Goal: Transaction & Acquisition: Purchase product/service

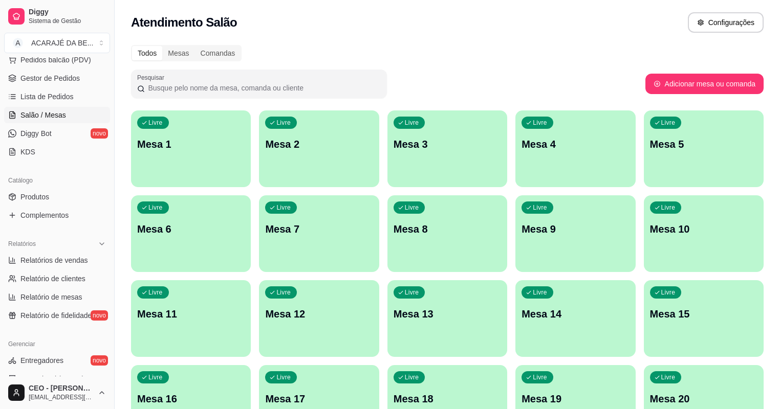
scroll to position [122, 0]
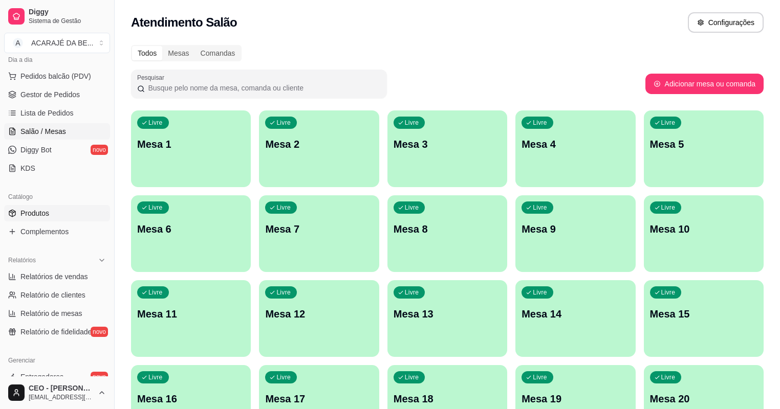
click at [49, 210] on span "Produtos" at bounding box center [34, 213] width 29 height 10
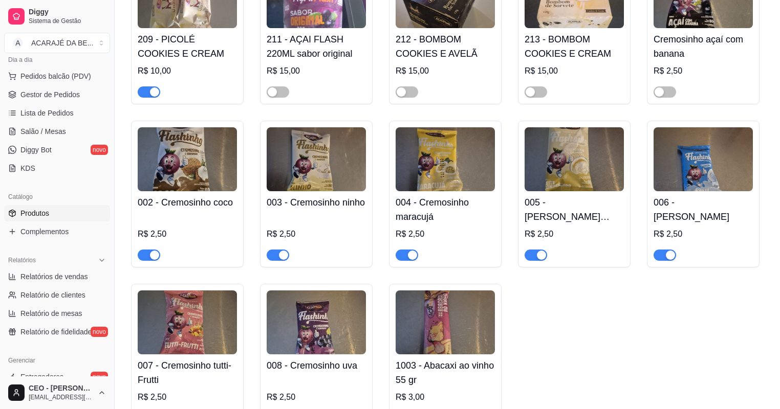
scroll to position [3930, 0]
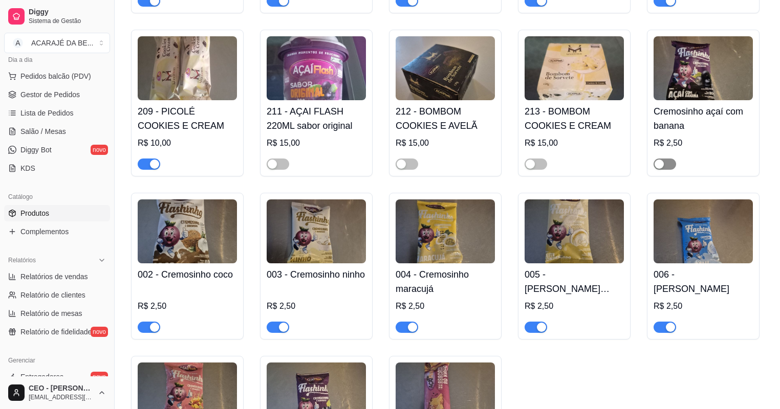
click at [660, 169] on div "button" at bounding box center [658, 164] width 9 height 9
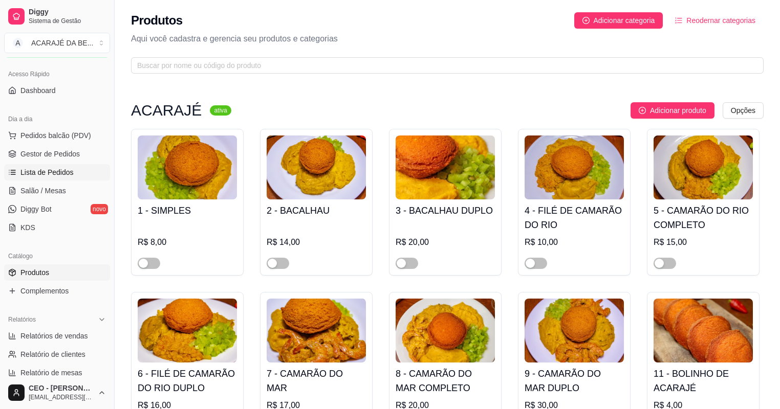
scroll to position [0, 0]
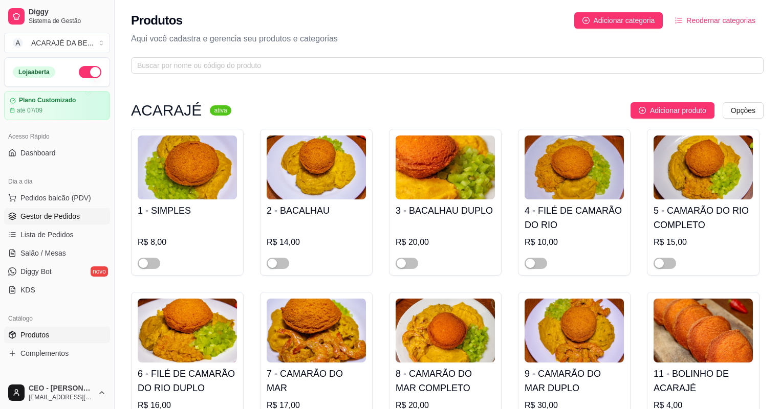
click at [63, 211] on span "Gestor de Pedidos" at bounding box center [49, 216] width 59 height 10
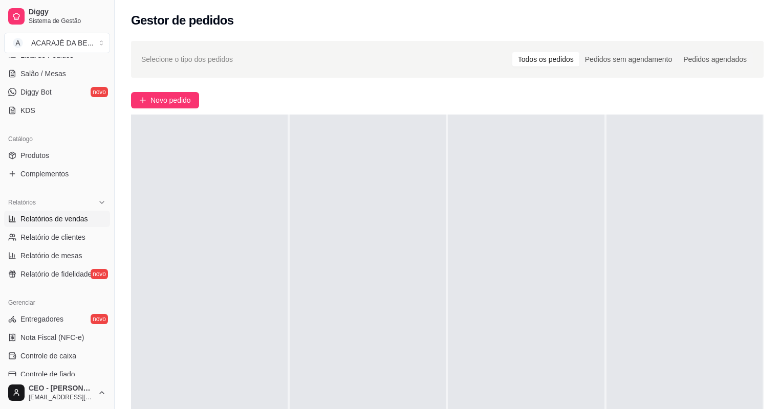
scroll to position [205, 0]
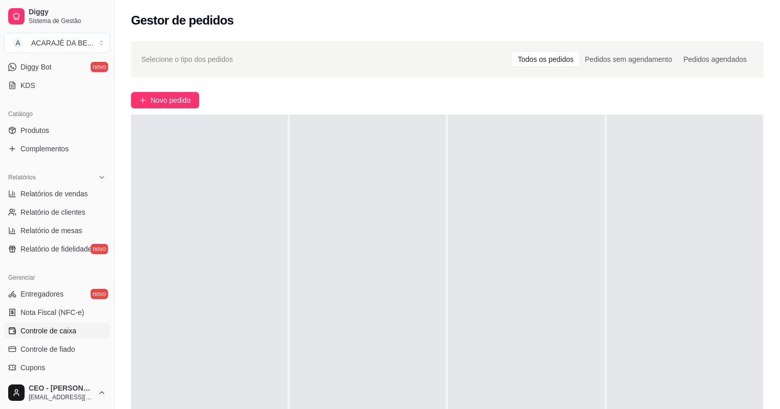
click at [46, 330] on span "Controle de caixa" at bounding box center [48, 331] width 56 height 10
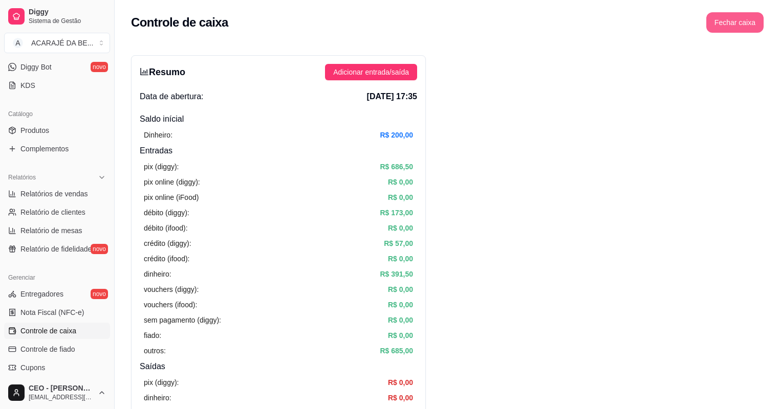
click at [745, 25] on button "Fechar caixa" at bounding box center [734, 22] width 57 height 20
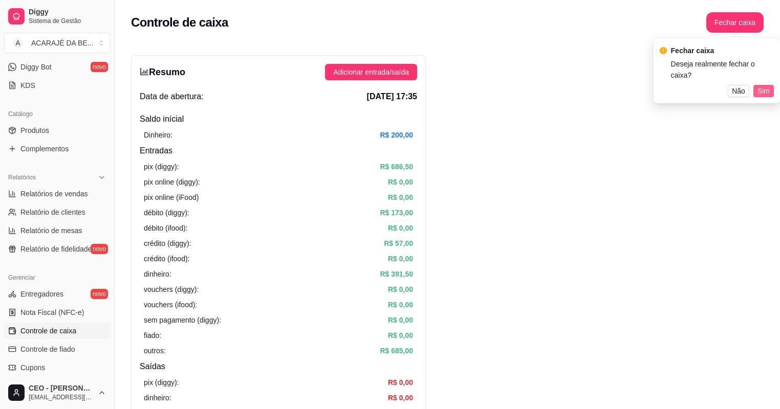
click at [759, 85] on span "Sim" at bounding box center [763, 90] width 12 height 11
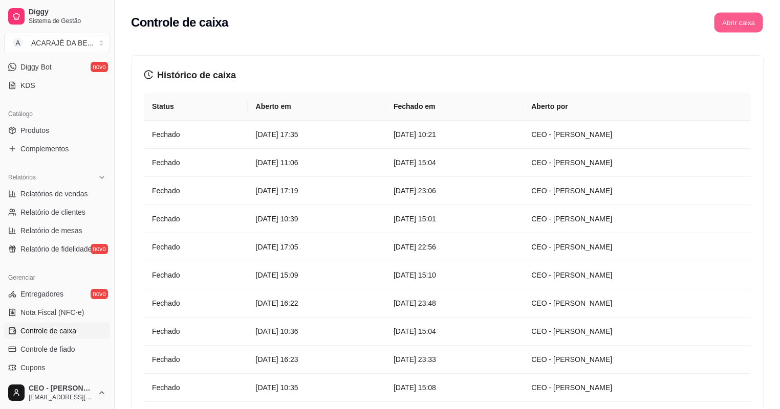
click at [740, 20] on button "Abrir caixa" at bounding box center [738, 23] width 49 height 20
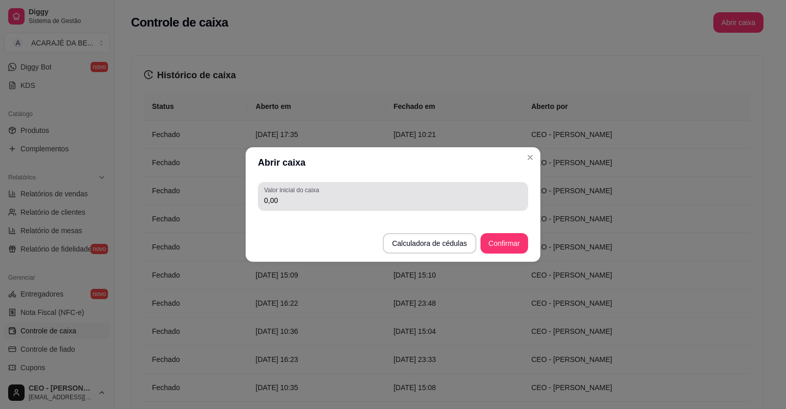
click at [381, 199] on input "0,00" at bounding box center [393, 200] width 258 height 10
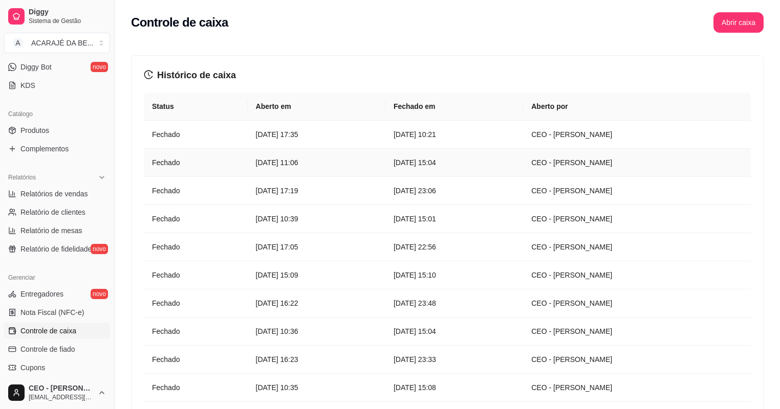
click at [401, 161] on td "[DATE] 15:04" at bounding box center [454, 163] width 138 height 28
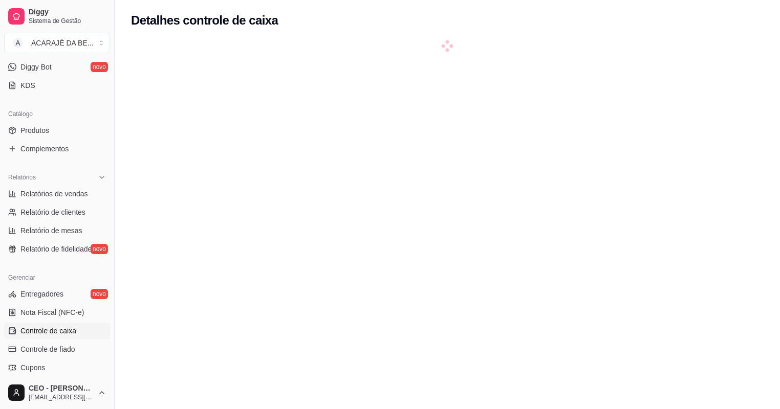
click at [406, 162] on div at bounding box center [447, 245] width 632 height 409
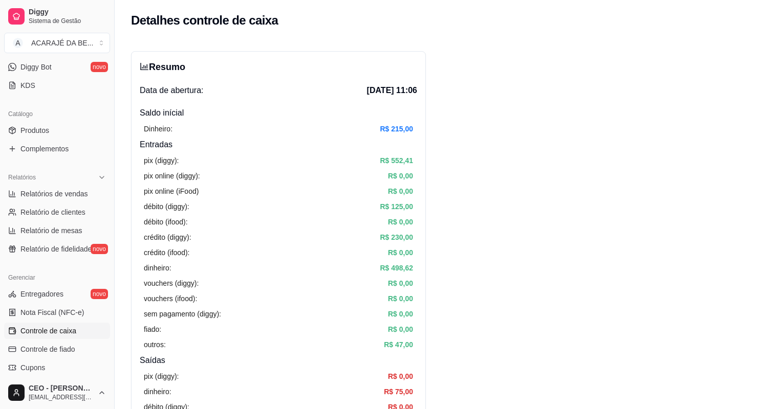
click at [61, 334] on span "Controle de caixa" at bounding box center [48, 331] width 56 height 10
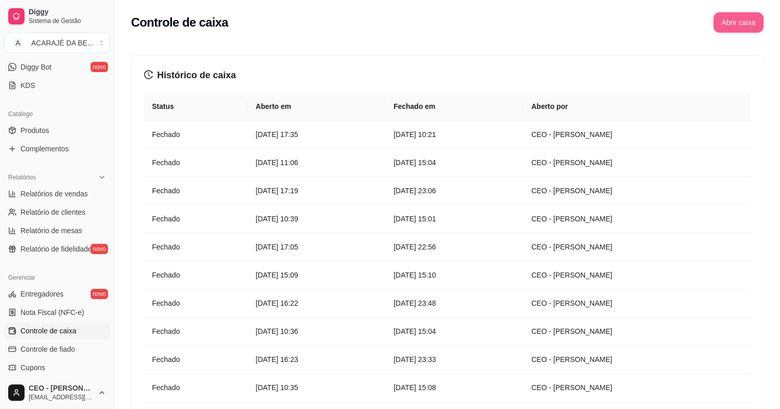
click at [750, 21] on button "Abrir caixa" at bounding box center [738, 22] width 50 height 20
click at [466, 137] on article "[DATE] 10:21" at bounding box center [453, 134] width 121 height 11
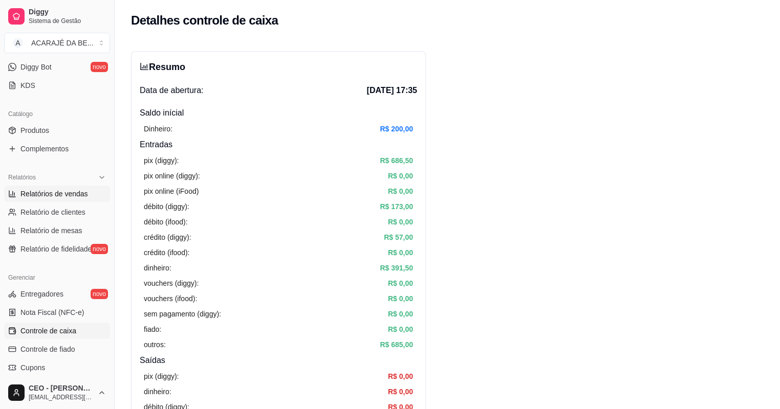
click at [54, 198] on span "Relatórios de vendas" at bounding box center [54, 194] width 68 height 10
select select "ALL"
select select "0"
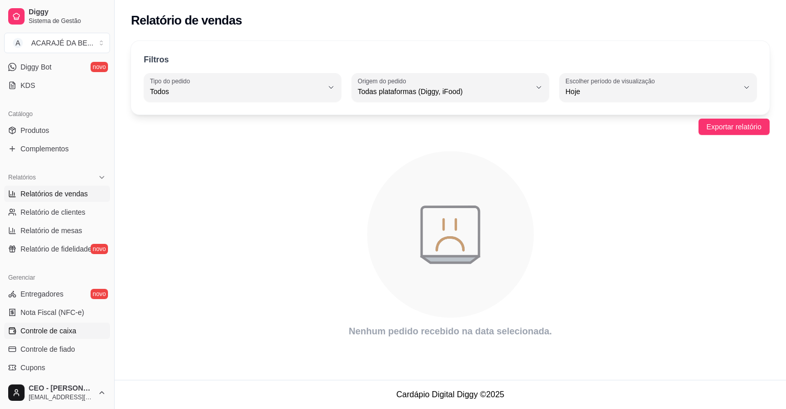
click at [63, 328] on span "Controle de caixa" at bounding box center [48, 331] width 56 height 10
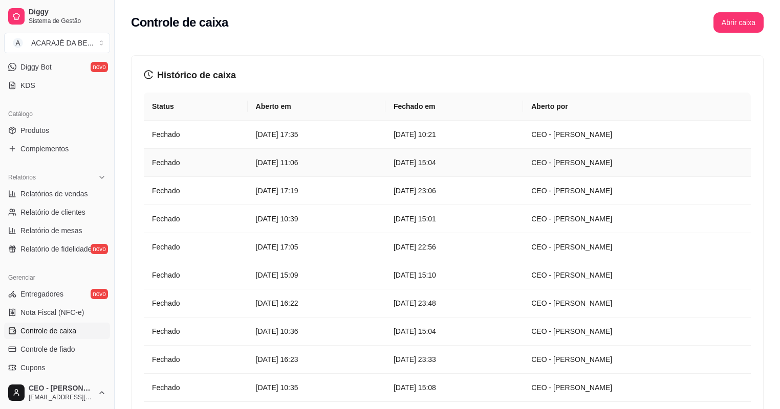
click at [523, 168] on td "[DATE] 15:04" at bounding box center [454, 163] width 138 height 28
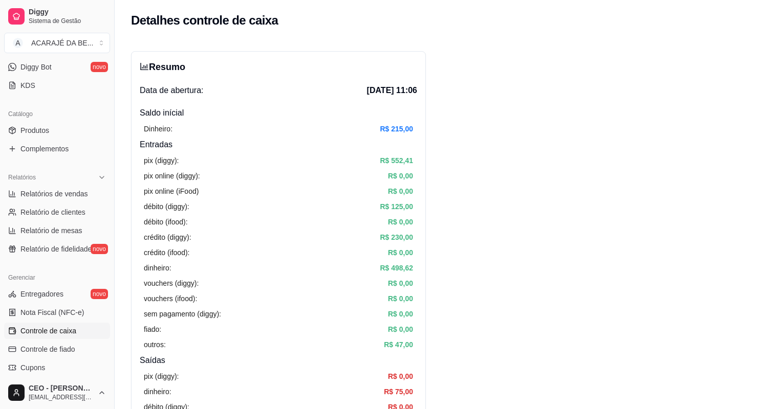
click at [69, 325] on link "Controle de caixa" at bounding box center [57, 331] width 106 height 16
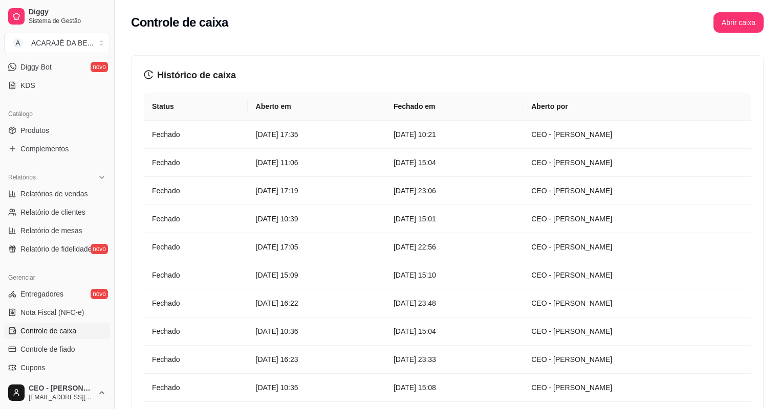
click at [69, 325] on link "Controle de caixa" at bounding box center [57, 331] width 106 height 16
click at [742, 24] on button "Abrir caixa" at bounding box center [738, 22] width 50 height 20
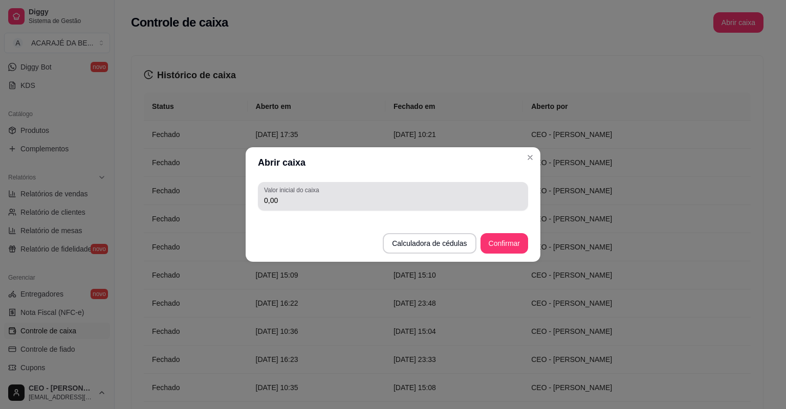
click at [405, 210] on div "Valor inicial do caixa 0,00" at bounding box center [393, 196] width 270 height 29
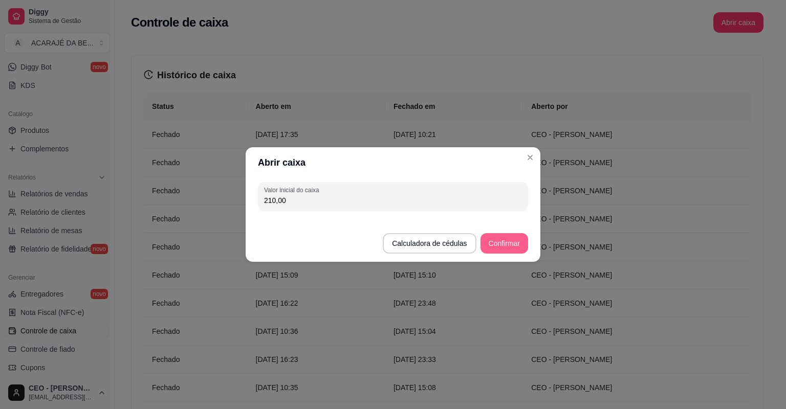
type input "210,00"
click at [512, 244] on button "Confirmar" at bounding box center [504, 243] width 48 height 20
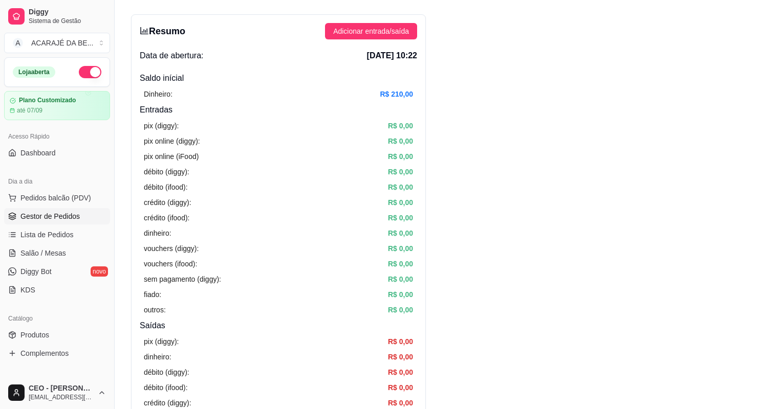
click at [47, 214] on span "Gestor de Pedidos" at bounding box center [49, 216] width 59 height 10
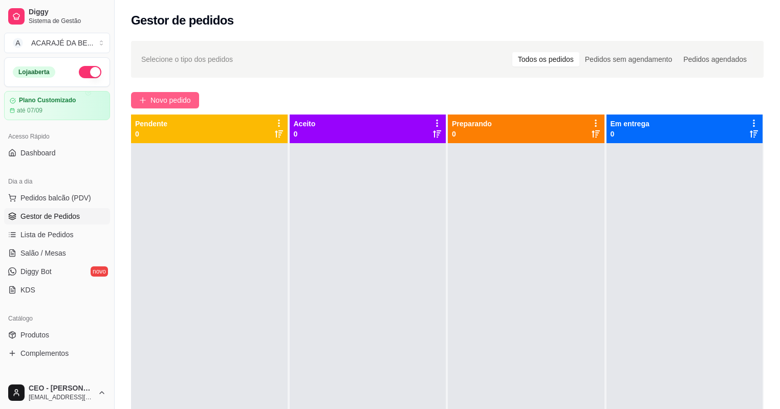
click at [174, 101] on span "Novo pedido" at bounding box center [170, 100] width 40 height 11
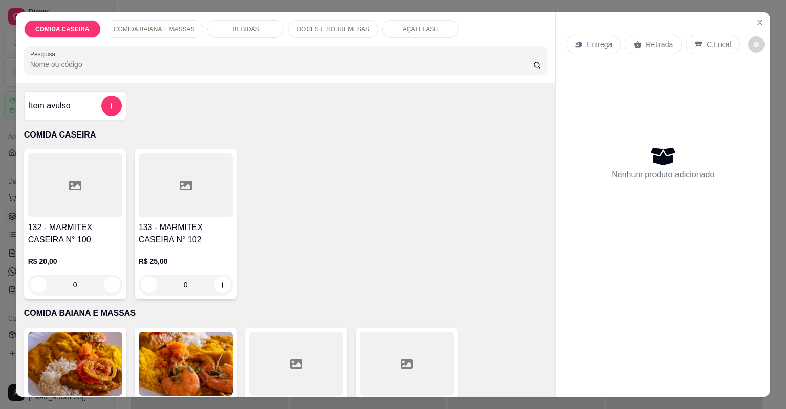
click at [315, 368] on div at bounding box center [296, 364] width 94 height 64
click at [418, 358] on div at bounding box center [407, 364] width 94 height 64
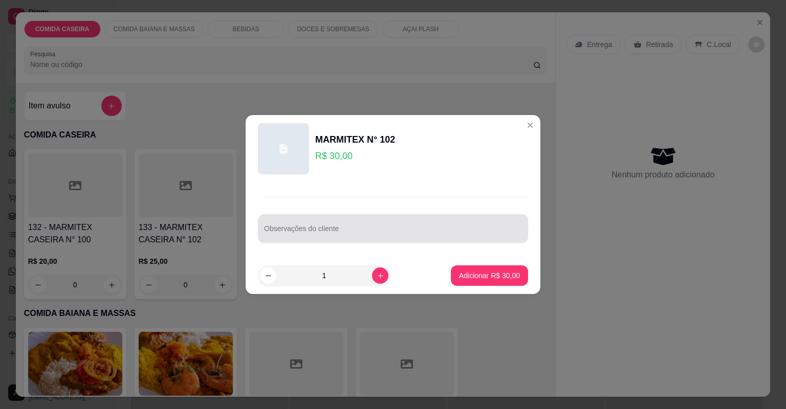
click at [401, 226] on div at bounding box center [393, 228] width 258 height 20
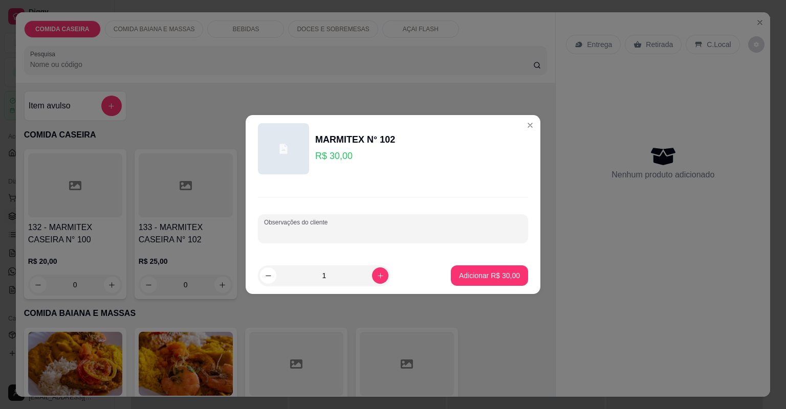
paste input "Arroz branco, cortado de abóbora, vatapá, caruru e moqueca de filé de bacalhau …"
type input "Arroz branco, cortado de abóbora, vatapá, caruru e moqueca de filé de bacalhau …"
click at [507, 273] on p "Adicionar R$ 30,00" at bounding box center [489, 276] width 59 height 10
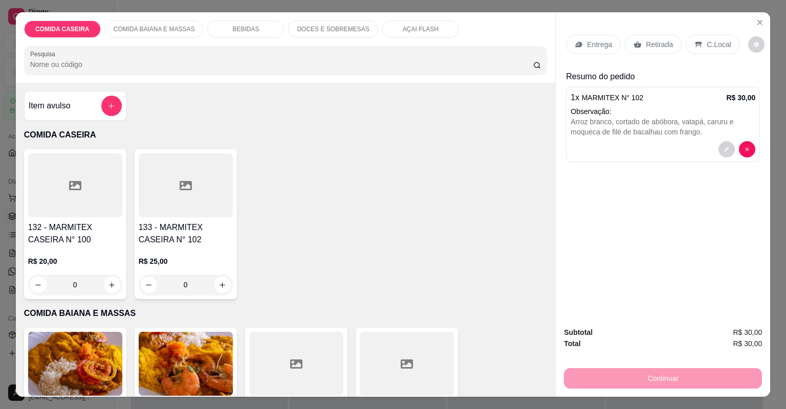
click at [579, 47] on icon at bounding box center [579, 44] width 8 height 8
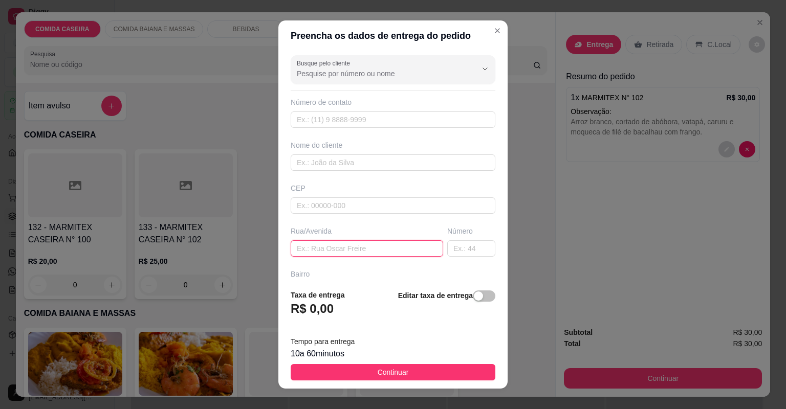
click at [415, 253] on input "text" at bounding box center [367, 248] width 152 height 16
paste input "[STREET_ADDRESS][PERSON_NAME]. Rua estreita que fica atrás da [GEOGRAPHIC_DATA]…"
type input "[STREET_ADDRESS][PERSON_NAME]. Rua estreita que fica atrás da [GEOGRAPHIC_DATA]…"
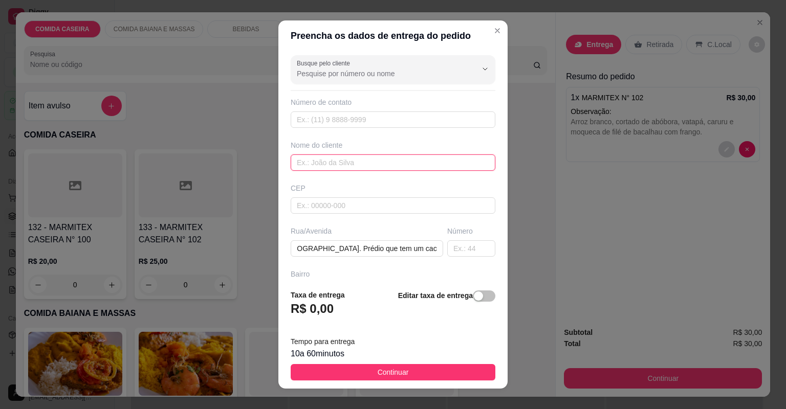
click at [385, 160] on input "text" at bounding box center [393, 163] width 205 height 16
click at [383, 160] on input "text" at bounding box center [393, 163] width 205 height 16
type input "leticia"
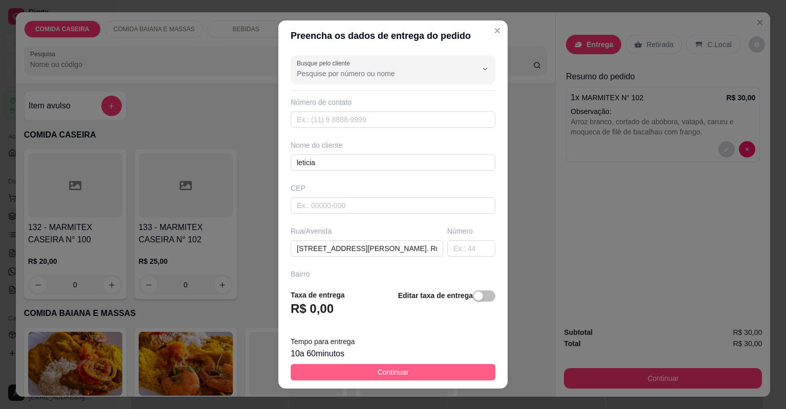
click at [436, 377] on button "Continuar" at bounding box center [393, 372] width 205 height 16
click at [436, 377] on div at bounding box center [407, 364] width 94 height 64
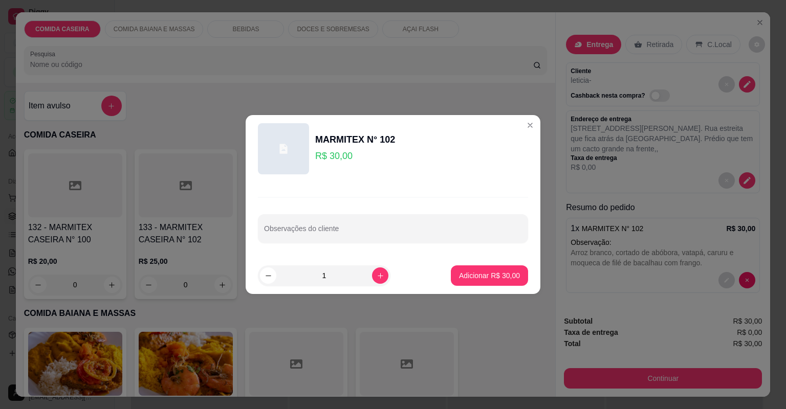
click at [624, 377] on button "Continuar" at bounding box center [663, 378] width 198 height 20
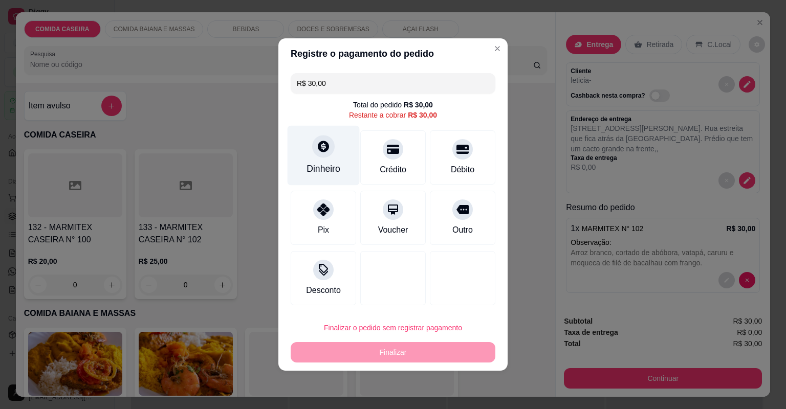
click at [320, 169] on div "Dinheiro" at bounding box center [323, 168] width 34 height 13
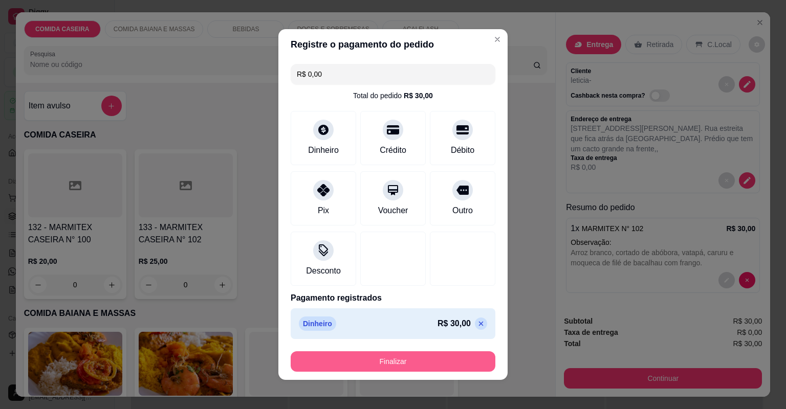
click at [427, 361] on button "Finalizar" at bounding box center [393, 362] width 205 height 20
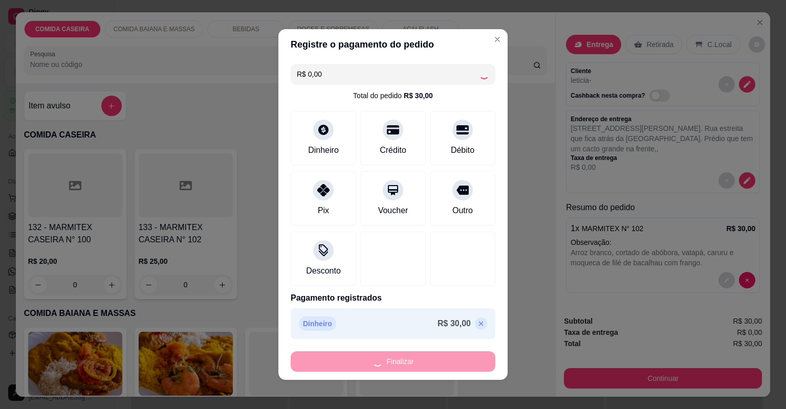
click at [426, 361] on div "Finalizar" at bounding box center [393, 362] width 205 height 20
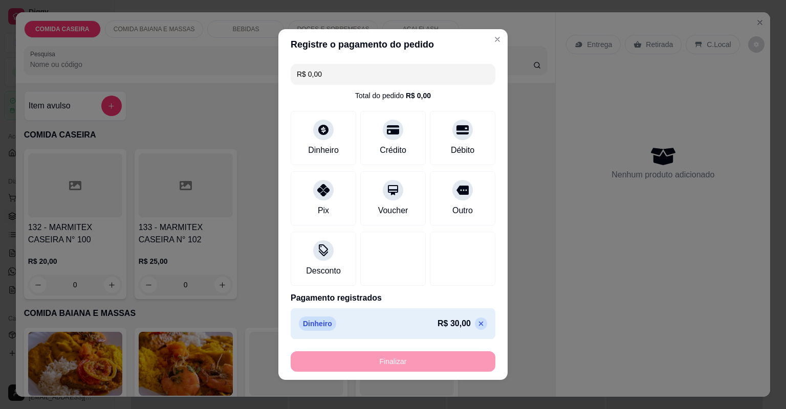
type input "-R$ 30,00"
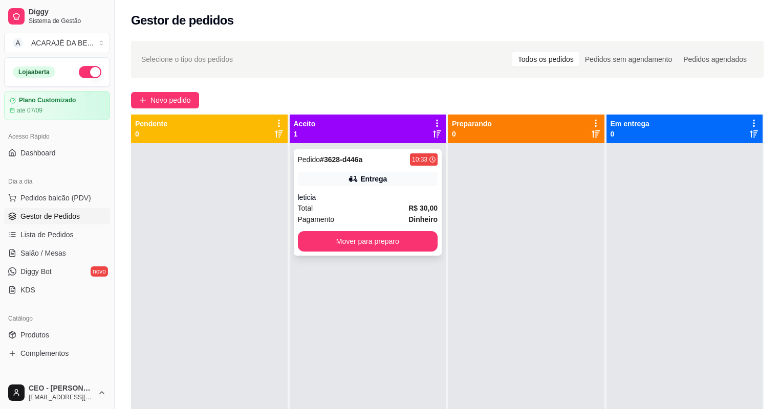
click at [336, 196] on div "leticia" at bounding box center [368, 197] width 140 height 10
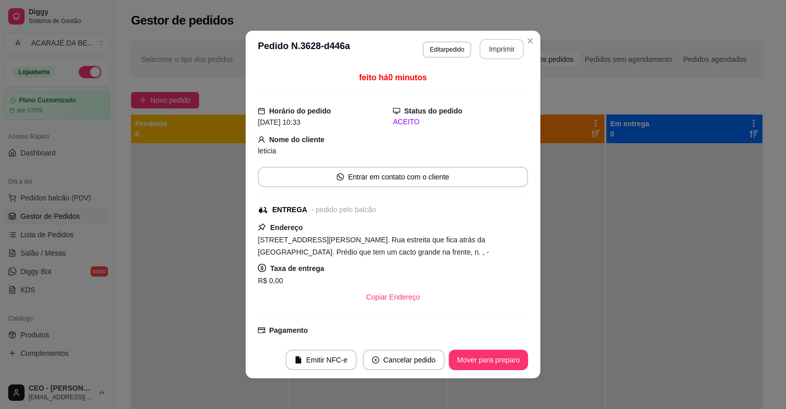
click at [507, 48] on button "Imprimir" at bounding box center [501, 49] width 45 height 20
click at [182, 281] on div "**********" at bounding box center [393, 204] width 786 height 409
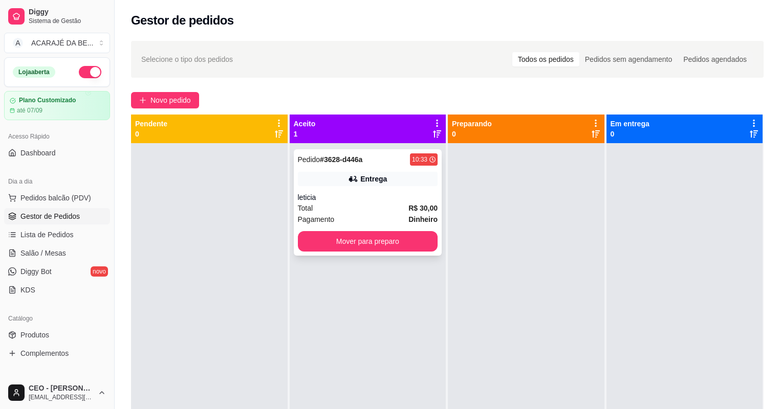
click at [438, 246] on div "Pedido # 3628-d446a 10:33 Entrega leticia Total R$ 30,00 Pagamento Dinheiro Mov…" at bounding box center [368, 347] width 157 height 409
click at [406, 239] on button "Mover para preparo" at bounding box center [368, 242] width 136 height 20
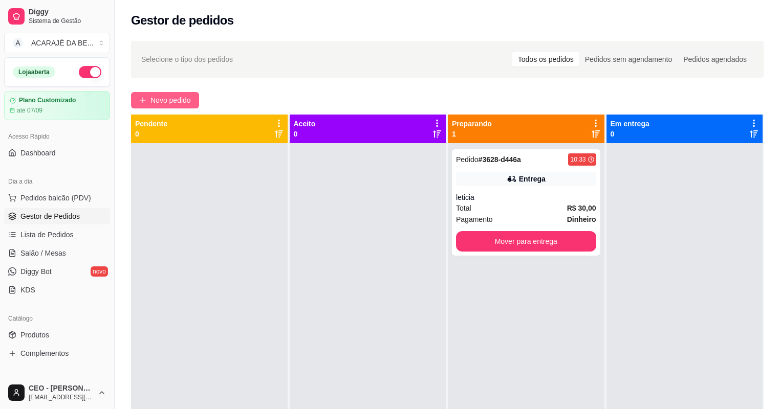
click at [167, 96] on span "Novo pedido" at bounding box center [170, 100] width 40 height 11
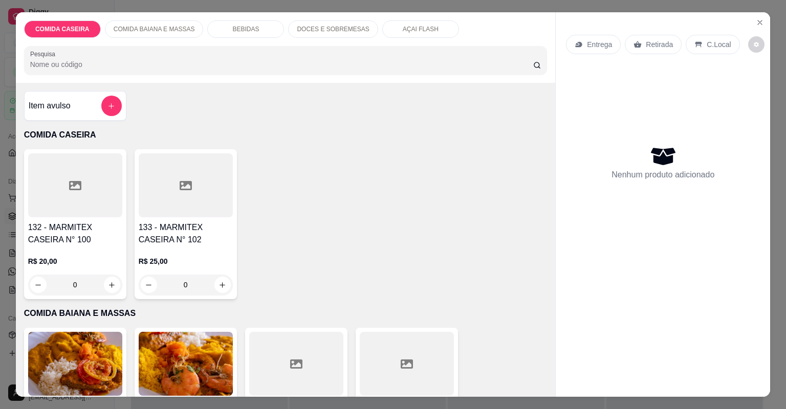
click at [97, 188] on div at bounding box center [75, 185] width 94 height 64
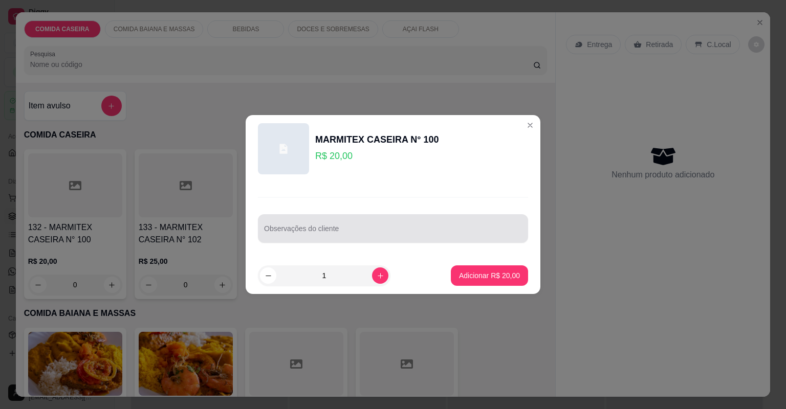
drag, startPoint x: 377, startPoint y: 222, endPoint x: 367, endPoint y: 222, distance: 9.2
click at [374, 222] on div at bounding box center [393, 228] width 258 height 20
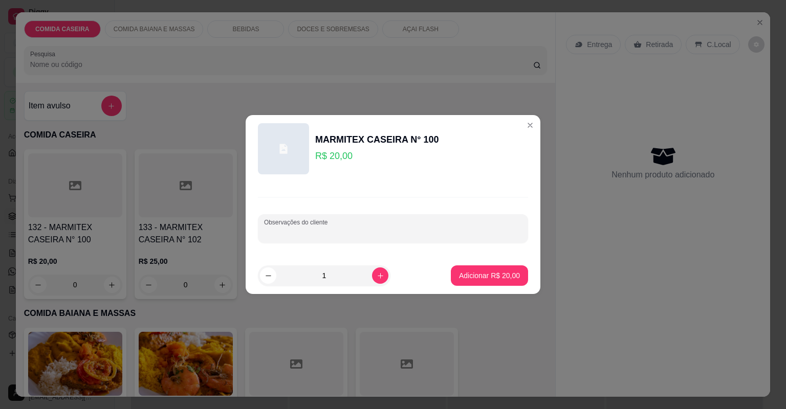
paste input "Feijão tropeiro Arroz(pouco) [PERSON_NAME] de frango"
type input "Feijão tropeiro Arroz(pouco) [PERSON_NAME] de frango"
click at [483, 271] on p "Adicionar R$ 20,00" at bounding box center [489, 276] width 59 height 10
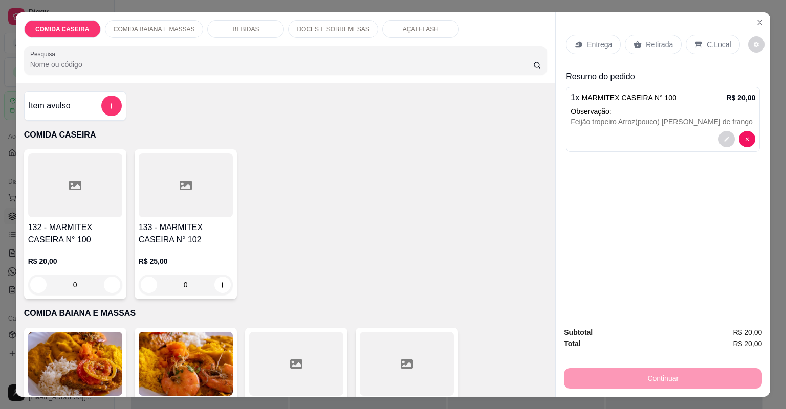
click at [587, 43] on p "Entrega" at bounding box center [599, 44] width 25 height 10
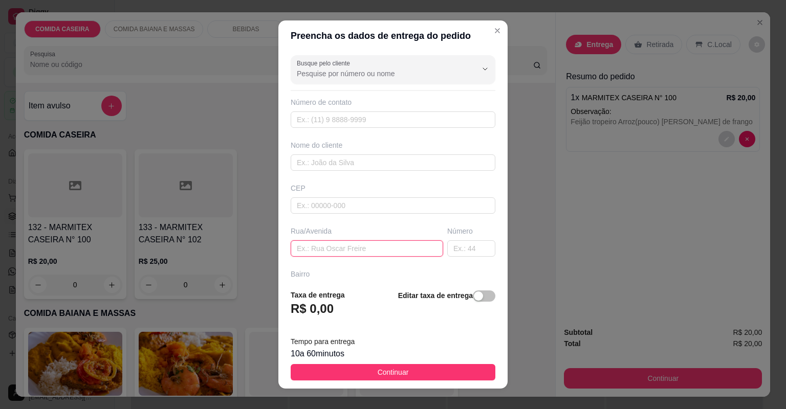
click at [418, 248] on input "text" at bounding box center [367, 248] width 152 height 16
paste input "Quero uma marmita M, para ser entregue na [GEOGRAPHIC_DATA][PERSON_NAME]"
type input "Quero uma marmita M, para ser entregue na [GEOGRAPHIC_DATA][PERSON_NAME]"
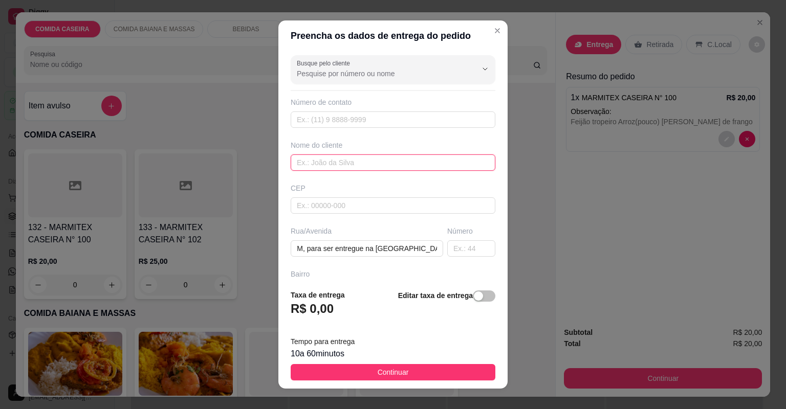
scroll to position [0, 0]
click at [370, 163] on input "text" at bounding box center [393, 163] width 205 height 16
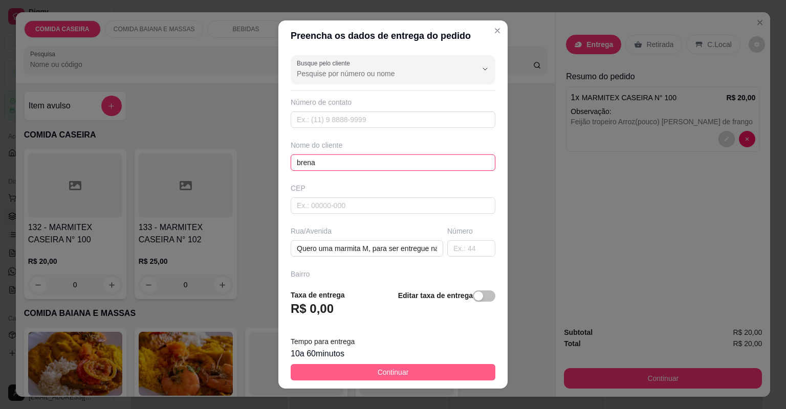
type input "brena"
click at [389, 368] on span "Continuar" at bounding box center [393, 372] width 31 height 11
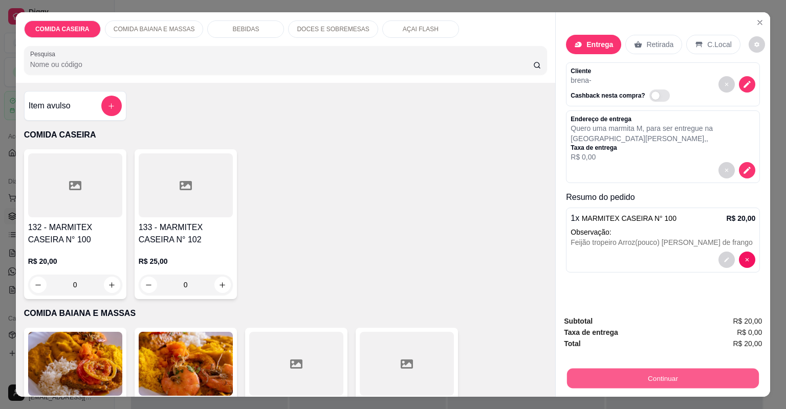
click at [630, 378] on button "Continuar" at bounding box center [663, 379] width 192 height 20
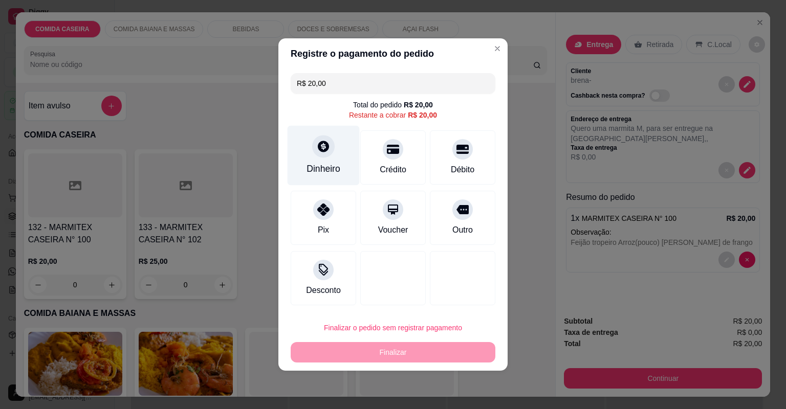
click at [320, 153] on icon at bounding box center [323, 146] width 13 height 13
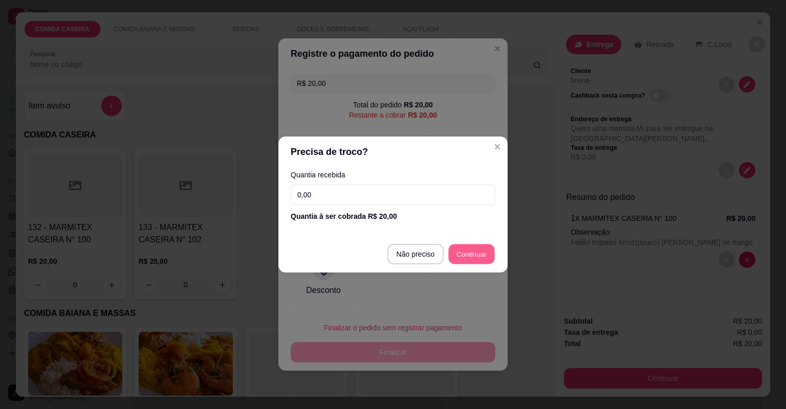
click at [473, 268] on footer "Não preciso Continuar" at bounding box center [392, 254] width 229 height 37
click at [473, 260] on div at bounding box center [463, 277] width 72 height 60
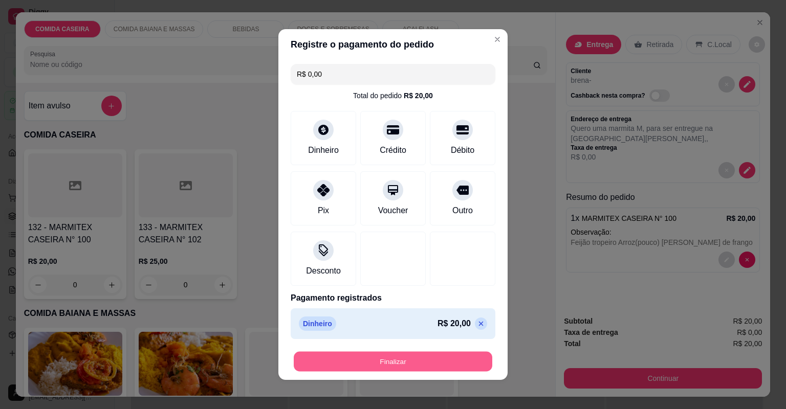
click at [450, 362] on button "Finalizar" at bounding box center [393, 362] width 199 height 20
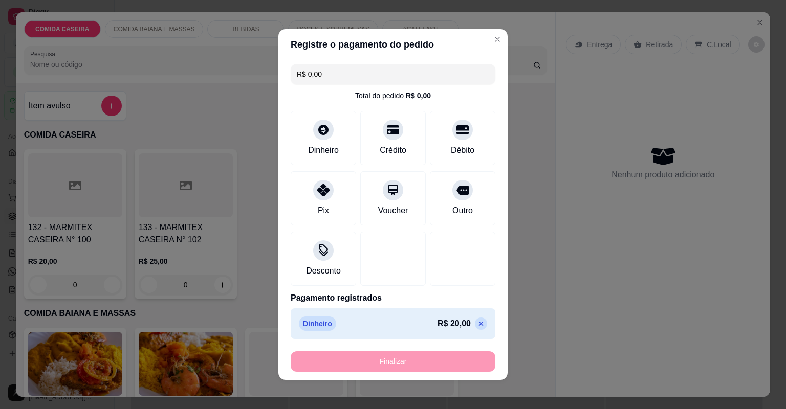
type input "-R$ 20,00"
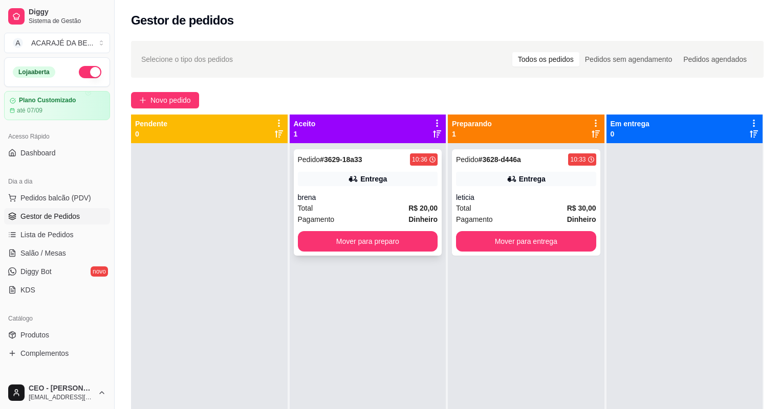
click at [399, 209] on div "Total R$ 20,00" at bounding box center [368, 208] width 140 height 11
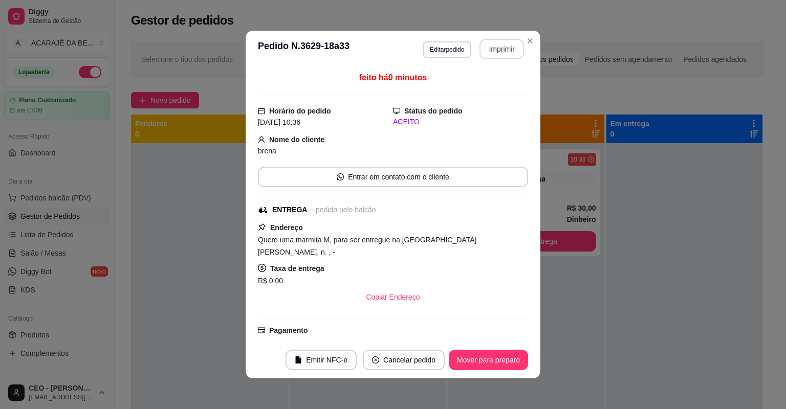
click at [504, 54] on button "Imprimir" at bounding box center [501, 49] width 45 height 20
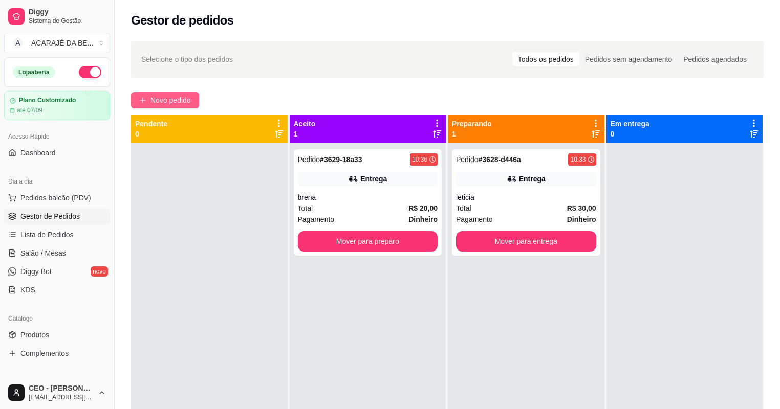
click at [172, 96] on span "Novo pedido" at bounding box center [170, 100] width 40 height 11
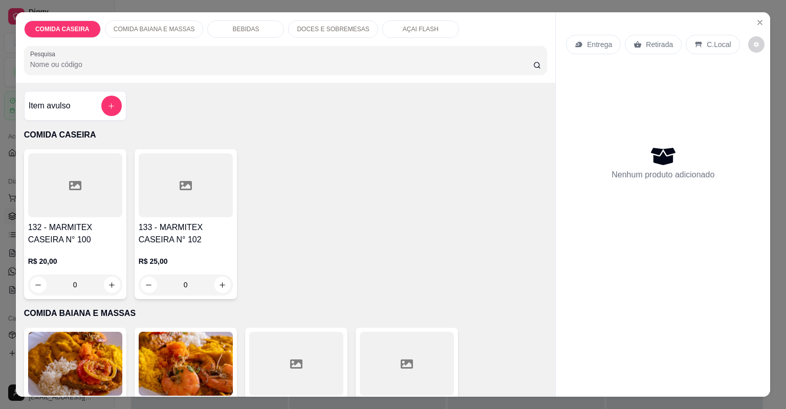
click at [64, 183] on div at bounding box center [75, 185] width 94 height 64
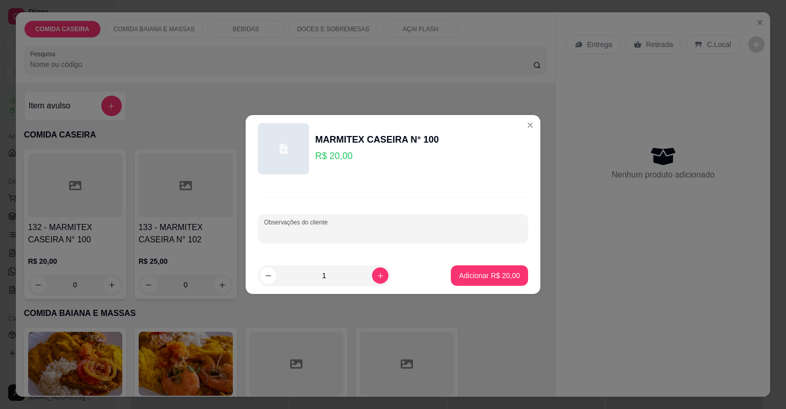
click at [382, 228] on input "Observações do cliente" at bounding box center [393, 233] width 258 height 10
paste input "Arroz estrogonoff purê de batata e salada"
type input "Arroz estrogonoff purê de batata e salada"
click at [483, 271] on p "Adicionar R$ 20,00" at bounding box center [489, 276] width 59 height 10
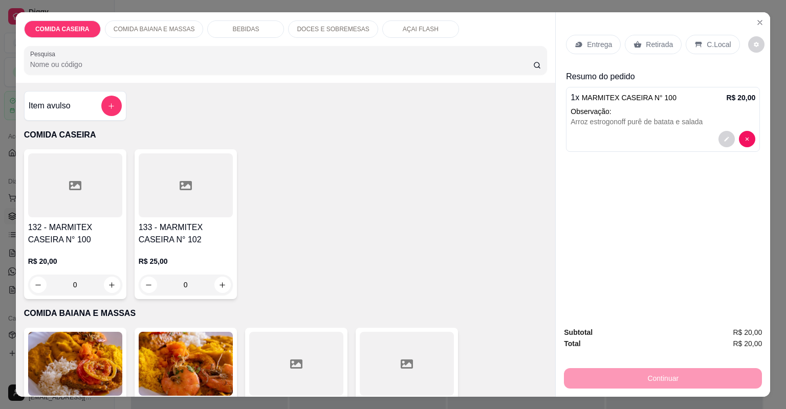
click at [456, 313] on div "Item avulso COMIDA CASEIRA 132 - MARMITEX CASEIRA N° 100 R$ 20,00 0 133 - MARMI…" at bounding box center [286, 240] width 540 height 314
click at [604, 41] on p "Entrega" at bounding box center [599, 44] width 25 height 10
click at [589, 45] on p "Entrega" at bounding box center [599, 44] width 25 height 10
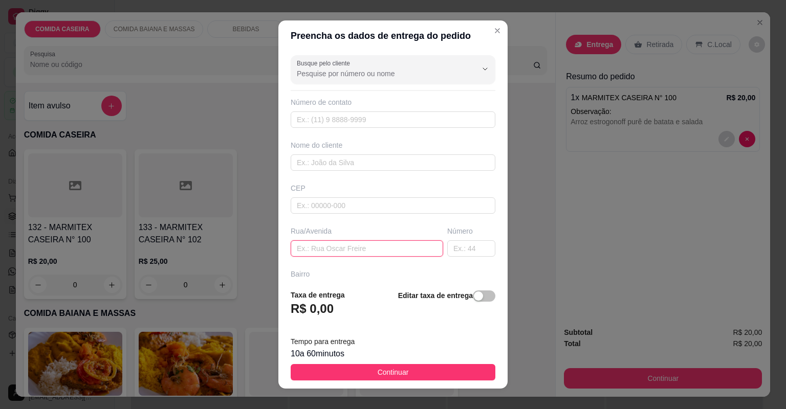
click at [362, 251] on input "text" at bounding box center [367, 248] width 152 height 16
paste input "Vai entregar no Colégio Premium no nome de [GEOGRAPHIC_DATA]"
type input "Vai entregar no Colégio Premium no nome de [GEOGRAPHIC_DATA]"
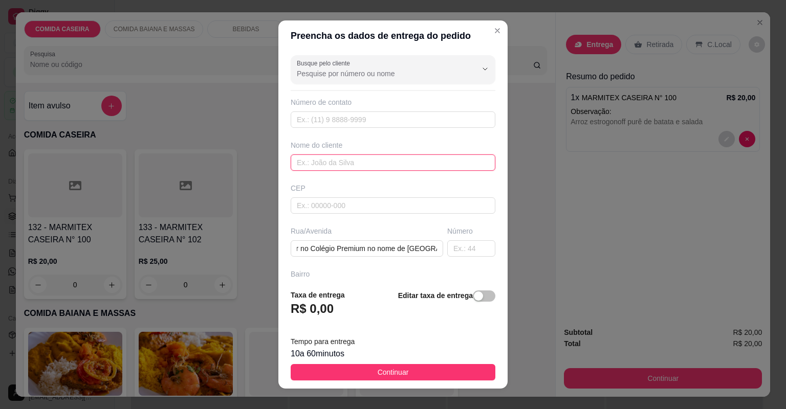
click at [424, 164] on input "text" at bounding box center [393, 163] width 205 height 16
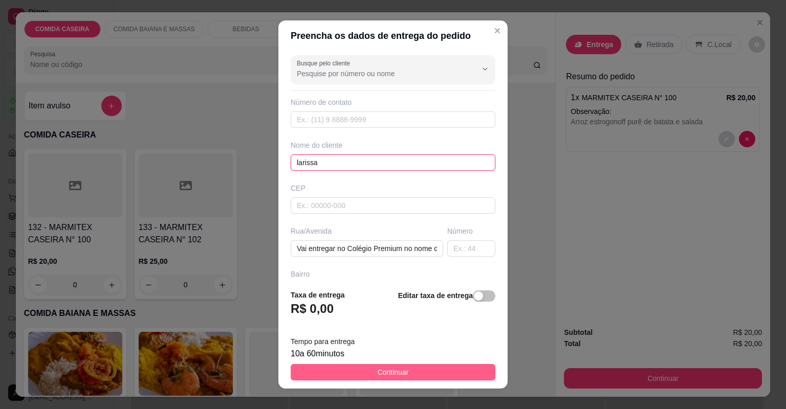
type input "larissa"
click at [414, 375] on button "Continuar" at bounding box center [393, 372] width 205 height 16
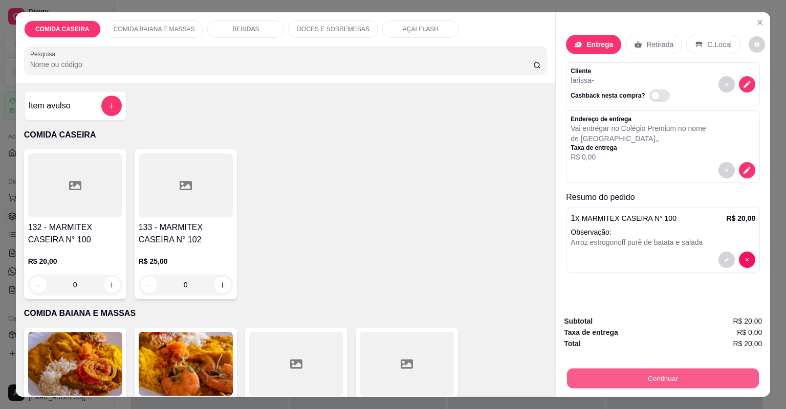
click at [640, 385] on button "Continuar" at bounding box center [663, 379] width 192 height 20
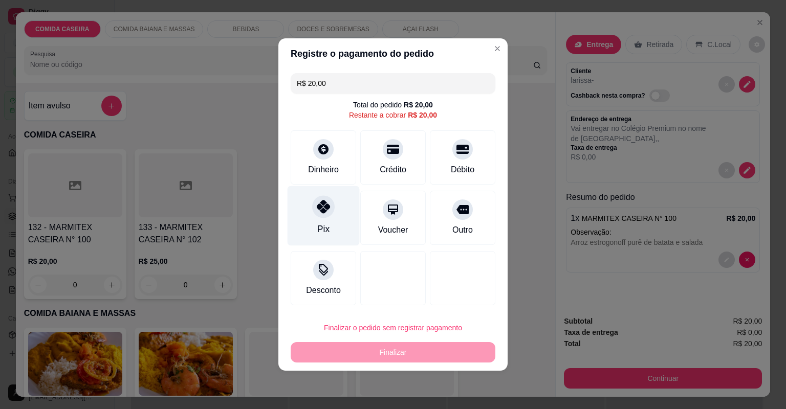
click at [334, 215] on div "Pix" at bounding box center [324, 216] width 72 height 60
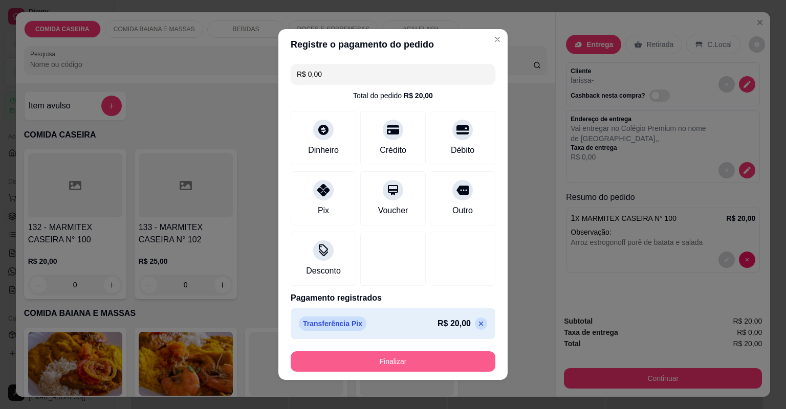
click at [423, 365] on button "Finalizar" at bounding box center [393, 362] width 205 height 20
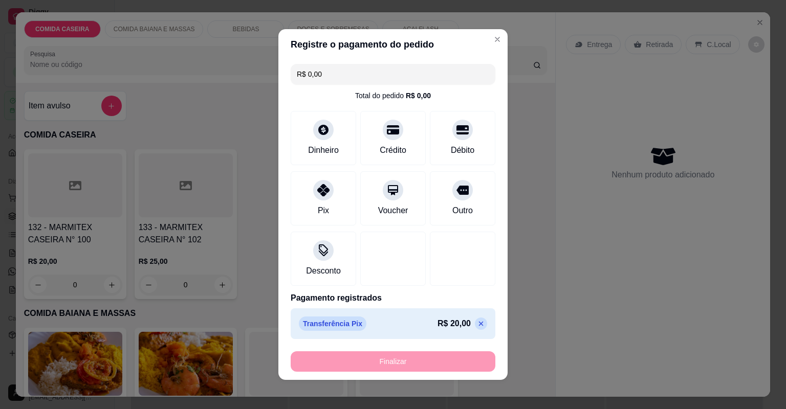
type input "-R$ 20,00"
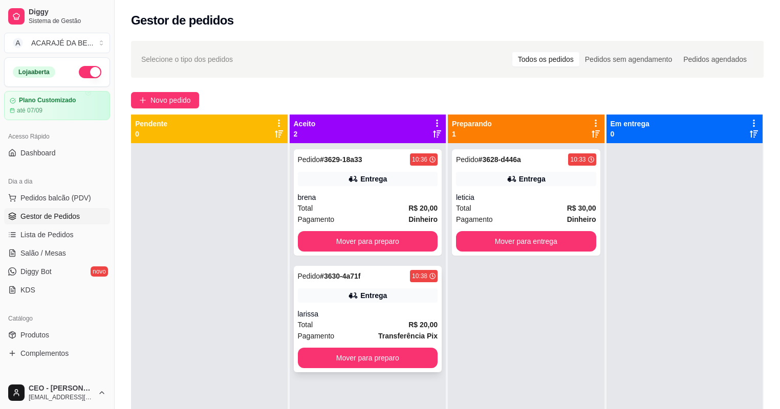
click at [351, 320] on div "Total R$ 20,00" at bounding box center [368, 324] width 140 height 11
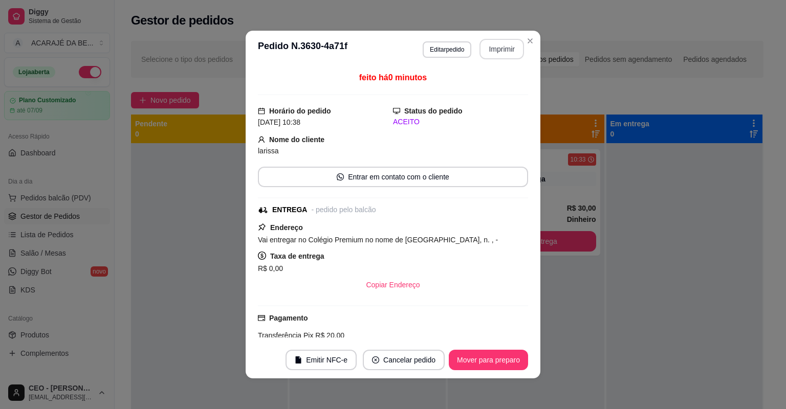
click at [493, 48] on button "Imprimir" at bounding box center [501, 49] width 45 height 20
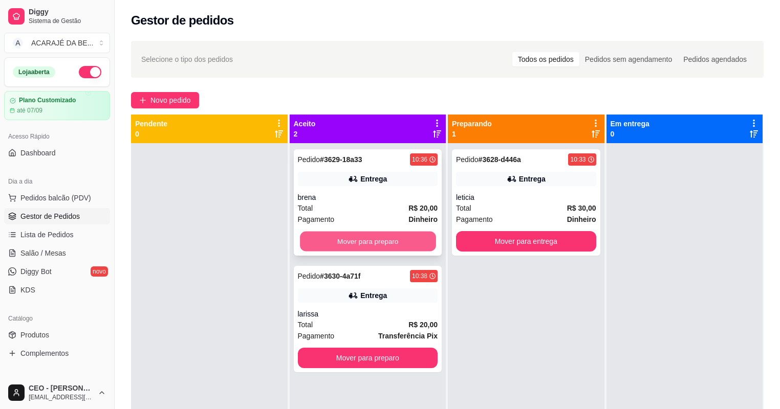
click at [394, 237] on button "Mover para preparo" at bounding box center [368, 242] width 136 height 20
click at [394, 237] on div "Mover para preparo" at bounding box center [368, 241] width 140 height 20
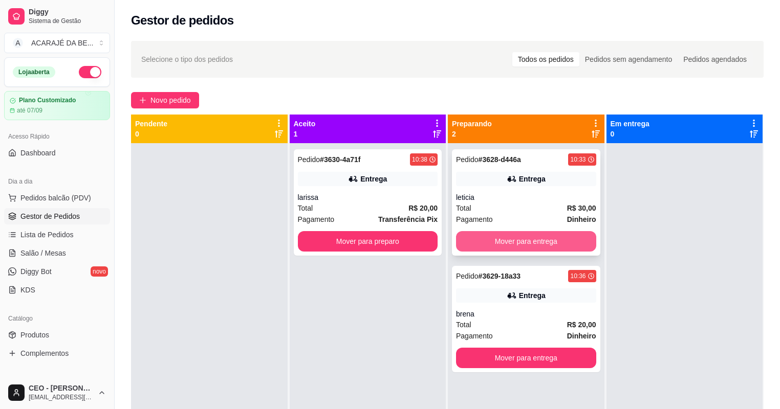
click at [575, 242] on button "Mover para entrega" at bounding box center [526, 241] width 140 height 20
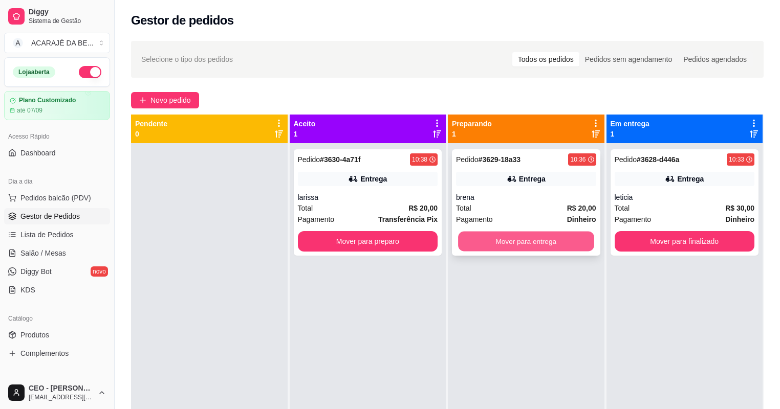
click at [572, 246] on button "Mover para entrega" at bounding box center [526, 242] width 136 height 20
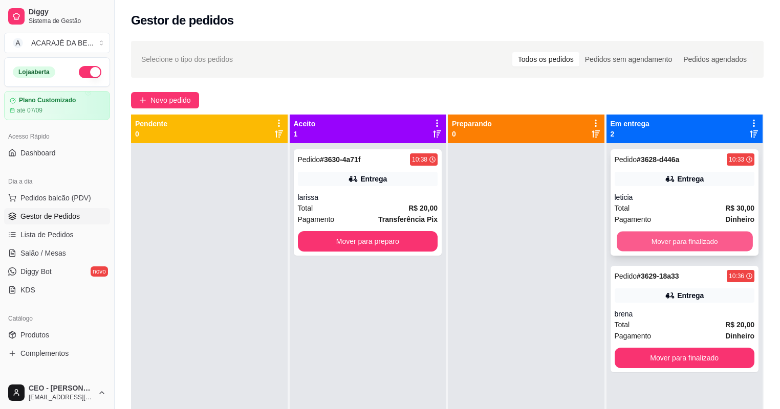
click at [626, 235] on button "Mover para finalizado" at bounding box center [685, 242] width 136 height 20
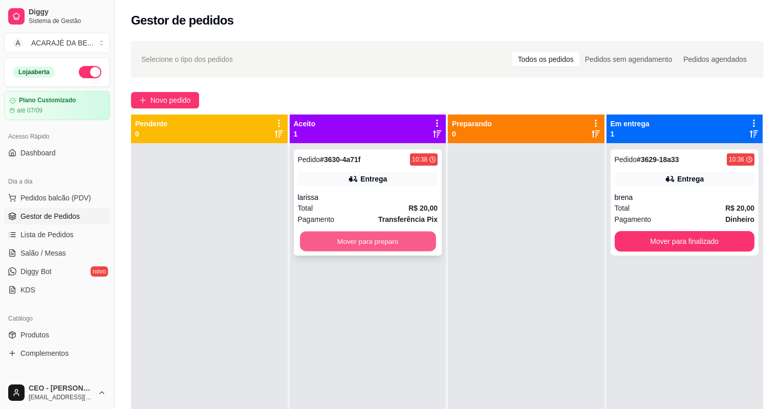
click at [389, 245] on button "Mover para preparo" at bounding box center [368, 242] width 136 height 20
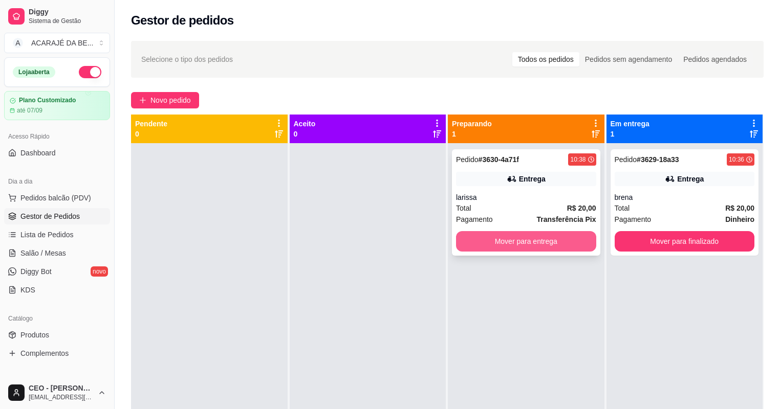
click at [573, 245] on button "Mover para entrega" at bounding box center [526, 241] width 140 height 20
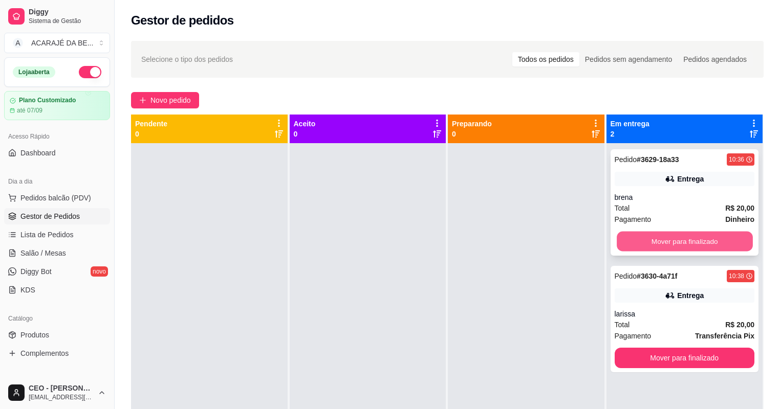
click at [664, 238] on button "Mover para finalizado" at bounding box center [685, 242] width 136 height 20
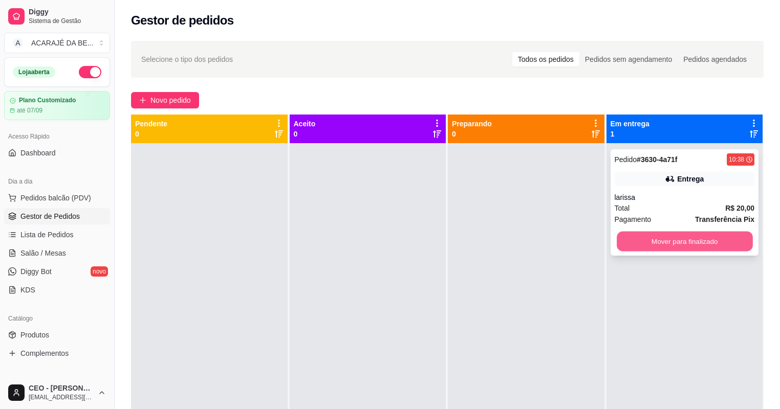
click at [663, 241] on button "Mover para finalizado" at bounding box center [685, 242] width 136 height 20
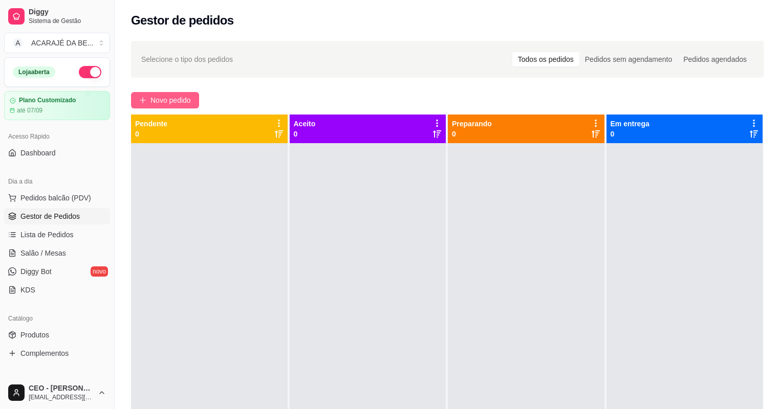
click at [190, 100] on span "Novo pedido" at bounding box center [170, 100] width 40 height 11
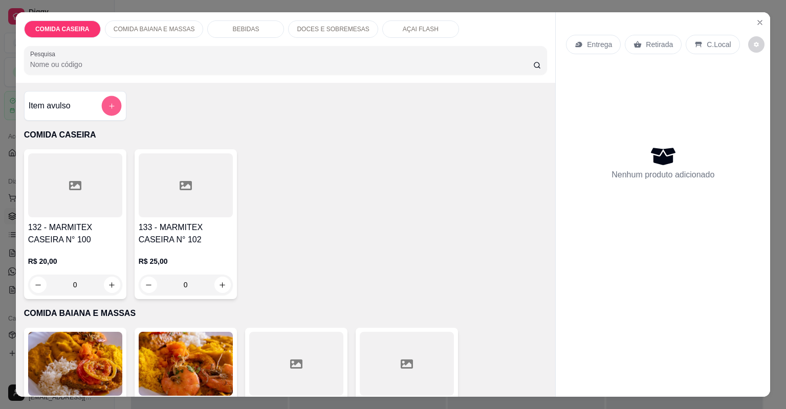
click at [101, 105] on button "add-separate-item" at bounding box center [111, 106] width 20 height 20
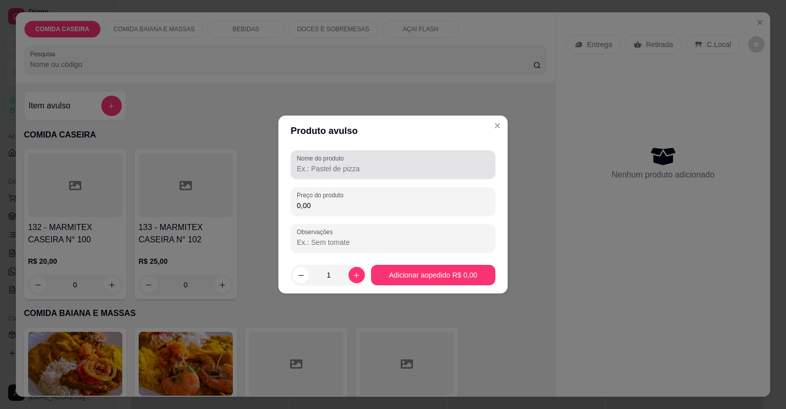
click at [383, 162] on div at bounding box center [393, 165] width 192 height 20
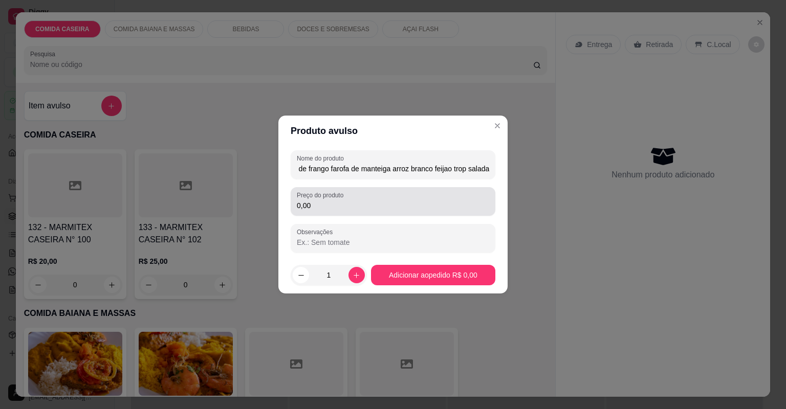
type input "cupim ao molho file de frango farofa de manteiga arroz branco feijao trop salada"
click at [383, 213] on div "Preço do produto 0,00" at bounding box center [393, 201] width 205 height 29
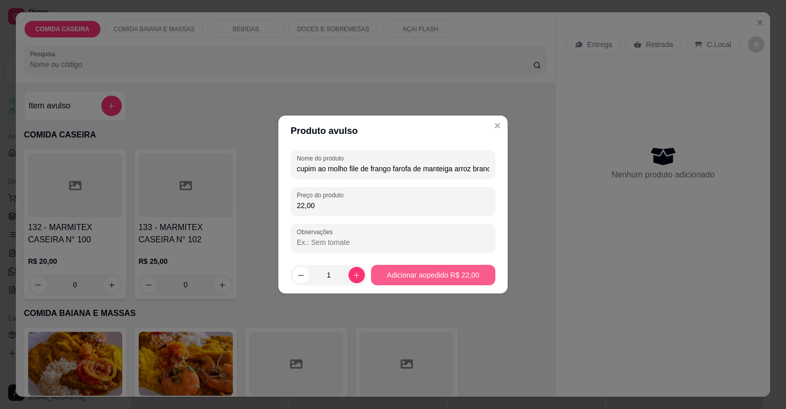
type input "22,00"
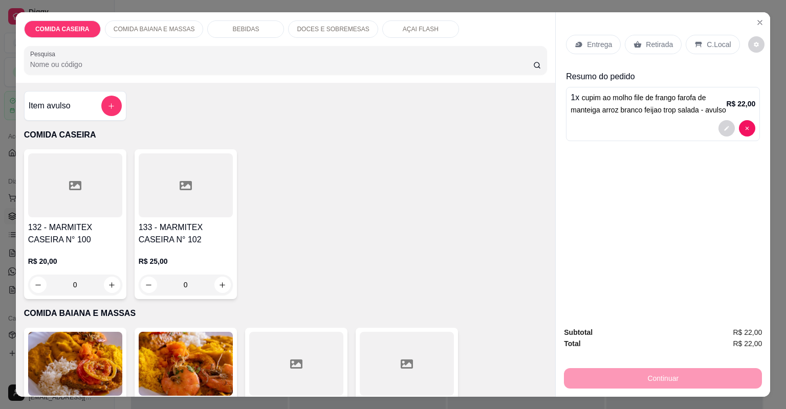
click at [596, 42] on p "Entrega" at bounding box center [599, 44] width 25 height 10
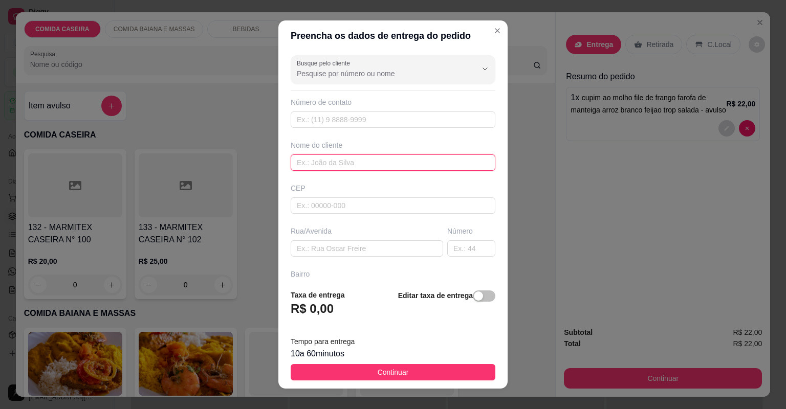
click at [333, 160] on input "text" at bounding box center [393, 163] width 205 height 16
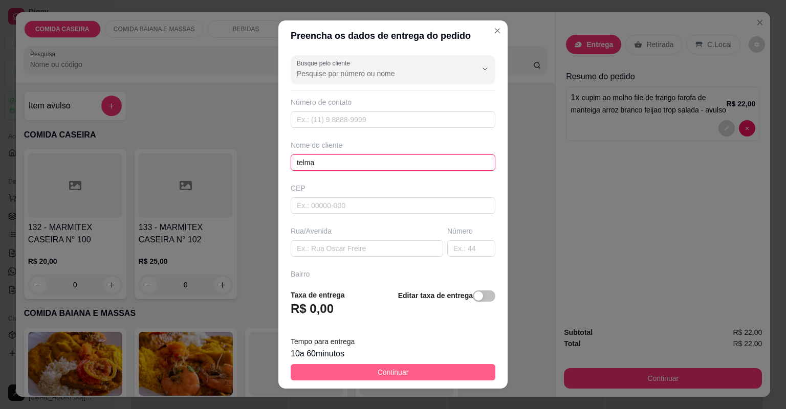
type input "telma"
click at [401, 376] on span "Continuar" at bounding box center [393, 372] width 31 height 11
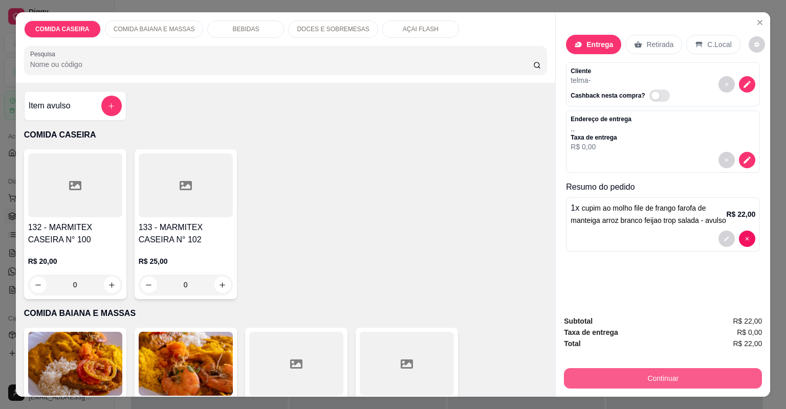
click at [653, 381] on button "Continuar" at bounding box center [663, 378] width 198 height 20
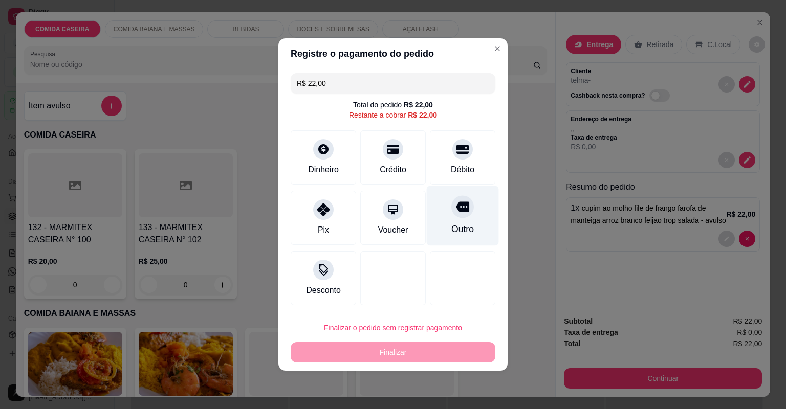
click at [464, 214] on div at bounding box center [462, 206] width 23 height 23
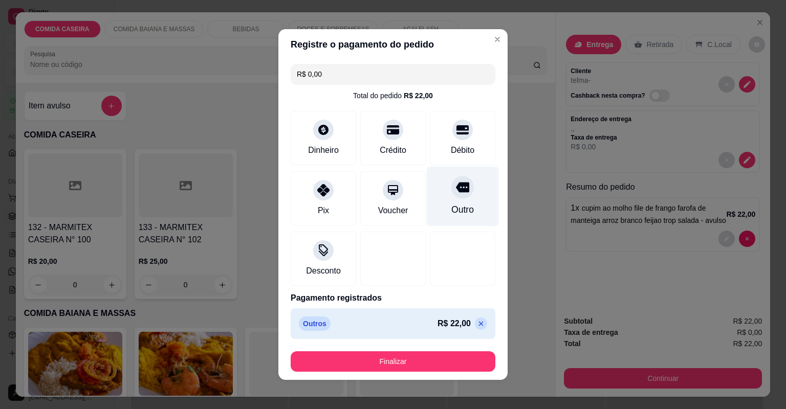
click at [464, 214] on div "Outro" at bounding box center [462, 209] width 23 height 13
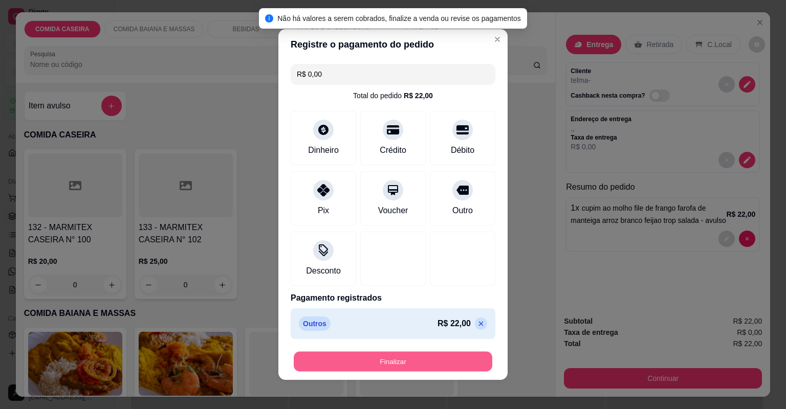
click at [446, 363] on button "Finalizar" at bounding box center [393, 362] width 199 height 20
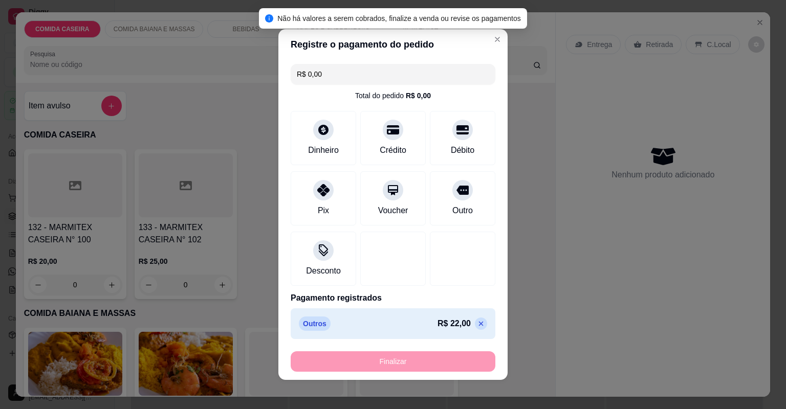
type input "-R$ 22,00"
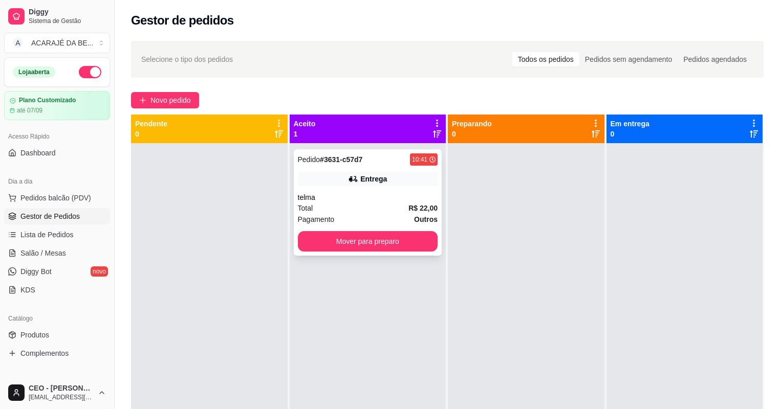
click at [393, 207] on div "Total R$ 22,00" at bounding box center [368, 208] width 140 height 11
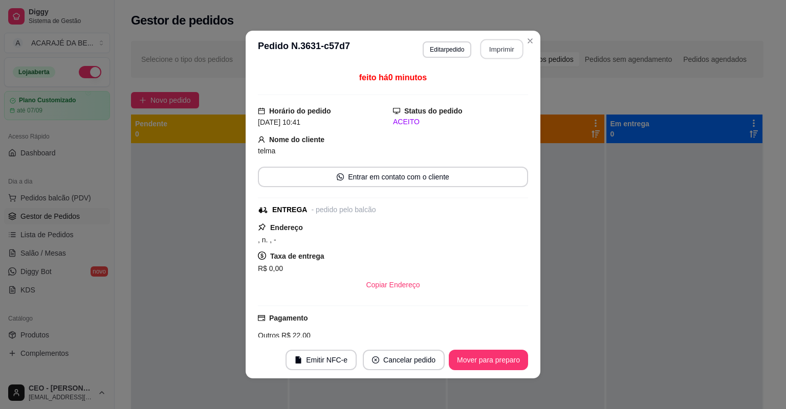
click at [501, 48] on button "Imprimir" at bounding box center [501, 49] width 43 height 20
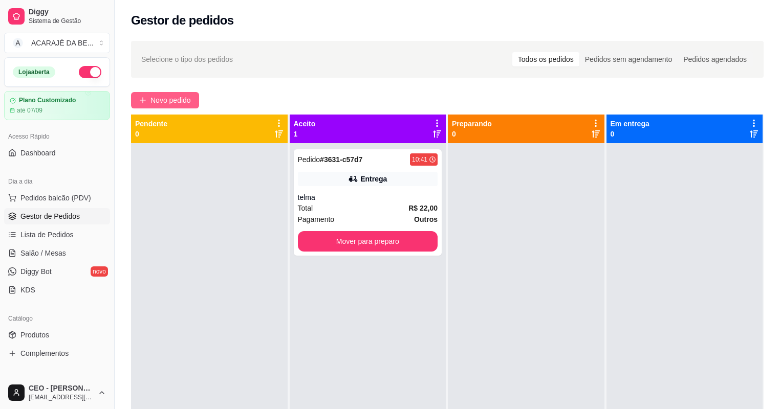
click at [174, 102] on span "Novo pedido" at bounding box center [170, 100] width 40 height 11
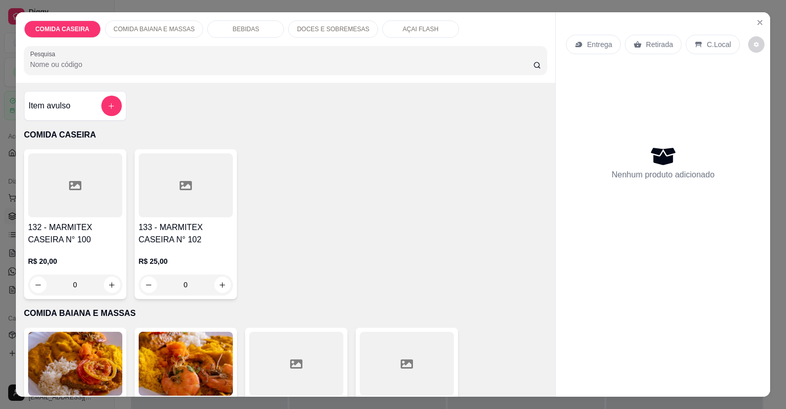
click at [412, 360] on div at bounding box center [407, 364] width 94 height 64
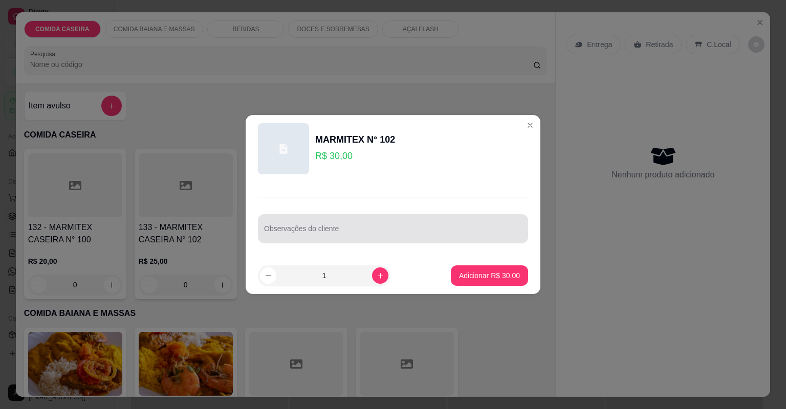
click at [420, 227] on div at bounding box center [393, 228] width 258 height 20
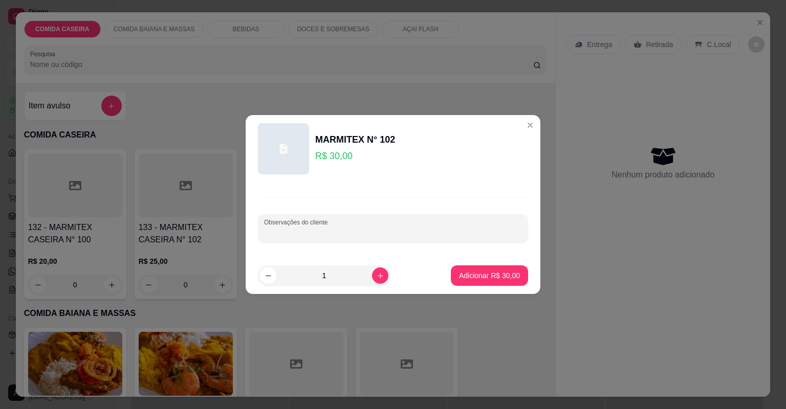
paste input "Vatapa Quiabada Farrofa de dede Cortado de aborbora Moqueca de corvina"
type input "Vatapa Quiabada Farrofa de dede Cortado de aborbora Moqueca de corvina"
click at [479, 271] on p "Adicionar R$ 30,00" at bounding box center [489, 276] width 61 height 10
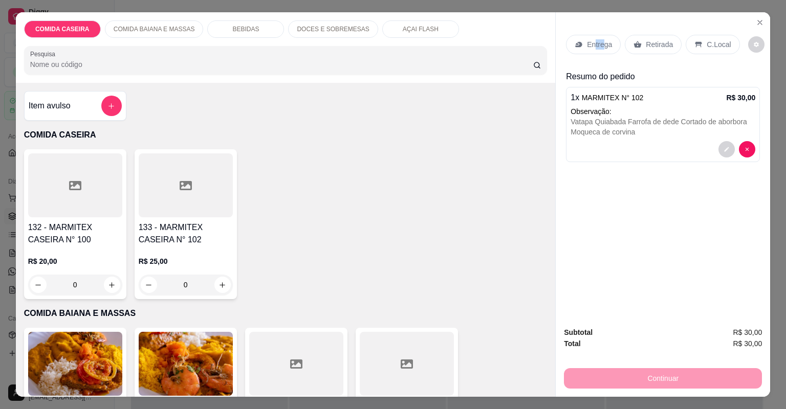
drag, startPoint x: 601, startPoint y: 30, endPoint x: 591, endPoint y: 56, distance: 28.0
click at [591, 56] on div "Entrega Retirada C.Local" at bounding box center [663, 45] width 194 height 36
drag, startPoint x: 591, startPoint y: 56, endPoint x: 591, endPoint y: 43, distance: 12.8
click at [591, 43] on p "Entrega" at bounding box center [599, 44] width 25 height 10
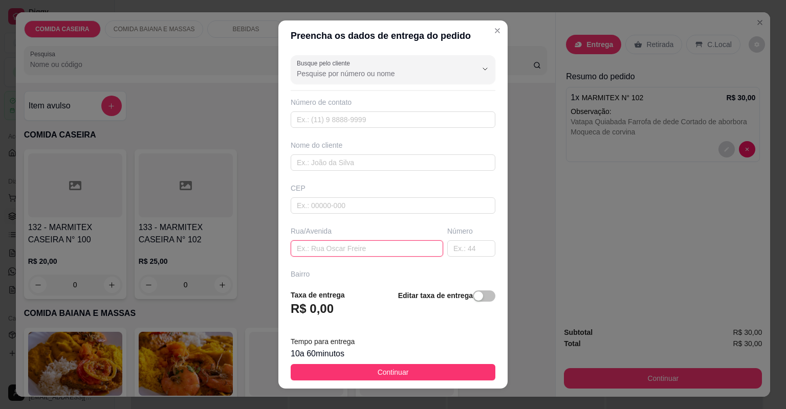
click at [385, 249] on input "text" at bounding box center [367, 248] width 152 height 16
paste input "[STREET_ADDRESS]. [PERSON_NAME]"
type input "[STREET_ADDRESS]. [PERSON_NAME]"
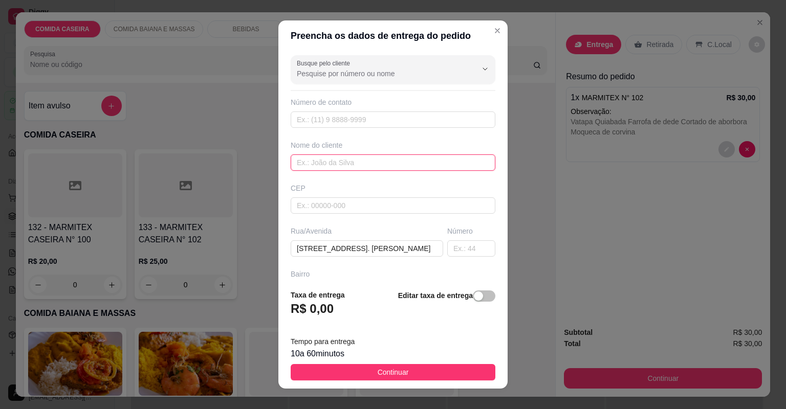
drag, startPoint x: 409, startPoint y: 157, endPoint x: 406, endPoint y: 161, distance: 5.4
click at [407, 160] on input "text" at bounding box center [393, 163] width 205 height 16
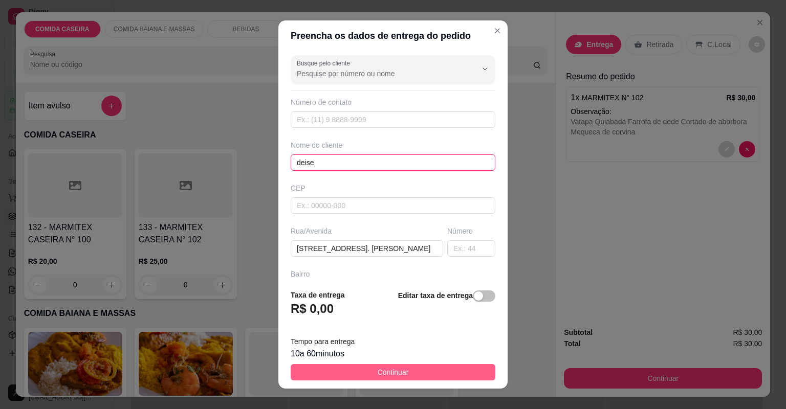
type input "deise"
click at [417, 371] on button "Continuar" at bounding box center [393, 372] width 205 height 16
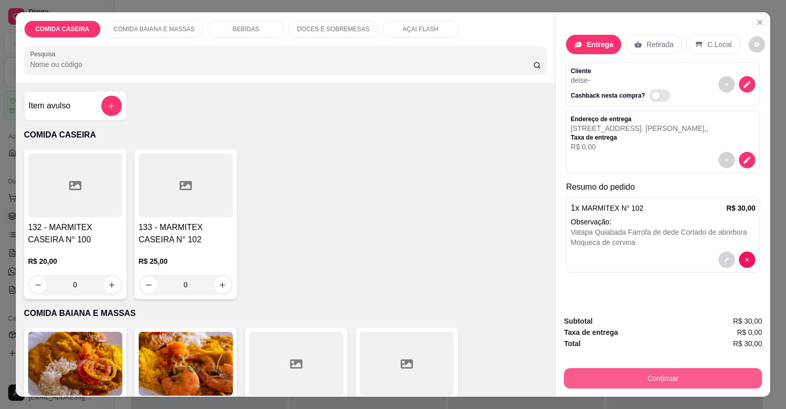
click at [672, 381] on button "Continuar" at bounding box center [663, 378] width 198 height 20
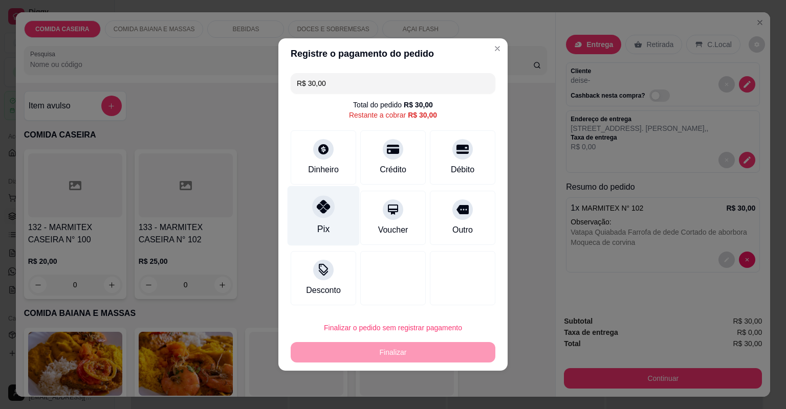
click at [325, 224] on div "Pix" at bounding box center [323, 229] width 12 height 13
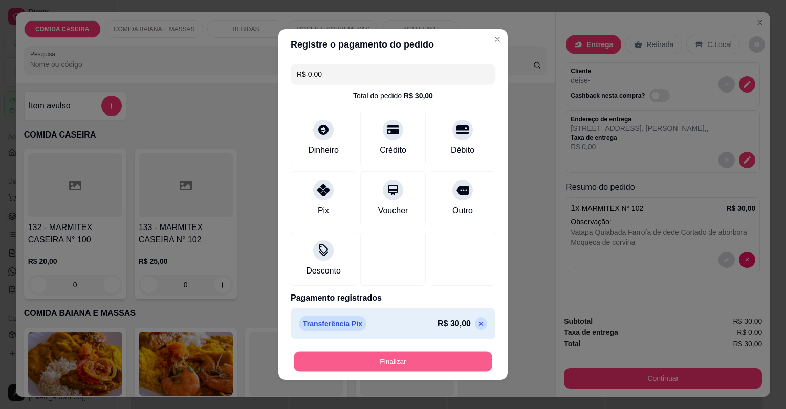
click at [480, 362] on button "Finalizar" at bounding box center [393, 362] width 199 height 20
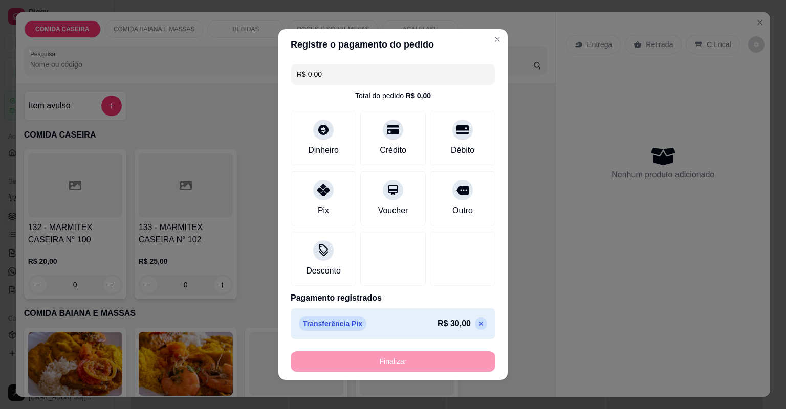
type input "-R$ 30,00"
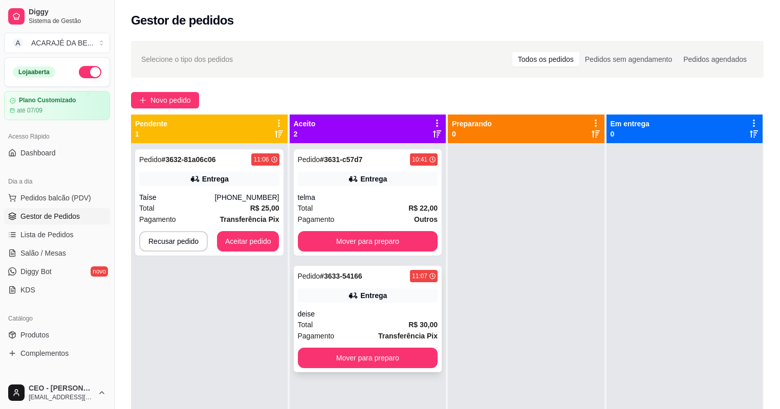
click at [366, 325] on div "Total R$ 30,00" at bounding box center [368, 324] width 140 height 11
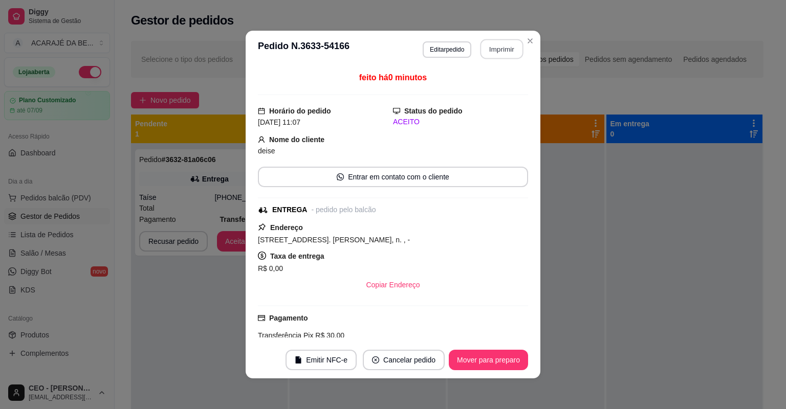
click at [501, 52] on button "Imprimir" at bounding box center [501, 49] width 43 height 20
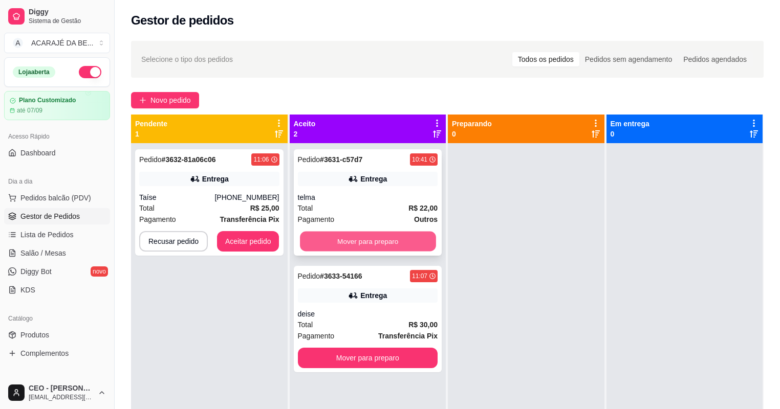
click at [392, 243] on button "Mover para preparo" at bounding box center [368, 242] width 136 height 20
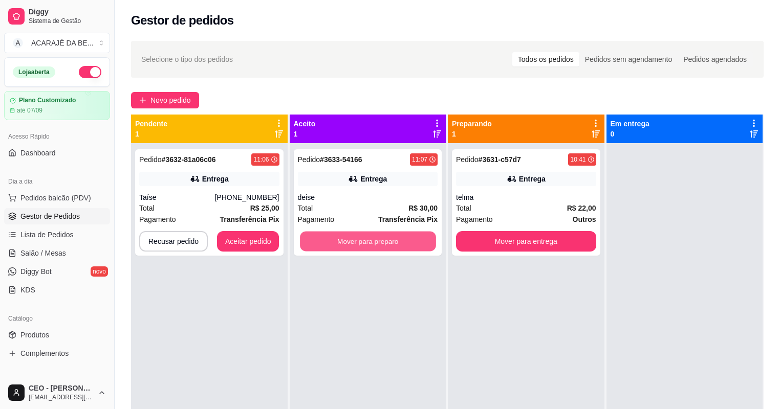
click at [393, 243] on button "Mover para preparo" at bounding box center [368, 242] width 136 height 20
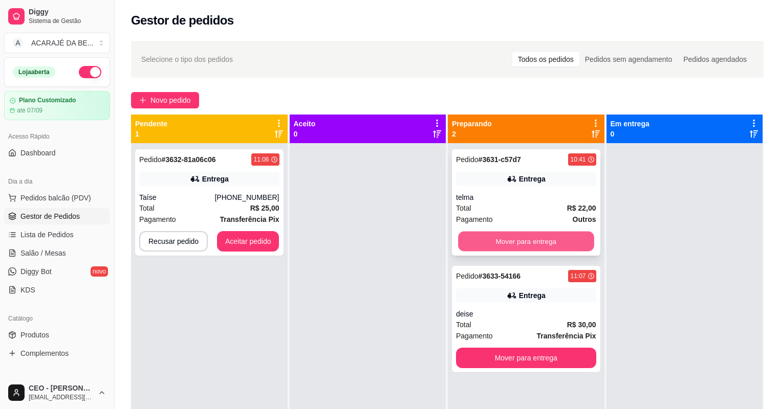
click at [478, 247] on button "Mover para entrega" at bounding box center [526, 242] width 136 height 20
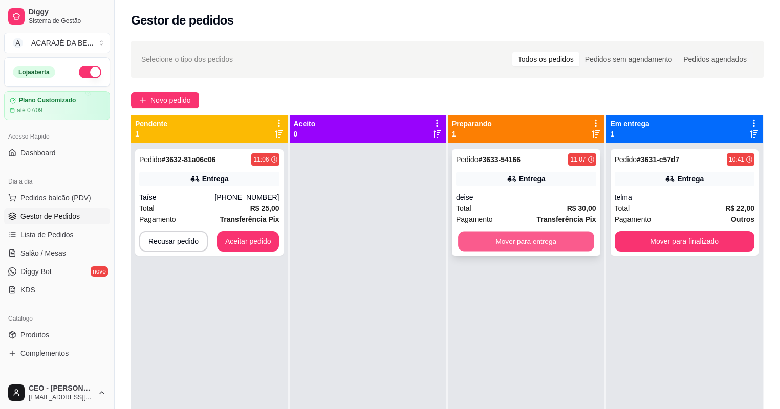
click at [480, 246] on button "Mover para entrega" at bounding box center [526, 242] width 136 height 20
click at [481, 246] on div "Mover para entrega" at bounding box center [526, 241] width 140 height 20
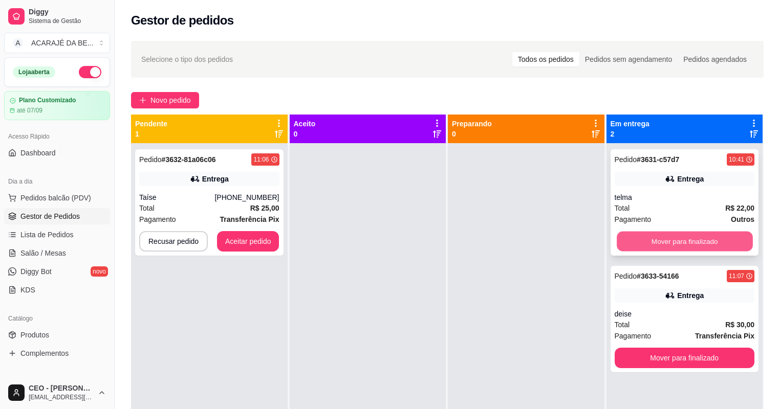
click at [678, 241] on button "Mover para finalizado" at bounding box center [685, 242] width 136 height 20
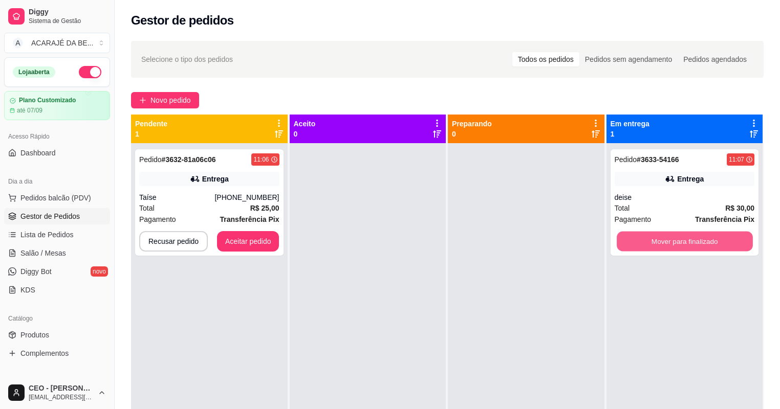
click at [678, 241] on button "Mover para finalizado" at bounding box center [685, 242] width 136 height 20
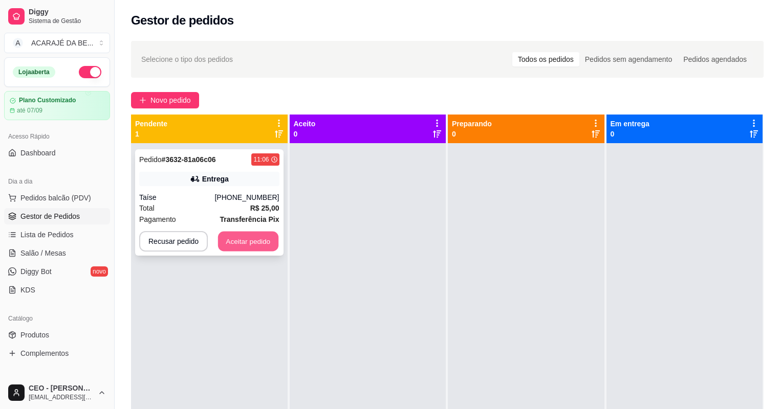
click at [248, 244] on button "Aceitar pedido" at bounding box center [248, 242] width 60 height 20
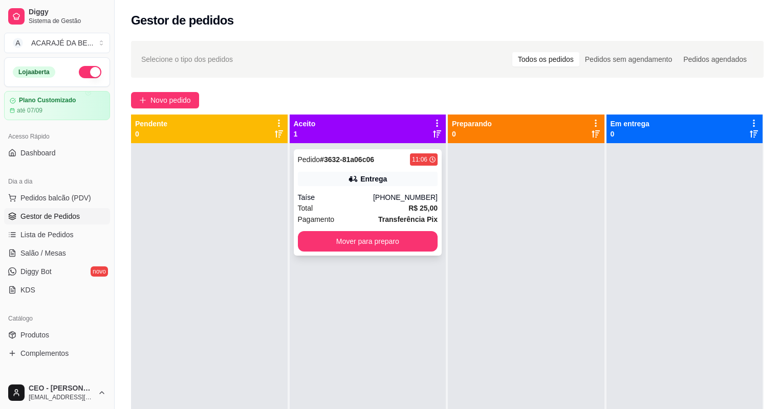
click at [349, 214] on div "Pagamento Transferência Pix" at bounding box center [368, 219] width 140 height 11
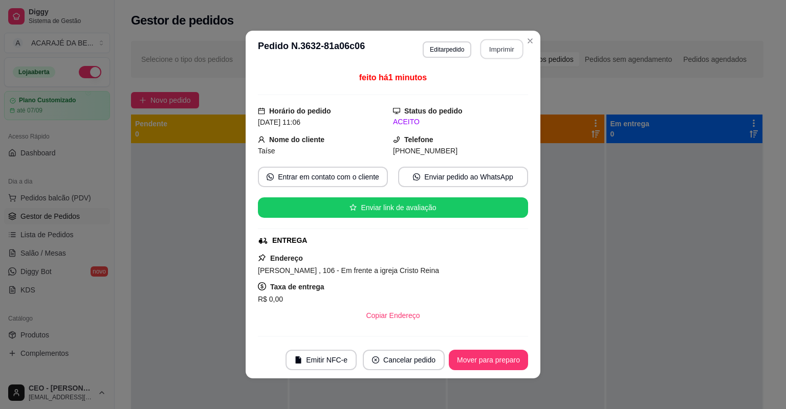
click at [500, 47] on button "Imprimir" at bounding box center [501, 49] width 43 height 20
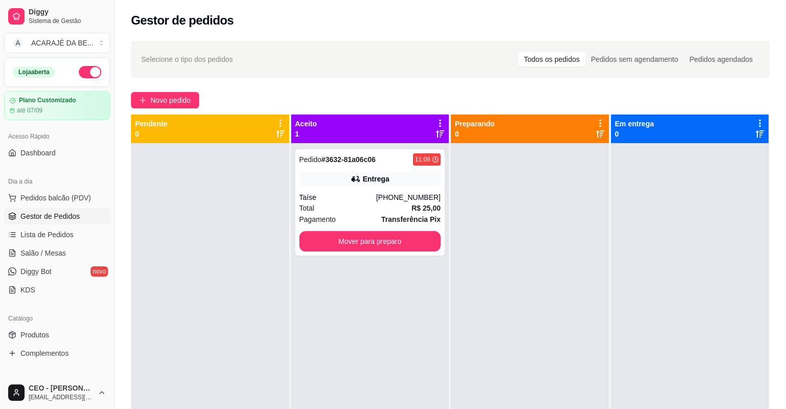
click at [510, 388] on div at bounding box center [530, 347] width 158 height 409
click at [184, 100] on span "Novo pedido" at bounding box center [170, 100] width 40 height 11
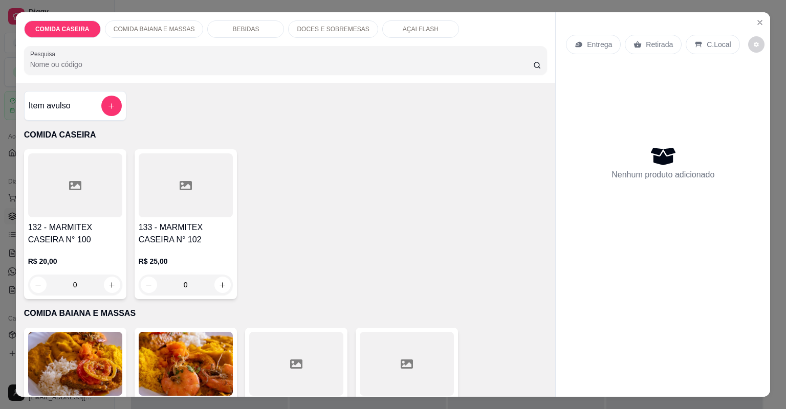
click at [312, 373] on div at bounding box center [296, 364] width 94 height 64
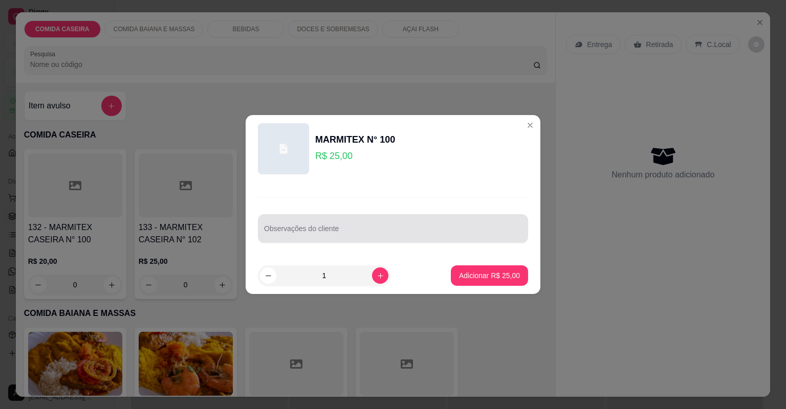
click at [370, 240] on div "Observações do cliente" at bounding box center [393, 228] width 270 height 29
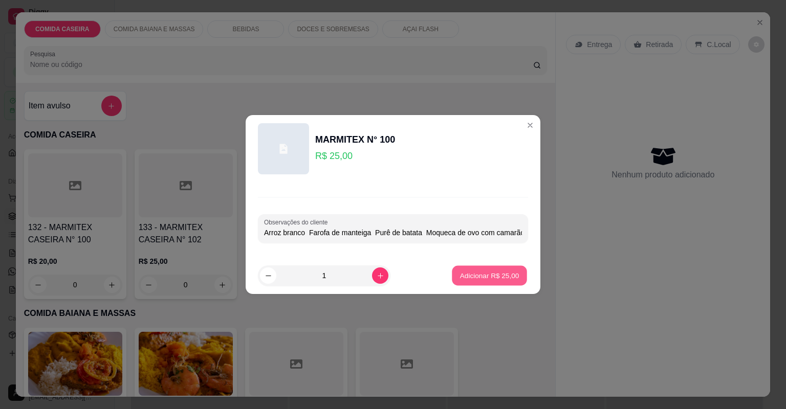
click at [477, 278] on p "Adicionar R$ 25,00" at bounding box center [489, 276] width 59 height 10
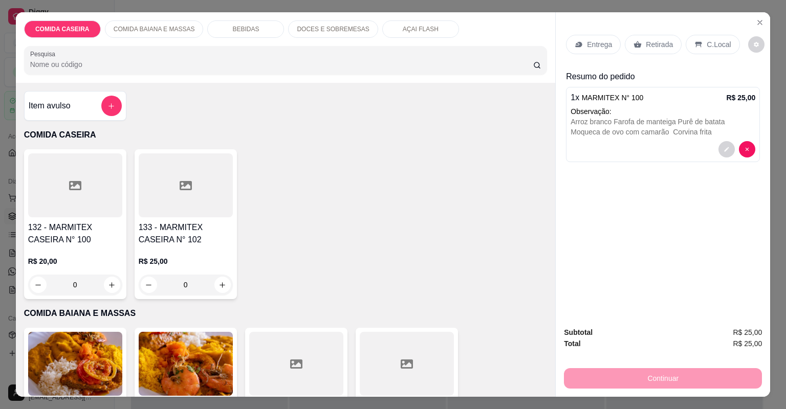
click at [316, 365] on div at bounding box center [296, 364] width 94 height 64
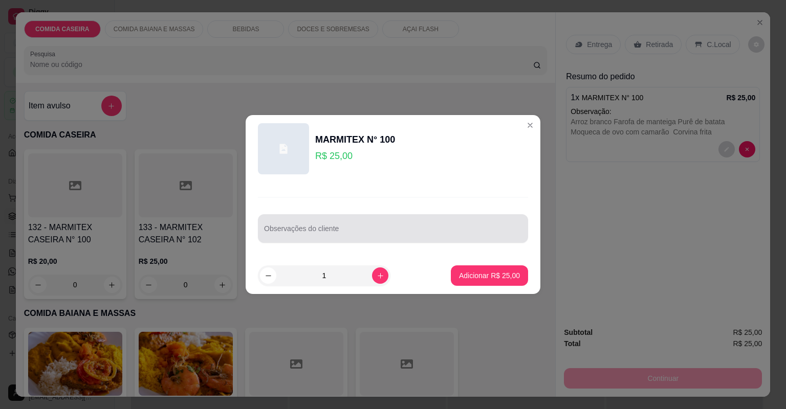
click at [388, 226] on div at bounding box center [393, 228] width 258 height 20
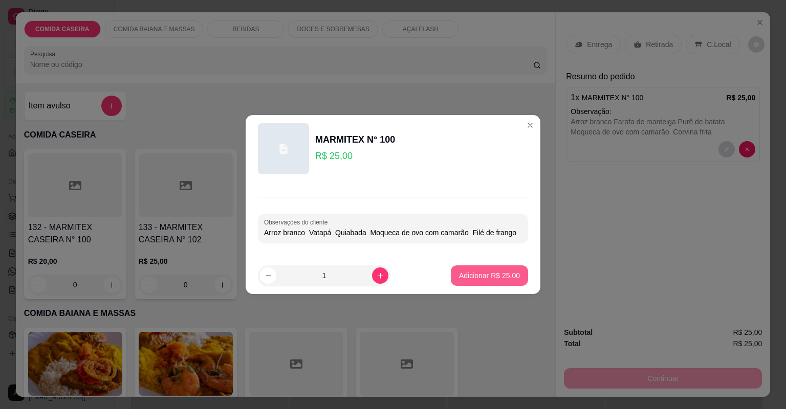
click at [501, 268] on button "Adicionar R$ 25,00" at bounding box center [489, 276] width 77 height 20
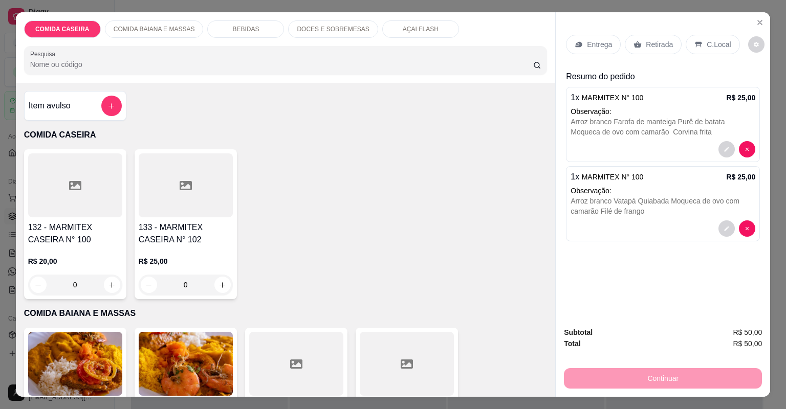
click at [602, 51] on div "Entrega" at bounding box center [593, 44] width 55 height 19
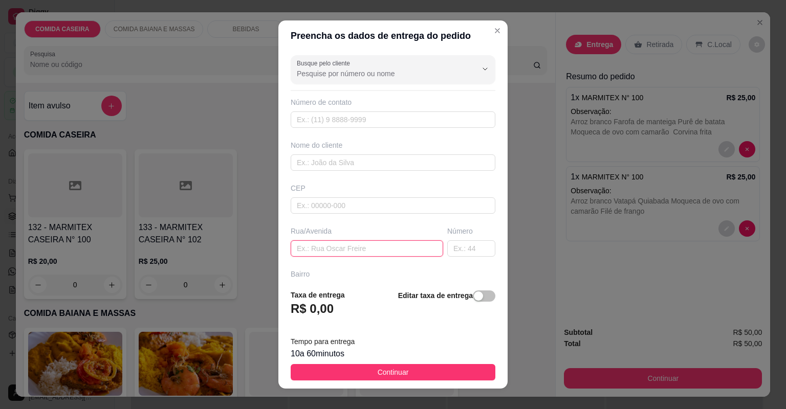
click at [418, 251] on input "text" at bounding box center [367, 248] width 152 height 16
paste input "Entregar na [STREET_ADDRESS]. Em frente ao portão do fundo do hospital. Casa de…"
type input "Entregar na [STREET_ADDRESS]. Em frente ao portão do fundo do hospital. Casa de…"
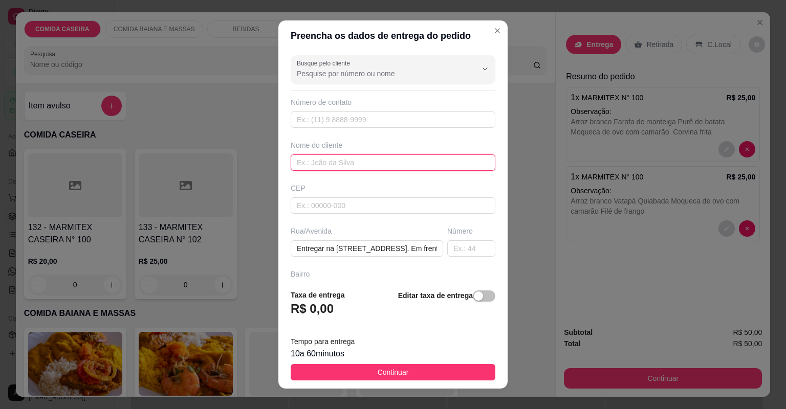
click at [365, 163] on input "text" at bounding box center [393, 163] width 205 height 16
type input "mari"
drag, startPoint x: 450, startPoint y: 375, endPoint x: 450, endPoint y: 369, distance: 5.1
click at [450, 374] on button "Continuar" at bounding box center [393, 372] width 205 height 16
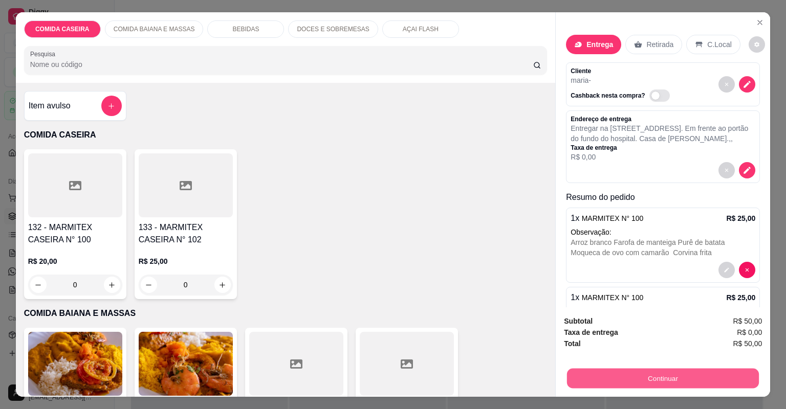
click at [611, 376] on button "Continuar" at bounding box center [663, 379] width 192 height 20
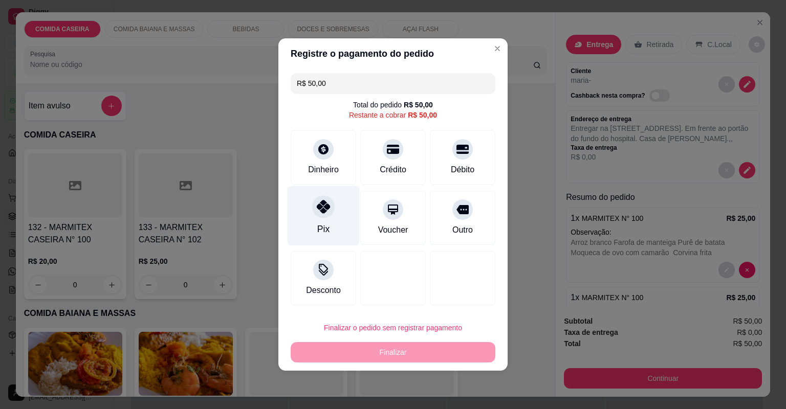
click at [330, 208] on div at bounding box center [323, 206] width 23 height 23
type input "R$ 0,00"
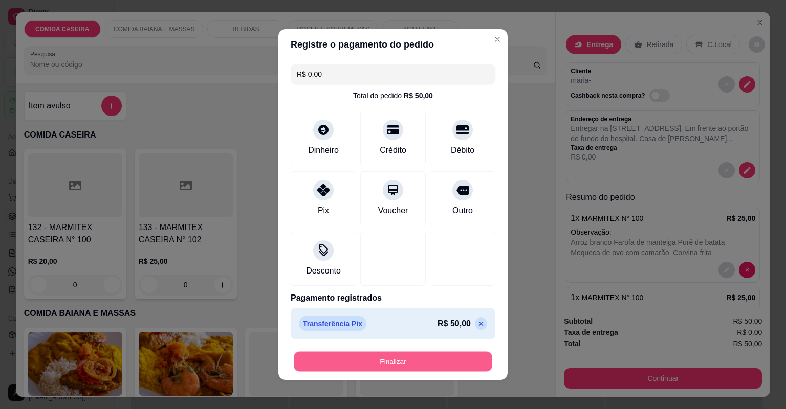
click at [394, 359] on button "Finalizar" at bounding box center [393, 362] width 199 height 20
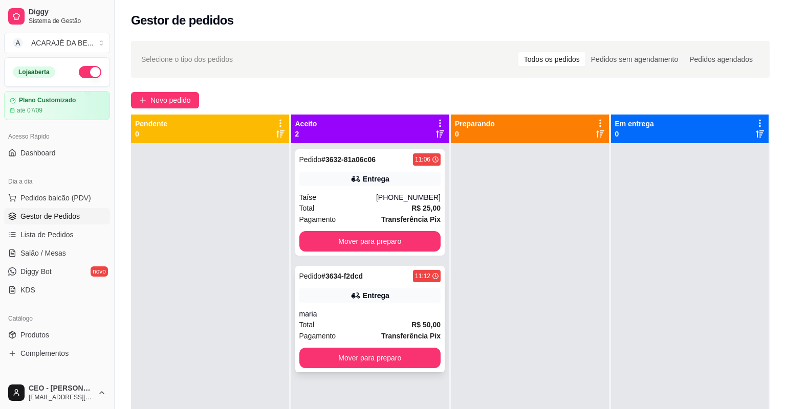
click at [376, 309] on div "maria" at bounding box center [370, 314] width 142 height 10
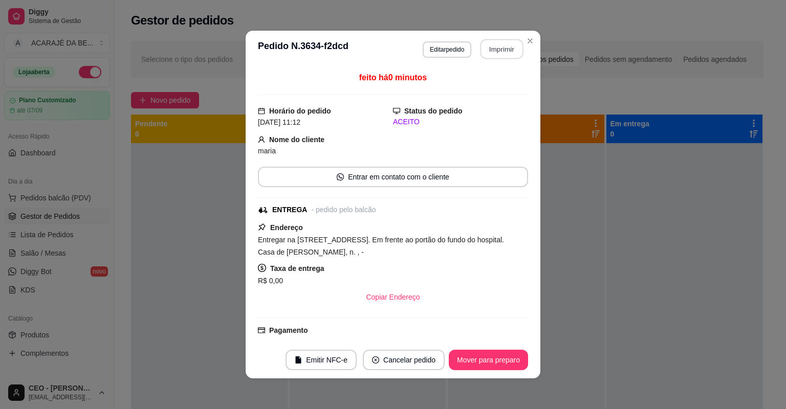
click at [483, 49] on button "Imprimir" at bounding box center [501, 49] width 43 height 20
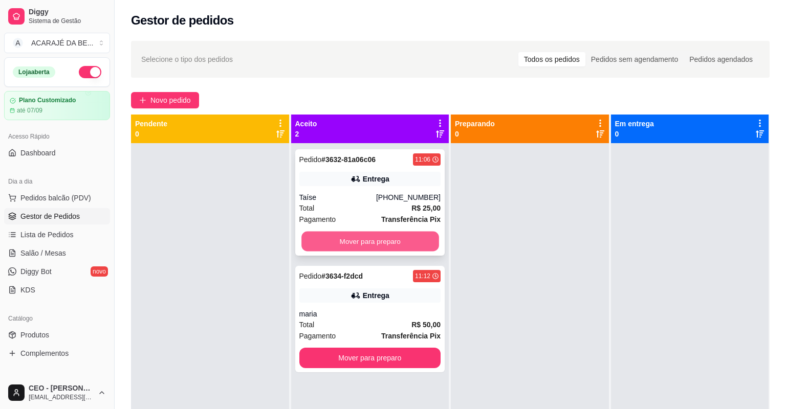
click at [409, 235] on button "Mover para preparo" at bounding box center [369, 242] width 137 height 20
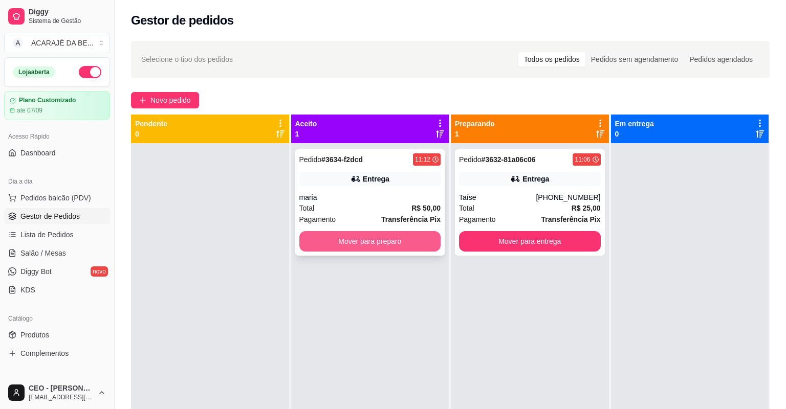
click at [422, 235] on button "Mover para preparo" at bounding box center [370, 241] width 142 height 20
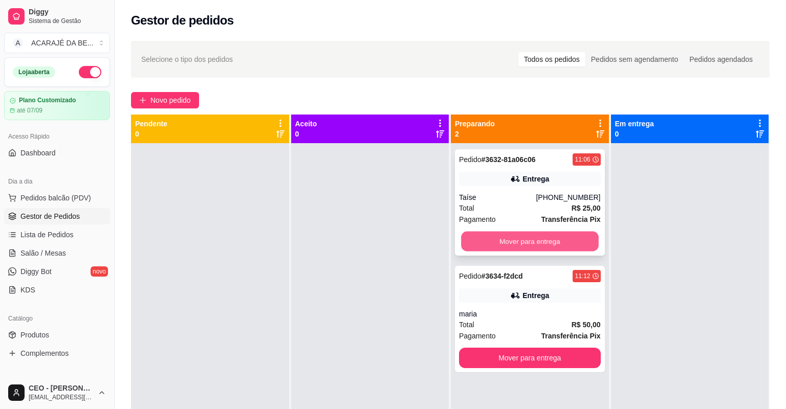
click at [542, 243] on button "Mover para entrega" at bounding box center [529, 242] width 137 height 20
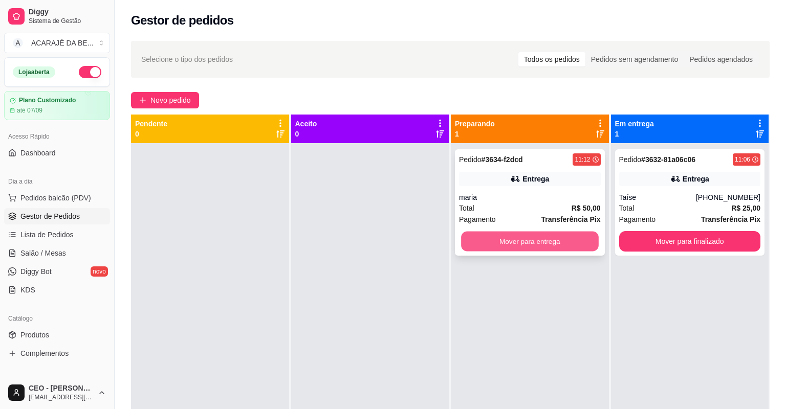
click at [545, 242] on button "Mover para entrega" at bounding box center [529, 242] width 137 height 20
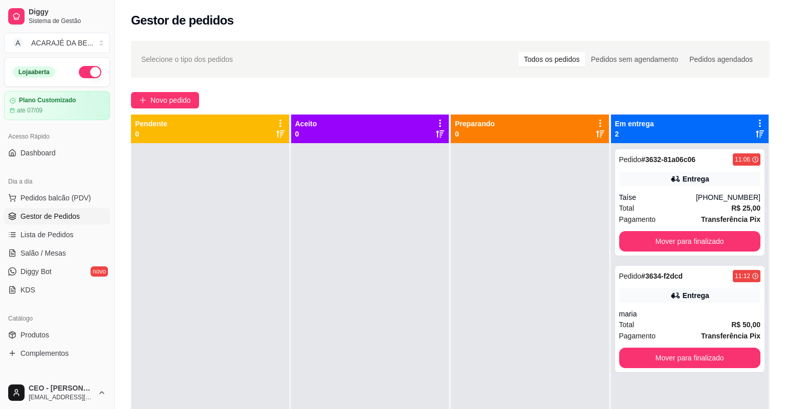
drag, startPoint x: 545, startPoint y: 242, endPoint x: 551, endPoint y: 242, distance: 5.6
click at [546, 242] on div at bounding box center [530, 347] width 158 height 409
click at [692, 248] on button "Mover para finalizado" at bounding box center [689, 242] width 137 height 20
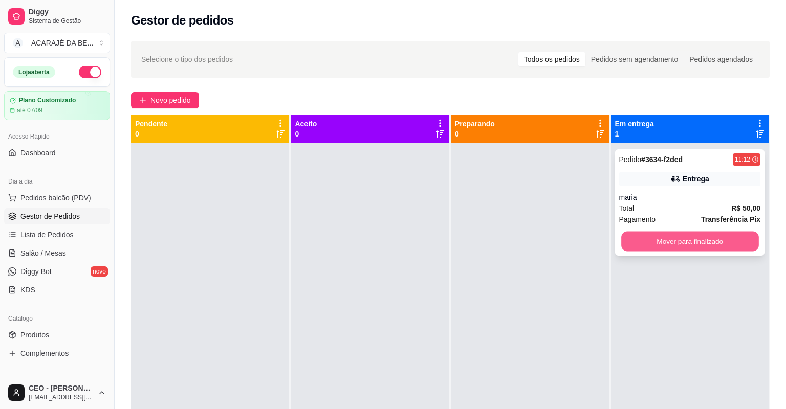
click at [694, 244] on button "Mover para finalizado" at bounding box center [689, 242] width 137 height 20
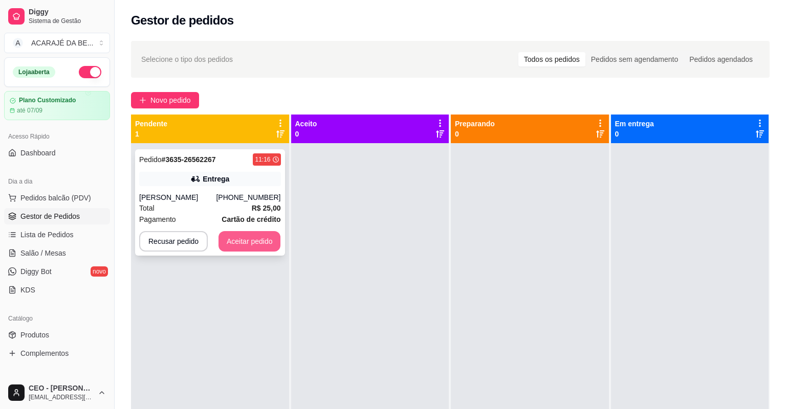
click at [252, 245] on button "Aceitar pedido" at bounding box center [249, 241] width 62 height 20
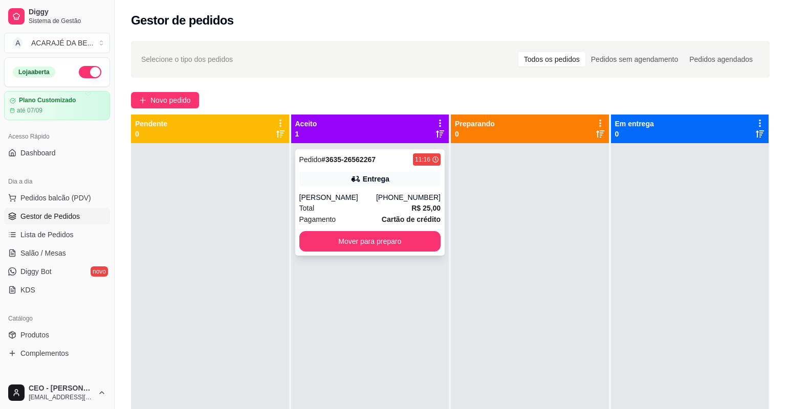
click at [403, 177] on div "Entrega" at bounding box center [370, 179] width 142 height 14
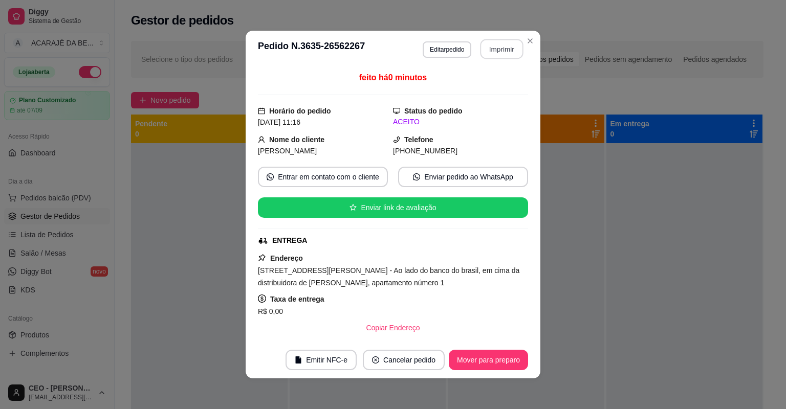
click at [481, 46] on button "Imprimir" at bounding box center [501, 49] width 43 height 20
click at [465, 356] on button "Mover para preparo" at bounding box center [488, 360] width 79 height 20
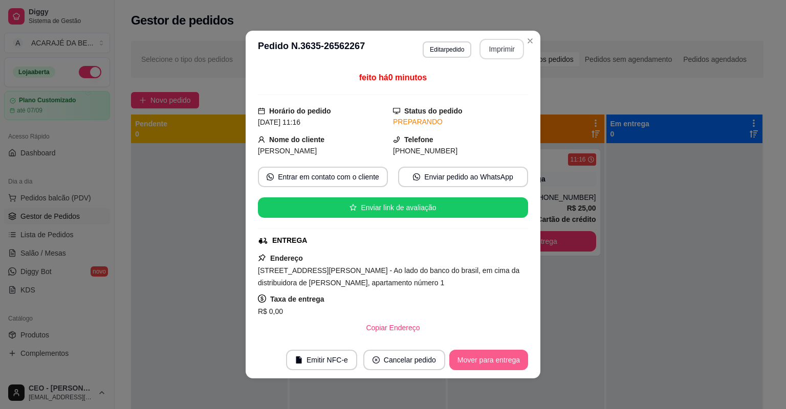
click at [465, 354] on button "Mover para entrega" at bounding box center [488, 360] width 79 height 20
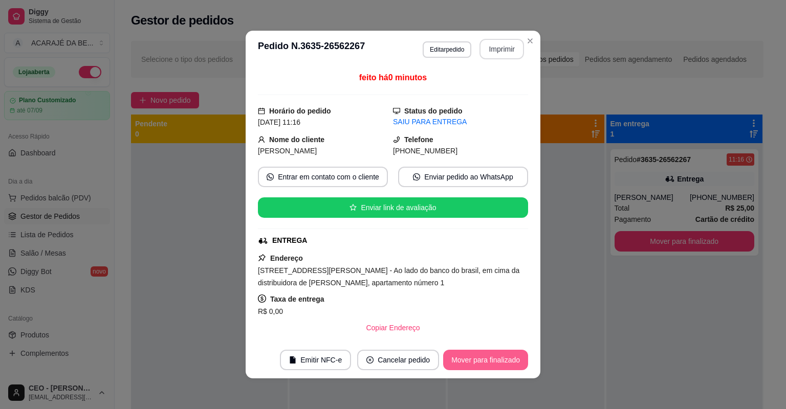
click at [465, 356] on button "Mover para finalizado" at bounding box center [485, 360] width 85 height 20
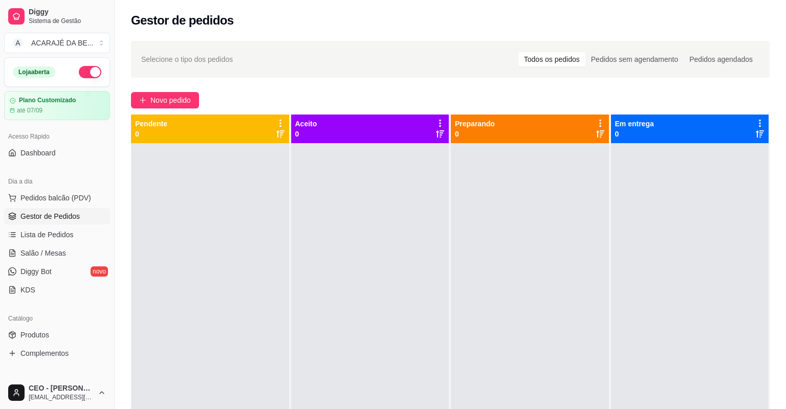
click at [689, 295] on div at bounding box center [690, 347] width 158 height 409
click at [173, 92] on button "Novo pedido" at bounding box center [165, 100] width 68 height 16
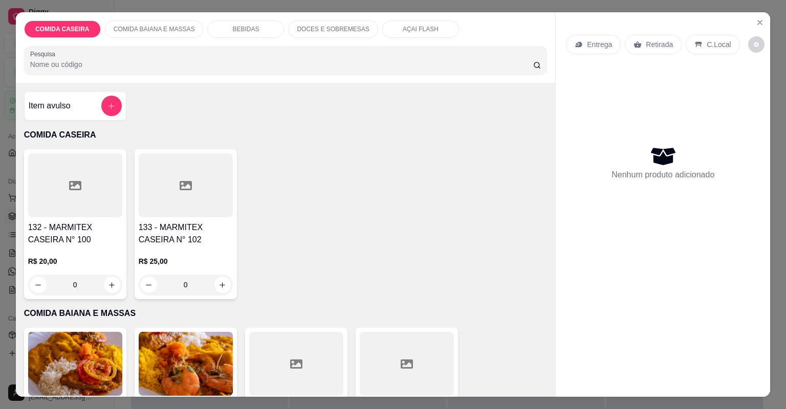
click at [46, 183] on div at bounding box center [75, 185] width 94 height 64
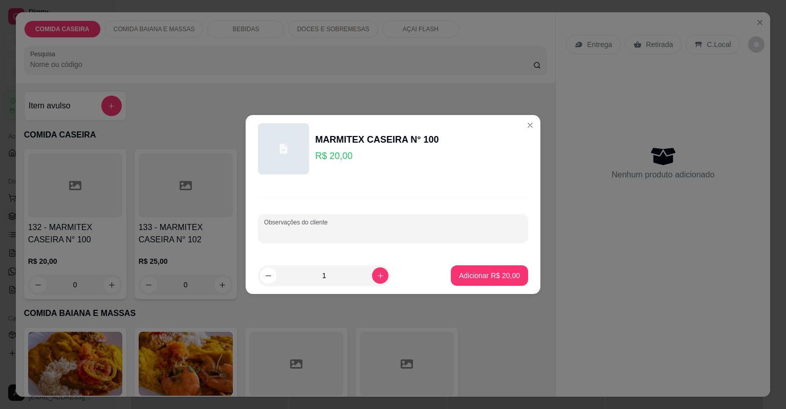
click at [345, 235] on input "Observações do cliente" at bounding box center [393, 233] width 258 height 10
type input "completa com churrasc"
click at [486, 272] on p "Adicionar R$ 20,00" at bounding box center [489, 276] width 59 height 10
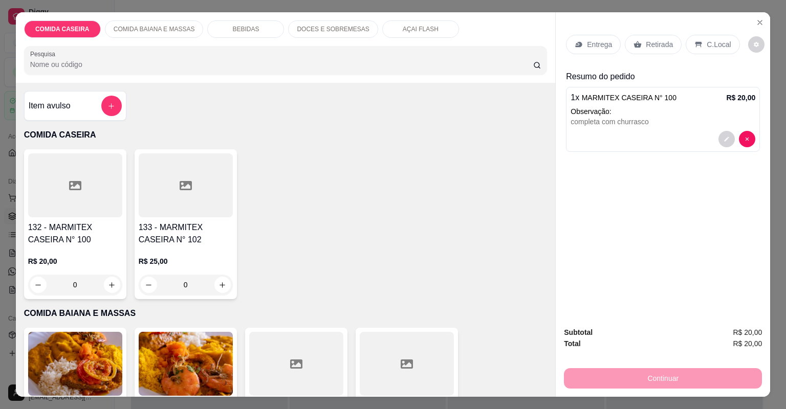
click at [636, 48] on icon at bounding box center [637, 44] width 8 height 8
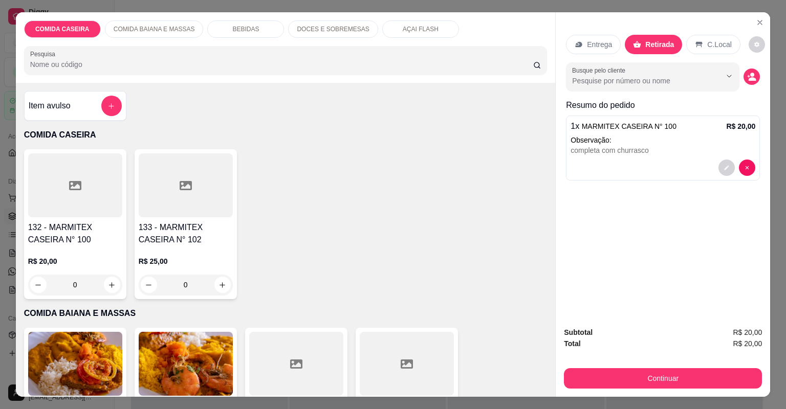
click at [591, 35] on div "Entrega" at bounding box center [593, 44] width 55 height 19
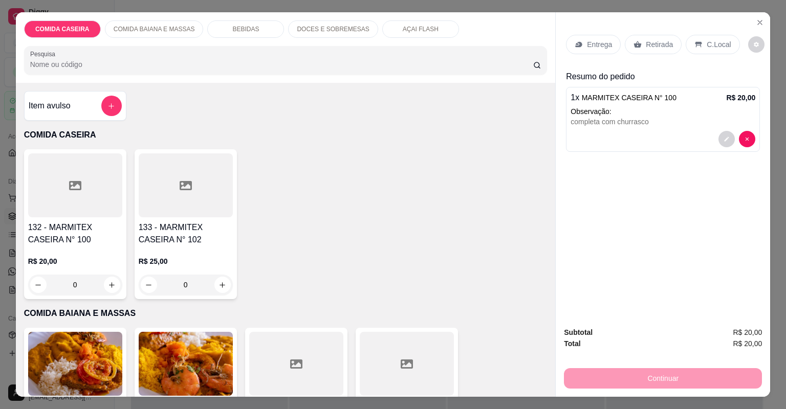
click at [593, 39] on p "Entrega" at bounding box center [599, 44] width 25 height 10
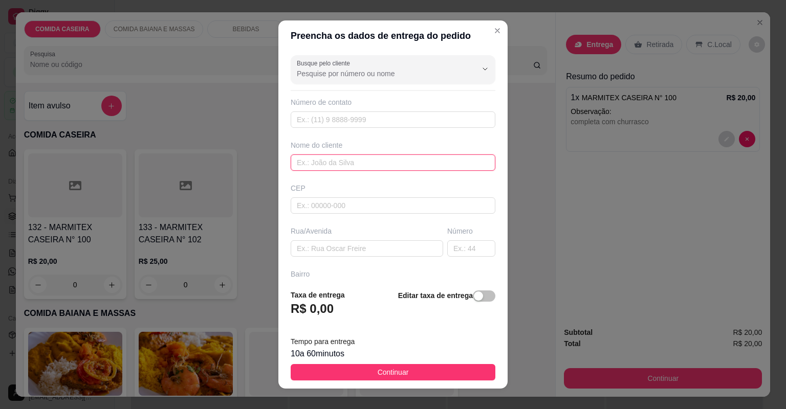
click at [365, 159] on input "text" at bounding box center [393, 163] width 205 height 16
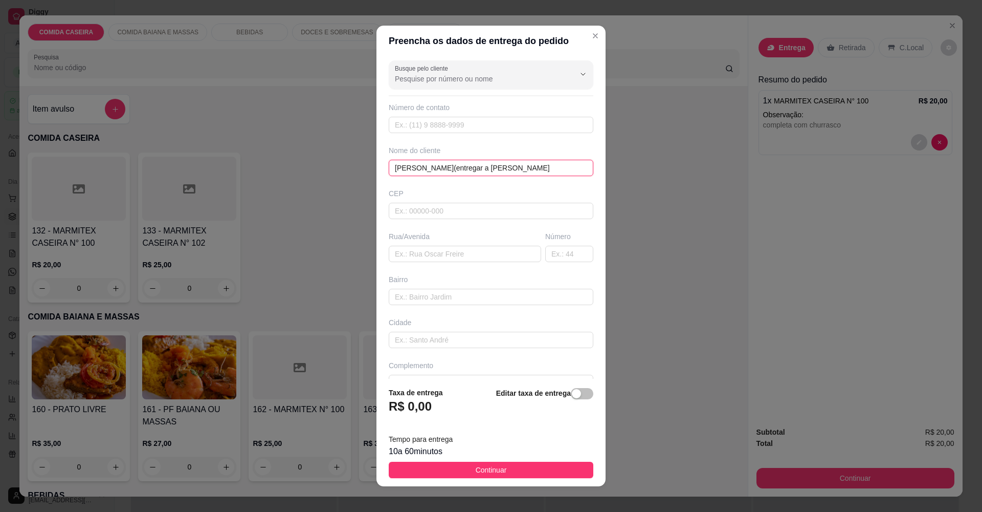
click at [494, 166] on input "[PERSON_NAME](entregar a [PERSON_NAME]" at bounding box center [491, 168] width 205 height 16
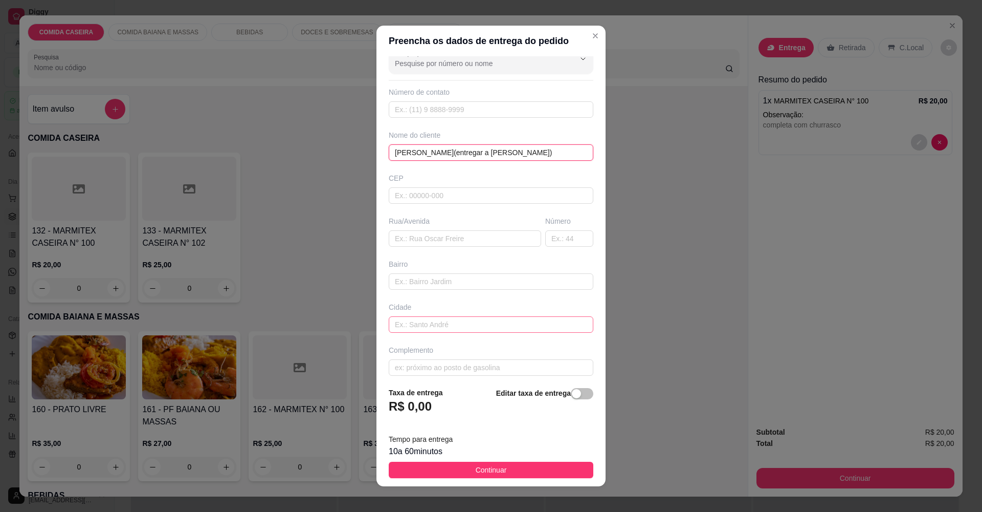
scroll to position [23, 0]
type input "[PERSON_NAME](entregar a [PERSON_NAME])"
click at [485, 235] on input "text" at bounding box center [465, 231] width 152 height 16
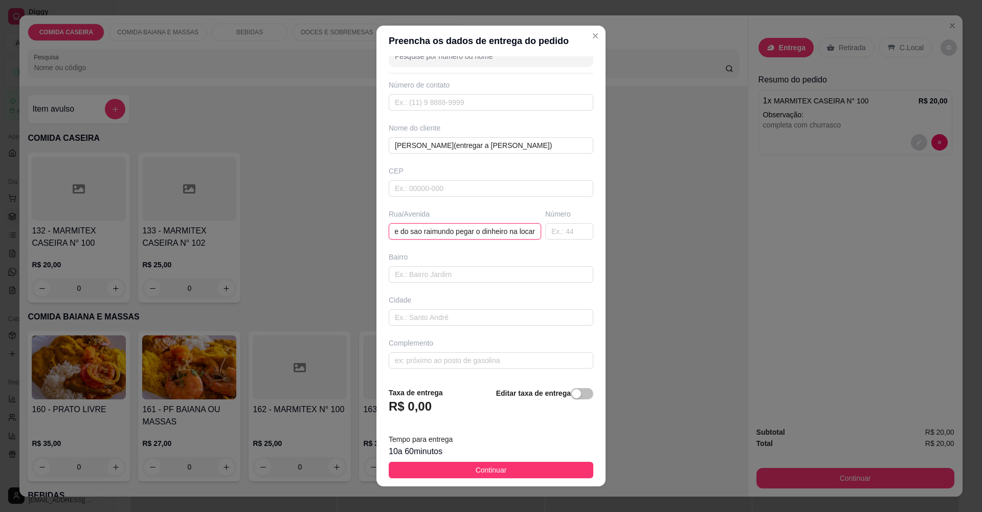
scroll to position [0, 29]
type input "creche do sao raimundo pegar o dinheiro na locar"
click at [463, 409] on button "Continuar" at bounding box center [491, 470] width 205 height 16
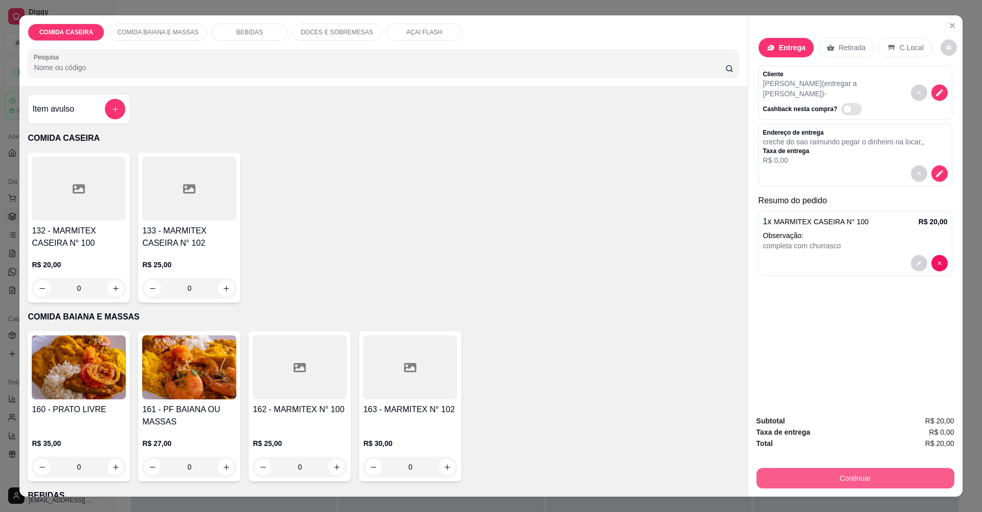
click at [779, 409] on button "Continuar" at bounding box center [856, 478] width 198 height 20
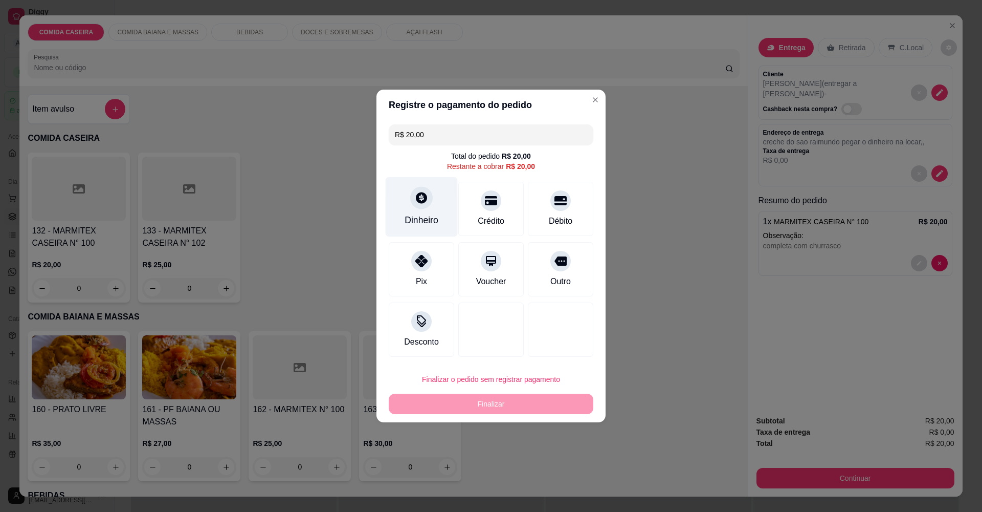
click at [425, 203] on icon at bounding box center [421, 197] width 13 height 13
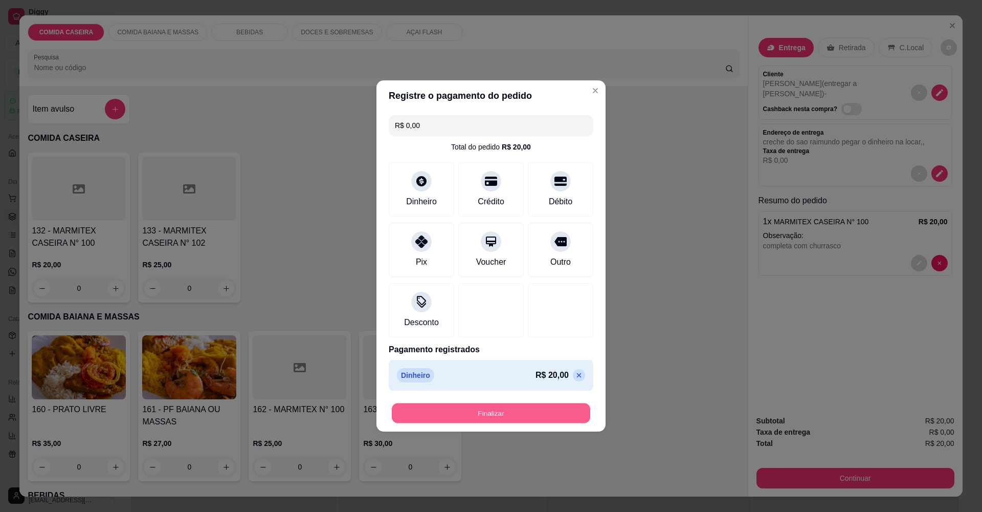
click at [405, 409] on button "Finalizar" at bounding box center [491, 413] width 199 height 20
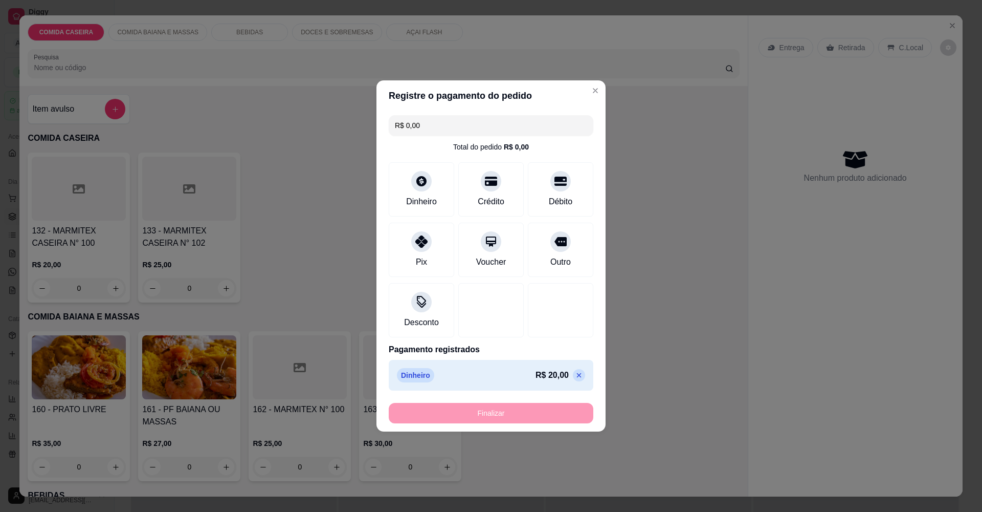
type input "-R$ 20,00"
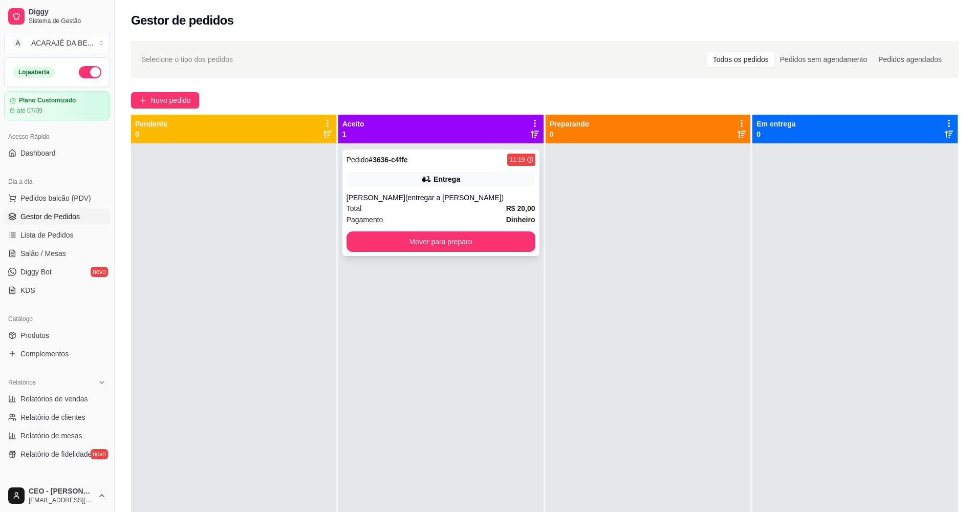
click at [474, 166] on div "Pedido # 3636-c4ffe 11:19 Entrega flavio(entregar a [PERSON_NAME]) Total R$ 20,…" at bounding box center [440, 202] width 197 height 106
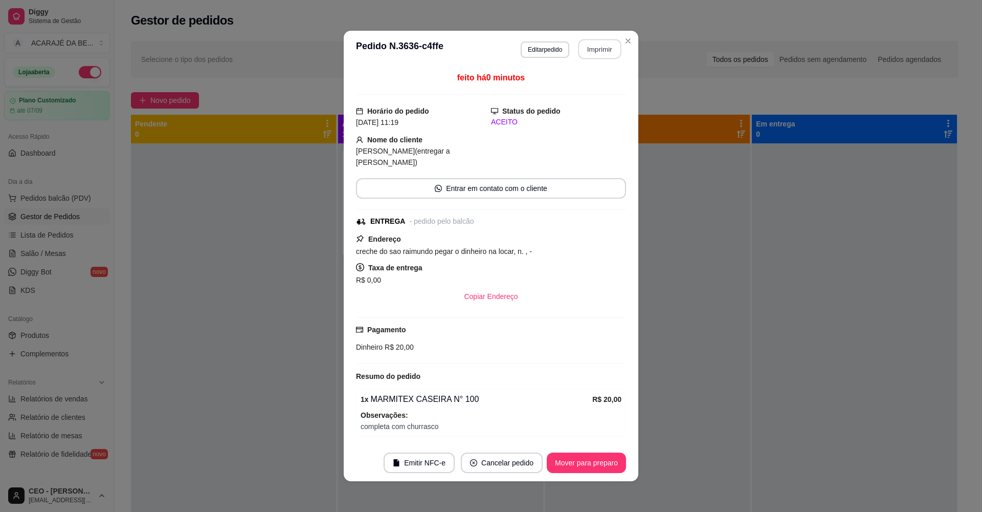
click at [589, 52] on button "Imprimir" at bounding box center [600, 49] width 43 height 20
click at [607, 409] on button "Mover para preparo" at bounding box center [586, 463] width 77 height 20
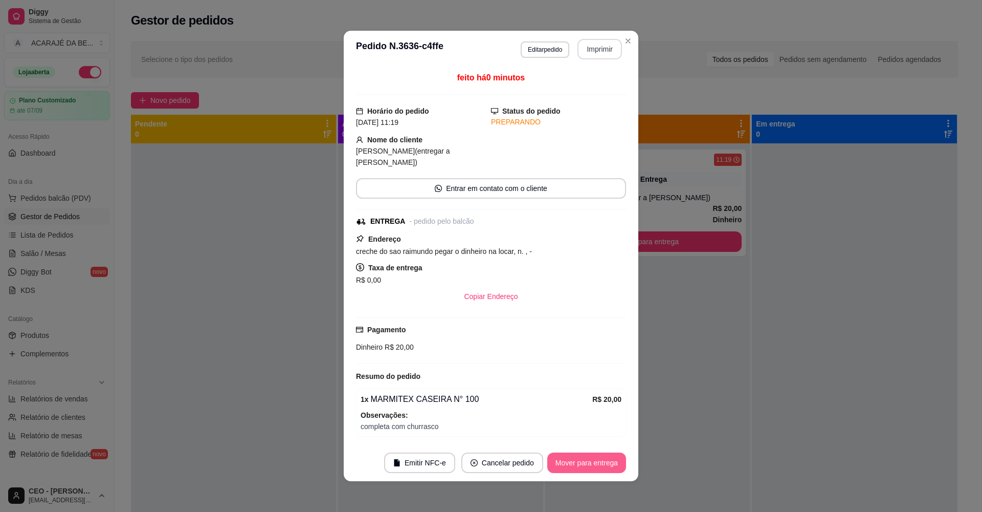
click at [607, 409] on button "Mover para entrega" at bounding box center [586, 462] width 79 height 20
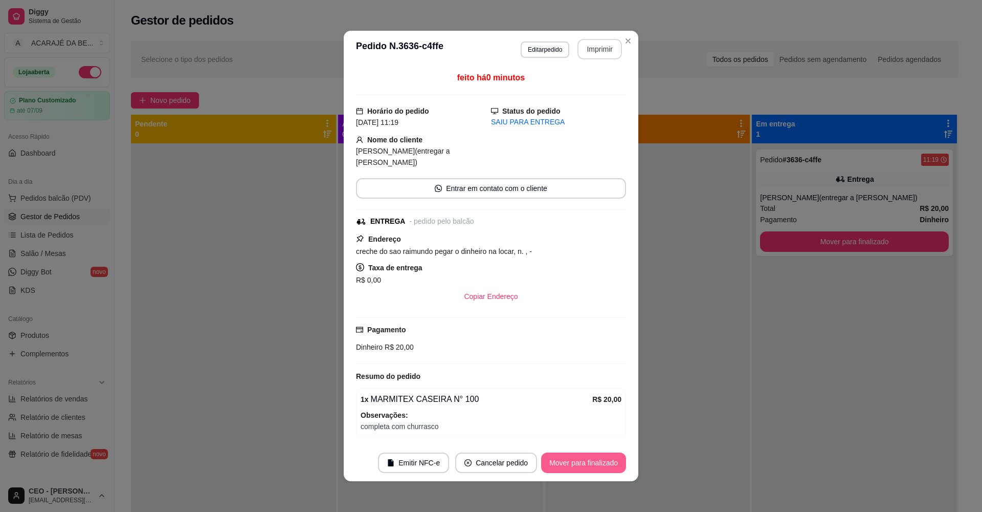
click at [607, 409] on button "Mover para finalizado" at bounding box center [583, 462] width 85 height 20
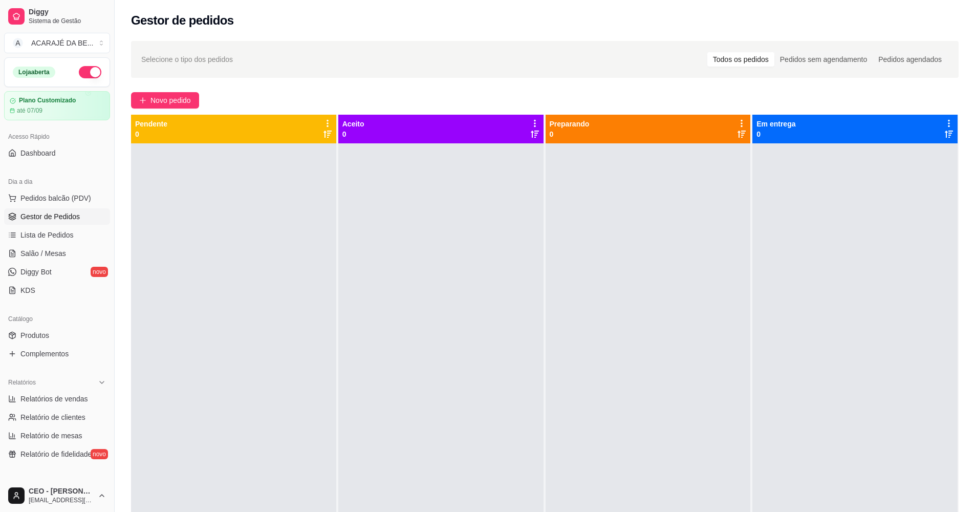
click at [163, 91] on div "Selecione o tipo dos pedidos Todos os pedidos Pedidos sem agendamento Pedidos a…" at bounding box center [545, 337] width 860 height 604
click at [169, 95] on span "Novo pedido" at bounding box center [170, 100] width 40 height 11
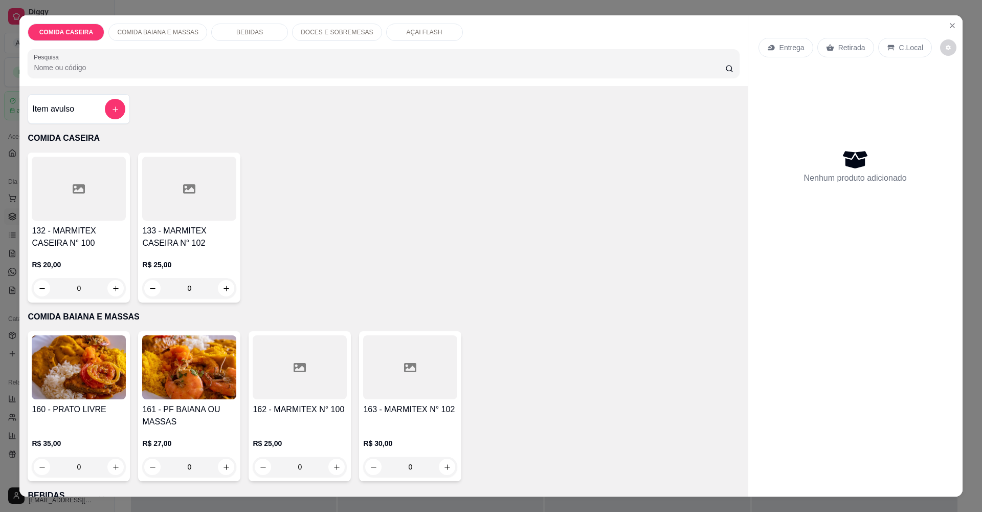
click at [58, 172] on div at bounding box center [79, 189] width 94 height 64
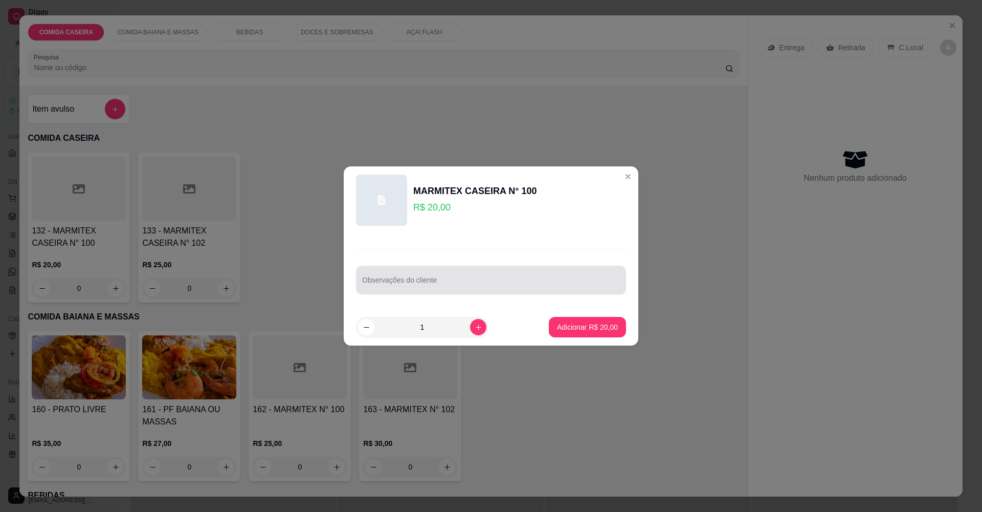
click at [392, 281] on input "Observações do cliente" at bounding box center [491, 284] width 258 height 10
paste input "📌Feijão Tropeiro Macarrao Pure Vinagrete Alcatras"
type input "📌Feijão Tropeiro Macarrao Pure Vinagrete Alcatras"
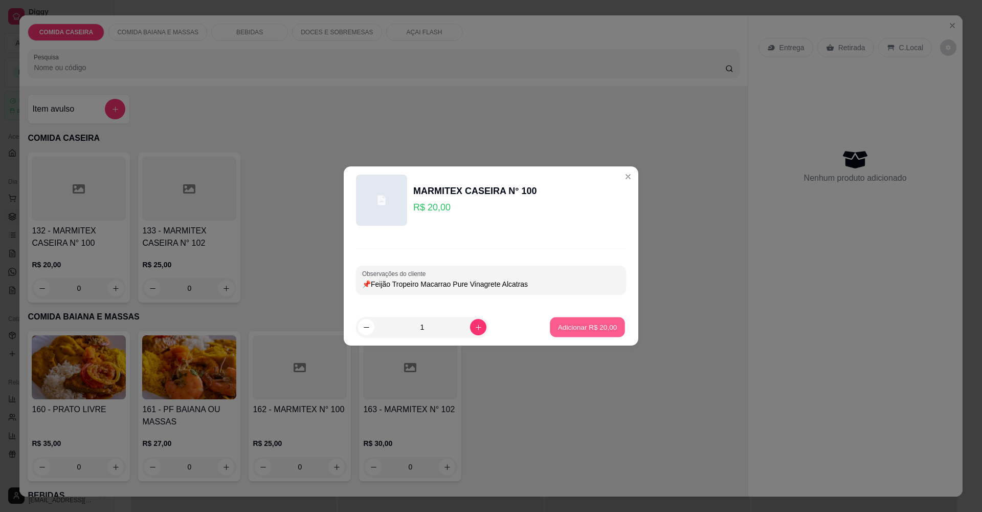
click at [590, 331] on p "Adicionar R$ 20,00" at bounding box center [587, 327] width 59 height 10
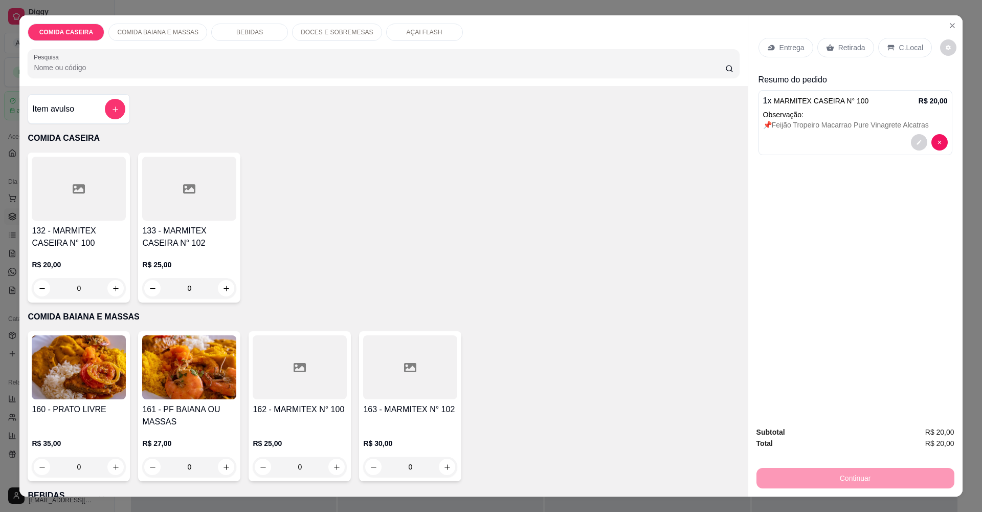
click at [779, 50] on p "Entrega" at bounding box center [792, 47] width 25 height 10
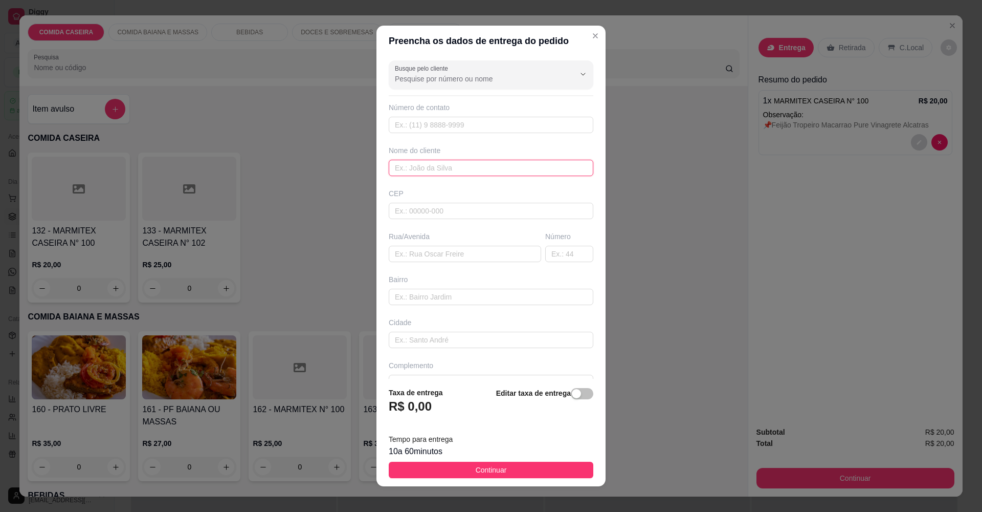
click at [529, 175] on input "text" at bounding box center [491, 168] width 205 height 16
type input "luiza"
click at [457, 258] on input "text" at bounding box center [465, 254] width 152 height 16
paste input "Av Presidente [PERSON_NAME], 572"
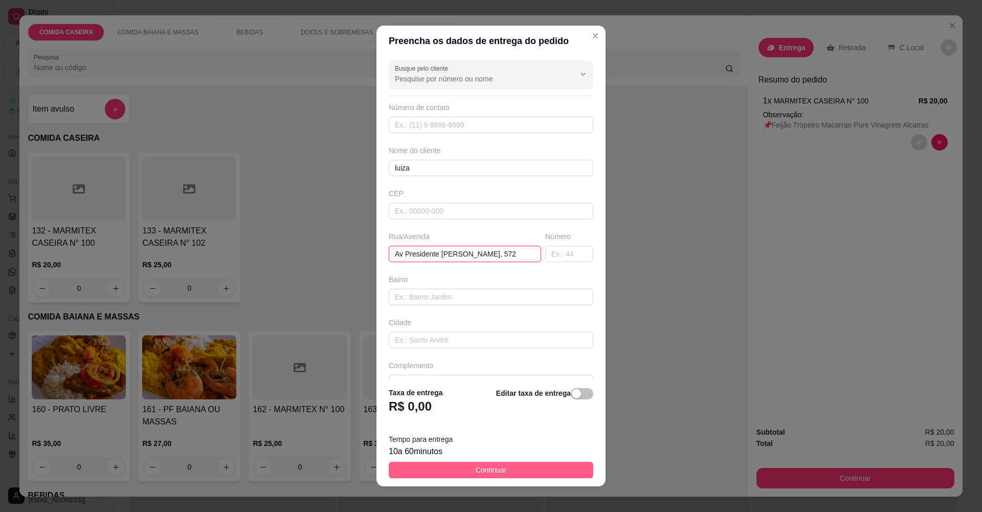
type input "Av Presidente [PERSON_NAME], 572"
click at [507, 409] on button "Continuar" at bounding box center [491, 470] width 205 height 16
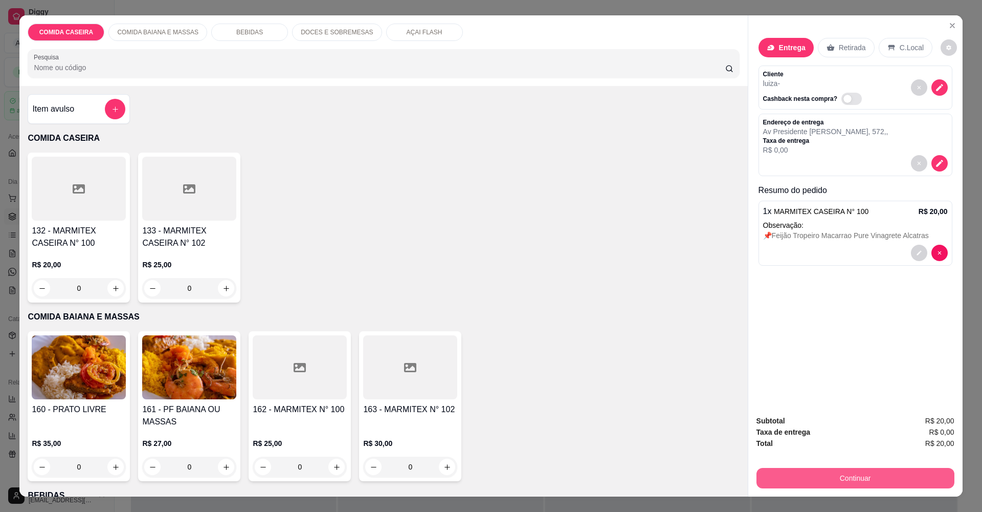
click at [779, 409] on button "Continuar" at bounding box center [856, 478] width 198 height 20
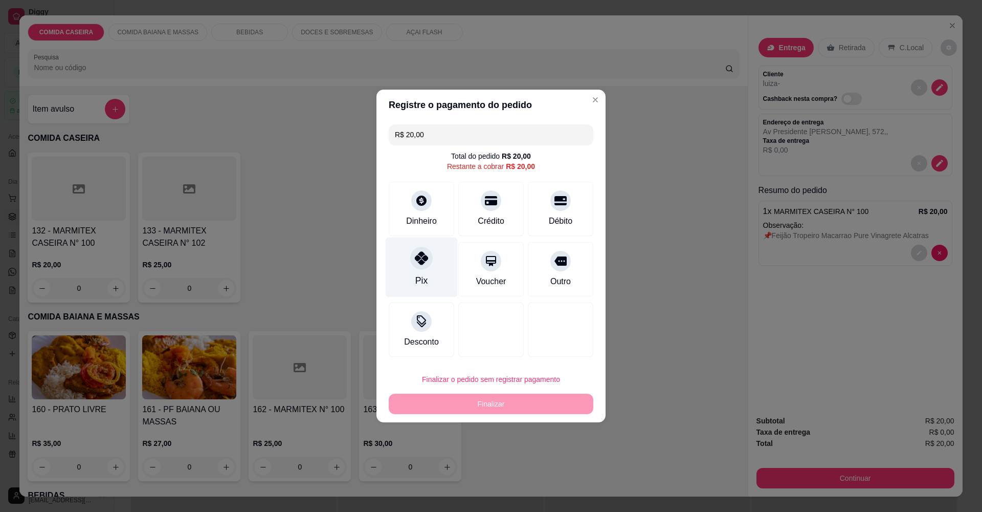
click at [423, 269] on div at bounding box center [421, 258] width 23 height 23
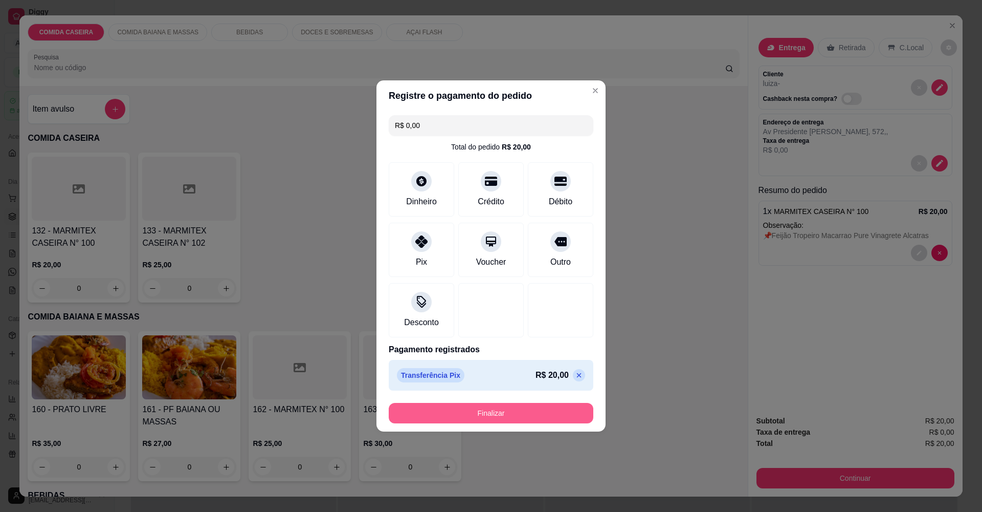
click at [488, 409] on button "Finalizar" at bounding box center [491, 413] width 205 height 20
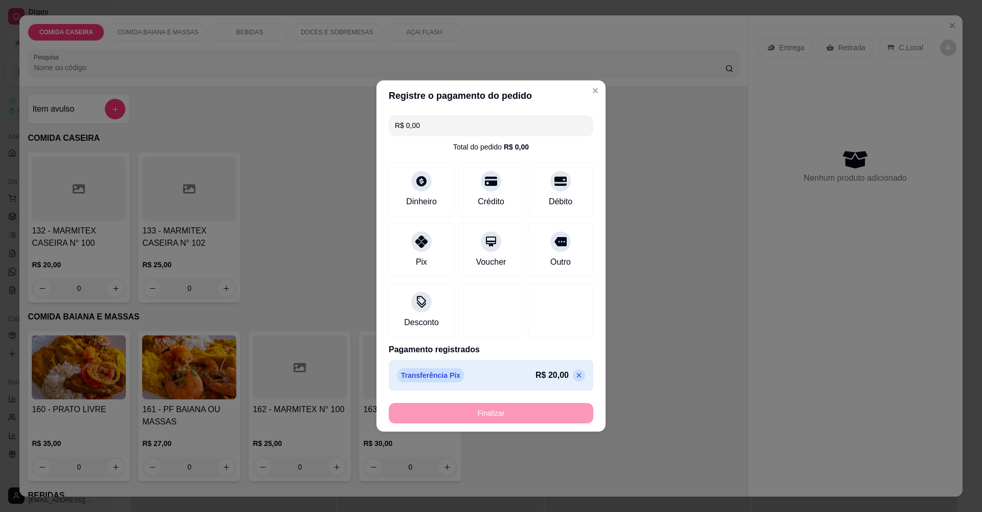
type input "-R$ 20,00"
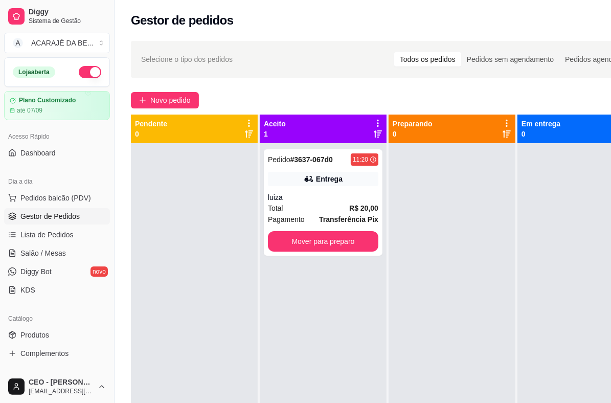
drag, startPoint x: 830, startPoint y: 25, endPoint x: 526, endPoint y: 229, distance: 366.6
click at [525, 230] on div at bounding box center [581, 344] width 127 height 403
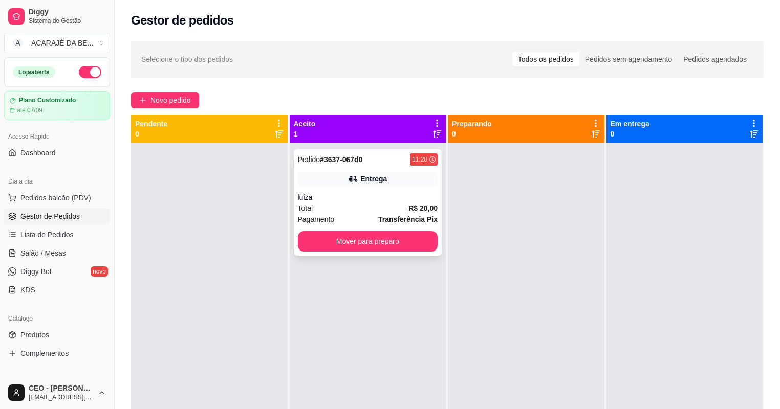
click at [379, 178] on div "Entrega" at bounding box center [373, 179] width 27 height 10
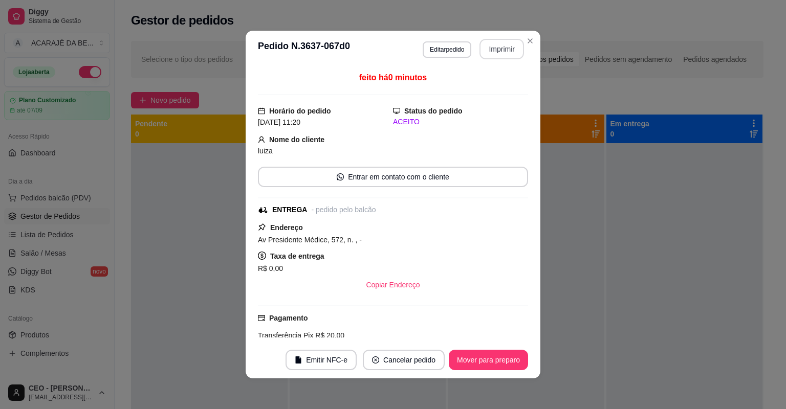
click at [487, 47] on button "Imprimir" at bounding box center [501, 49] width 45 height 20
click at [494, 358] on button "Mover para preparo" at bounding box center [488, 360] width 77 height 20
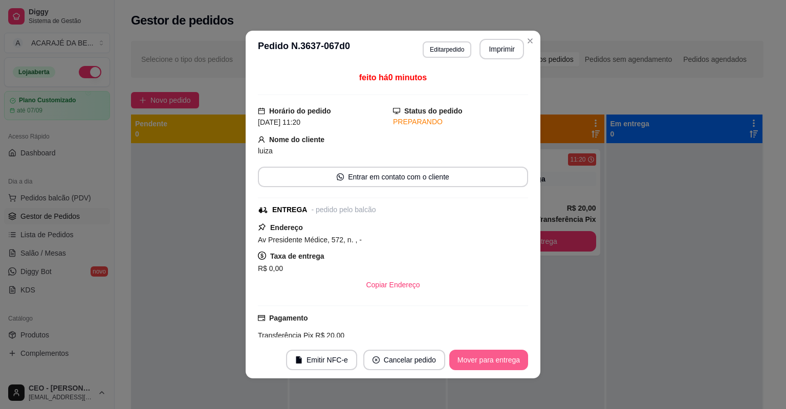
click at [494, 358] on button "Mover para entrega" at bounding box center [488, 360] width 79 height 20
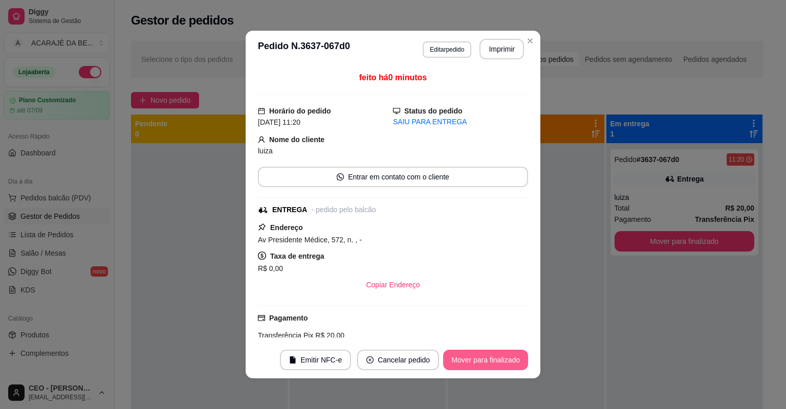
click at [494, 358] on button "Mover para finalizado" at bounding box center [485, 360] width 85 height 20
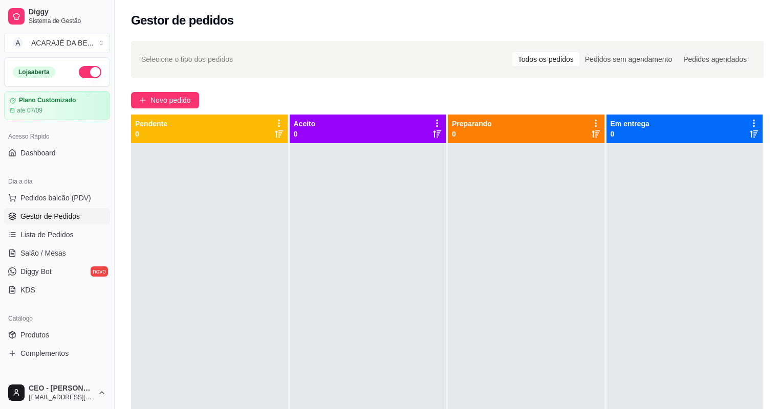
click at [158, 91] on div "Selecione o tipo dos pedidos Todos os pedidos Pedidos sem agendamento Pedidos a…" at bounding box center [447, 285] width 665 height 501
click at [162, 97] on span "Novo pedido" at bounding box center [170, 100] width 40 height 11
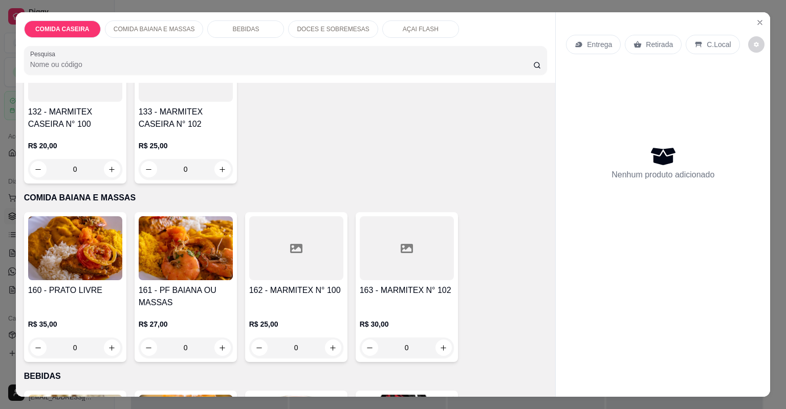
scroll to position [123, 0]
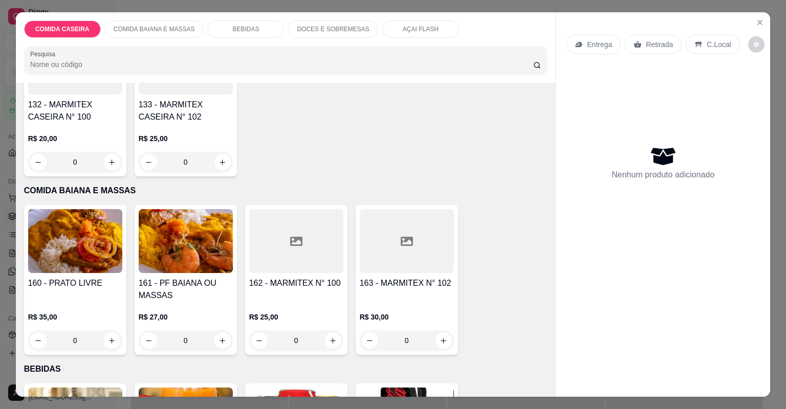
click at [399, 256] on div at bounding box center [407, 241] width 94 height 64
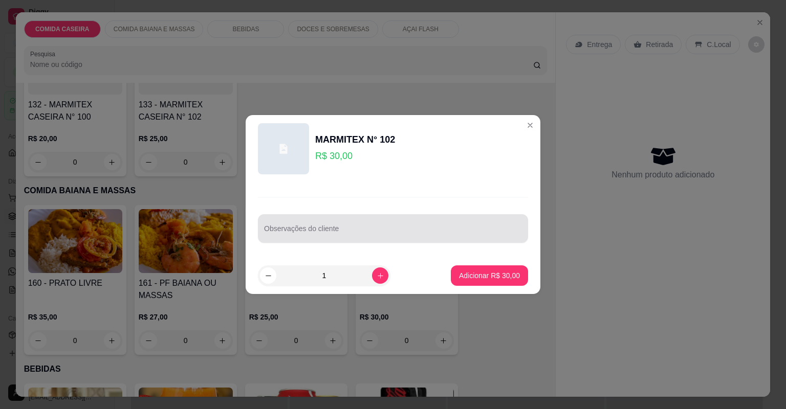
click at [401, 232] on input "Observações do cliente" at bounding box center [393, 233] width 258 height 10
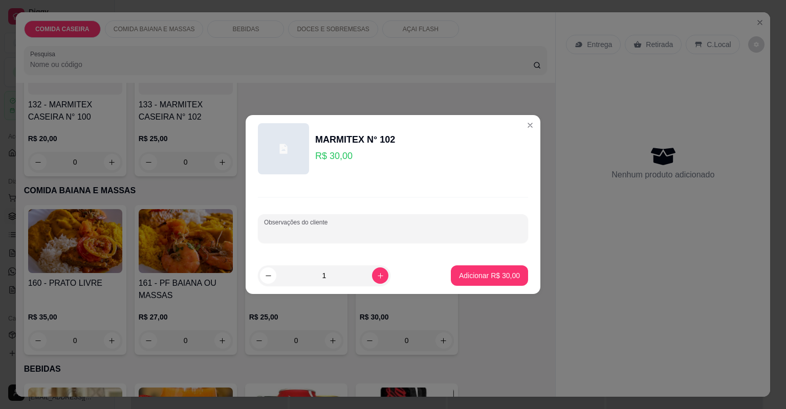
paste input "Vatapá Quiabada Cortado de abóbora feijão tropeiro Moqueca de filé de bacalhau …"
type input "Vatapá Quiabada Cortado de abóbora feijão tropeiro Moqueca de filé de bacalhau …"
click at [468, 278] on p "Adicionar R$ 30,00" at bounding box center [489, 276] width 61 height 10
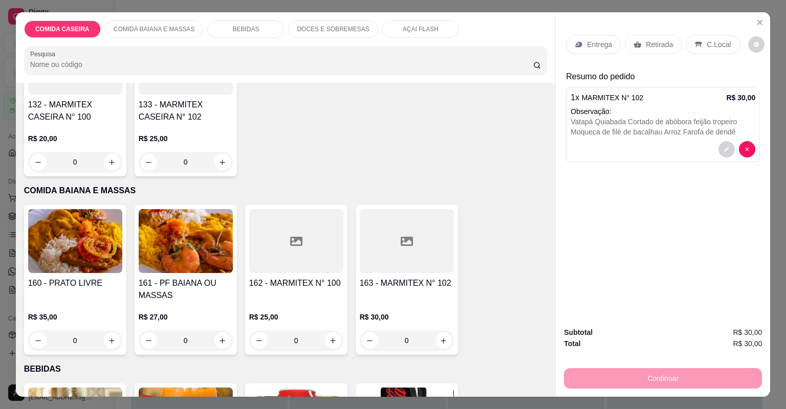
click at [589, 49] on div "Entrega" at bounding box center [593, 44] width 55 height 19
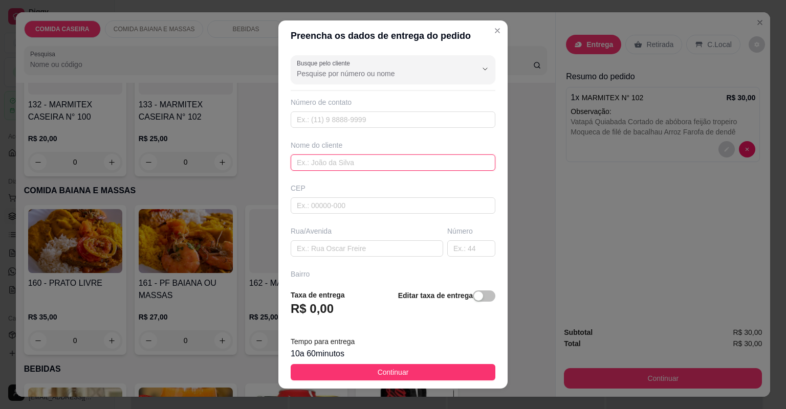
click at [387, 164] on input "text" at bounding box center [393, 163] width 205 height 16
type input "[PERSON_NAME]"
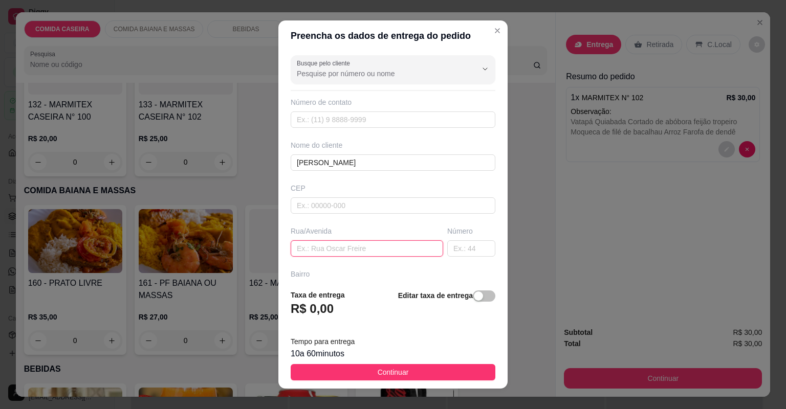
click at [378, 246] on input "text" at bounding box center [367, 248] width 152 height 16
click at [380, 252] on input "text" at bounding box center [367, 248] width 152 height 16
paste input "[PERSON_NAME] 113 centro"
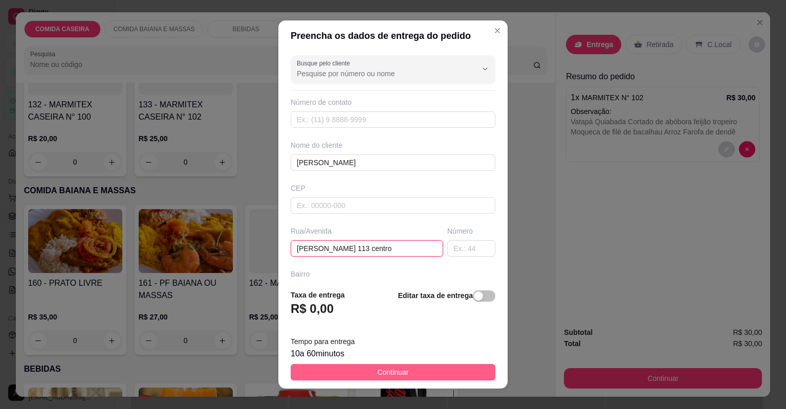
type input "[PERSON_NAME] 113 centro"
click at [442, 365] on button "Continuar" at bounding box center [393, 372] width 205 height 16
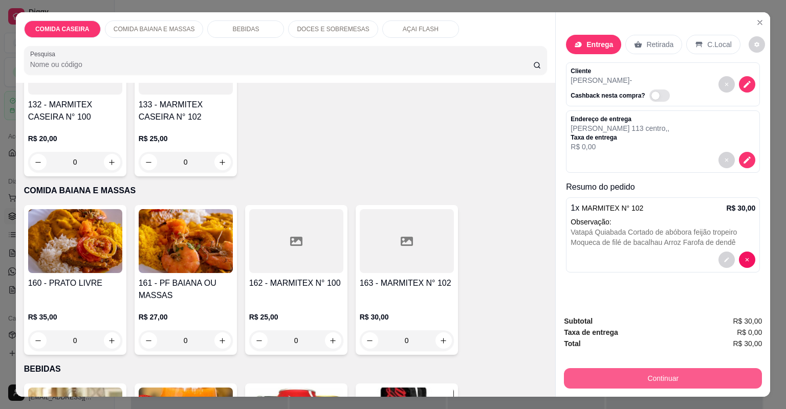
click at [575, 375] on button "Continuar" at bounding box center [663, 378] width 198 height 20
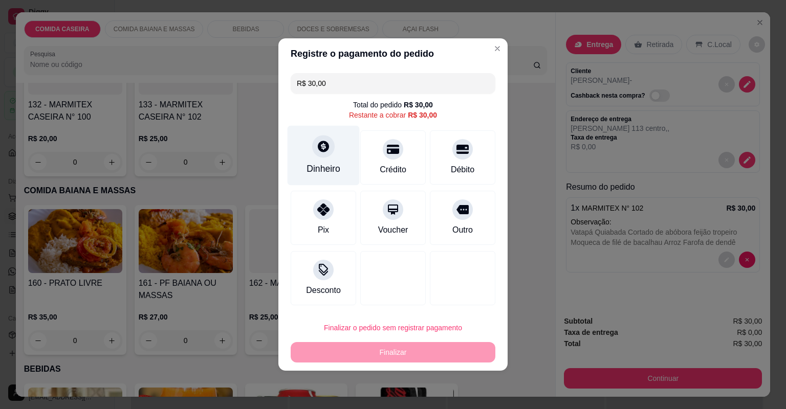
click at [311, 154] on div "Dinheiro" at bounding box center [324, 156] width 72 height 60
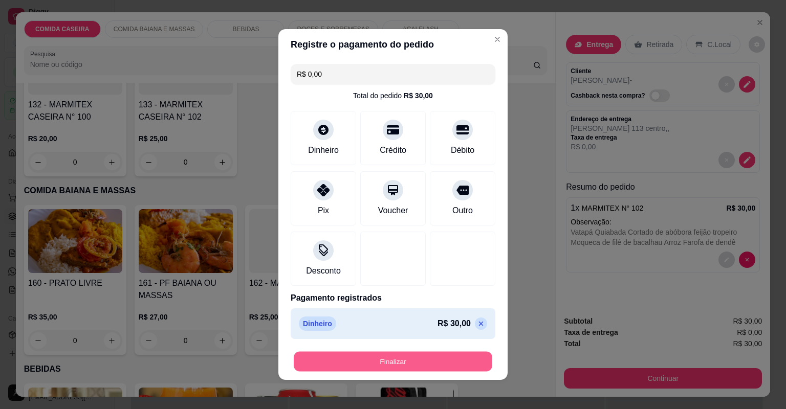
click at [427, 366] on button "Finalizar" at bounding box center [393, 362] width 199 height 20
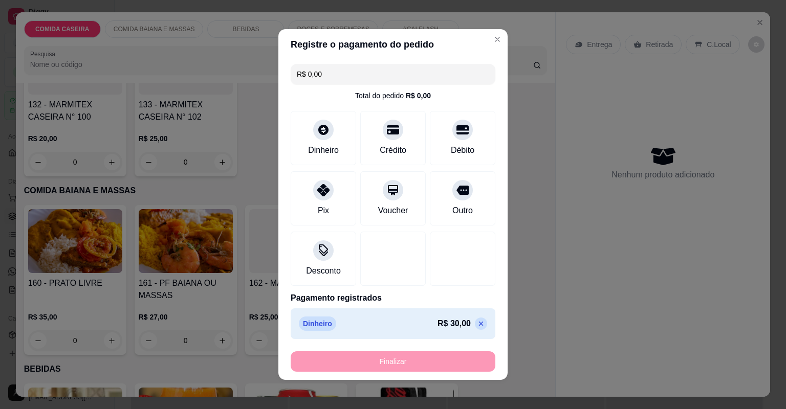
type input "-R$ 30,00"
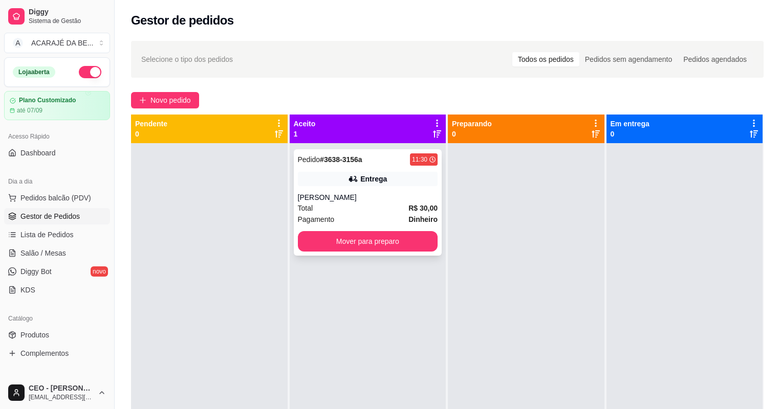
click at [401, 210] on div "Total R$ 30,00" at bounding box center [368, 208] width 140 height 11
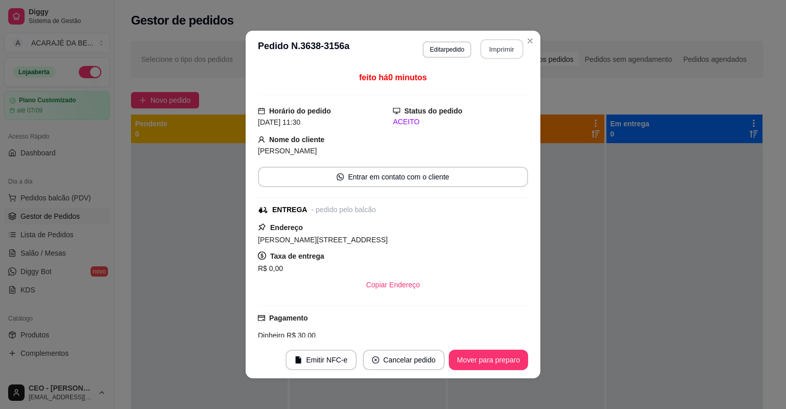
click at [506, 46] on button "Imprimir" at bounding box center [501, 49] width 43 height 20
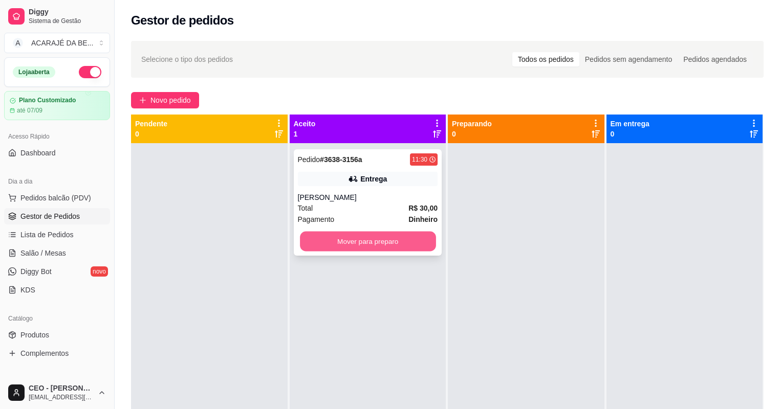
click at [349, 239] on button "Mover para preparo" at bounding box center [368, 242] width 136 height 20
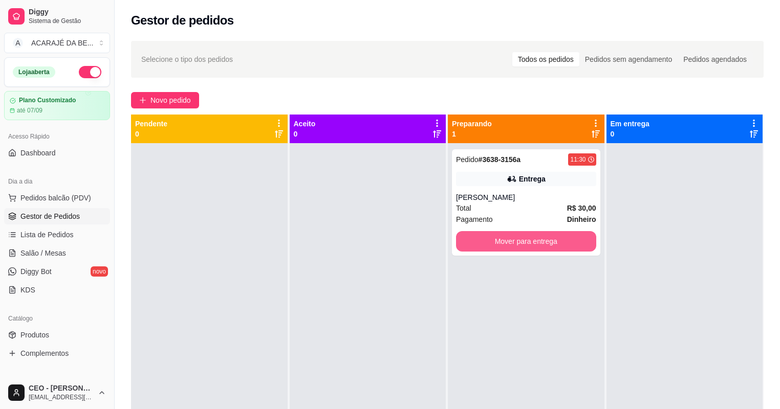
click at [487, 241] on button "Mover para entrega" at bounding box center [526, 241] width 140 height 20
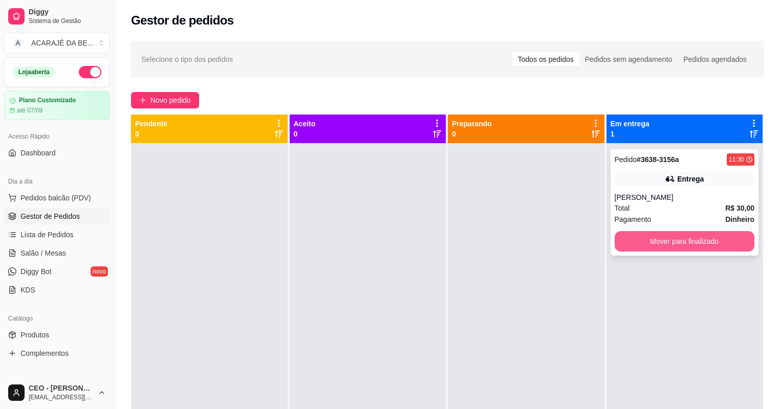
click at [632, 240] on button "Mover para finalizado" at bounding box center [685, 241] width 140 height 20
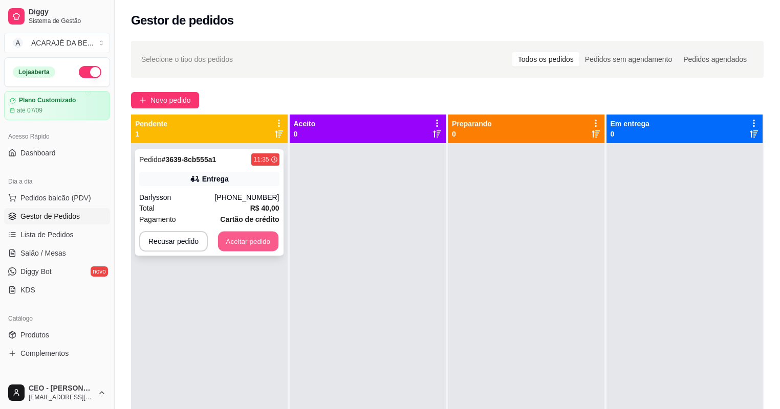
click at [249, 248] on button "Aceitar pedido" at bounding box center [248, 242] width 60 height 20
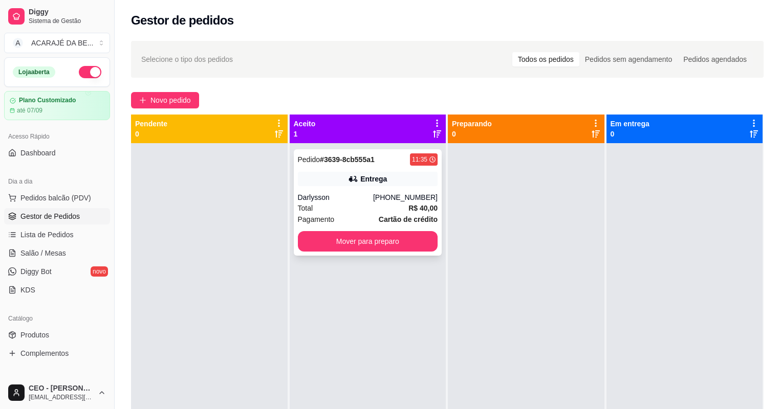
click at [346, 207] on div "Total R$ 40,00" at bounding box center [368, 208] width 140 height 11
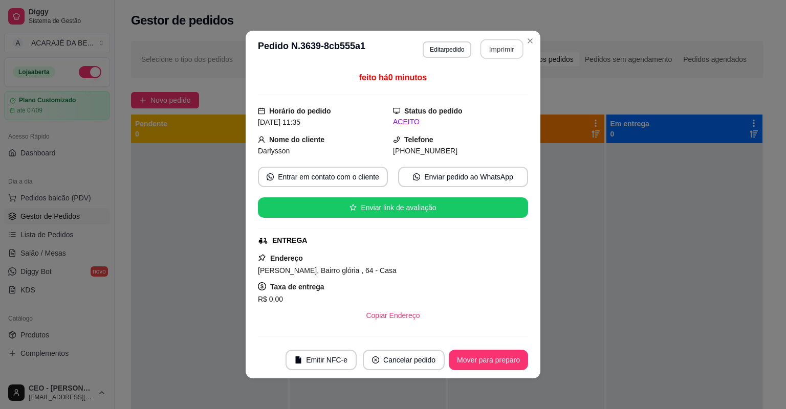
click at [498, 54] on button "Imprimir" at bounding box center [501, 49] width 43 height 20
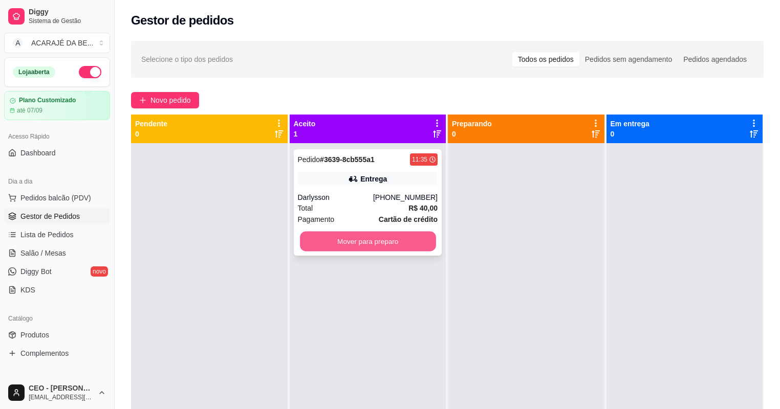
click at [397, 239] on button "Mover para preparo" at bounding box center [368, 242] width 136 height 20
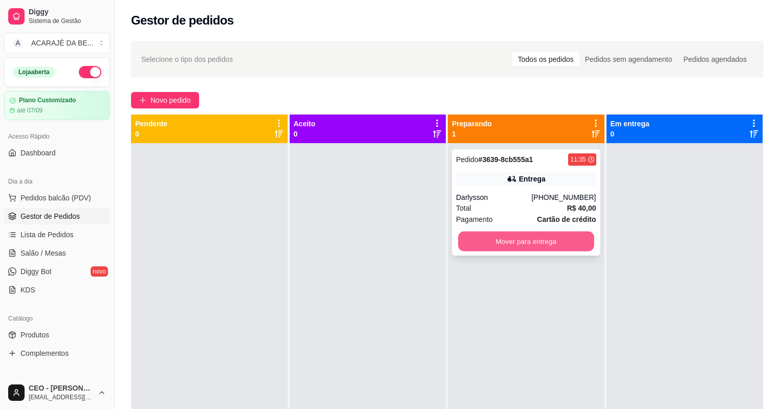
click at [579, 248] on button "Mover para entrega" at bounding box center [526, 242] width 136 height 20
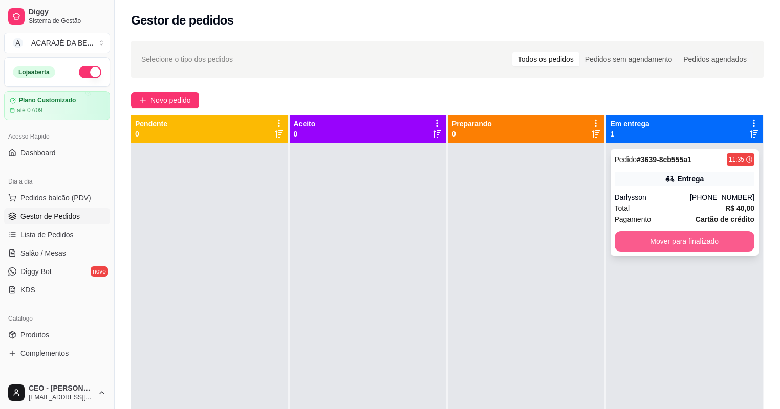
click at [678, 242] on button "Mover para finalizado" at bounding box center [685, 241] width 140 height 20
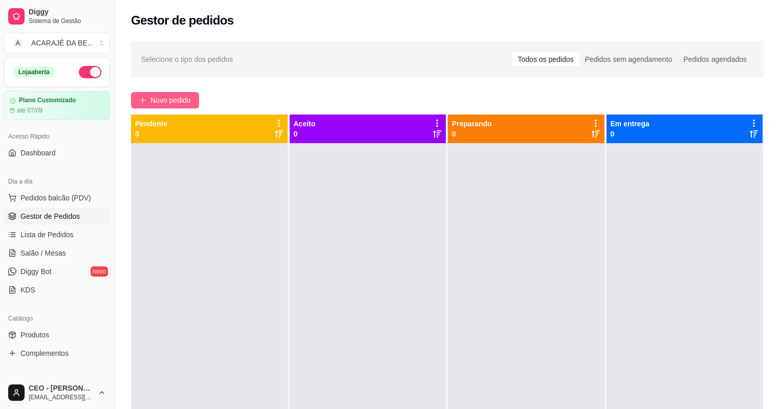
click at [186, 96] on span "Novo pedido" at bounding box center [170, 100] width 40 height 11
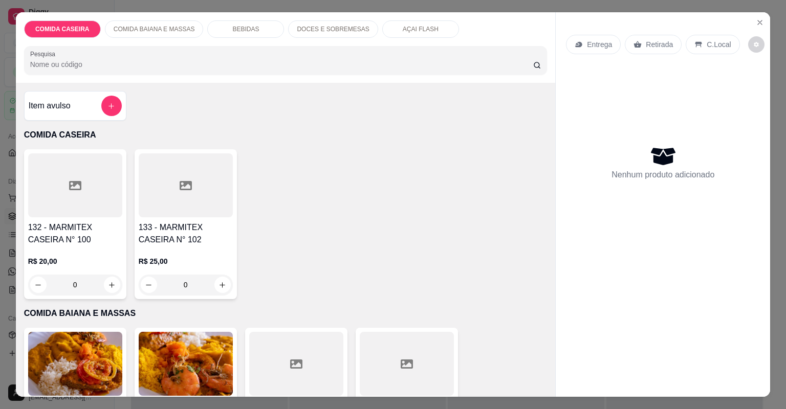
click at [82, 201] on div at bounding box center [75, 185] width 94 height 64
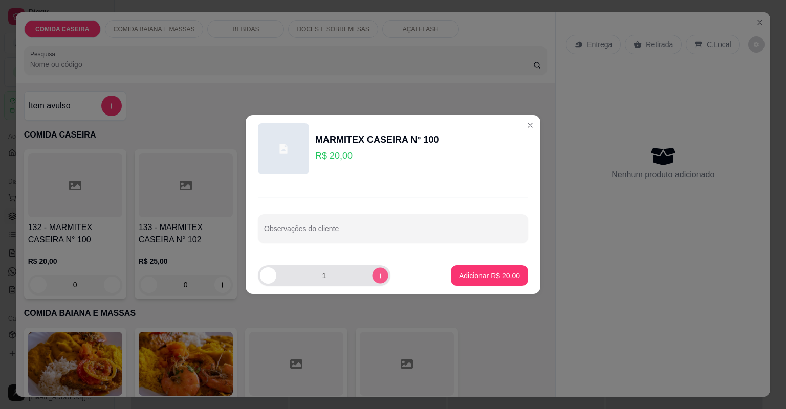
click at [372, 279] on button "increase-product-quantity" at bounding box center [380, 276] width 16 height 16
type input "2"
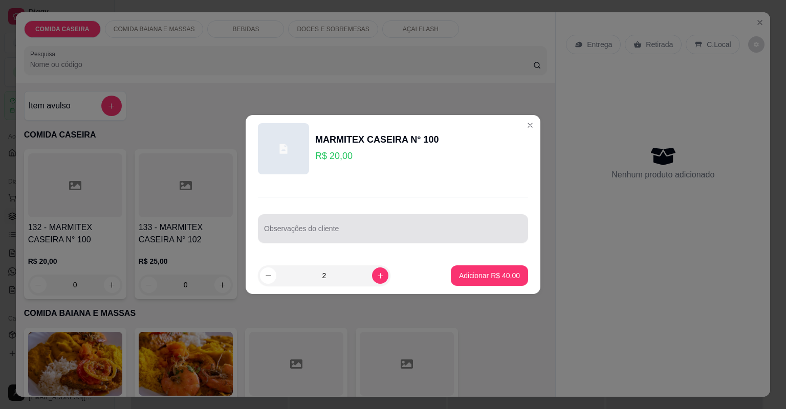
click at [379, 225] on div at bounding box center [393, 228] width 258 height 20
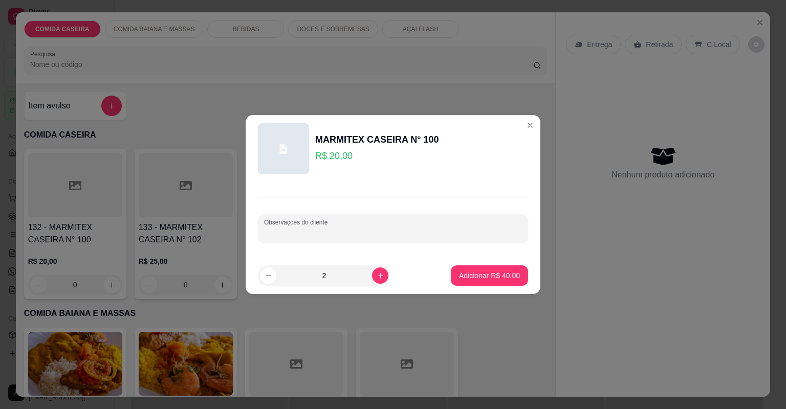
paste input "Arroz Feijão de caldo [PERSON_NAME] mole Marmita M [PERSON_NAME]"
type input "Arroz Feijão de caldo [PERSON_NAME] mole Marmita M [PERSON_NAME]"
click at [489, 267] on button "Adicionar R$ 40,00" at bounding box center [489, 276] width 77 height 20
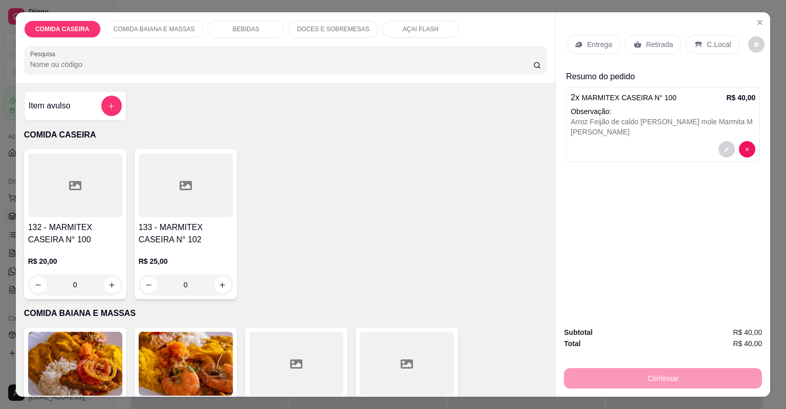
click at [597, 41] on p "Entrega" at bounding box center [599, 44] width 25 height 10
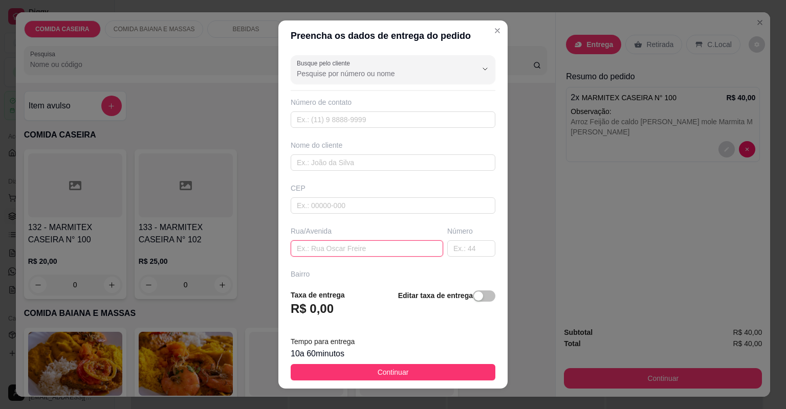
click at [389, 248] on input "text" at bounding box center [367, 248] width 152 height 16
paste input "Rua Vereador [PERSON_NAME][GEOGRAPHIC_DATA]/ [GEOGRAPHIC_DATA] N 06 Rua do vere…"
type input "Rua Vereador [PERSON_NAME][GEOGRAPHIC_DATA]/ [GEOGRAPHIC_DATA] N 06 Rua do vere…"
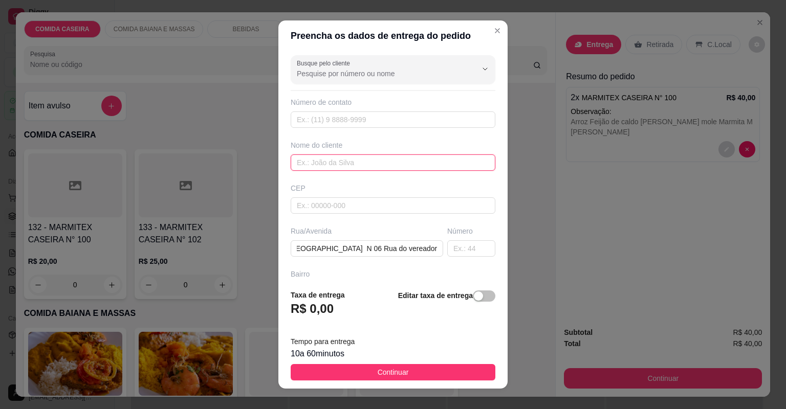
scroll to position [0, 0]
click at [388, 162] on input "text" at bounding box center [393, 163] width 205 height 16
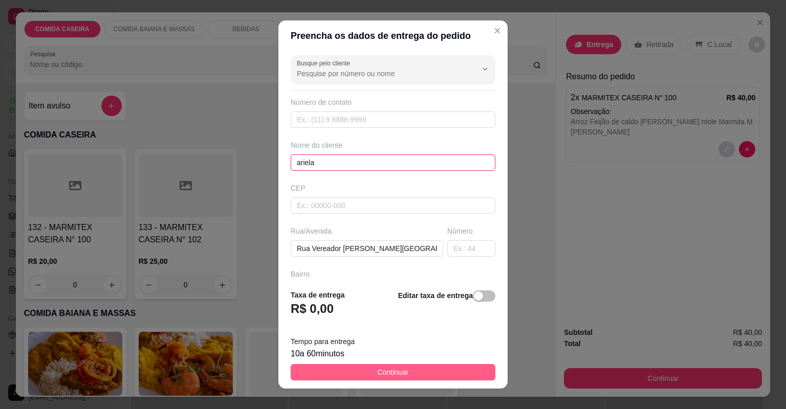
type input "ariela"
click at [443, 378] on button "Continuar" at bounding box center [393, 372] width 205 height 16
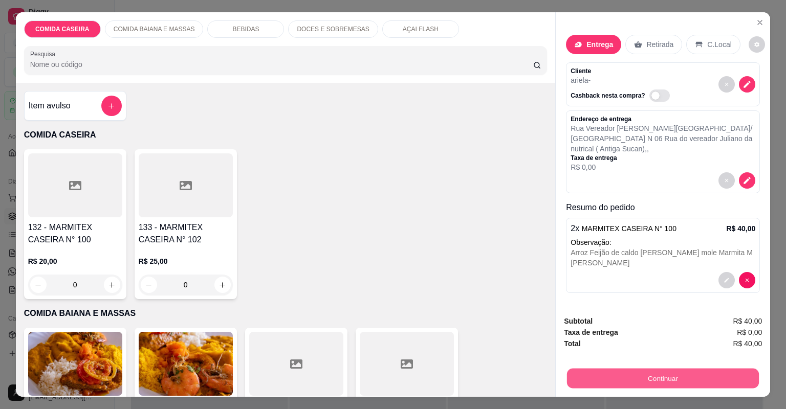
click at [686, 379] on button "Continuar" at bounding box center [663, 379] width 192 height 20
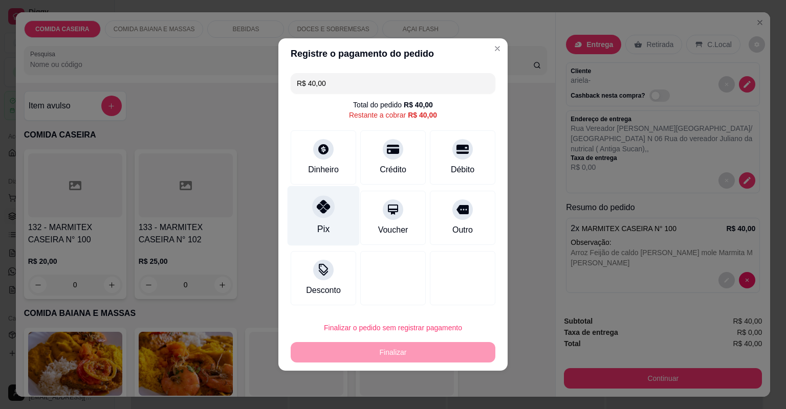
click at [326, 212] on icon at bounding box center [323, 206] width 13 height 13
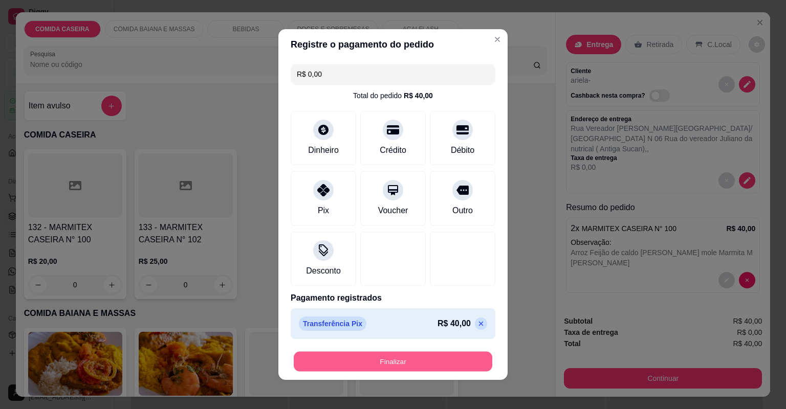
click at [418, 361] on button "Finalizar" at bounding box center [393, 362] width 199 height 20
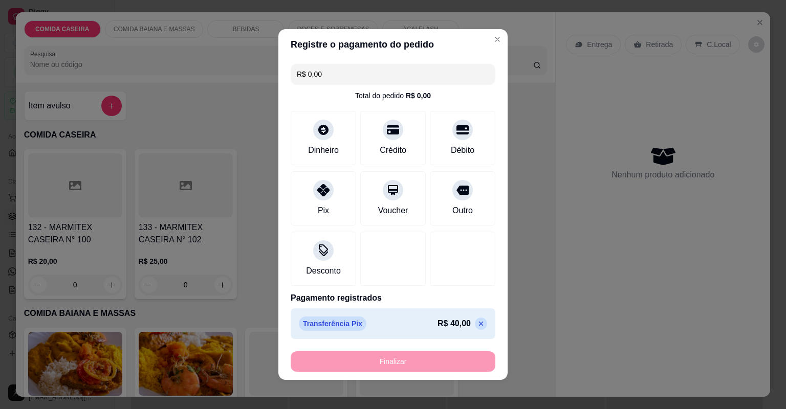
type input "-R$ 40,00"
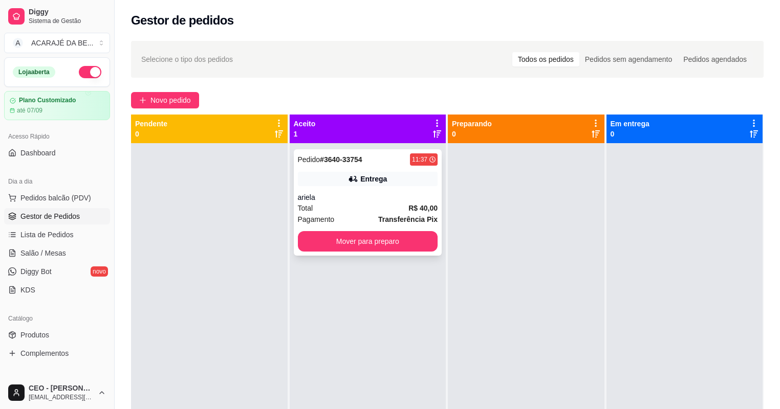
click at [360, 216] on div "Pagamento Transferência Pix" at bounding box center [368, 219] width 140 height 11
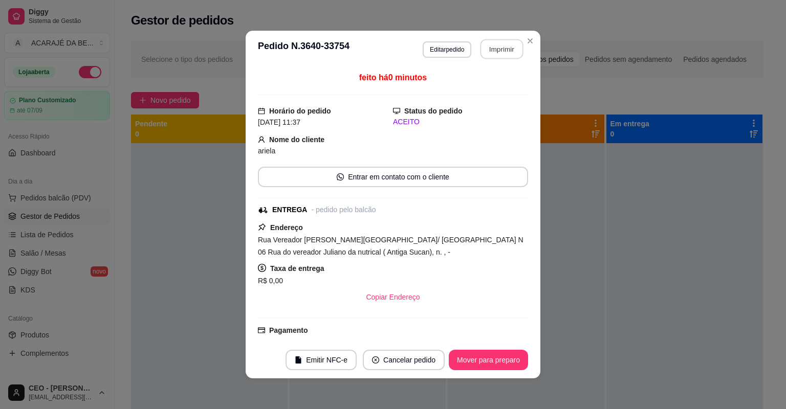
click at [489, 45] on button "Imprimir" at bounding box center [501, 49] width 43 height 20
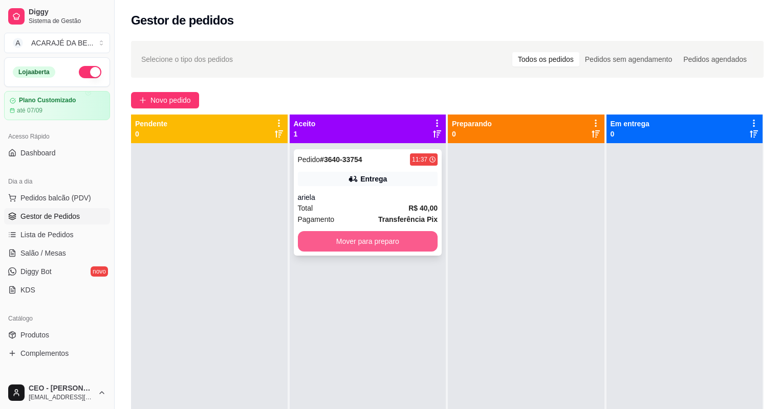
click at [386, 242] on button "Mover para preparo" at bounding box center [368, 241] width 140 height 20
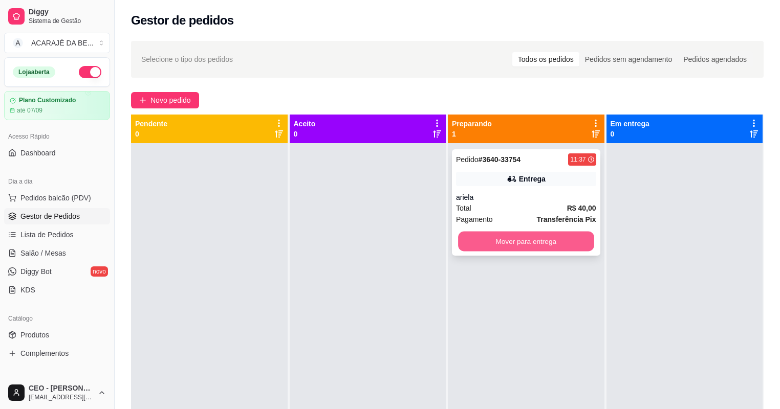
click at [573, 242] on button "Mover para entrega" at bounding box center [526, 242] width 136 height 20
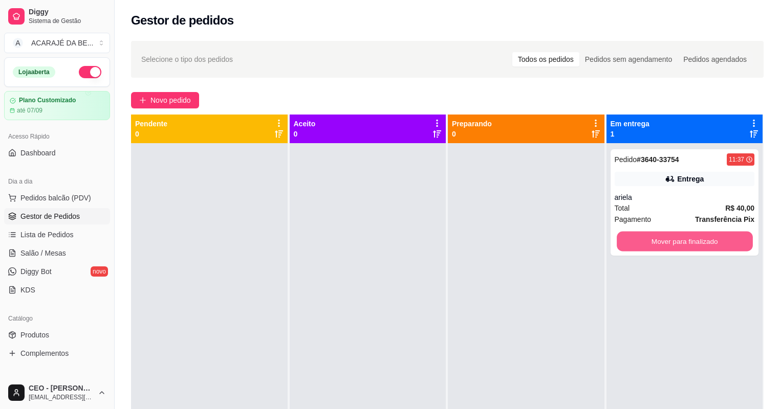
click at [646, 244] on button "Mover para finalizado" at bounding box center [685, 242] width 136 height 20
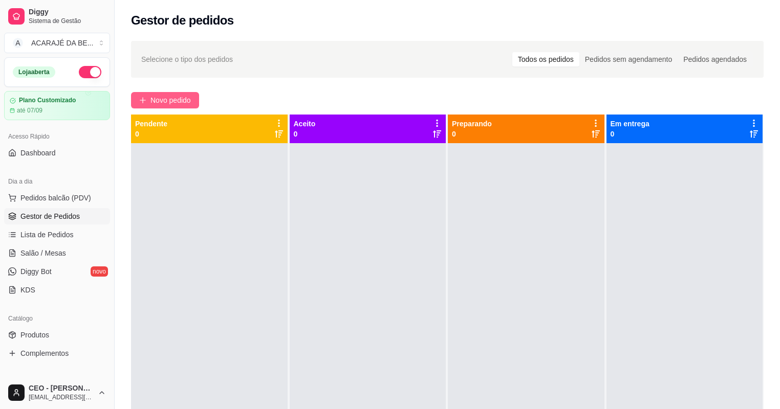
click at [166, 98] on span "Novo pedido" at bounding box center [170, 100] width 40 height 11
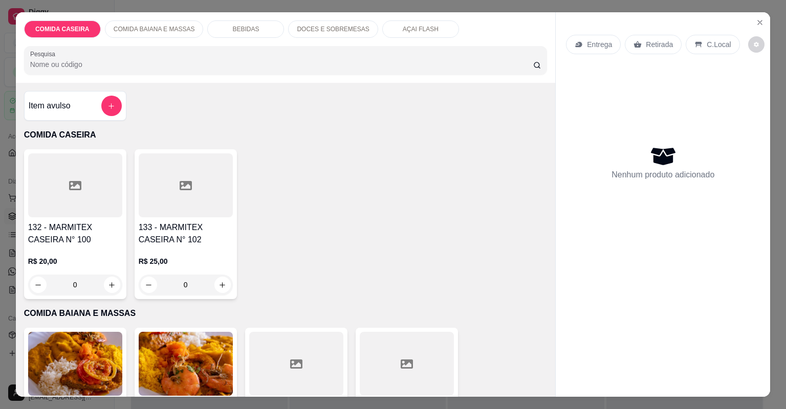
click at [98, 209] on div at bounding box center [75, 185] width 94 height 64
click at [66, 175] on div at bounding box center [75, 185] width 94 height 64
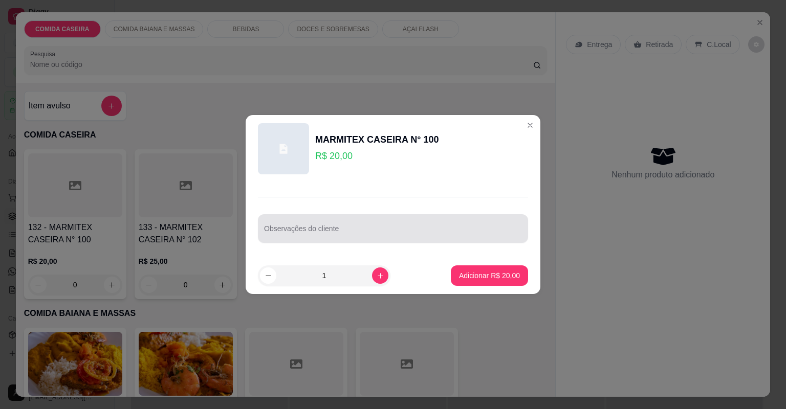
click at [356, 226] on div at bounding box center [393, 228] width 258 height 20
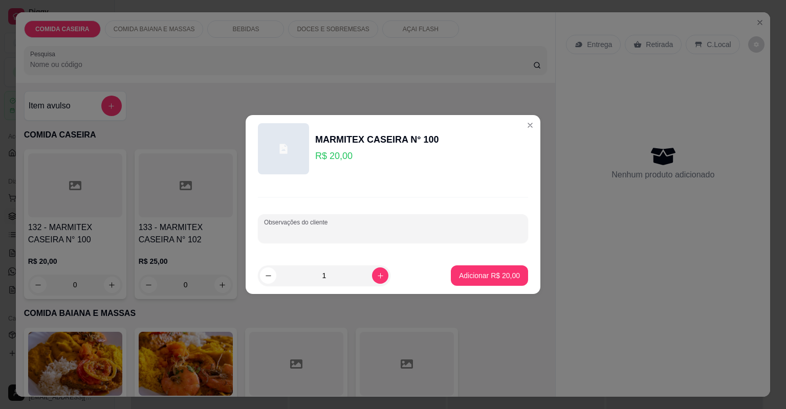
paste input "Feijão tropeiro arroz branco Purê estrogonofe vinagrete Cupim com molho"
type input "Feijão tropeiro arroz branco Purê estrogonofe vinagrete Cupim com molho"
click at [503, 278] on p "Adicionar R$ 20,00" at bounding box center [489, 276] width 61 height 10
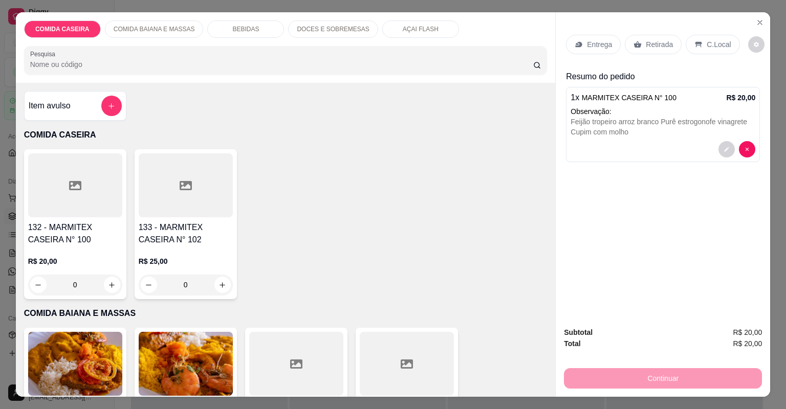
click at [596, 36] on div "Entrega" at bounding box center [593, 44] width 55 height 19
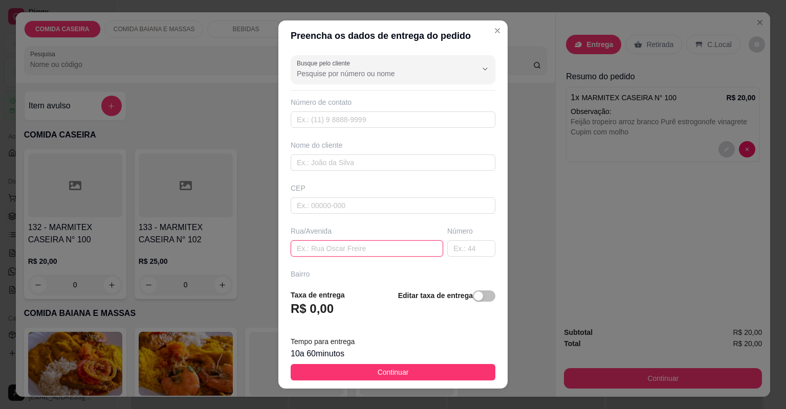
click at [365, 253] on input "text" at bounding box center [367, 248] width 152 height 16
paste input "[STREET_ADDRESS][PERSON_NAME]"
type input "[STREET_ADDRESS][PERSON_NAME]"
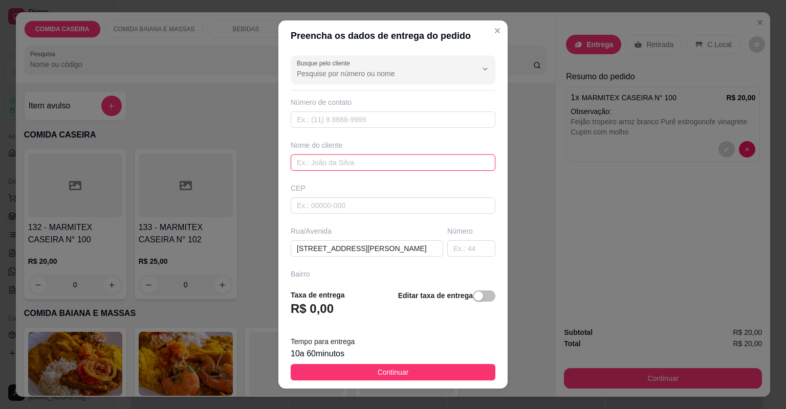
click at [330, 161] on input "text" at bounding box center [393, 163] width 205 height 16
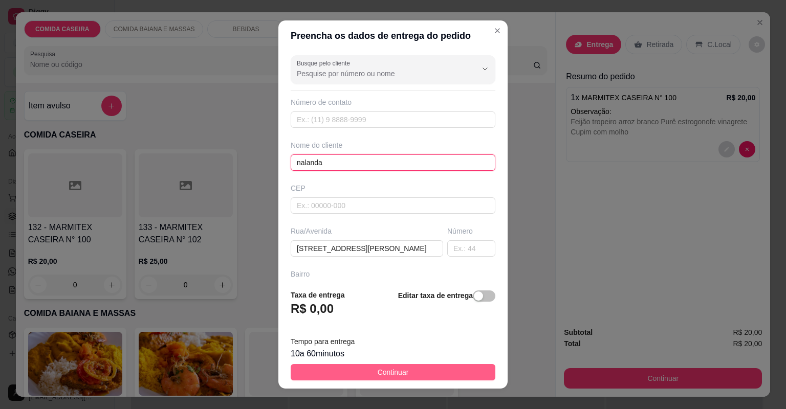
type input "nalanda"
click at [434, 369] on button "Continuar" at bounding box center [393, 372] width 205 height 16
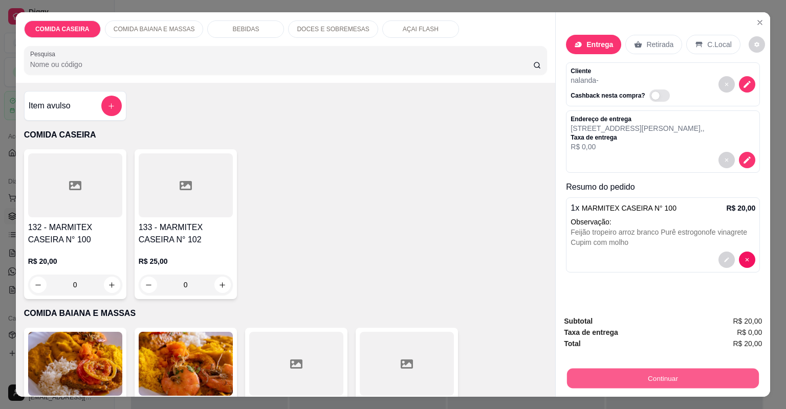
click at [624, 371] on button "Continuar" at bounding box center [663, 379] width 192 height 20
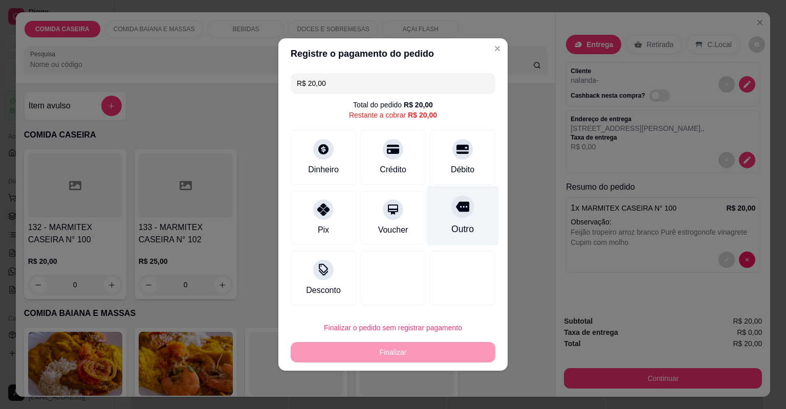
click at [471, 233] on div "Outro" at bounding box center [463, 216] width 72 height 60
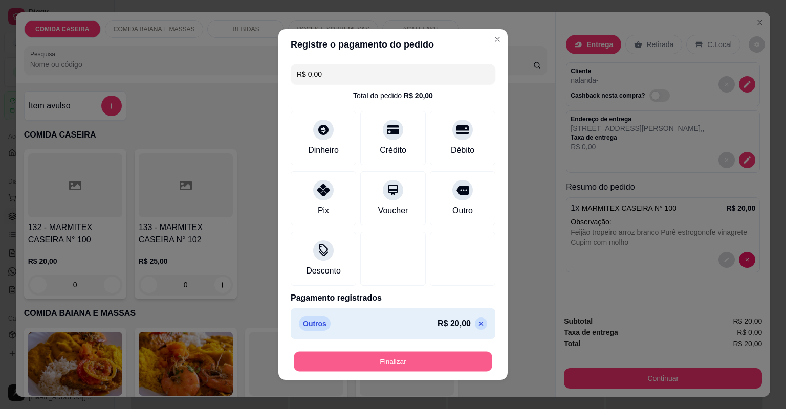
click at [445, 360] on button "Finalizar" at bounding box center [393, 362] width 199 height 20
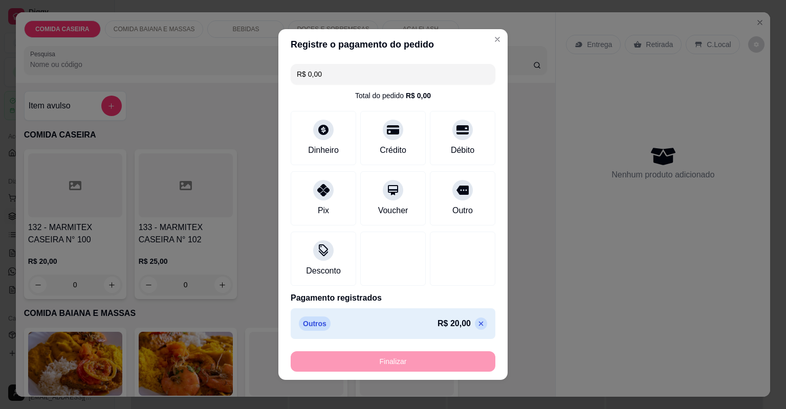
type input "-R$ 20,00"
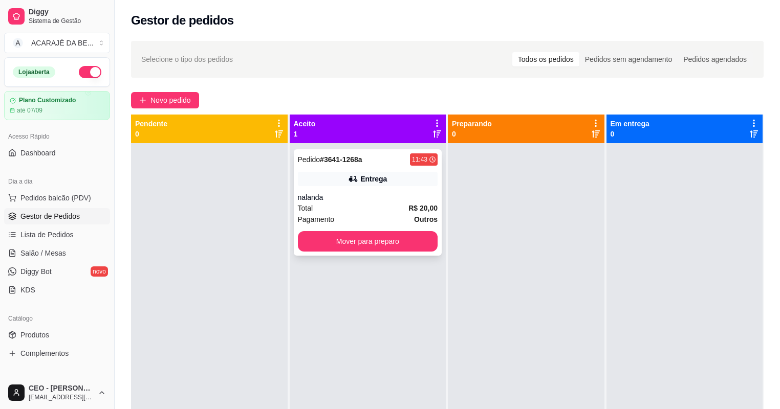
click at [384, 203] on div "Total R$ 20,00" at bounding box center [368, 208] width 140 height 11
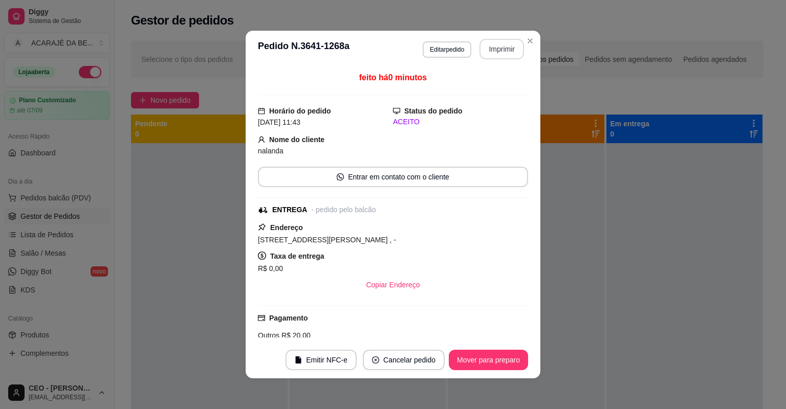
click at [491, 45] on button "Imprimir" at bounding box center [501, 49] width 45 height 20
click at [491, 45] on button "Imprimir" at bounding box center [501, 49] width 43 height 20
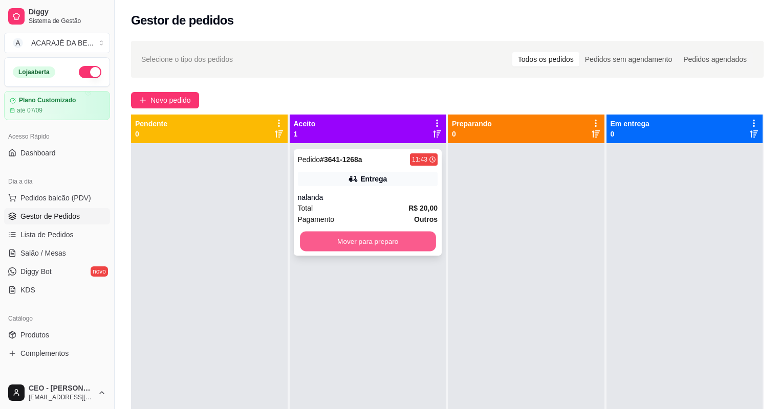
click at [425, 237] on button "Mover para preparo" at bounding box center [368, 242] width 136 height 20
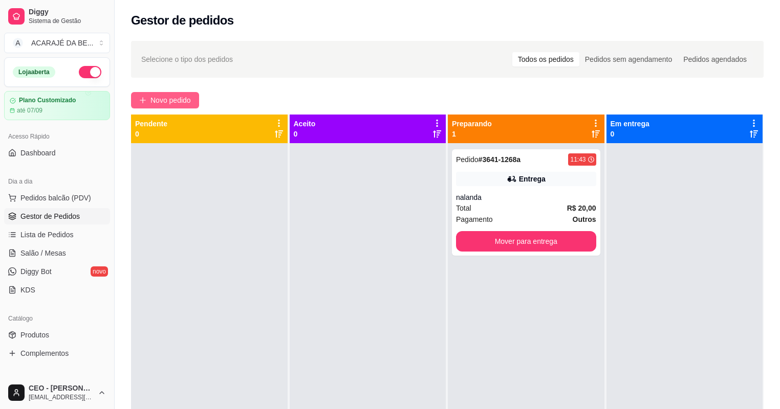
click at [170, 93] on button "Novo pedido" at bounding box center [165, 100] width 68 height 16
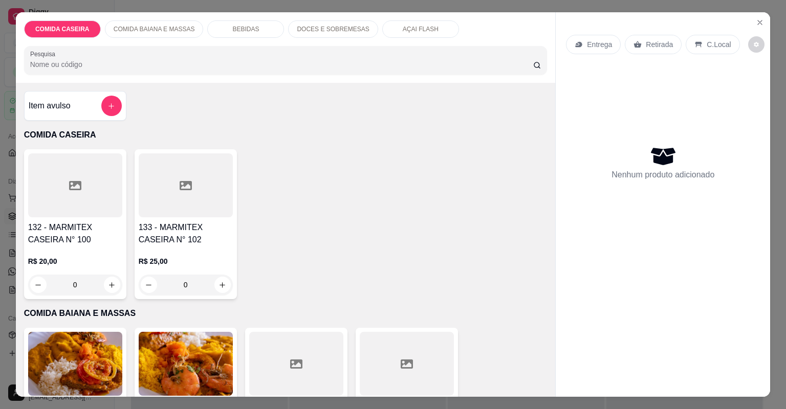
click at [387, 369] on div at bounding box center [407, 364] width 94 height 64
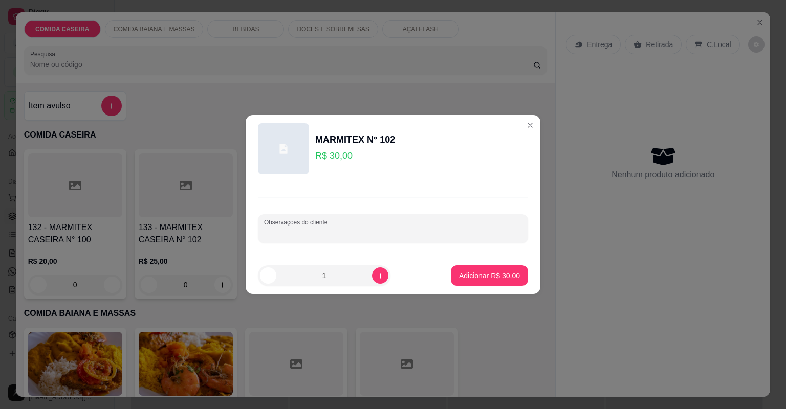
click at [430, 231] on input "Observações do cliente" at bounding box center [393, 233] width 258 height 10
paste input "arroz branco, farofa de dendê,moqueca de feijão fradinho , cortado de abóbora, …"
type input "arroz branco, farofa de dendê,moqueca de feijão fradinho , cortado de abóbora, …"
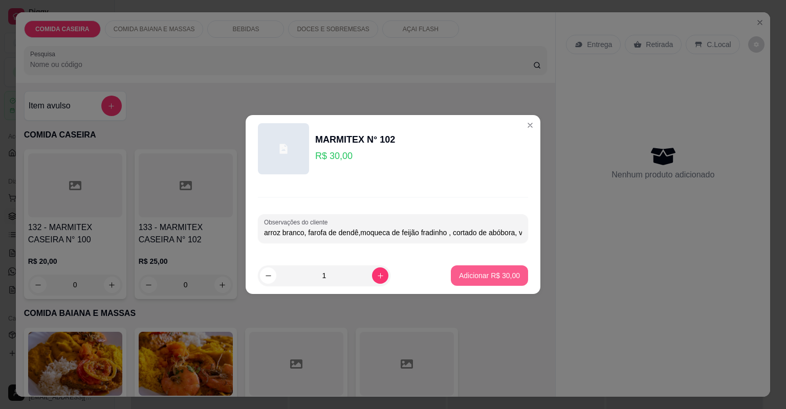
click at [489, 269] on button "Adicionar R$ 30,00" at bounding box center [489, 276] width 77 height 20
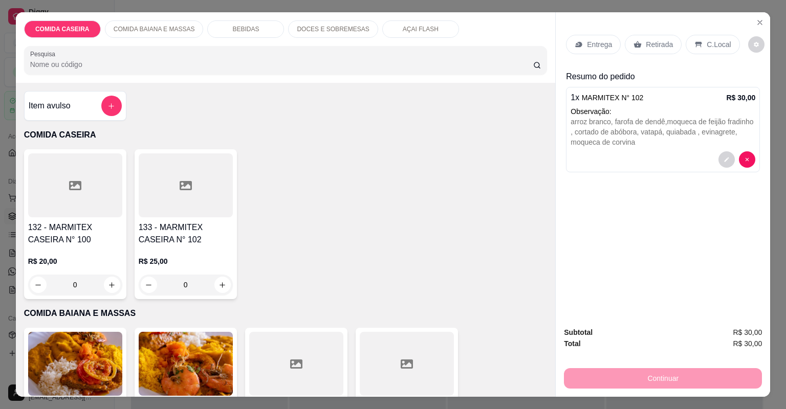
click at [601, 42] on p "Entrega" at bounding box center [599, 44] width 25 height 10
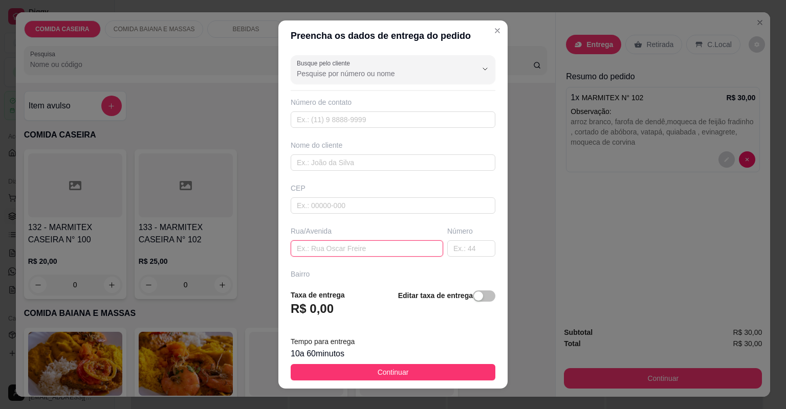
click at [413, 249] on input "text" at bounding box center [367, 248] width 152 height 16
paste input "Segunda travessa do cacau [PERSON_NAME] n 23 na [GEOGRAPHIC_DATA][PERSON_NAME]"
type input "Segunda travessa do cacau [PERSON_NAME] n 23 na [GEOGRAPHIC_DATA][PERSON_NAME]"
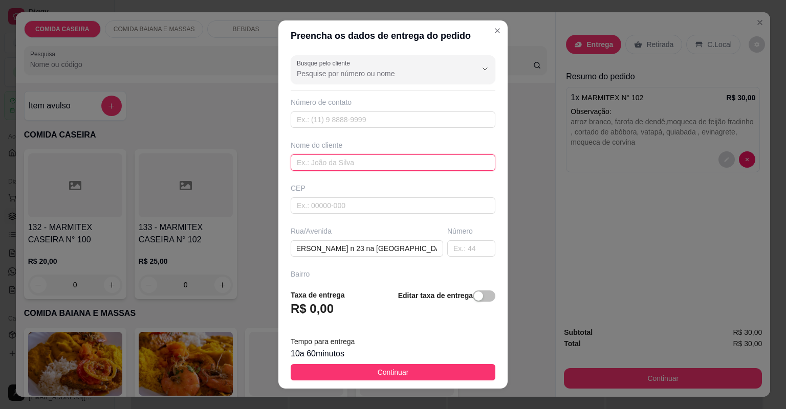
click at [391, 156] on input "text" at bounding box center [393, 163] width 205 height 16
type input "a"
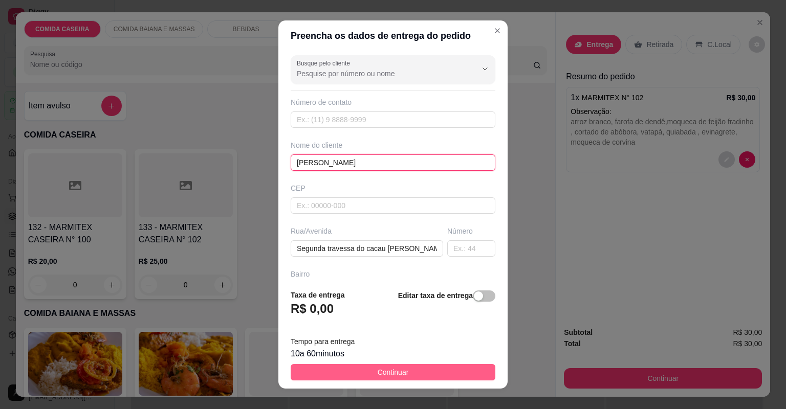
type input "[PERSON_NAME]"
click at [420, 374] on button "Continuar" at bounding box center [393, 372] width 205 height 16
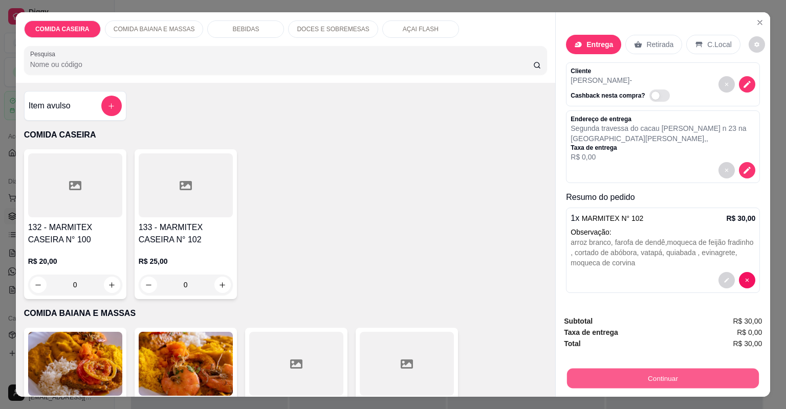
click at [601, 373] on button "Continuar" at bounding box center [663, 379] width 192 height 20
click at [582, 379] on button "Continuar" at bounding box center [663, 379] width 192 height 20
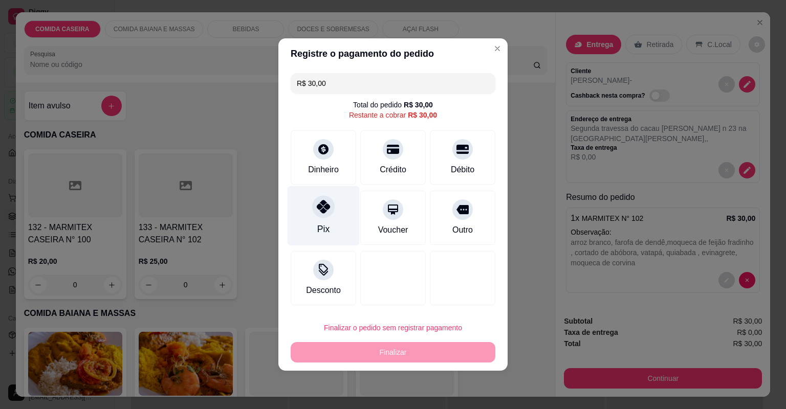
click at [342, 227] on div "Pix" at bounding box center [324, 216] width 72 height 60
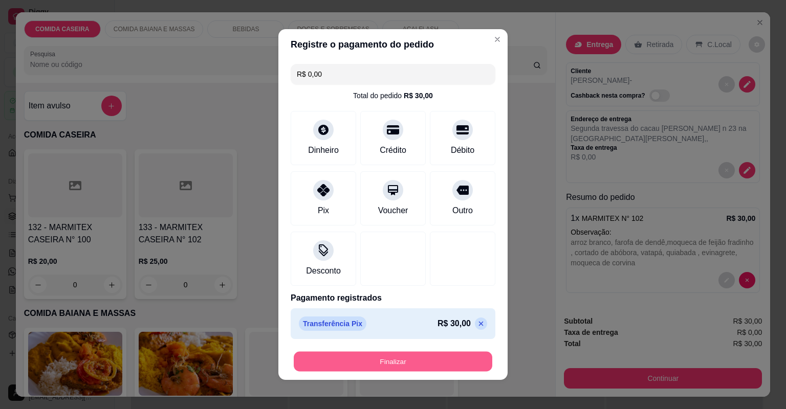
click at [434, 358] on button "Finalizar" at bounding box center [393, 362] width 199 height 20
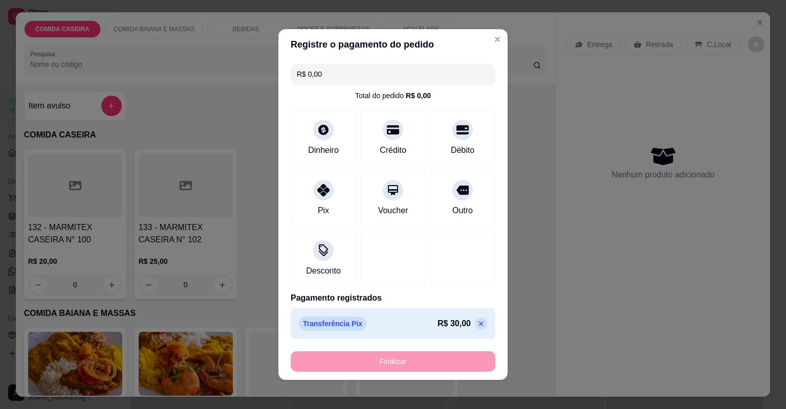
type input "-R$ 30,00"
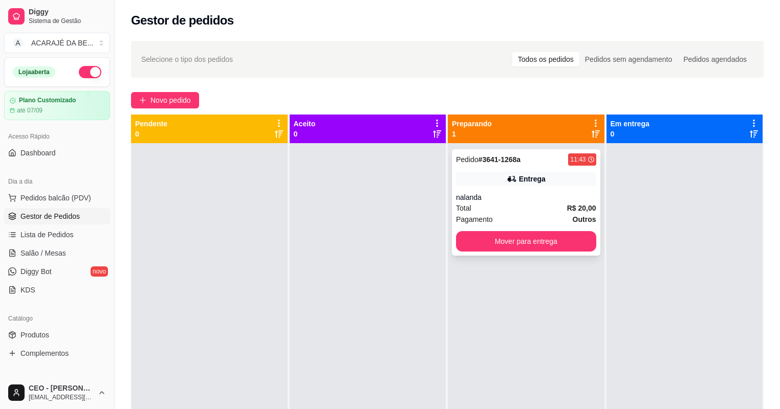
click at [530, 202] on div "nalanda" at bounding box center [526, 197] width 140 height 10
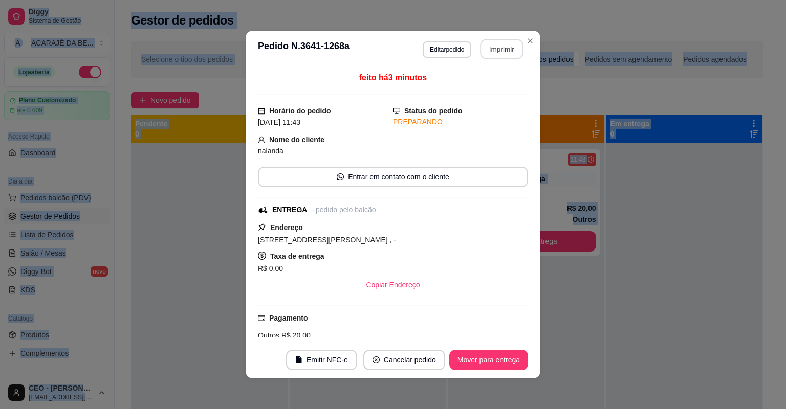
click at [503, 42] on button "Imprimir" at bounding box center [501, 49] width 43 height 20
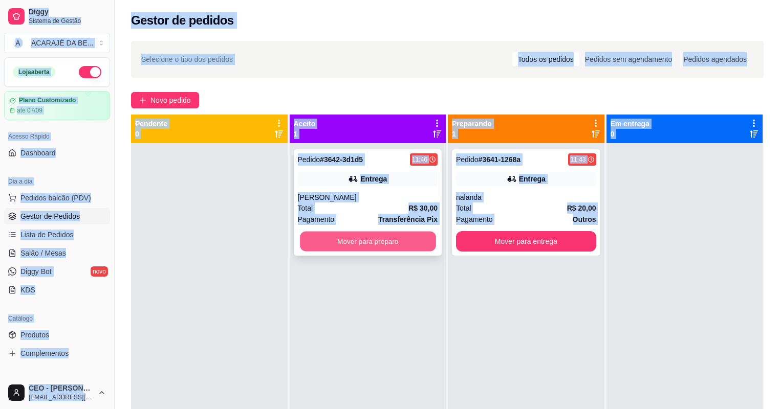
click at [366, 238] on button "Mover para preparo" at bounding box center [368, 242] width 136 height 20
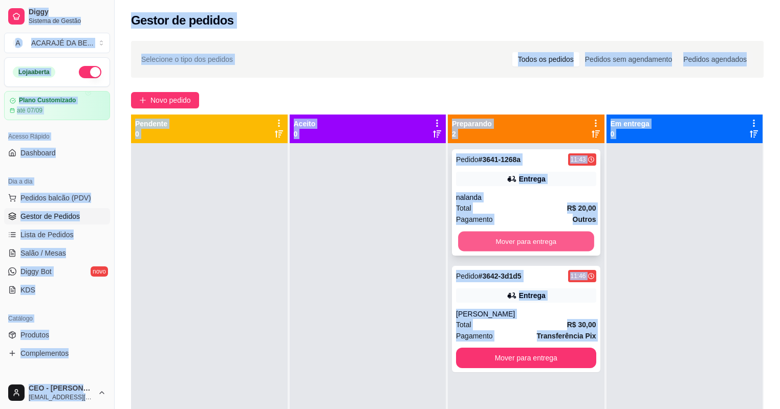
click at [562, 244] on button "Mover para entrega" at bounding box center [526, 242] width 136 height 20
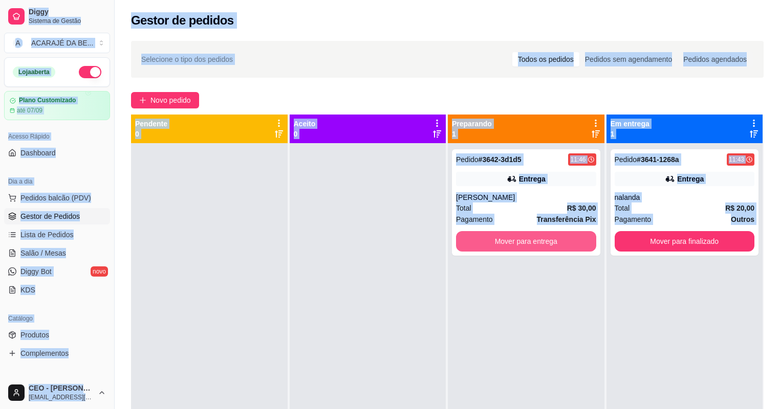
click at [561, 244] on button "Mover para entrega" at bounding box center [526, 241] width 140 height 20
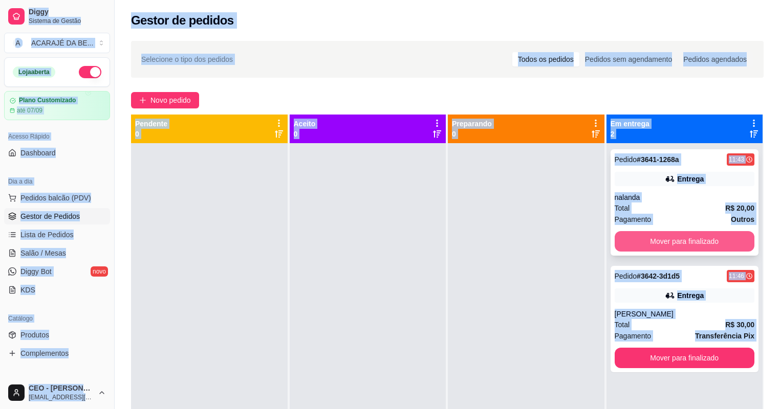
click at [651, 237] on button "Mover para finalizado" at bounding box center [685, 241] width 140 height 20
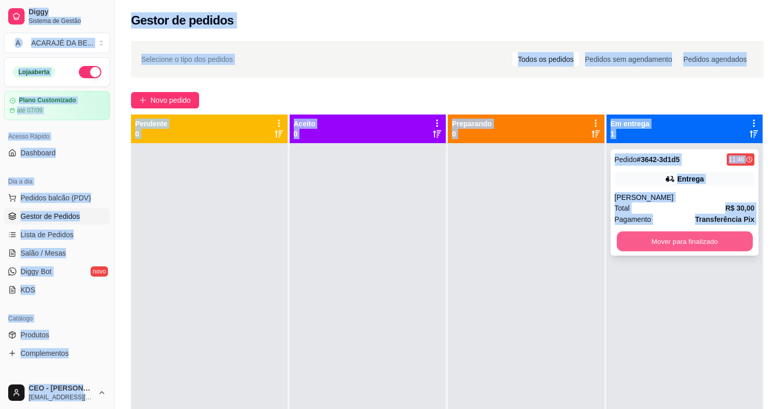
click at [649, 239] on button "Mover para finalizado" at bounding box center [685, 242] width 136 height 20
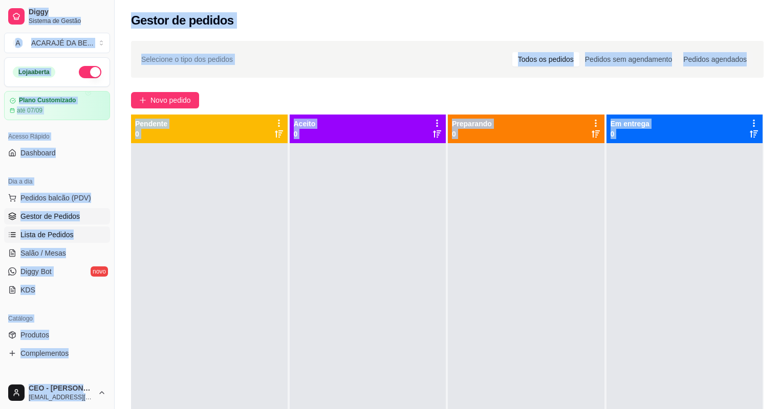
drag, startPoint x: 78, startPoint y: 239, endPoint x: 86, endPoint y: 239, distance: 8.7
click at [79, 239] on link "Lista de Pedidos" at bounding box center [57, 235] width 106 height 16
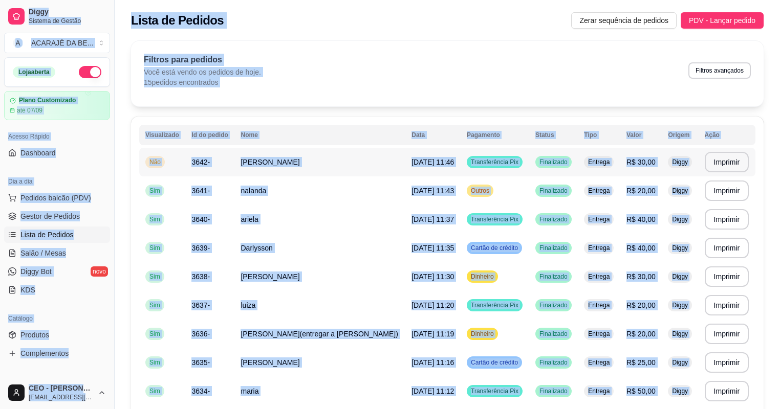
click at [337, 160] on td "[PERSON_NAME]" at bounding box center [319, 162] width 171 height 29
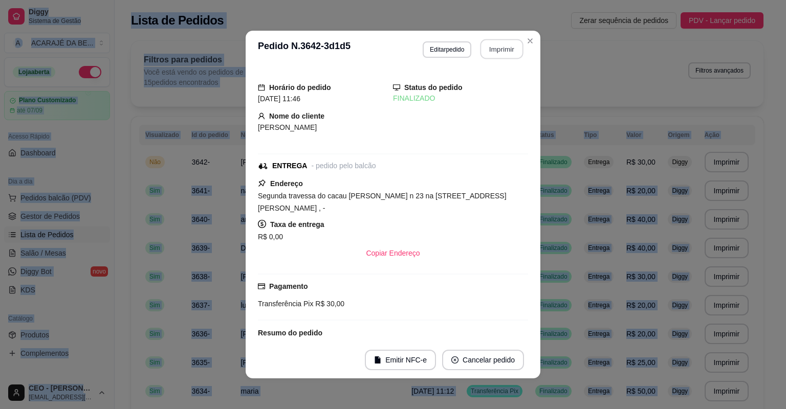
click at [500, 52] on button "Imprimir" at bounding box center [501, 49] width 43 height 20
click at [501, 51] on button "Imprimir" at bounding box center [501, 49] width 43 height 20
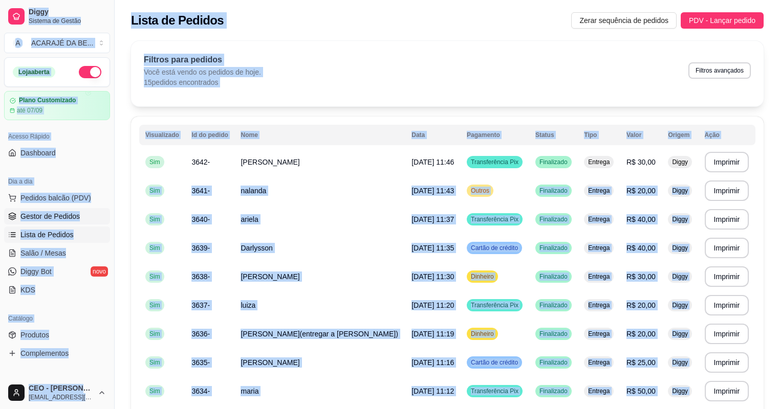
click at [94, 208] on link "Gestor de Pedidos" at bounding box center [57, 216] width 106 height 16
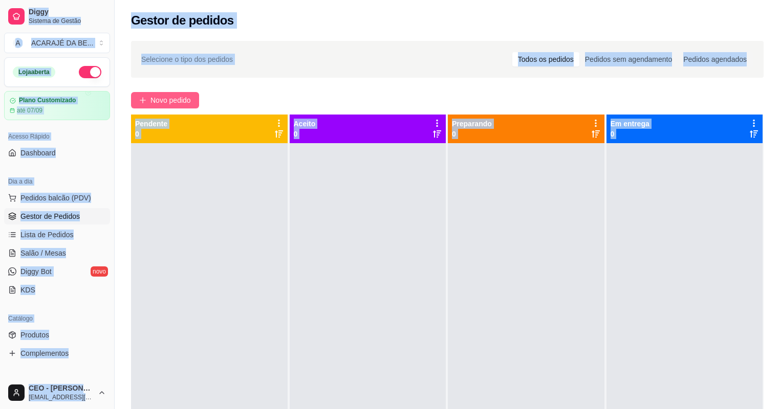
click at [184, 97] on span "Novo pedido" at bounding box center [170, 100] width 40 height 11
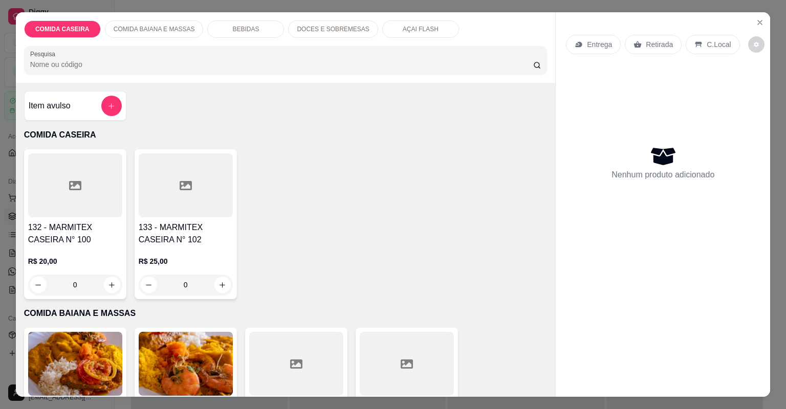
click at [291, 360] on icon at bounding box center [296, 364] width 12 height 9
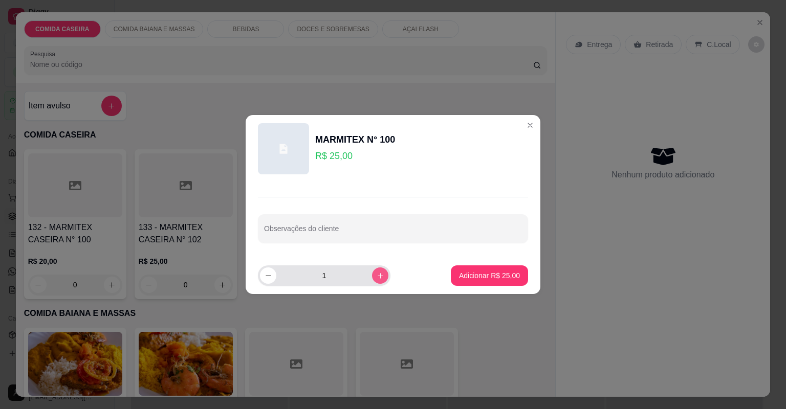
click at [372, 281] on button "increase-product-quantity" at bounding box center [380, 276] width 16 height 16
type input "2"
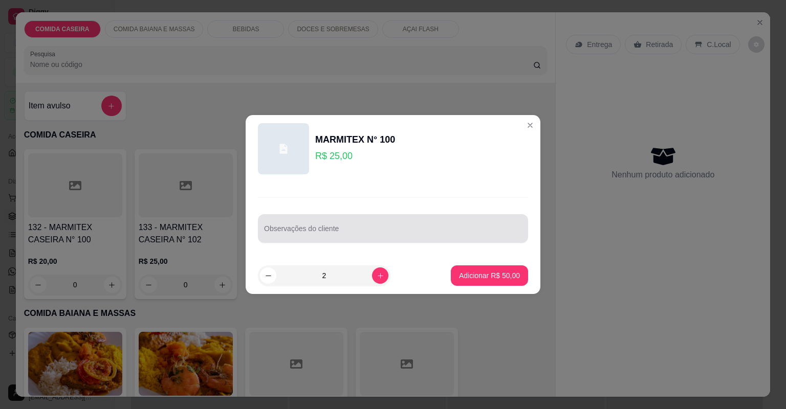
click at [392, 234] on input "Observações do cliente" at bounding box center [393, 233] width 258 height 10
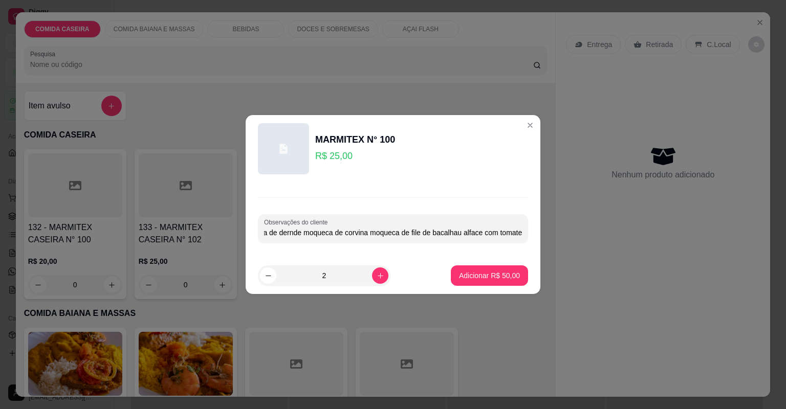
scroll to position [0, 135]
type input "feijao trop quiabada vatapa cortado farofa de dernde moqueca de corvina moqueca…"
click at [480, 282] on button "Adicionar R$ 50,00" at bounding box center [489, 276] width 75 height 20
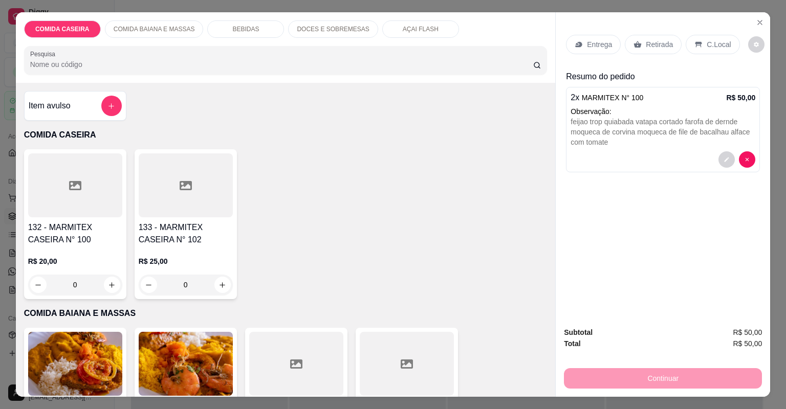
click at [597, 47] on p "Entrega" at bounding box center [599, 44] width 25 height 10
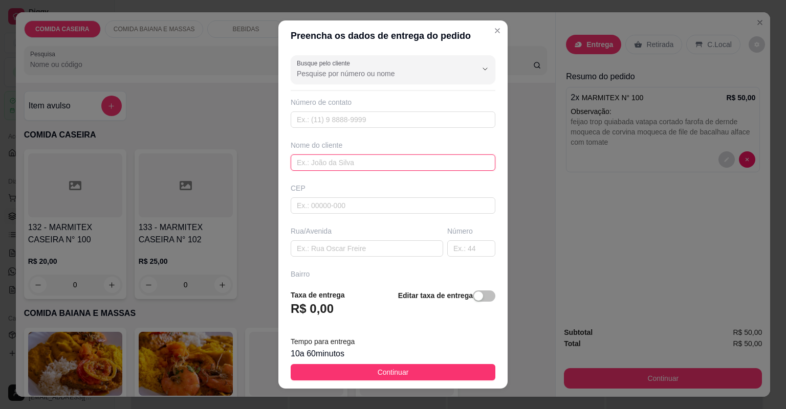
click at [392, 164] on input "text" at bounding box center [393, 163] width 205 height 16
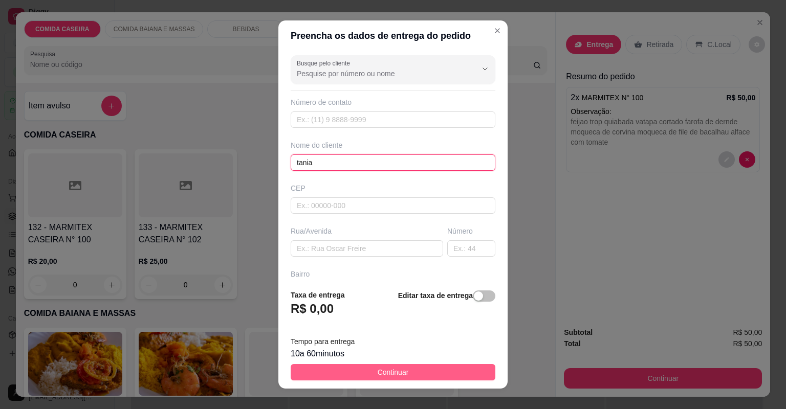
type input "tania"
click at [433, 375] on button "Continuar" at bounding box center [393, 372] width 205 height 16
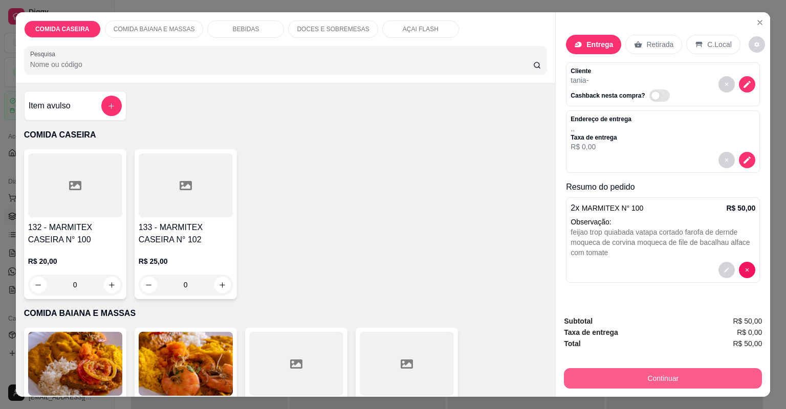
click at [611, 373] on button "Continuar" at bounding box center [663, 378] width 198 height 20
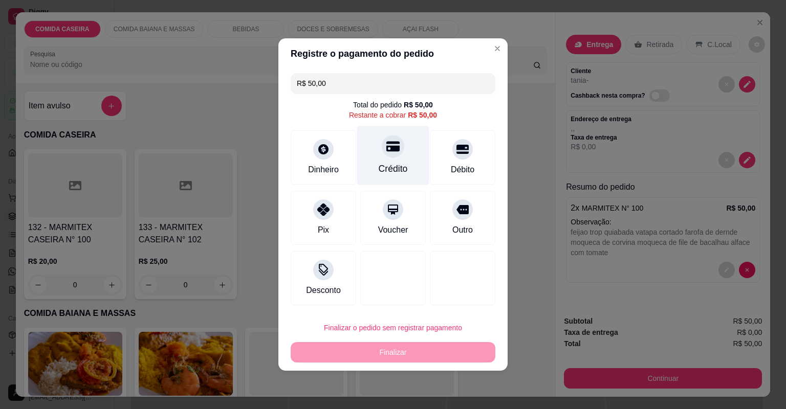
click at [393, 163] on div "Crédito" at bounding box center [393, 168] width 29 height 13
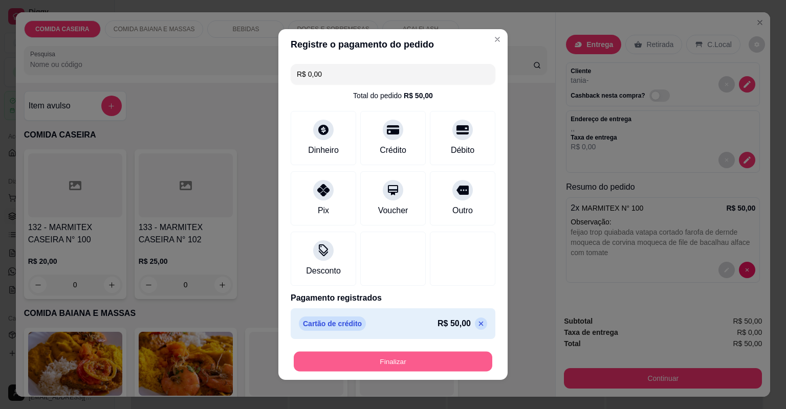
click at [446, 367] on button "Finalizar" at bounding box center [393, 362] width 199 height 20
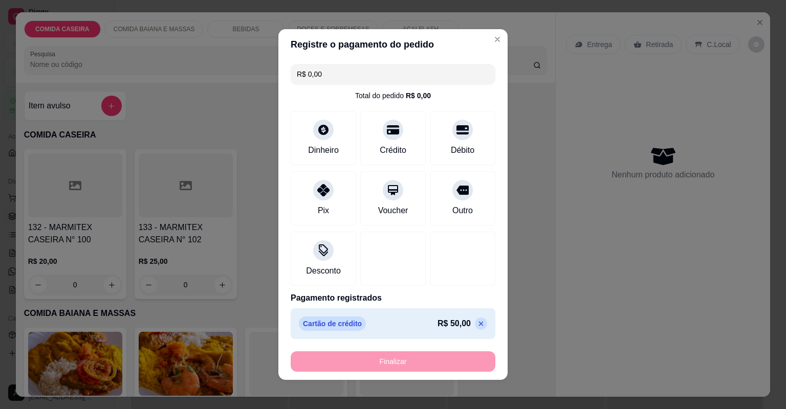
type input "-R$ 50,00"
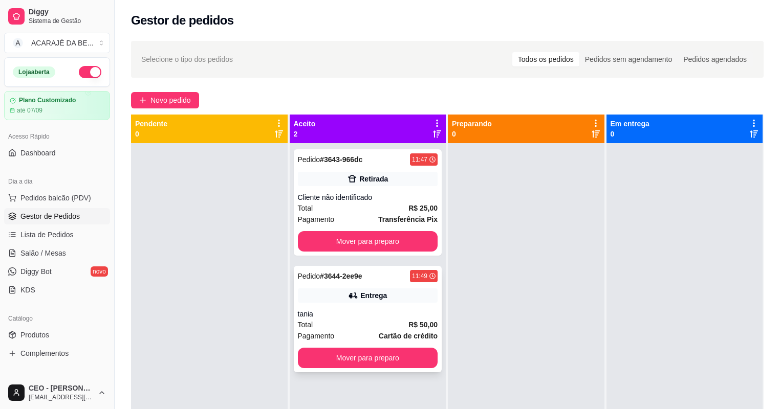
click at [346, 315] on div "tania" at bounding box center [368, 314] width 140 height 10
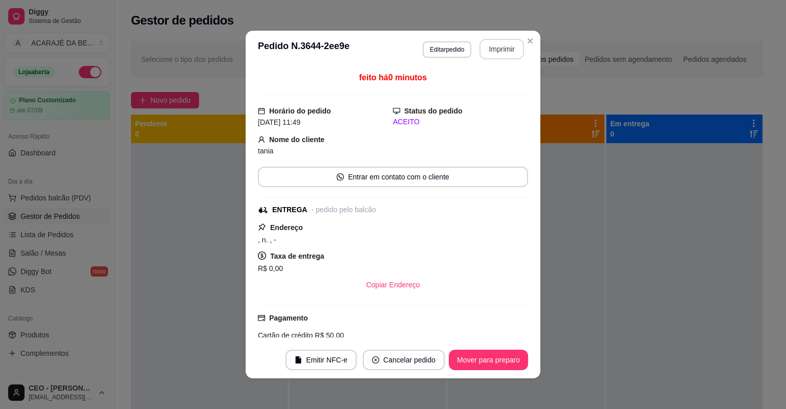
click at [495, 51] on button "Imprimir" at bounding box center [501, 49] width 45 height 20
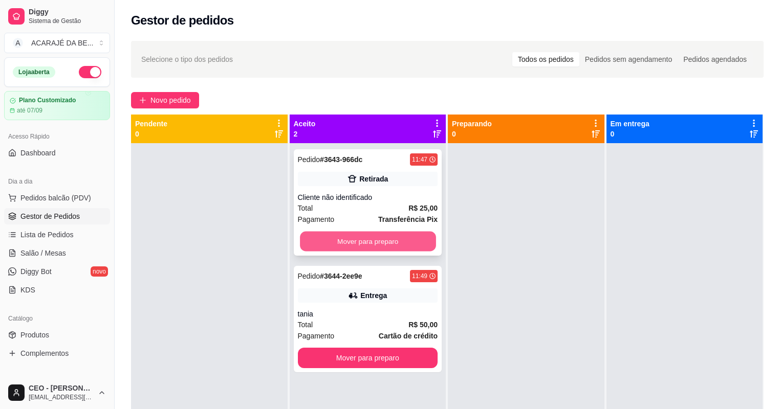
click at [401, 249] on button "Mover para preparo" at bounding box center [368, 242] width 136 height 20
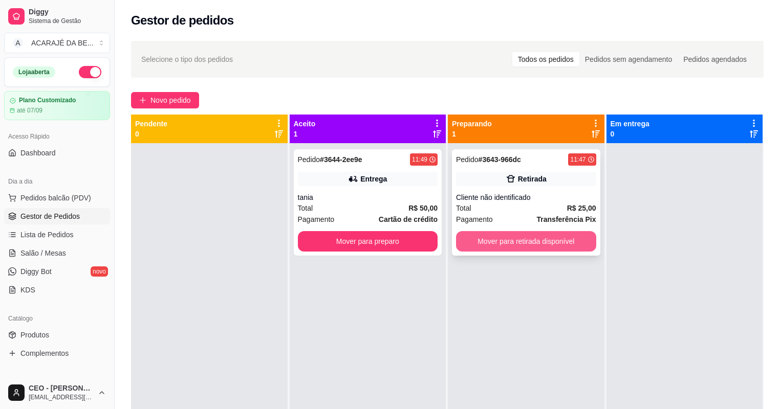
click at [483, 246] on button "Mover para retirada disponível" at bounding box center [526, 241] width 140 height 20
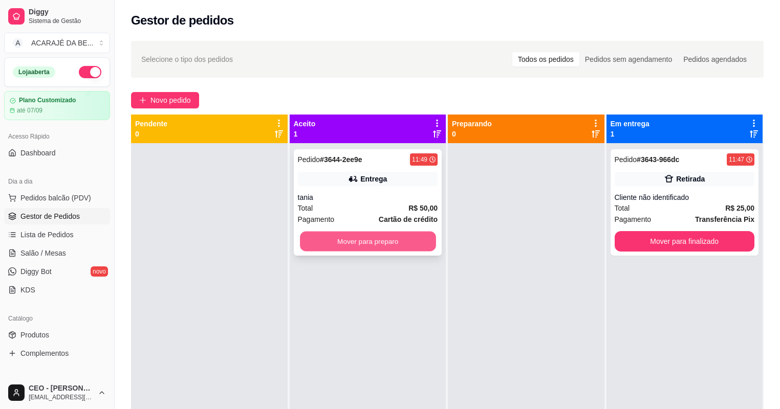
click at [391, 246] on button "Mover para preparo" at bounding box center [368, 242] width 136 height 20
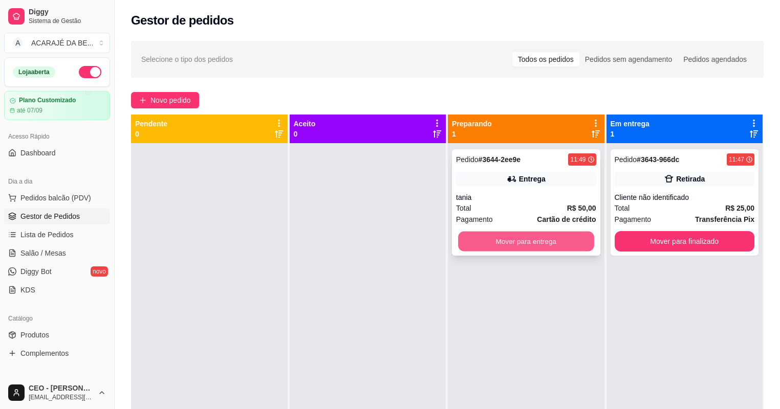
click at [590, 238] on div "Mover para entrega" at bounding box center [526, 241] width 140 height 20
click at [556, 240] on button "Mover para entrega" at bounding box center [526, 242] width 136 height 20
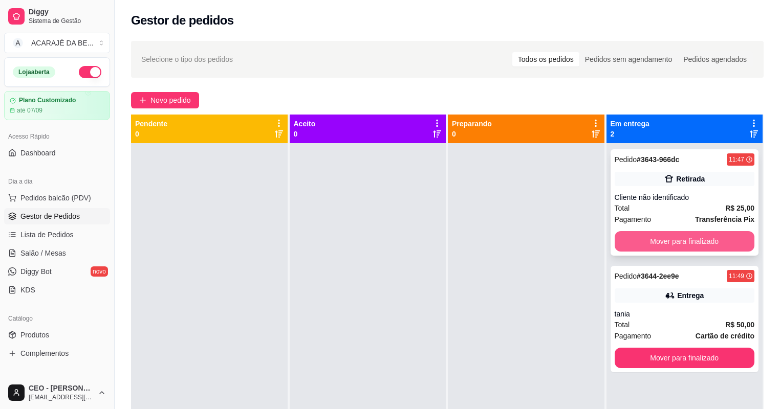
click at [618, 238] on button "Mover para finalizado" at bounding box center [685, 241] width 140 height 20
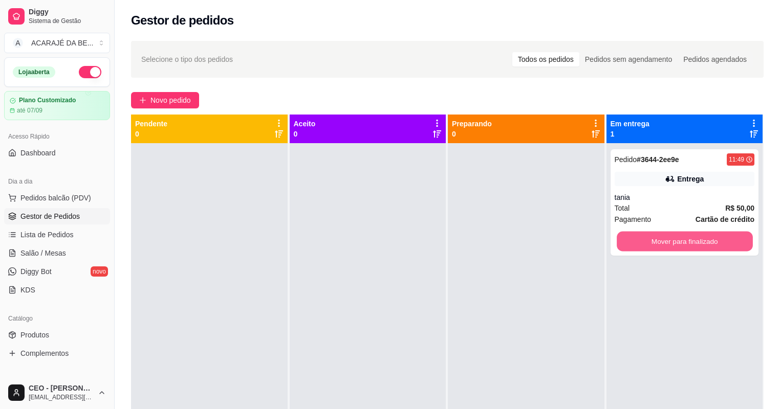
click at [618, 238] on button "Mover para finalizado" at bounding box center [685, 242] width 136 height 20
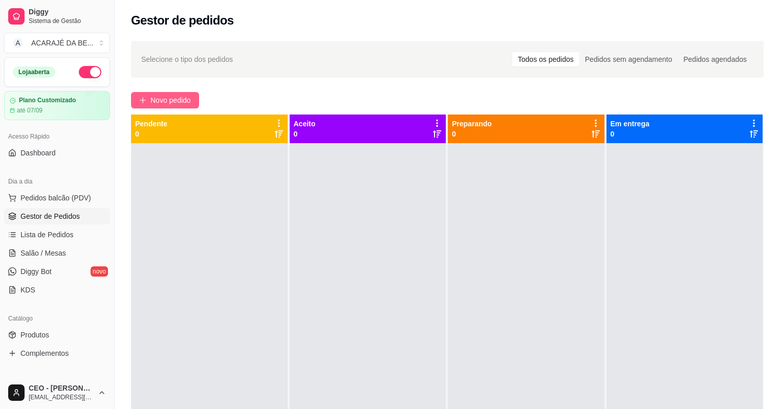
click at [189, 104] on span "Novo pedido" at bounding box center [170, 100] width 40 height 11
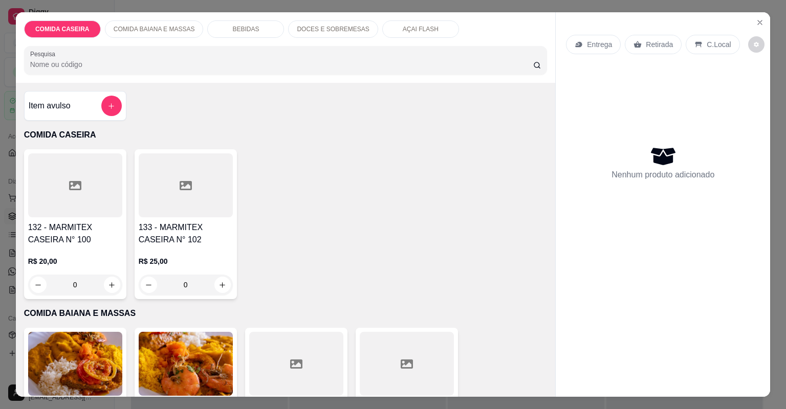
drag, startPoint x: 168, startPoint y: 203, endPoint x: 181, endPoint y: 199, distance: 13.4
click at [181, 199] on div at bounding box center [186, 185] width 94 height 64
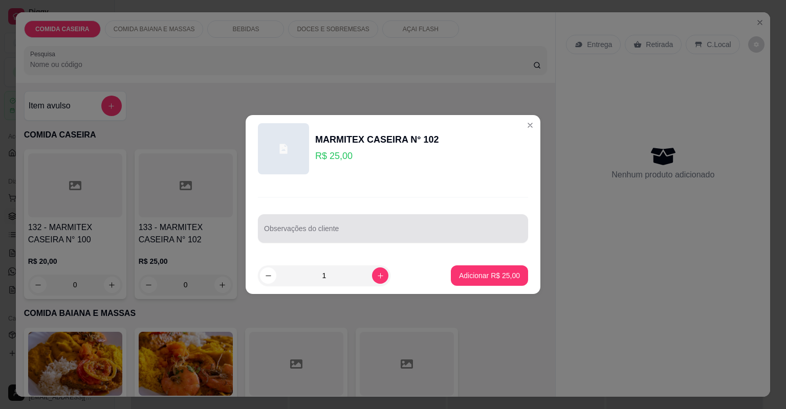
click at [346, 231] on input "Observações do cliente" at bounding box center [393, 233] width 258 height 10
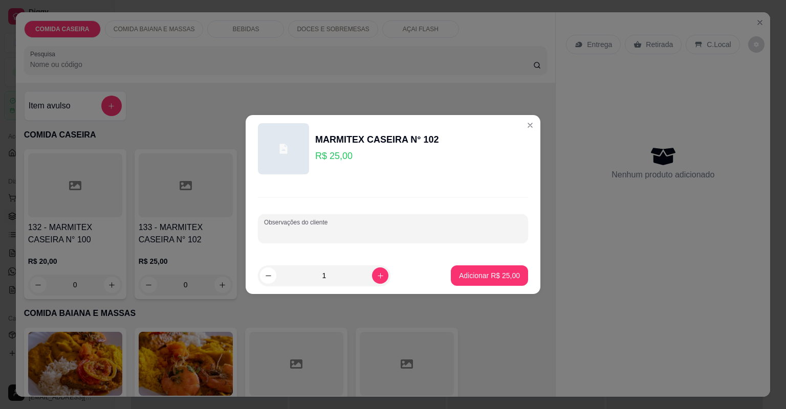
paste input ": arroz branco, estrogonofe, purê de batata, alface mista, contra filé, e abaca…"
type input ": arroz branco, estrogonofe, purê de batata, alface mista, contra filé, e abaca…"
click at [500, 280] on button "Adicionar R$ 25,00" at bounding box center [489, 276] width 75 height 20
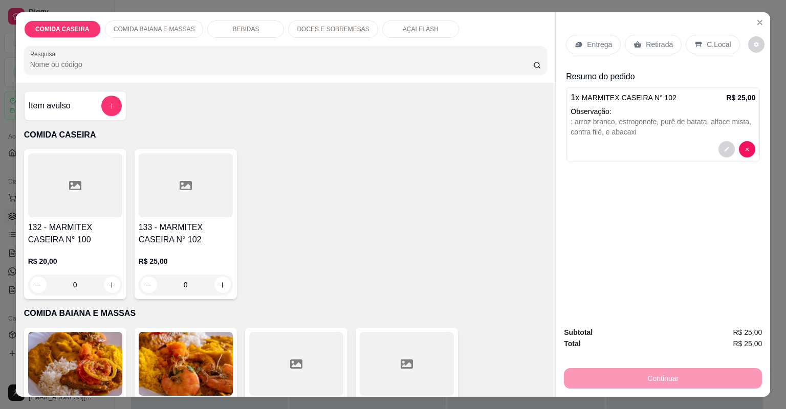
click at [201, 187] on div at bounding box center [186, 185] width 94 height 64
click at [187, 186] on icon at bounding box center [186, 186] width 12 height 12
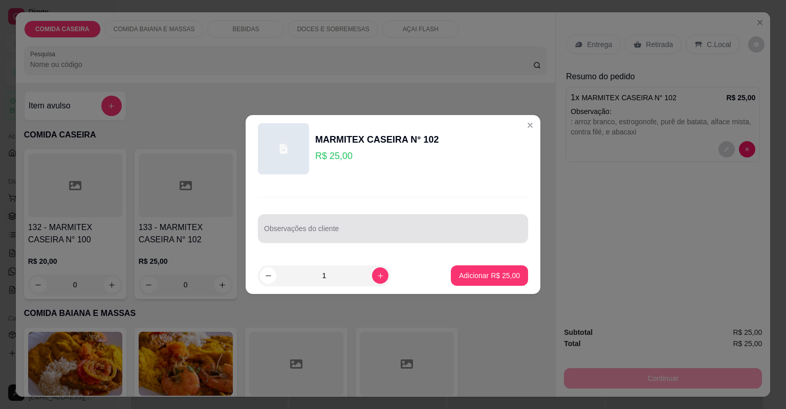
click at [348, 228] on input "Observações do cliente" at bounding box center [393, 233] width 258 height 10
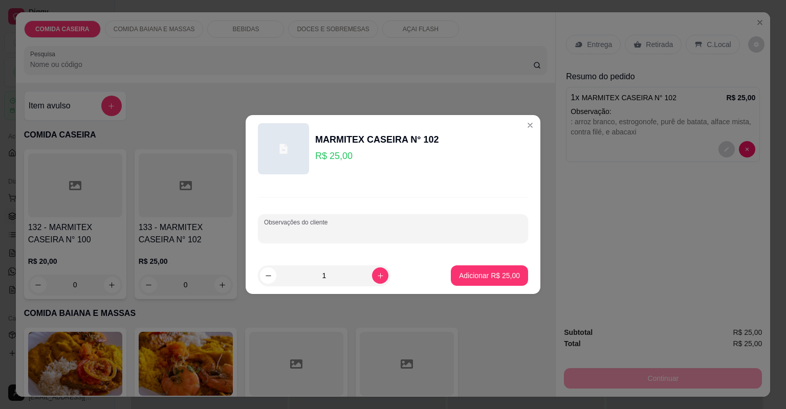
paste input ": feijão tropeiro, arroz branco, purê de batata, cupim, alcatra, contra filé, a…"
type input ": feijão tropeiro, arroz branco, purê de batata, cupim, alcatra, contra filé, a…"
click at [490, 271] on p "Adicionar R$ 25,00" at bounding box center [489, 276] width 59 height 10
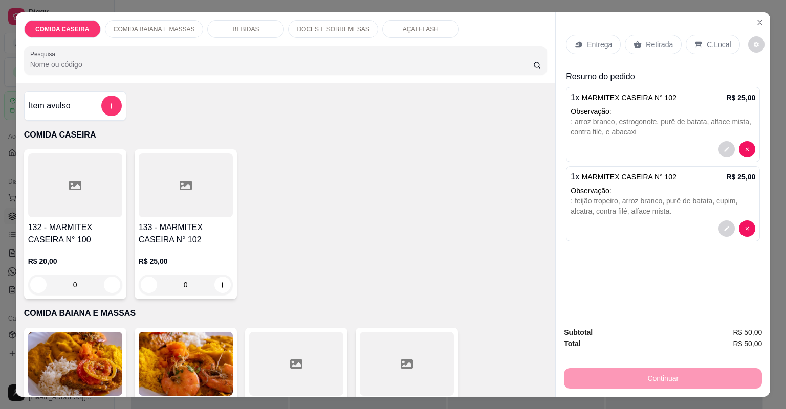
click at [596, 43] on p "Entrega" at bounding box center [599, 44] width 25 height 10
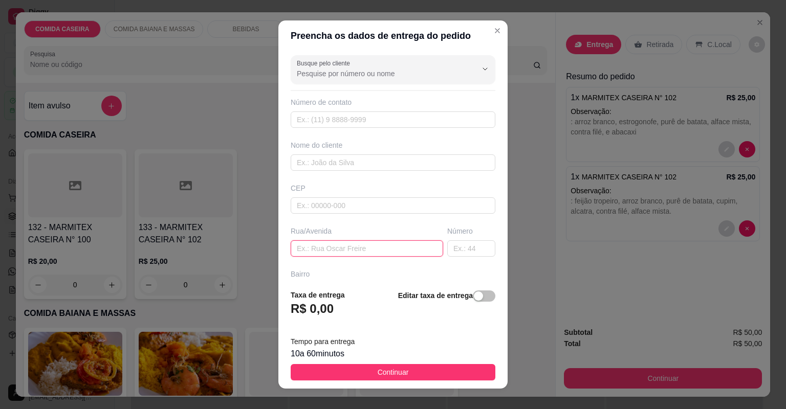
click at [370, 249] on input "text" at bounding box center [367, 248] width 152 height 16
paste input "Miro variedades, centro"
type input "Miro variedades, centro"
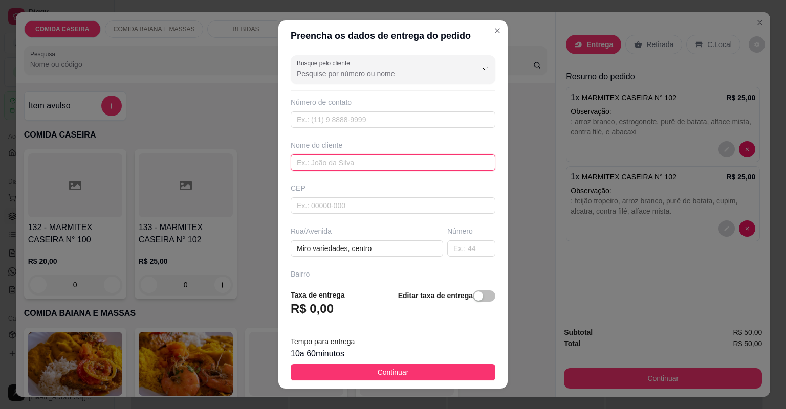
click at [393, 166] on input "text" at bounding box center [393, 163] width 205 height 16
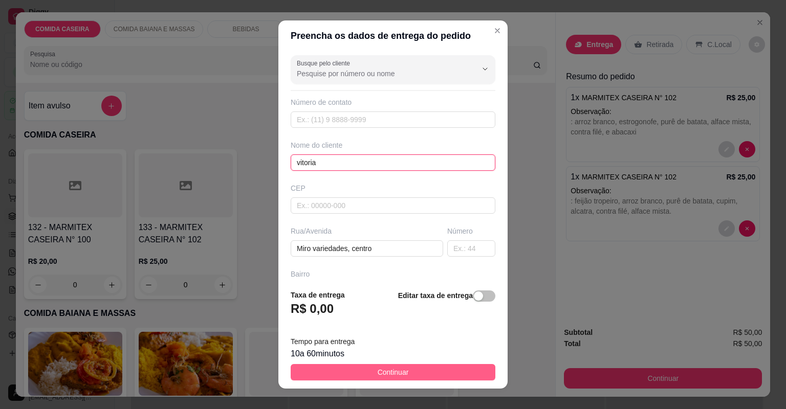
type input "vitoria"
click at [389, 376] on span "Continuar" at bounding box center [393, 372] width 31 height 11
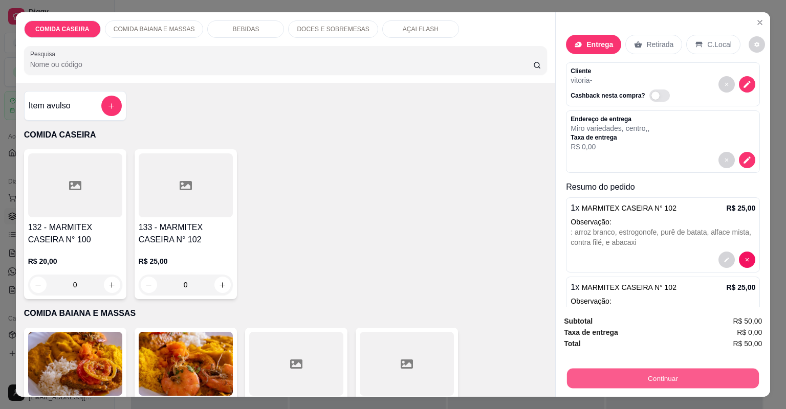
click at [570, 379] on button "Continuar" at bounding box center [663, 379] width 192 height 20
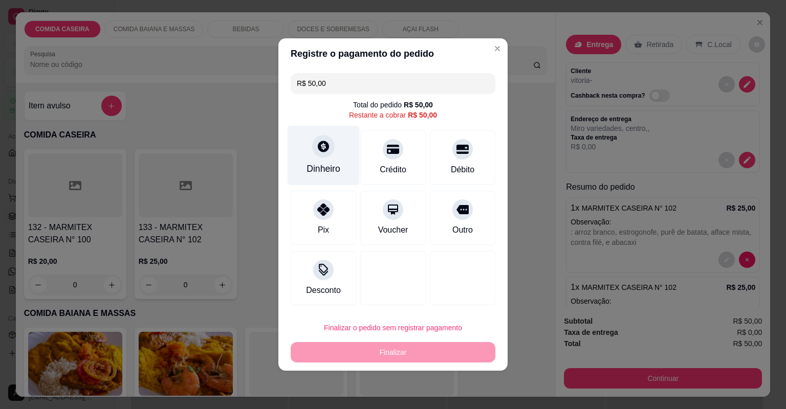
click at [315, 136] on div "Dinheiro" at bounding box center [324, 156] width 72 height 60
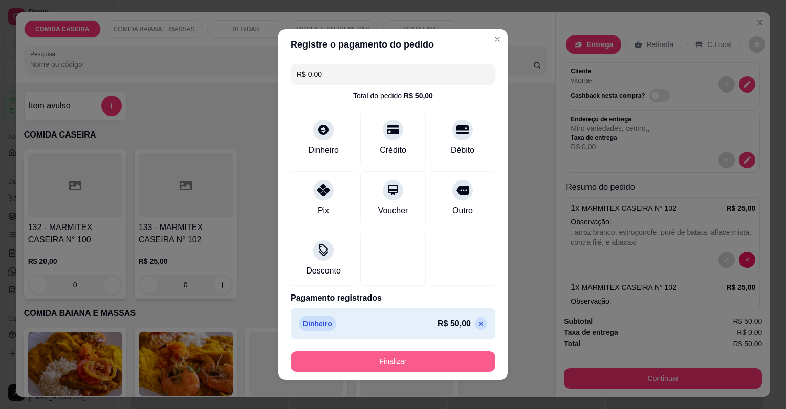
click at [432, 365] on button "Finalizar" at bounding box center [393, 362] width 205 height 20
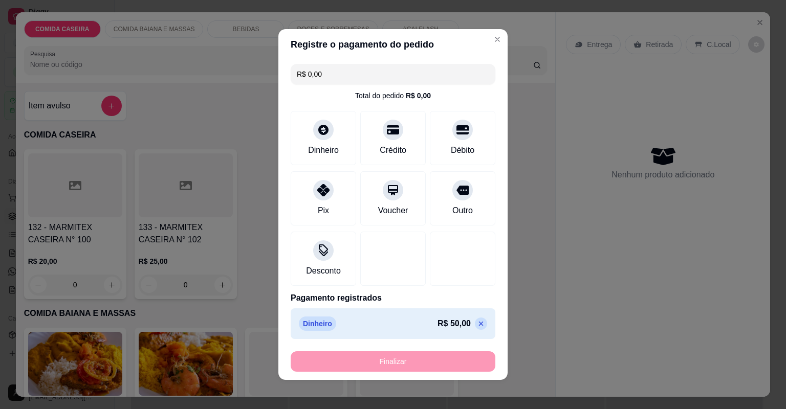
type input "-R$ 50,00"
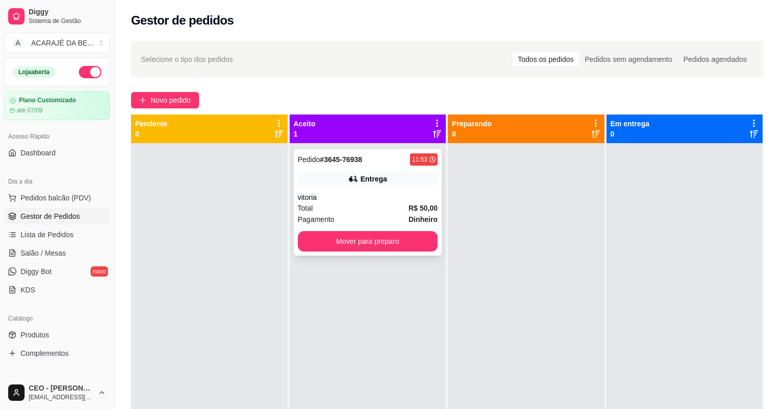
click at [352, 199] on div "vitoria" at bounding box center [368, 197] width 140 height 10
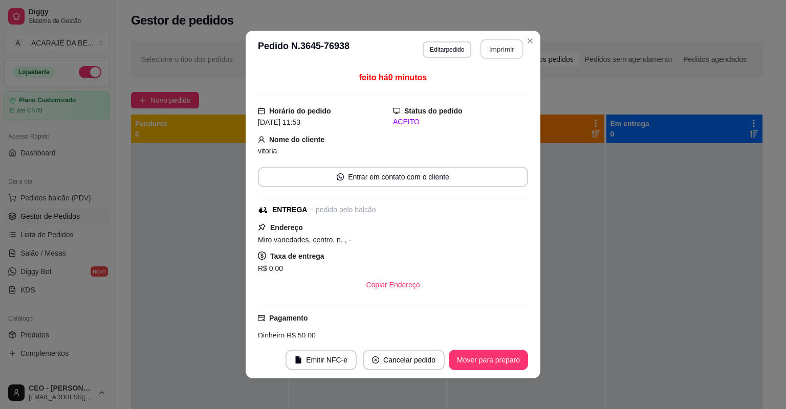
click at [508, 45] on button "Imprimir" at bounding box center [501, 49] width 43 height 20
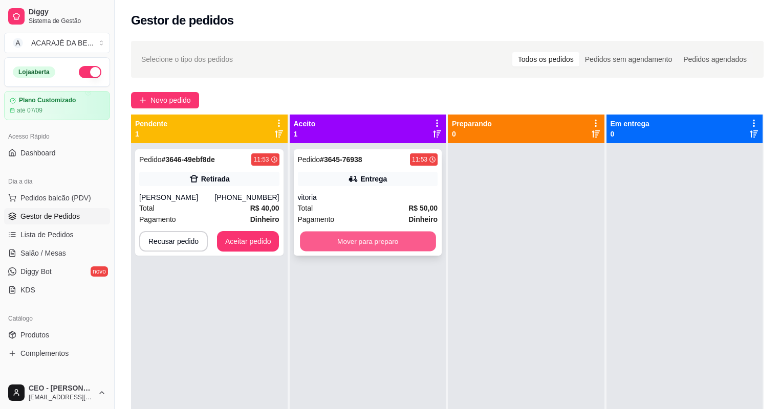
click at [353, 240] on button "Mover para preparo" at bounding box center [368, 242] width 136 height 20
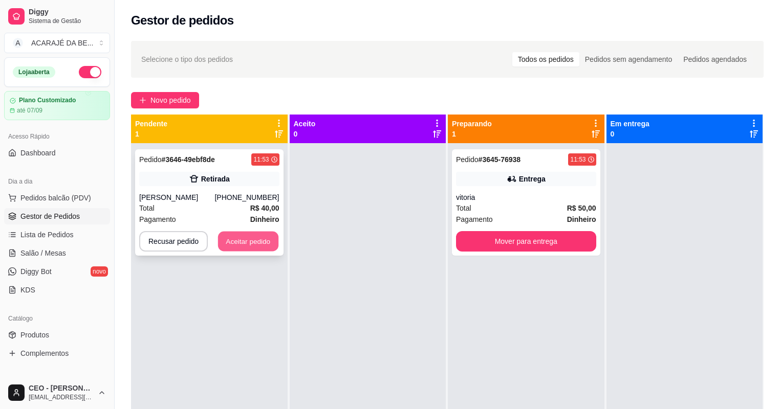
click at [253, 242] on button "Aceitar pedido" at bounding box center [248, 242] width 60 height 20
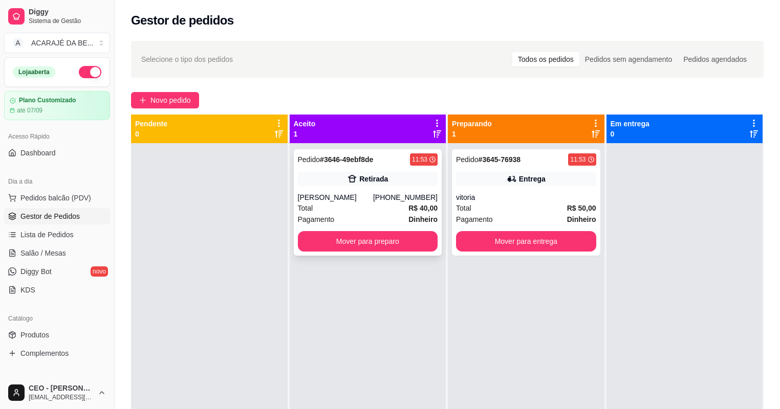
click at [342, 209] on div "Total R$ 40,00" at bounding box center [368, 208] width 140 height 11
click at [351, 204] on div "Total R$ 40,00" at bounding box center [368, 208] width 140 height 11
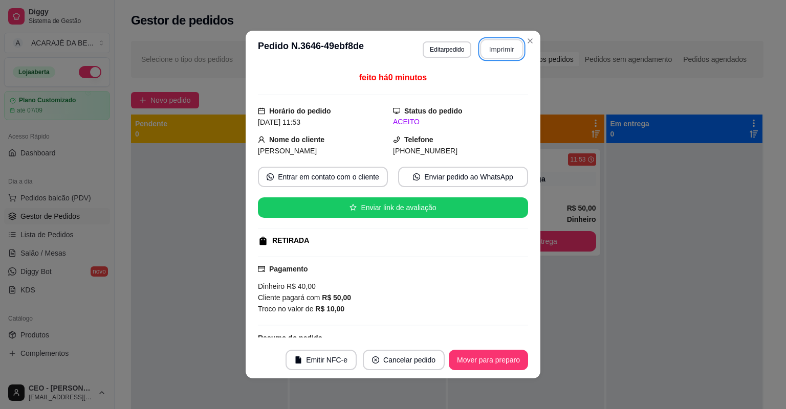
click at [495, 48] on button "Imprimir" at bounding box center [501, 49] width 43 height 20
click at [194, 250] on div "**********" at bounding box center [393, 204] width 786 height 409
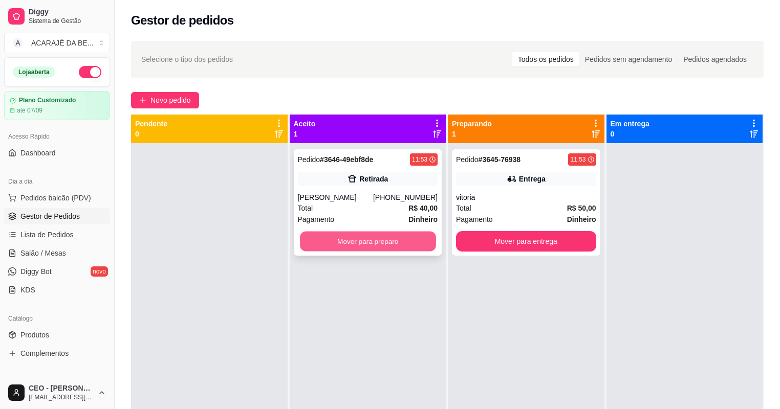
click at [376, 237] on button "Mover para preparo" at bounding box center [368, 242] width 136 height 20
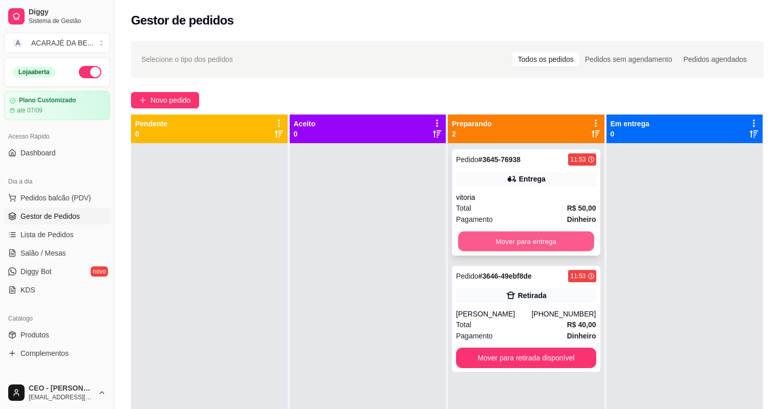
click at [501, 235] on button "Mover para entrega" at bounding box center [526, 242] width 136 height 20
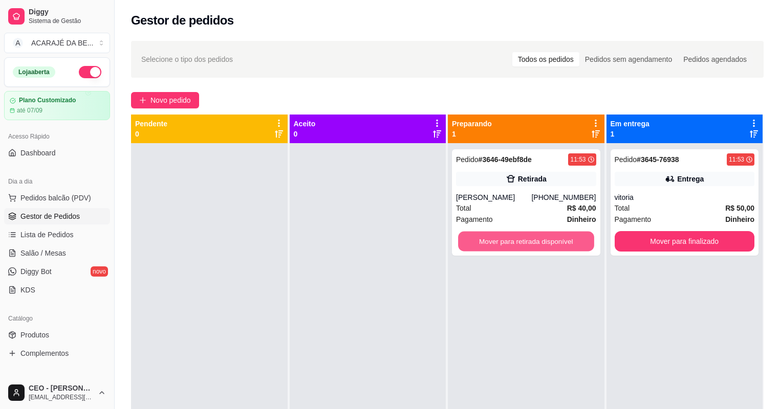
click at [517, 237] on button "Mover para retirada disponível" at bounding box center [526, 242] width 136 height 20
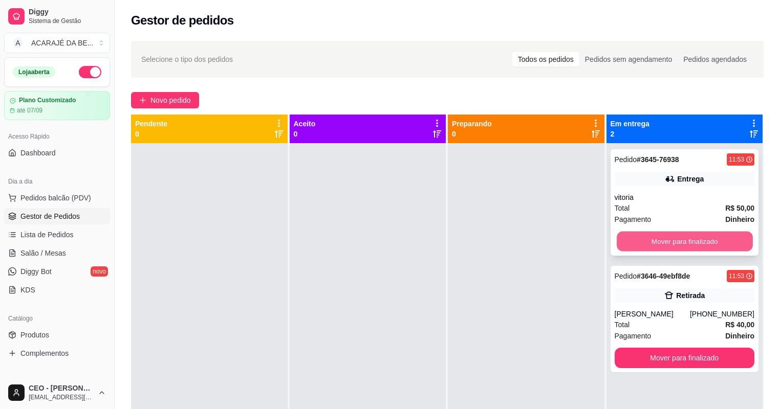
click at [627, 233] on button "Mover para finalizado" at bounding box center [685, 242] width 136 height 20
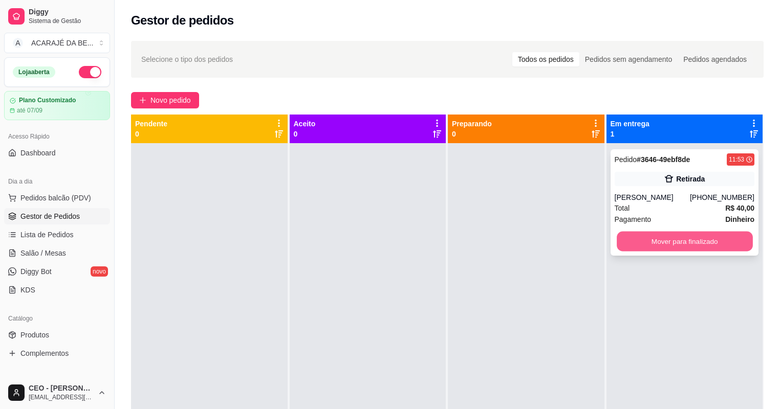
click at [628, 233] on button "Mover para finalizado" at bounding box center [685, 242] width 136 height 20
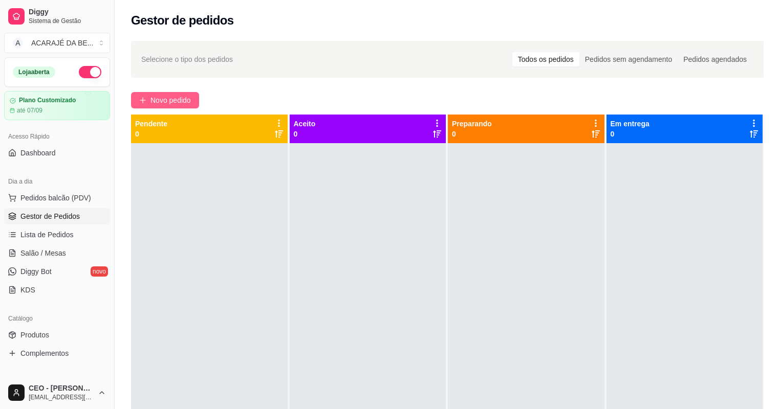
click at [170, 102] on span "Novo pedido" at bounding box center [170, 100] width 40 height 11
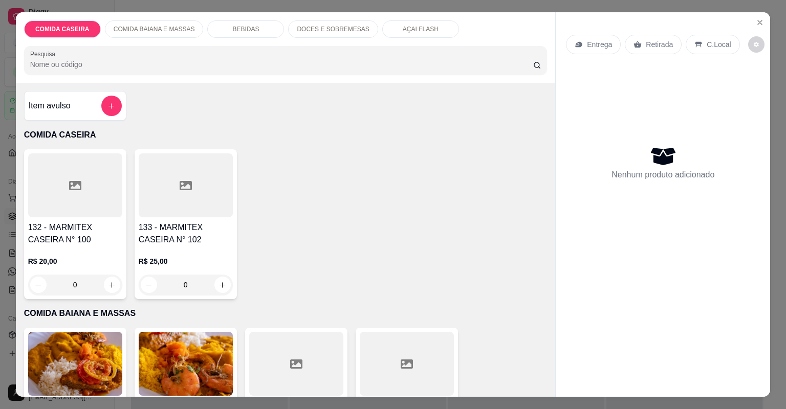
click at [94, 201] on div at bounding box center [75, 185] width 94 height 64
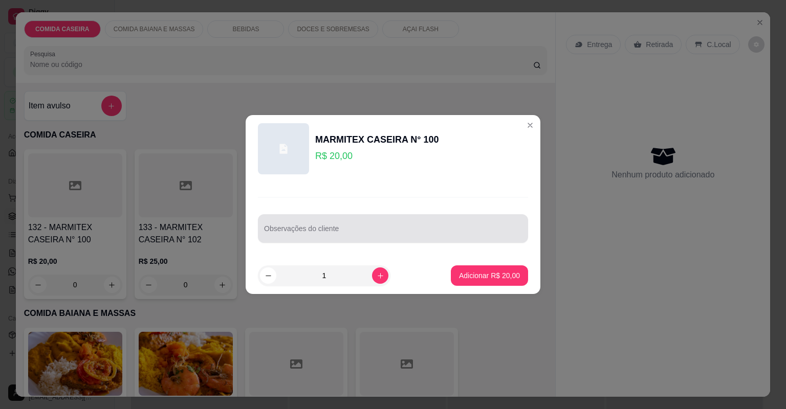
click at [316, 230] on input "Observações do cliente" at bounding box center [393, 233] width 258 height 10
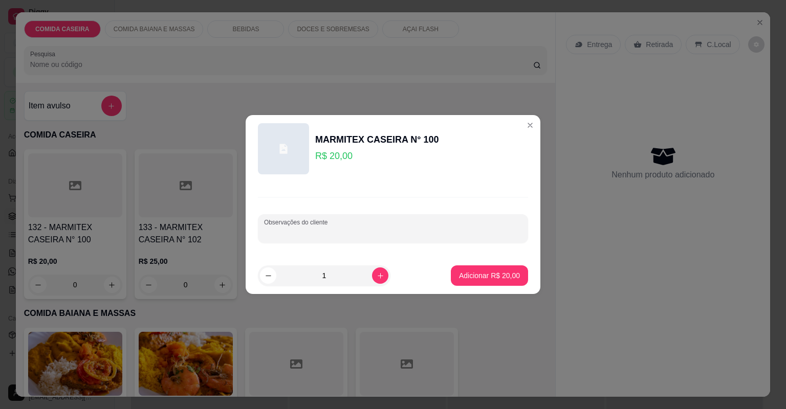
paste input "Feijão tropeiro, arroz temperado , bastante purê de batata, cupim com molho"
type input "Feijão tropeiro, arroz temperado , bastante purê de batata, cupim com molho"
click at [488, 273] on p "Adicionar R$ 20,00" at bounding box center [489, 276] width 59 height 10
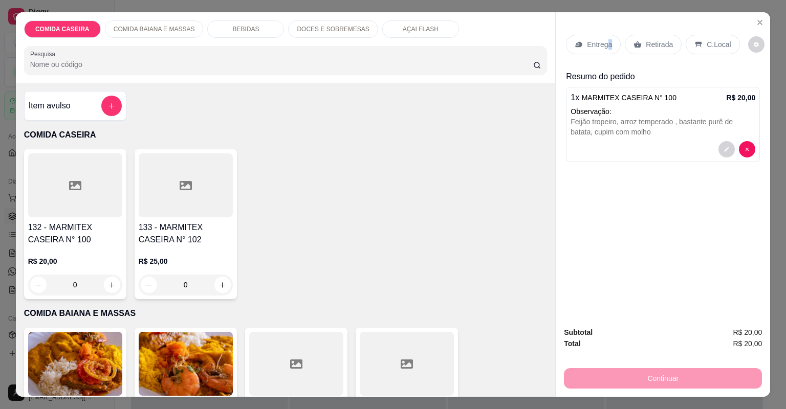
click at [605, 43] on p "Entrega" at bounding box center [599, 44] width 25 height 10
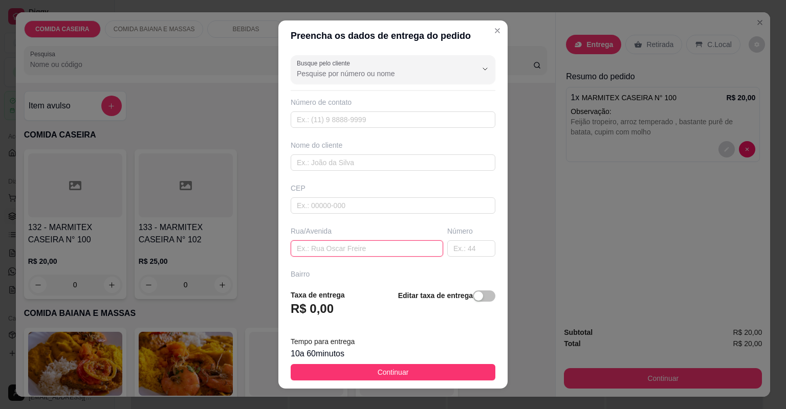
click at [415, 248] on input "text" at bounding box center [367, 248] width 152 height 16
paste input "Cartório"
type input "Cartório"
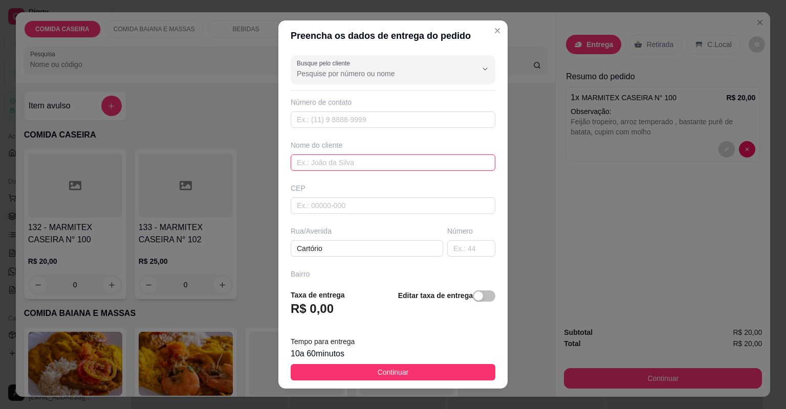
click at [364, 166] on input "text" at bounding box center [393, 163] width 205 height 16
click at [358, 164] on input "text" at bounding box center [393, 163] width 205 height 16
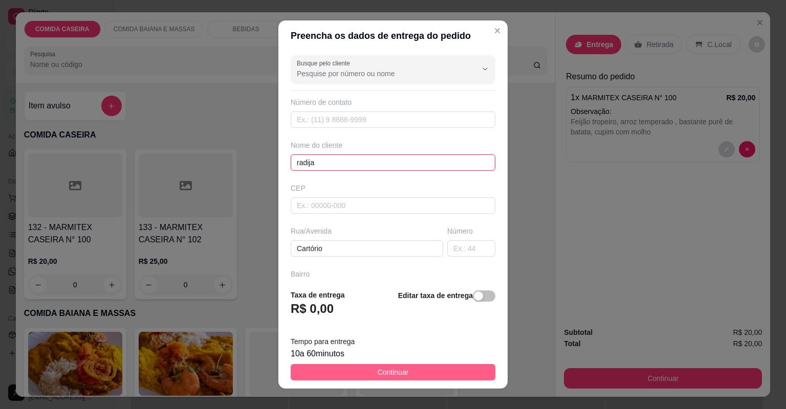
type input "radija"
click at [430, 373] on button "Continuar" at bounding box center [393, 372] width 205 height 16
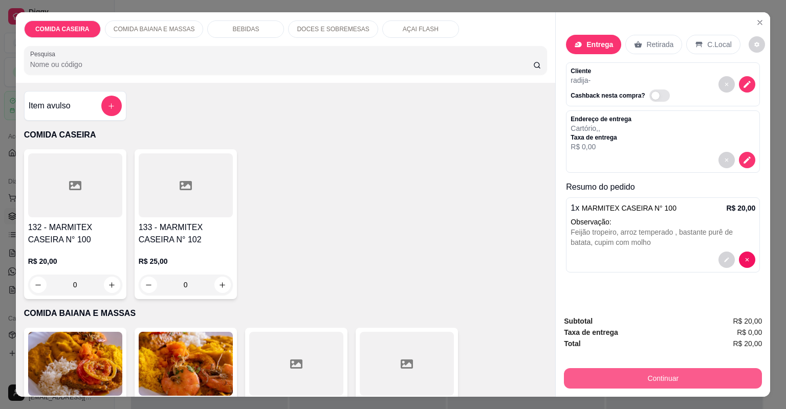
click at [573, 369] on button "Continuar" at bounding box center [663, 378] width 198 height 20
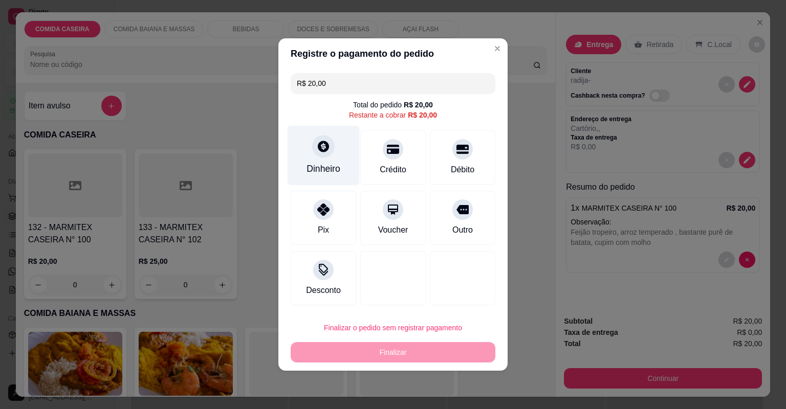
click at [334, 165] on div "Dinheiro" at bounding box center [323, 168] width 34 height 13
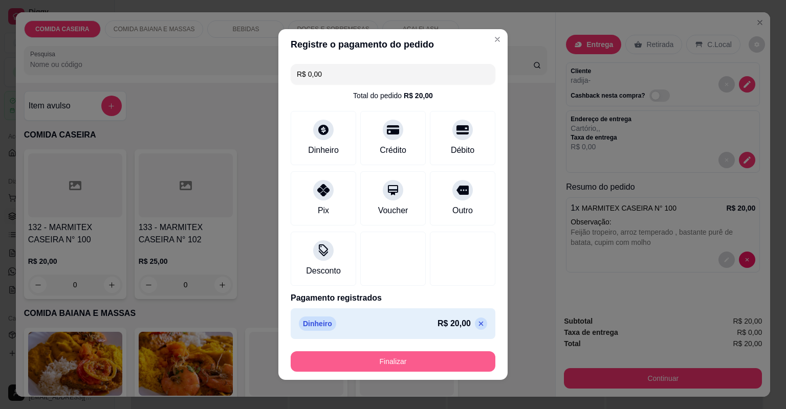
click at [418, 363] on button "Finalizar" at bounding box center [393, 362] width 205 height 20
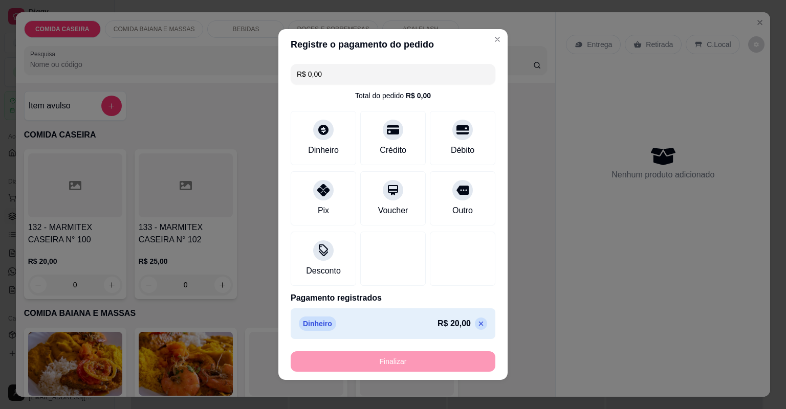
type input "-R$ 20,00"
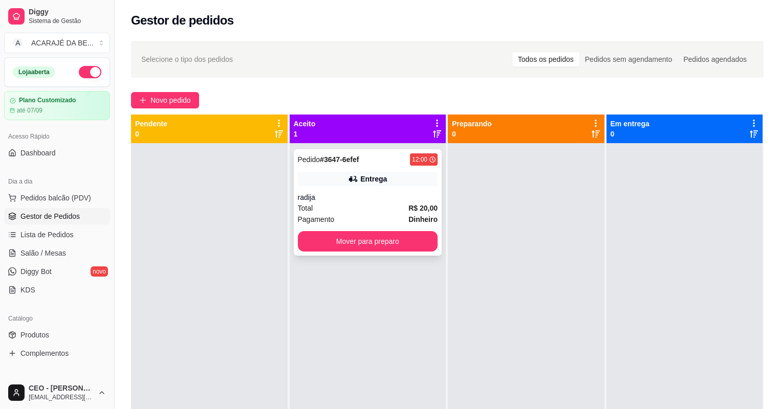
click at [365, 200] on div "radija" at bounding box center [368, 197] width 140 height 10
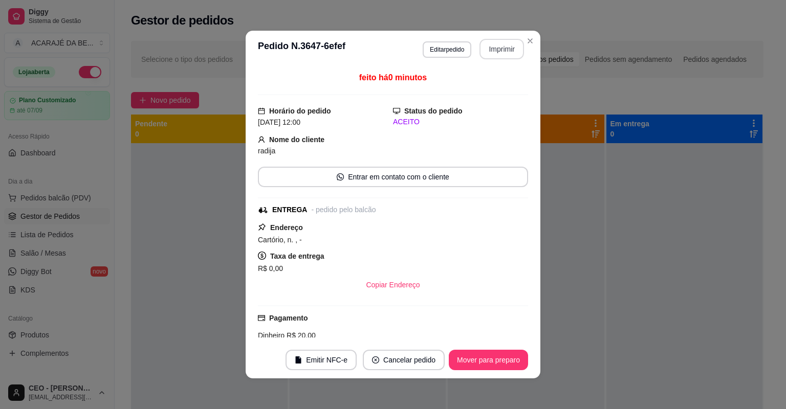
click at [497, 42] on button "Imprimir" at bounding box center [501, 49] width 45 height 20
click at [170, 282] on div "**********" at bounding box center [393, 204] width 786 height 409
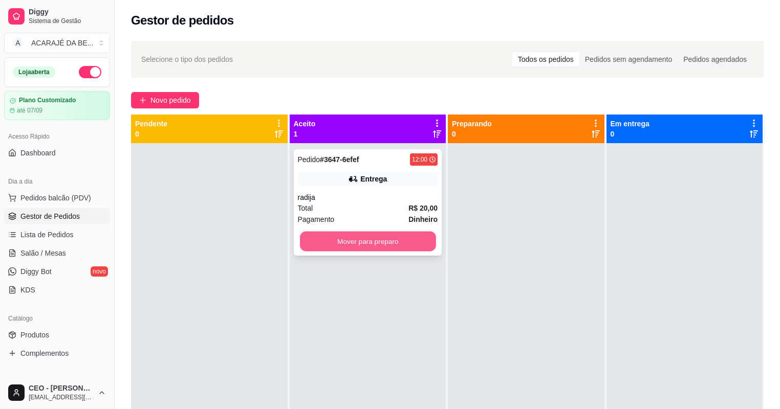
click at [353, 240] on button "Mover para preparo" at bounding box center [368, 242] width 136 height 20
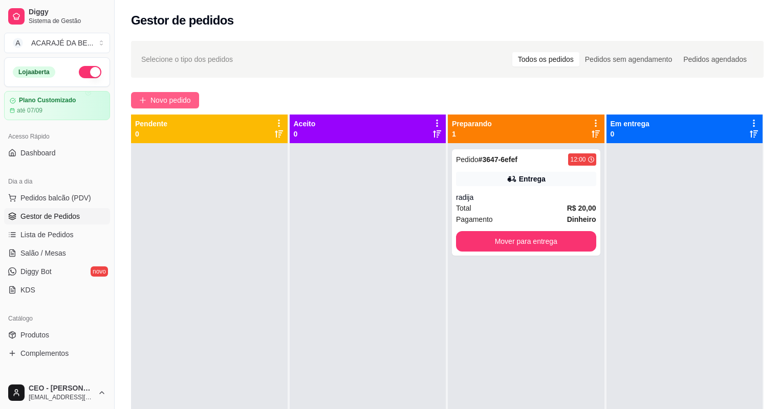
click at [160, 96] on span "Novo pedido" at bounding box center [170, 100] width 40 height 11
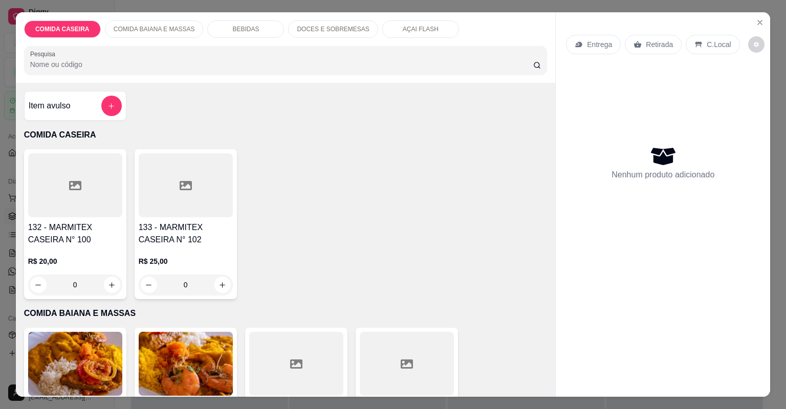
click at [181, 218] on div "133 - MARMITEX CASEIRA N° 102 R$ 25,00 0" at bounding box center [186, 224] width 102 height 150
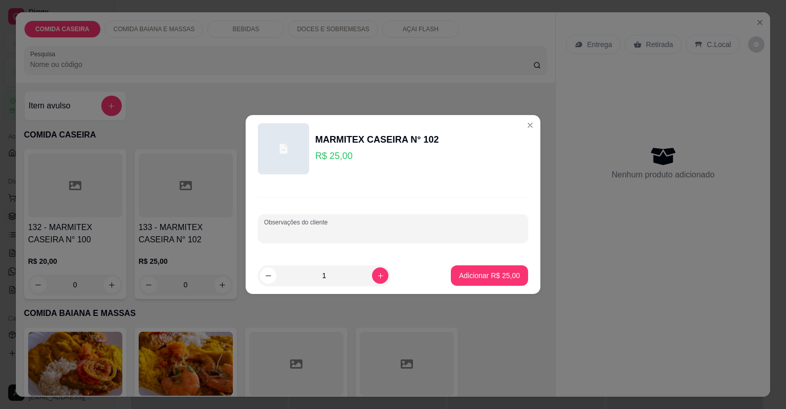
drag, startPoint x: 385, startPoint y: 231, endPoint x: 386, endPoint y: 225, distance: 6.2
click at [387, 229] on input "Observações do cliente" at bounding box center [393, 233] width 258 height 10
paste input "Eu quero um PF com feijão tropeiro, arroz, coxão mole,linguiça mista,farofa."
type input "Eu quero um PF com feijão tropeiro, arroz, coxão mole,linguiça mista,farofa."
click at [510, 278] on p "Adicionar R$ 25,00" at bounding box center [489, 276] width 59 height 10
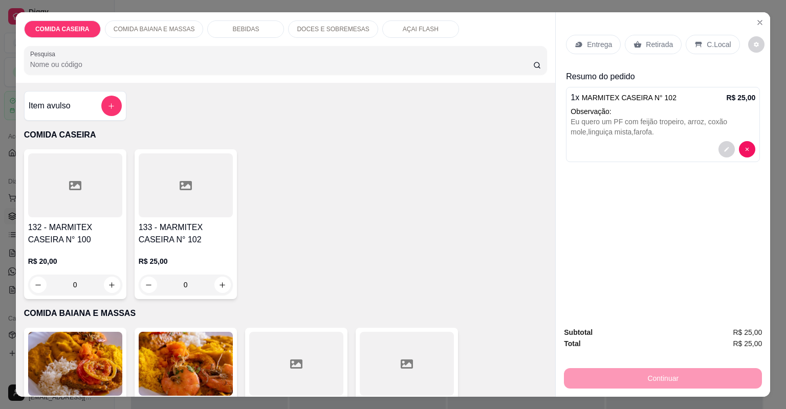
click at [600, 43] on p "Entrega" at bounding box center [599, 44] width 25 height 10
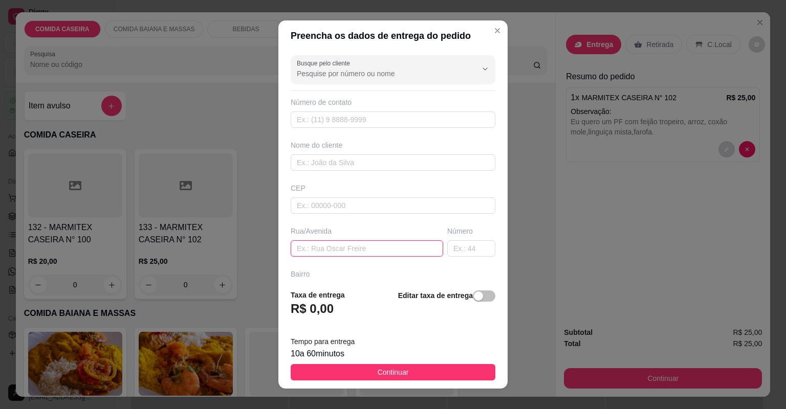
click at [370, 248] on input "text" at bounding box center [367, 248] width 152 height 16
paste input "Rua Hermílio ribeiro"
type input "Rua Hermílio ribeiro bela vista"
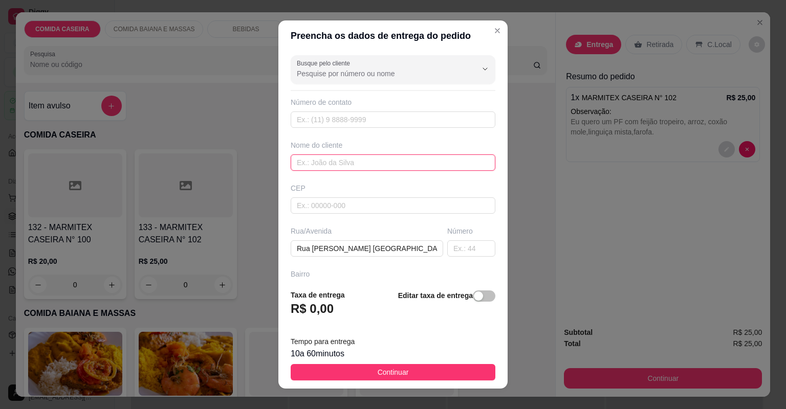
click at [345, 159] on input "text" at bounding box center [393, 163] width 205 height 16
type input "cassia"
click at [471, 246] on input "text" at bounding box center [471, 248] width 48 height 16
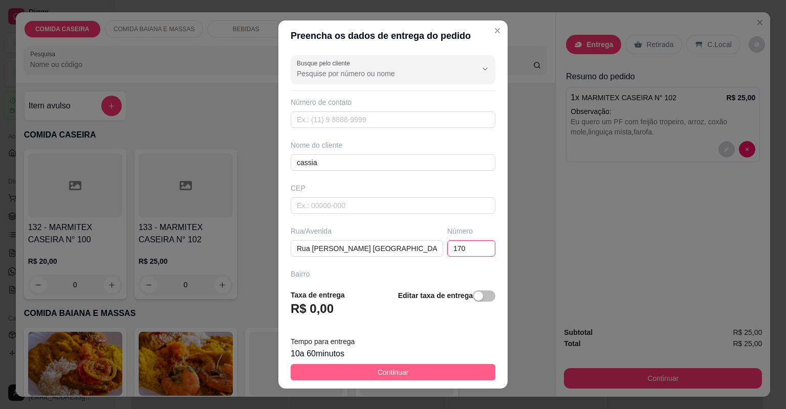
type input "170"
click at [446, 374] on button "Continuar" at bounding box center [393, 372] width 205 height 16
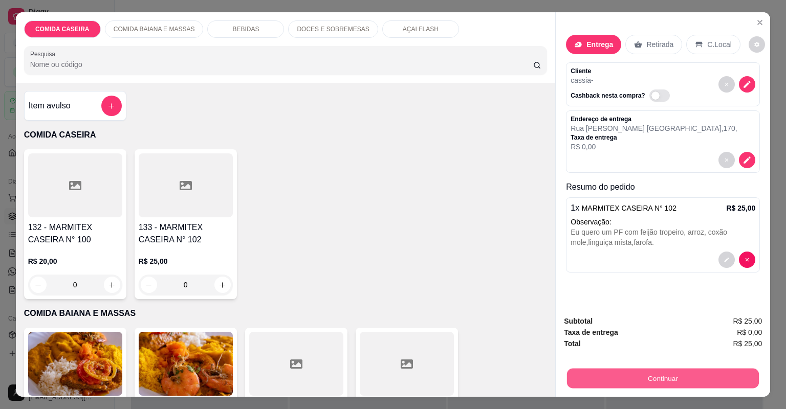
click at [602, 375] on button "Continuar" at bounding box center [663, 379] width 192 height 20
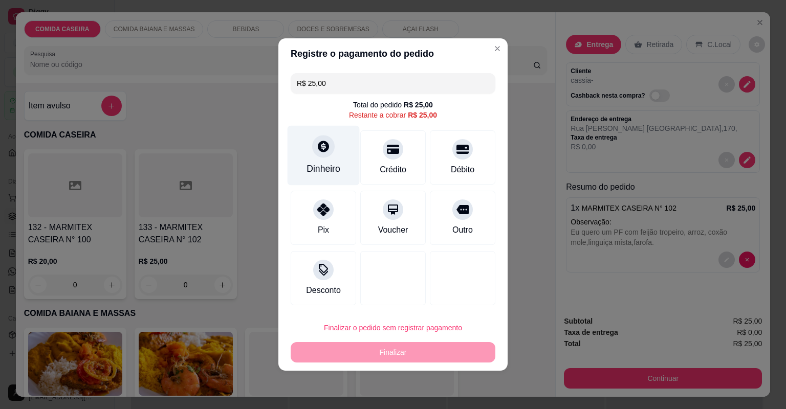
click at [322, 151] on icon at bounding box center [323, 146] width 11 height 11
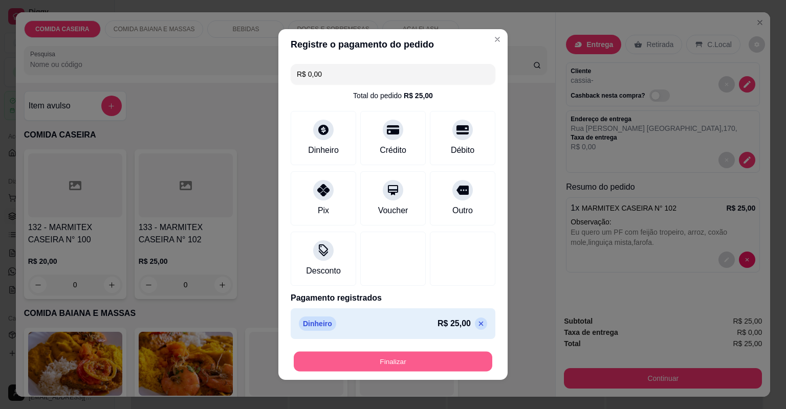
click at [428, 366] on button "Finalizar" at bounding box center [393, 362] width 199 height 20
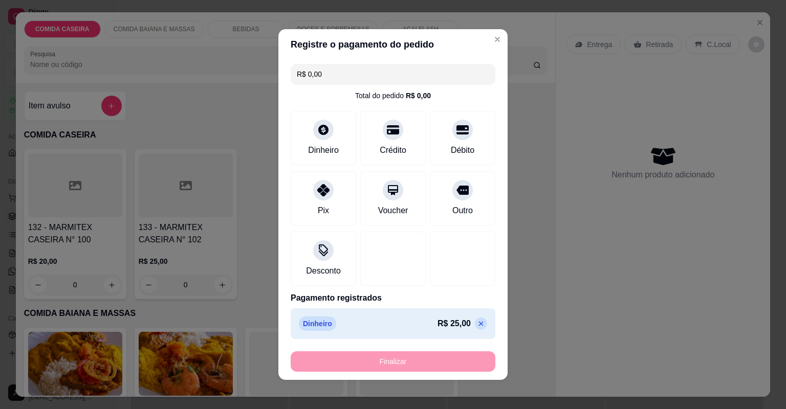
type input "-R$ 25,00"
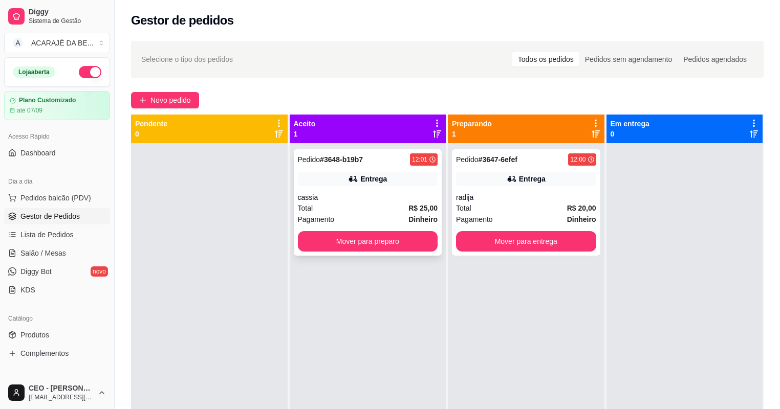
click at [346, 218] on div "Pagamento Dinheiro" at bounding box center [368, 219] width 140 height 11
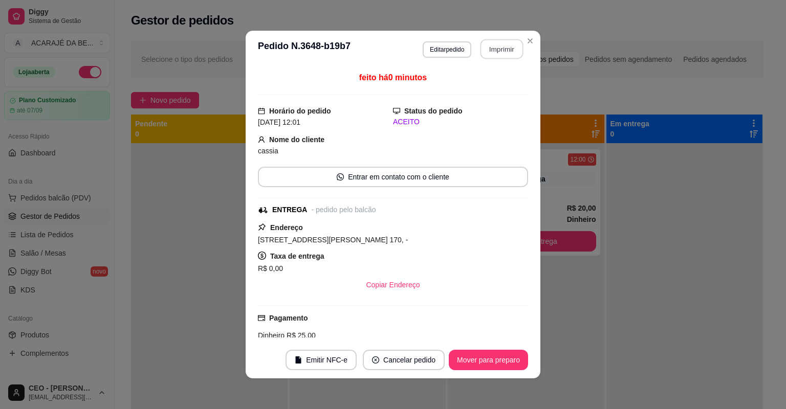
click at [503, 49] on button "Imprimir" at bounding box center [501, 49] width 43 height 20
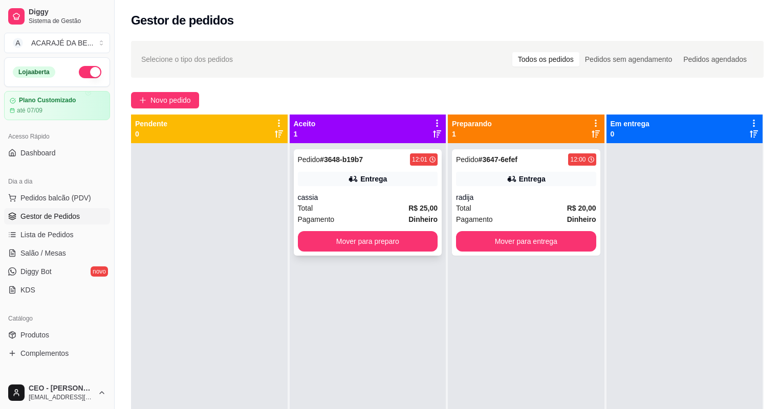
drag, startPoint x: 373, startPoint y: 226, endPoint x: 383, endPoint y: 231, distance: 10.8
click at [383, 231] on div "Pedido # 3648-b19b7 12:01 Entrega cassia Total R$ 25,00 Pagamento Dinheiro Move…" at bounding box center [368, 202] width 148 height 106
click at [419, 251] on div "Pedido # 3648-b19b7 12:01 Entrega cassia Total R$ 25,00 Pagamento Dinheiro Move…" at bounding box center [368, 202] width 148 height 106
click at [429, 244] on button "Mover para preparo" at bounding box center [368, 242] width 136 height 20
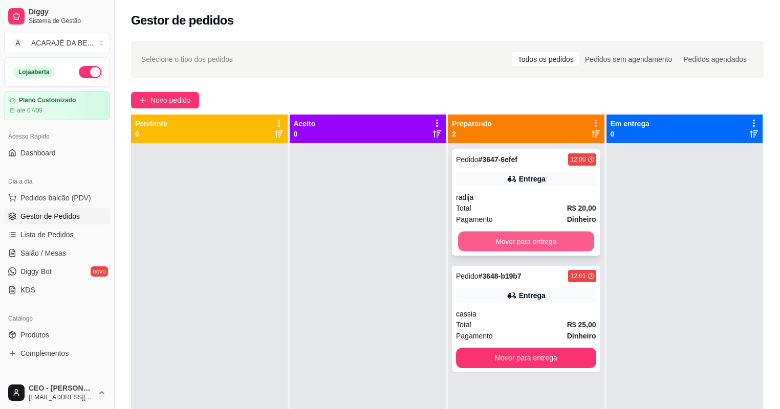
click at [497, 243] on button "Mover para entrega" at bounding box center [526, 242] width 136 height 20
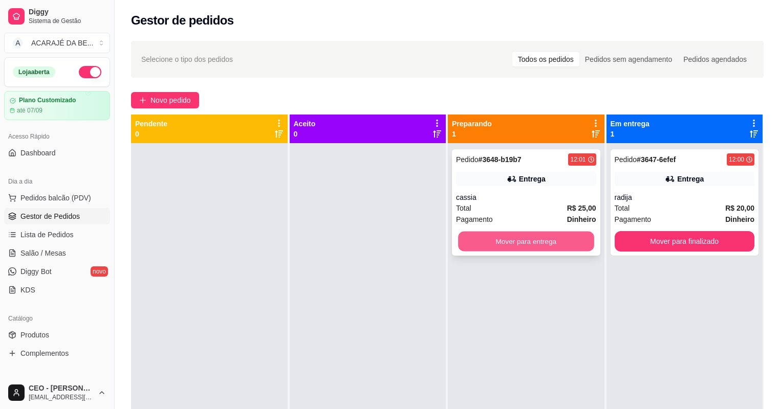
click at [539, 242] on button "Mover para entrega" at bounding box center [526, 242] width 136 height 20
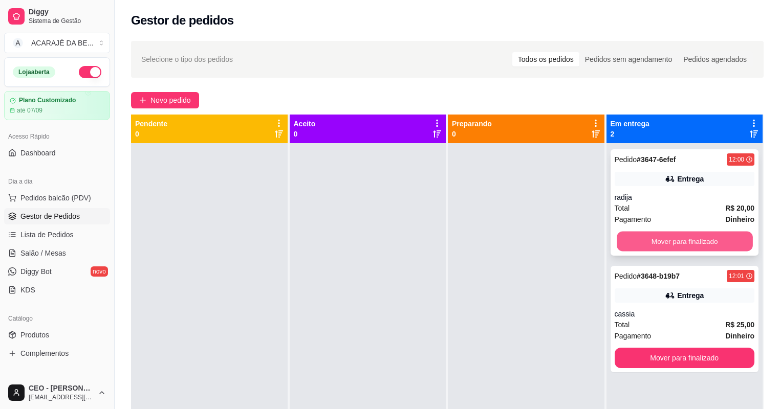
click at [657, 236] on button "Mover para finalizado" at bounding box center [685, 242] width 136 height 20
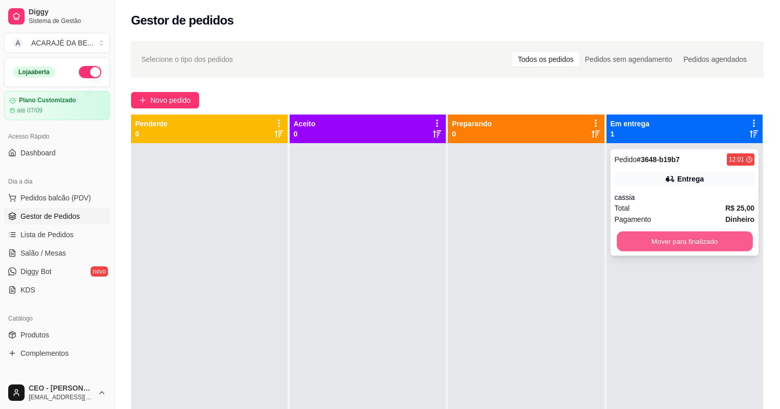
click at [657, 243] on button "Mover para finalizado" at bounding box center [685, 242] width 136 height 20
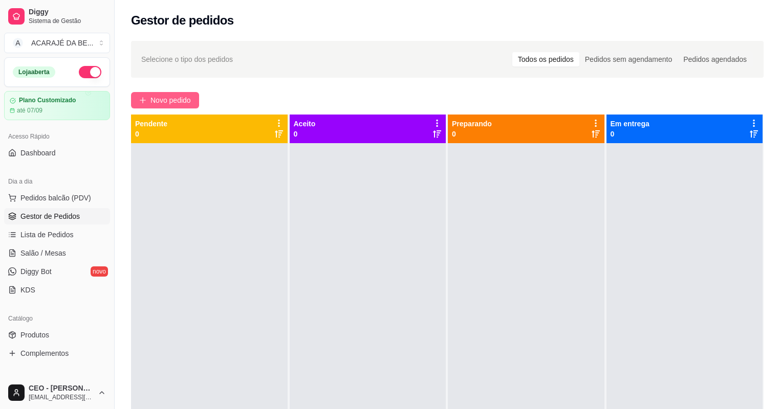
click at [145, 97] on icon "plus" at bounding box center [142, 100] width 7 height 7
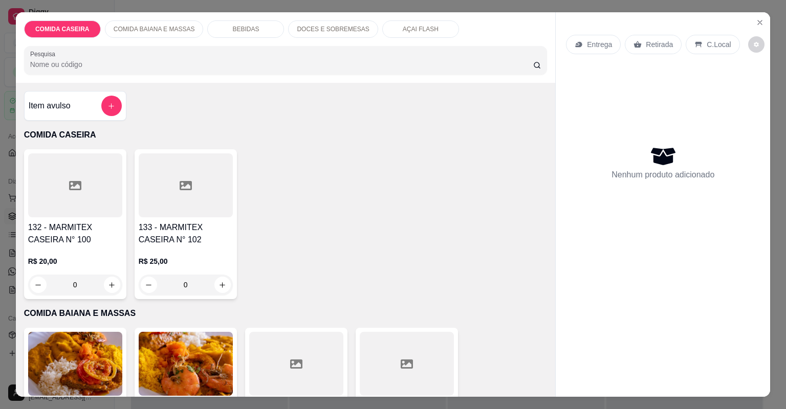
click at [305, 365] on div at bounding box center [296, 364] width 94 height 64
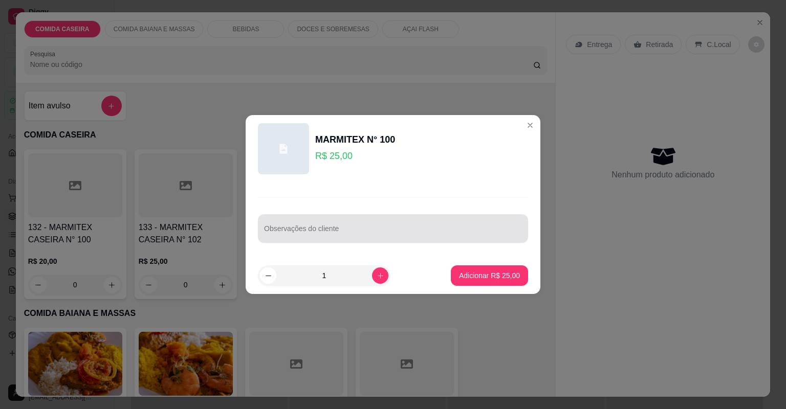
click at [382, 225] on div at bounding box center [393, 228] width 258 height 20
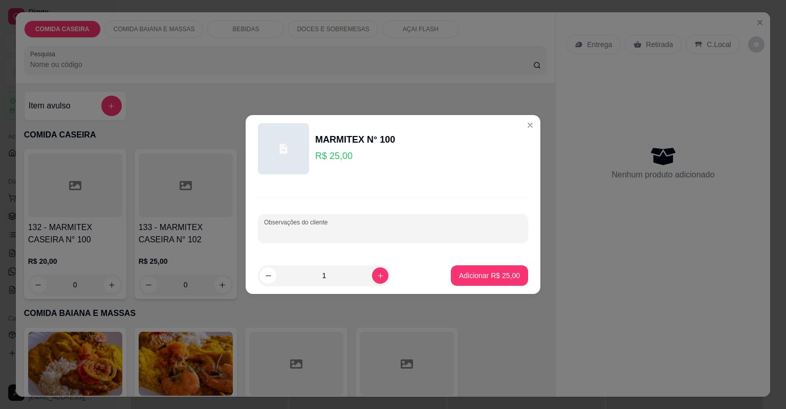
paste input "Moqueca de feijão fradinho Arroz Vatapá Farofa de dendê Quiabada Xinxim de gali…"
type input "Moqueca de feijão fradinho Arroz Vatapá Farofa de dendê Quiabada Xinxim de gali…"
click at [509, 280] on p "Adicionar R$ 25,00" at bounding box center [489, 276] width 61 height 10
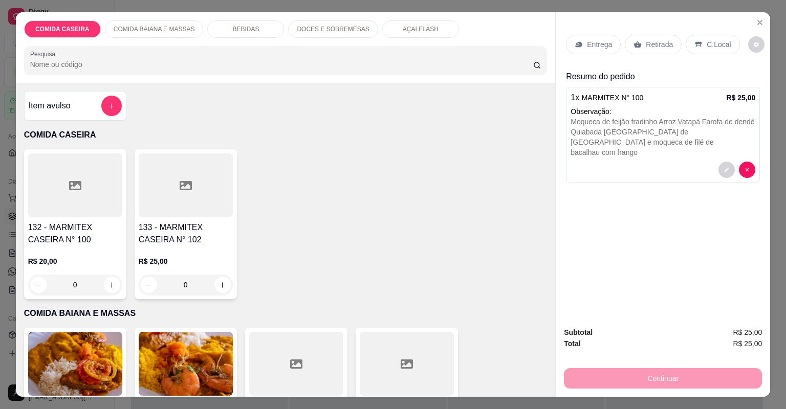
click at [313, 337] on div at bounding box center [296, 364] width 94 height 64
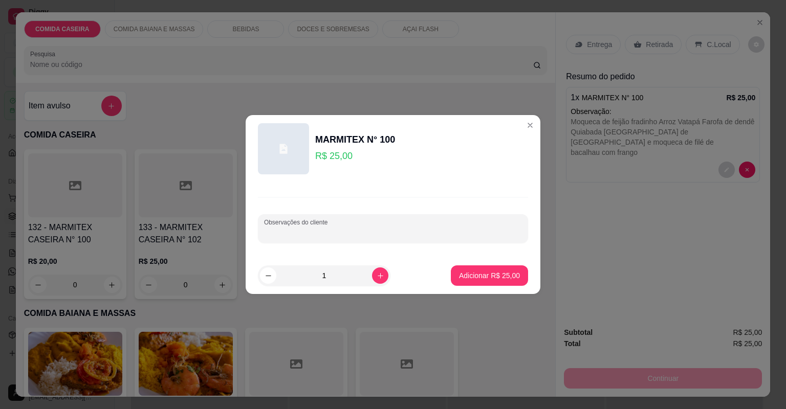
click at [381, 228] on input "Observações do cliente" at bounding box center [393, 233] width 258 height 10
paste input "Moqueca de feijão fradinho Arroz Vatapá Cortado de abóbora Filé de bacalhau com…"
type input "Moqueca de feijão fradinho Arroz Vatapá Cortado de abóbora Filé de bacalhau com…"
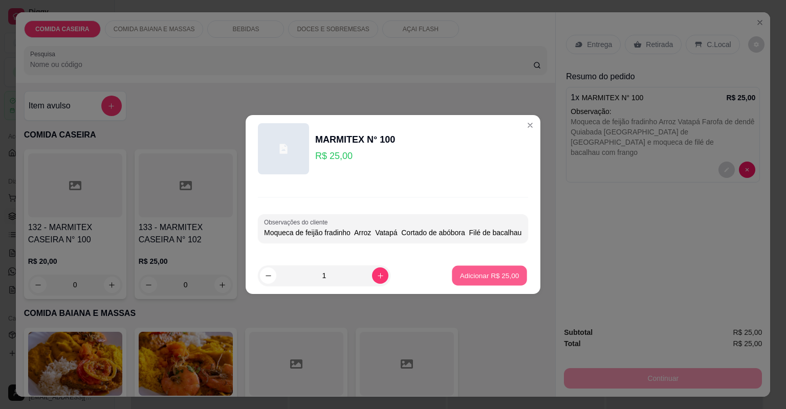
click at [480, 283] on button "Adicionar R$ 25,00" at bounding box center [489, 276] width 75 height 20
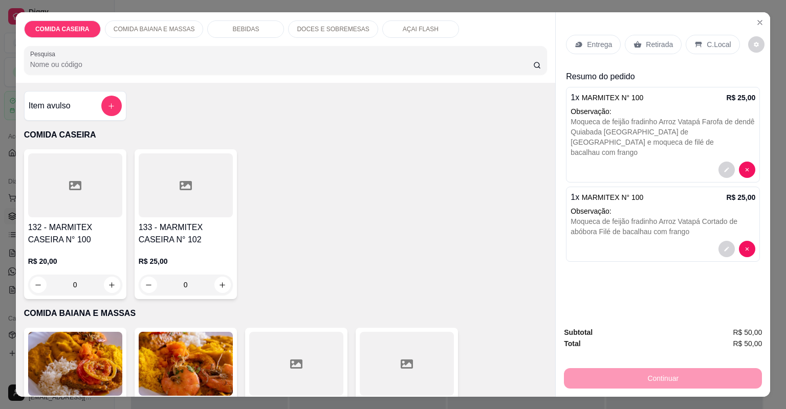
click at [590, 43] on p "Entrega" at bounding box center [599, 44] width 25 height 10
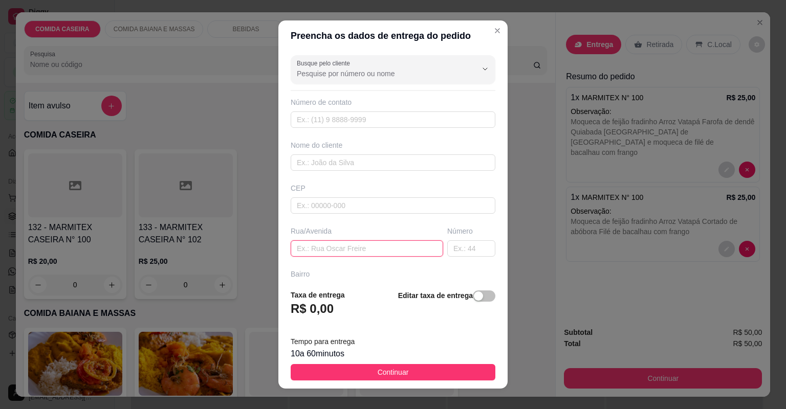
click at [411, 246] on input "text" at bounding box center [367, 248] width 152 height 16
paste input "Em cima da cia do bolo"
type input "Em cima da cia do bolo"
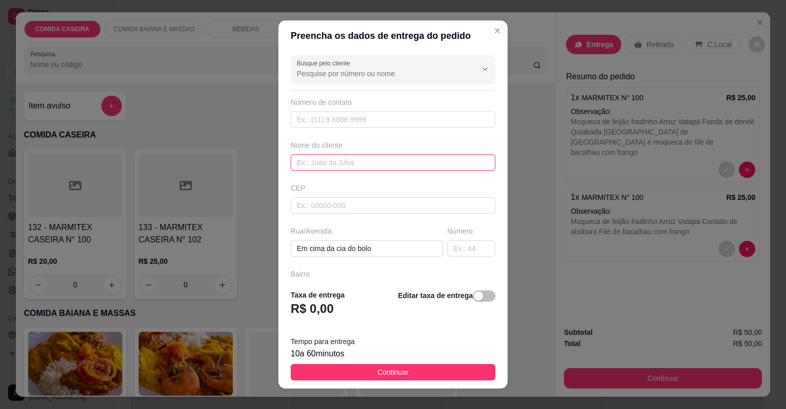
click at [339, 160] on input "text" at bounding box center [393, 163] width 205 height 16
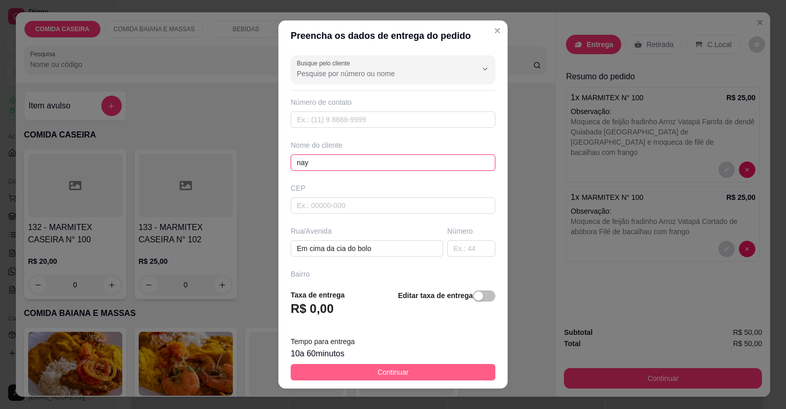
type input "nay"
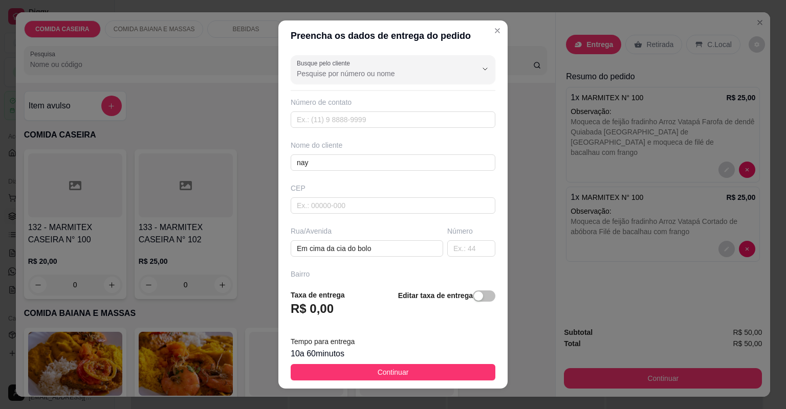
drag, startPoint x: 393, startPoint y: 376, endPoint x: 400, endPoint y: 372, distance: 8.3
click at [397, 375] on span "Continuar" at bounding box center [393, 372] width 31 height 11
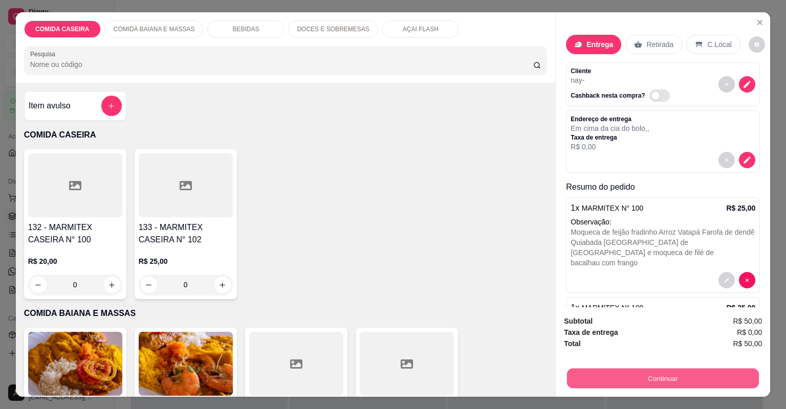
click at [590, 378] on button "Continuar" at bounding box center [663, 379] width 192 height 20
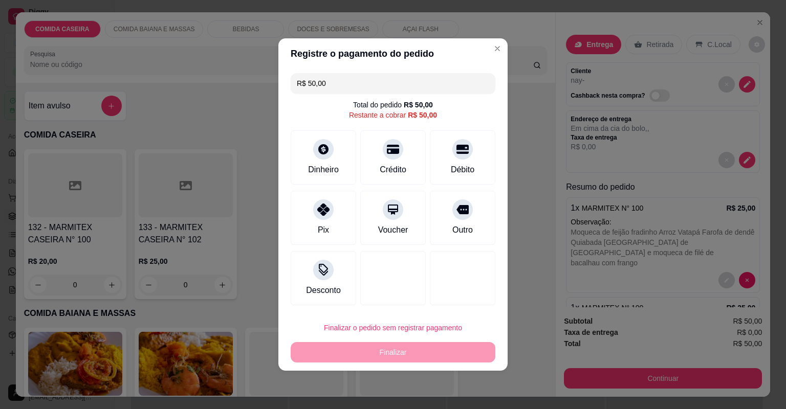
drag, startPoint x: 331, startPoint y: 213, endPoint x: 350, endPoint y: 228, distance: 24.1
click at [331, 213] on div at bounding box center [323, 210] width 20 height 20
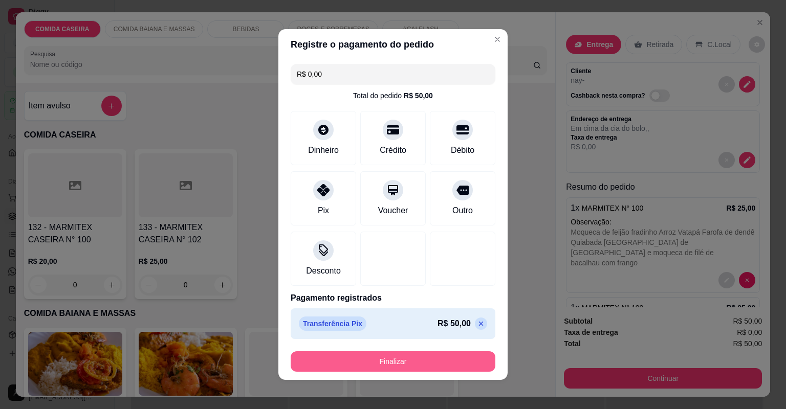
click at [428, 363] on button "Finalizar" at bounding box center [393, 362] width 205 height 20
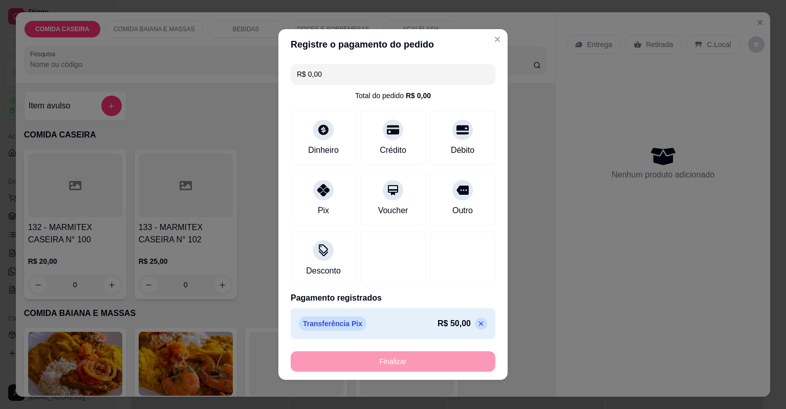
type input "-R$ 50,00"
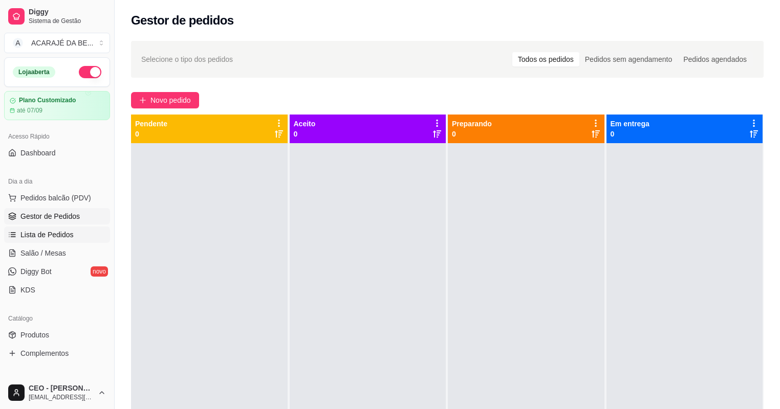
click at [68, 235] on span "Lista de Pedidos" at bounding box center [46, 235] width 53 height 10
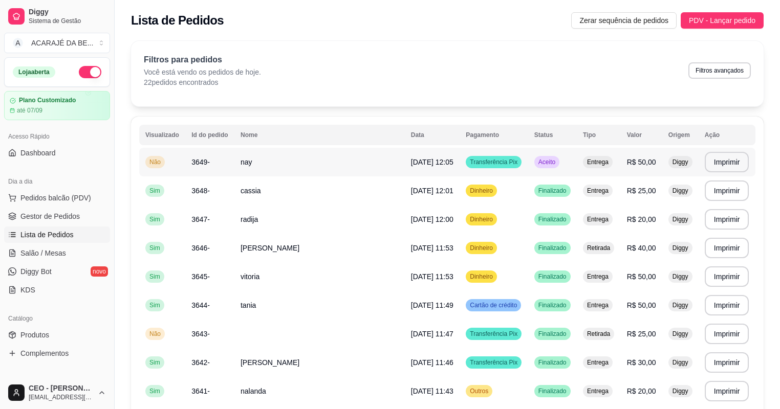
click at [332, 164] on td "nay" at bounding box center [319, 162] width 170 height 29
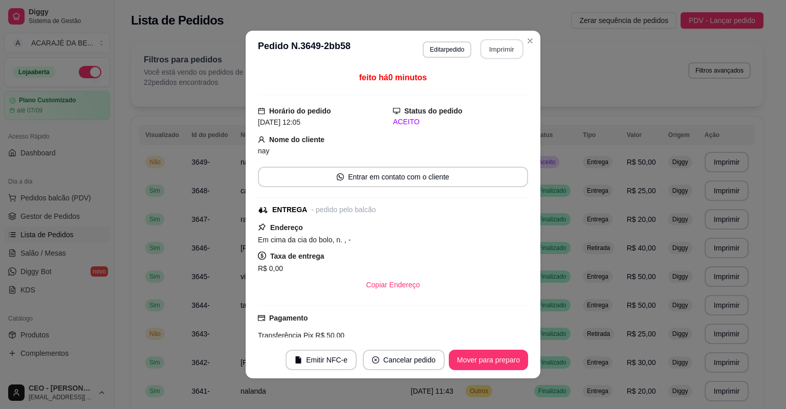
click at [499, 49] on button "Imprimir" at bounding box center [501, 49] width 43 height 20
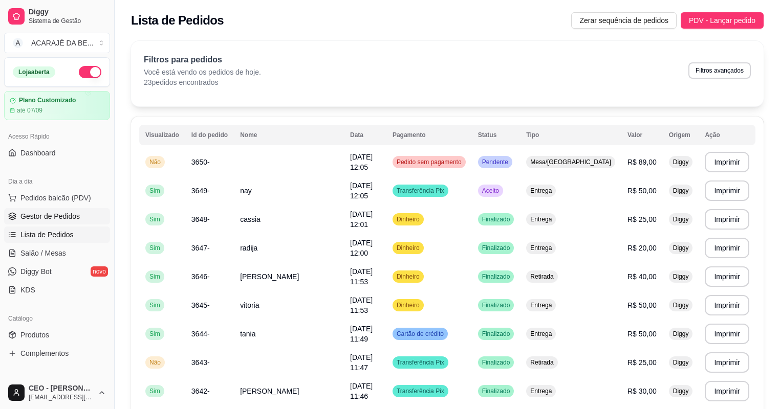
click at [67, 217] on span "Gestor de Pedidos" at bounding box center [49, 216] width 59 height 10
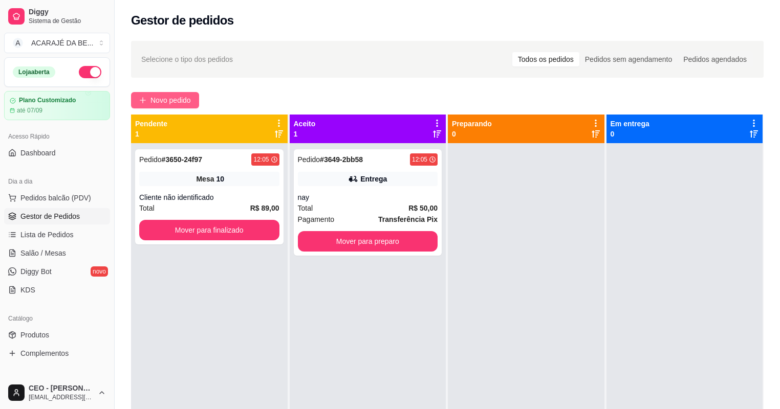
click at [158, 94] on button "Novo pedido" at bounding box center [165, 100] width 68 height 16
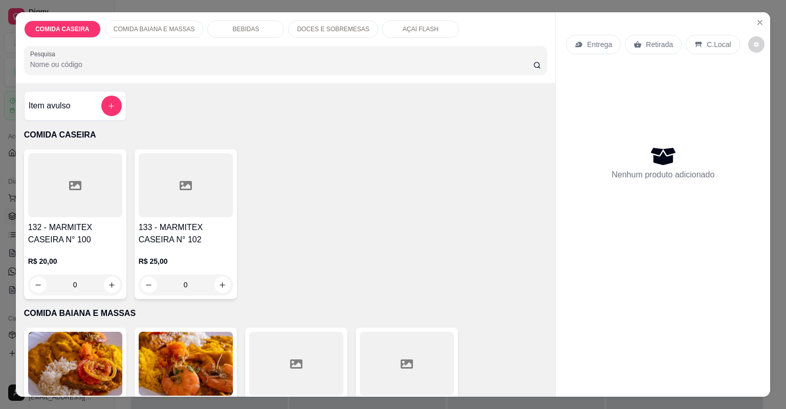
click at [194, 190] on div at bounding box center [186, 185] width 94 height 64
click at [317, 341] on div at bounding box center [296, 364] width 94 height 64
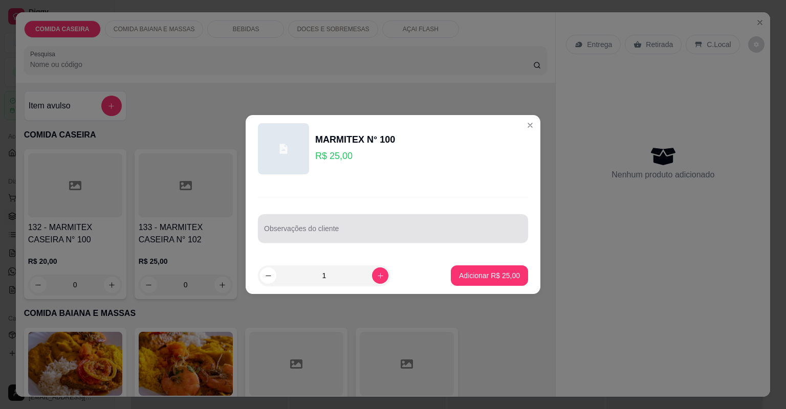
click at [375, 229] on input "Observações do cliente" at bounding box center [393, 233] width 258 height 10
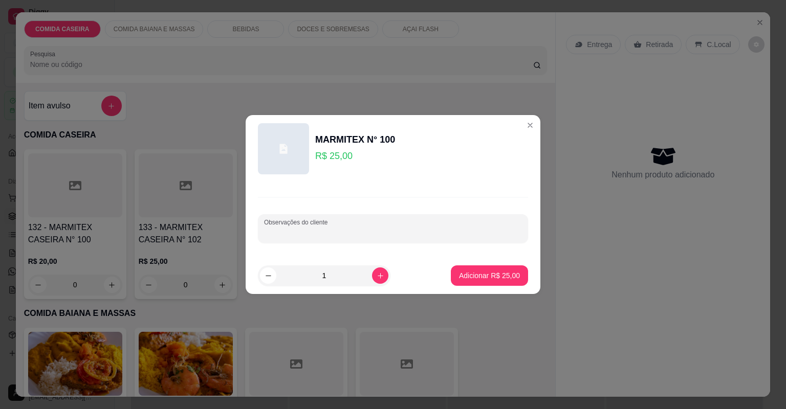
paste input "Feijão tropeiro Arroz Vatapa Cortado de abóbora Quiabada Moqueca de corvina"
type input "Feijão tropeiro Arroz Vatapa Cortado de abóbora Quiabada Moqueca de corvina"
click at [509, 282] on button "Adicionar R$ 25,00" at bounding box center [489, 276] width 77 height 20
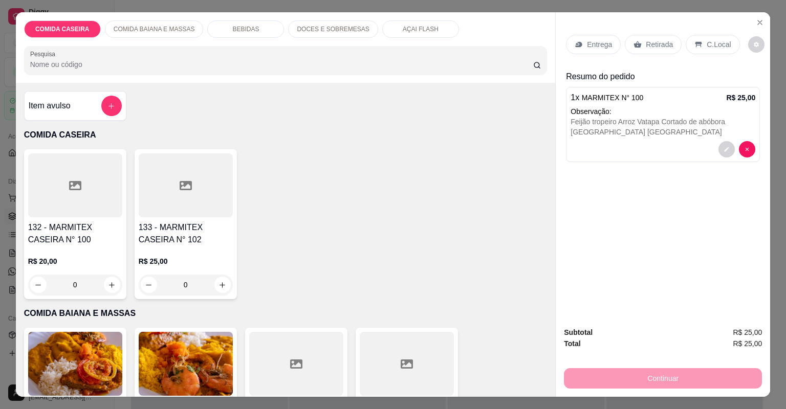
click at [420, 359] on div at bounding box center [407, 364] width 94 height 64
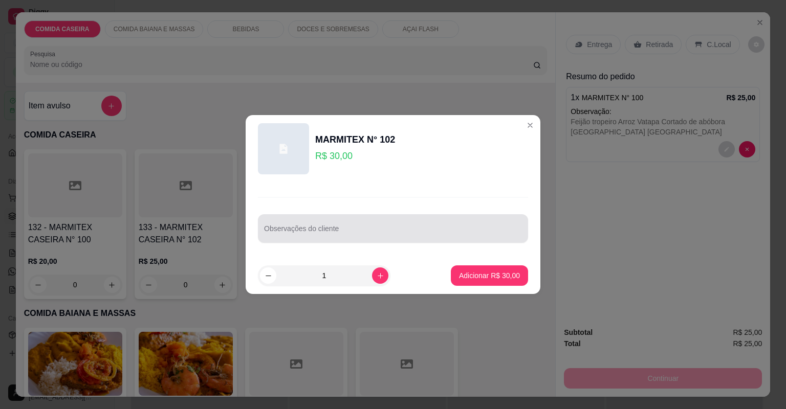
click at [422, 233] on input "Observações do cliente" at bounding box center [393, 233] width 258 height 10
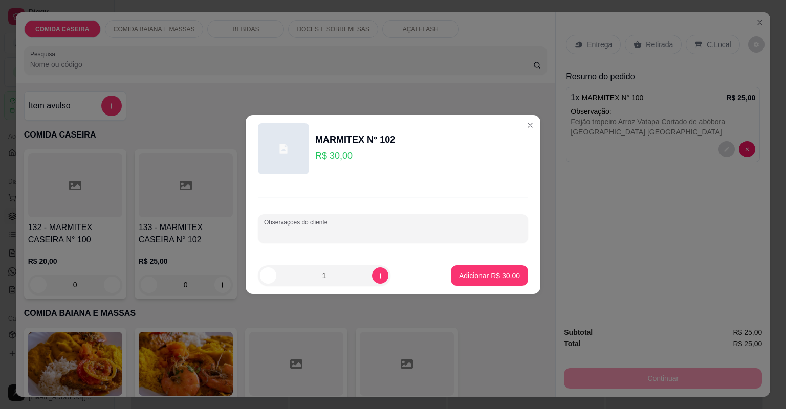
paste input "Moqueca de feijão fradinho Vatapá Quiabada Farofa de dende Catado de siri c/cam…"
type input "Moqueca de feijão fradinho Vatapá Quiabada Farofa de dende Catado de siri c/cam…"
click at [479, 282] on button "Adicionar R$ 30,00" at bounding box center [489, 276] width 75 height 20
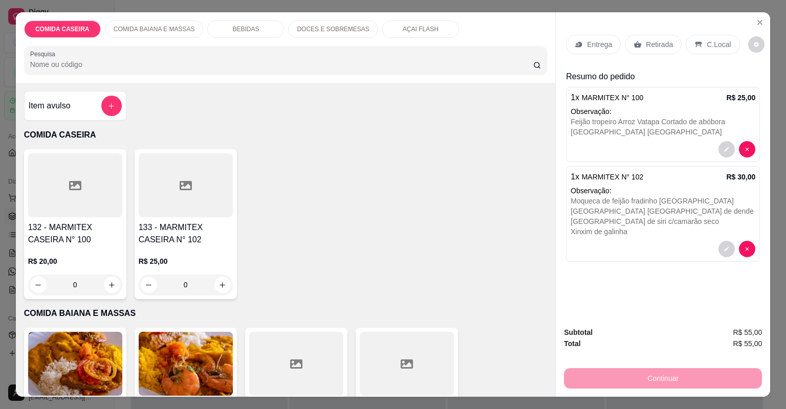
click at [598, 37] on div "Entrega" at bounding box center [593, 44] width 55 height 19
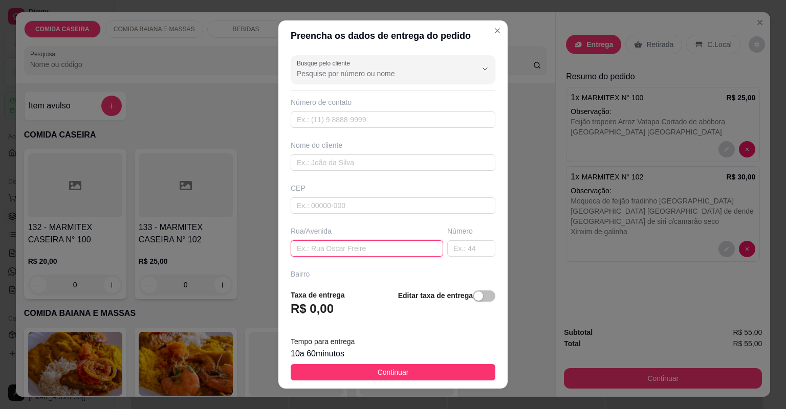
click at [378, 248] on input "text" at bounding box center [367, 248] width 152 height 16
paste input "Motel são Paulo"
type input "Motel são Paulo"
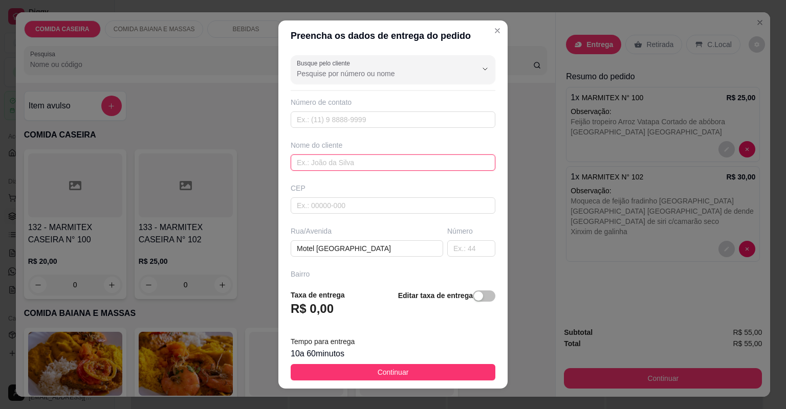
click at [381, 155] on input "text" at bounding box center [393, 163] width 205 height 16
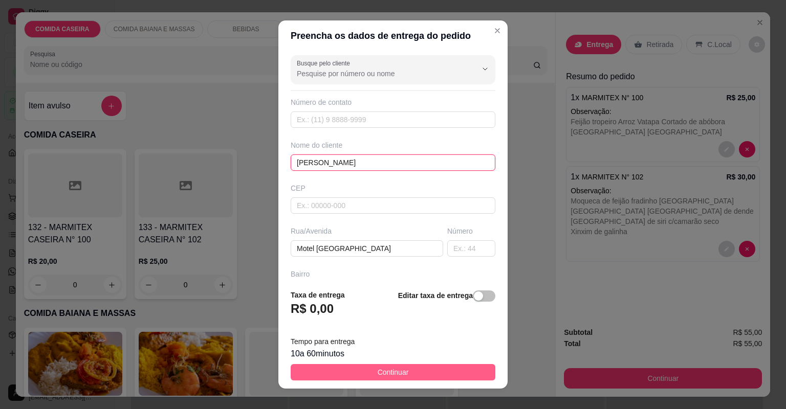
type input "sara"
click at [438, 372] on button "Continuar" at bounding box center [393, 372] width 205 height 16
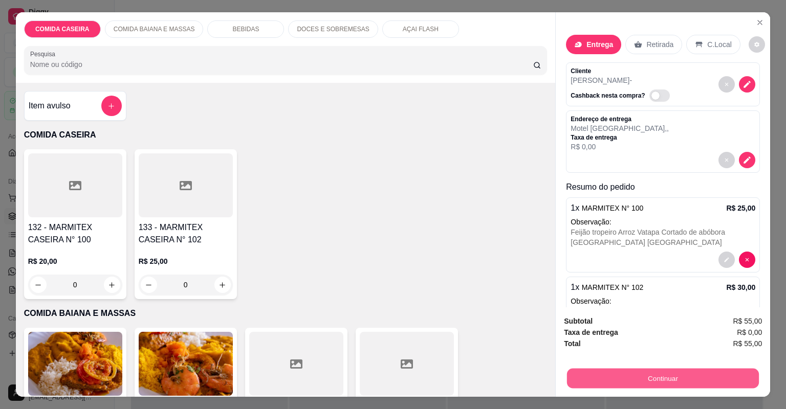
click at [627, 387] on button "Continuar" at bounding box center [663, 379] width 192 height 20
click at [628, 381] on button "Continuar" at bounding box center [663, 379] width 192 height 20
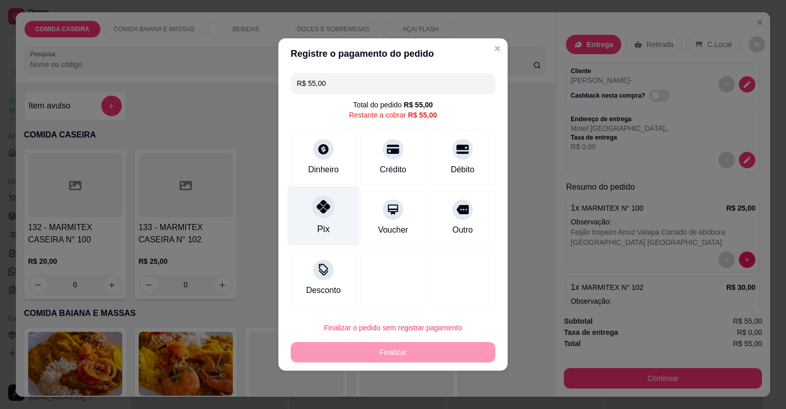
click at [333, 211] on div "Pix" at bounding box center [324, 216] width 72 height 60
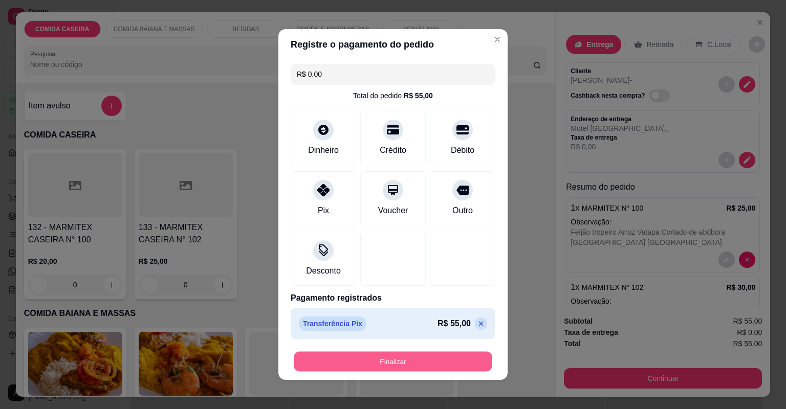
click at [406, 361] on button "Finalizar" at bounding box center [393, 362] width 199 height 20
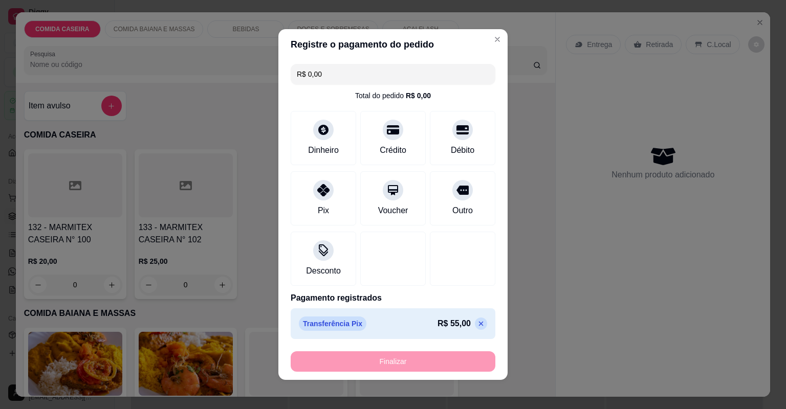
type input "-R$ 55,00"
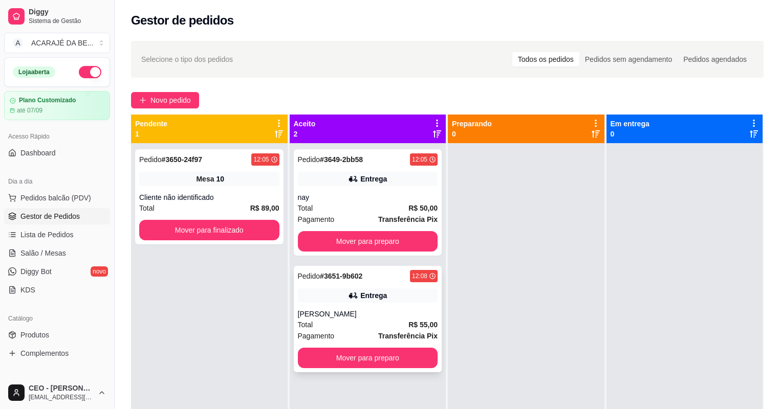
click at [348, 327] on div "Total R$ 55,00" at bounding box center [368, 324] width 140 height 11
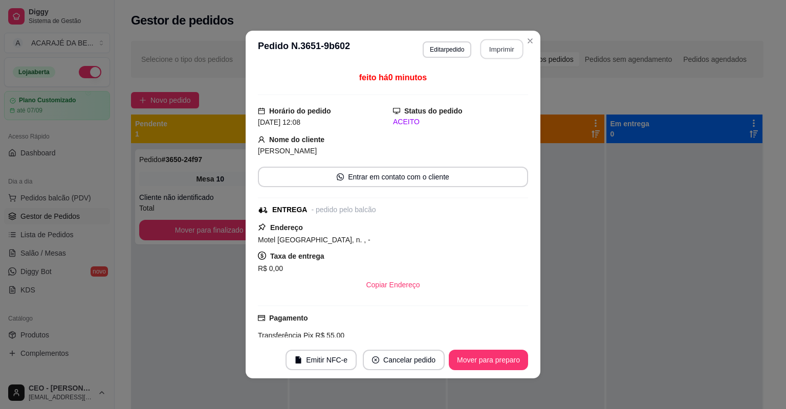
click at [499, 49] on button "Imprimir" at bounding box center [501, 49] width 43 height 20
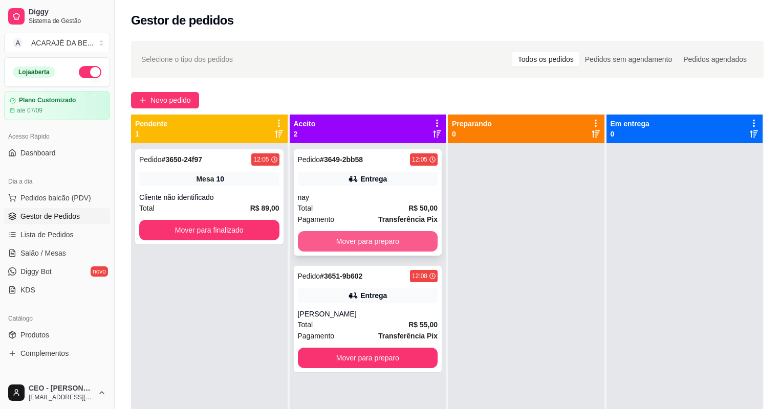
click at [325, 245] on button "Mover para preparo" at bounding box center [368, 241] width 140 height 20
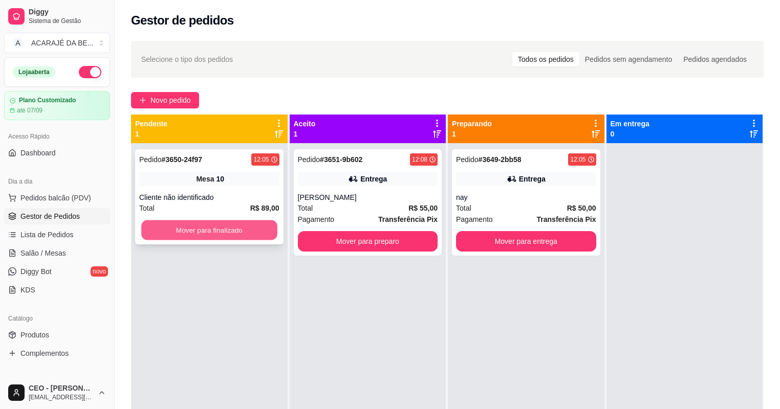
click at [246, 223] on button "Mover para finalizado" at bounding box center [209, 231] width 136 height 20
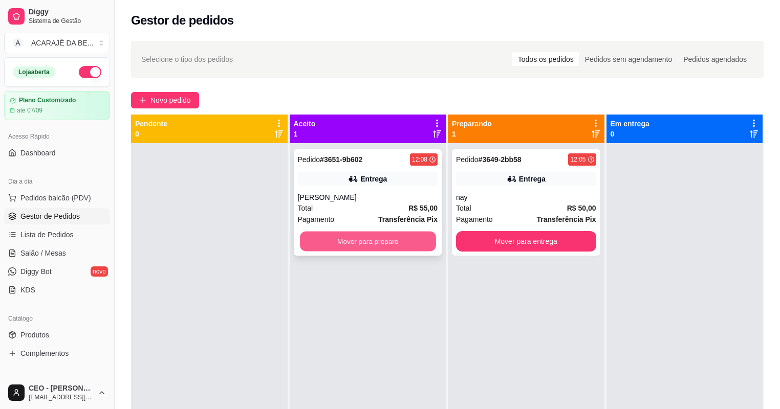
click at [346, 241] on button "Mover para preparo" at bounding box center [368, 242] width 136 height 20
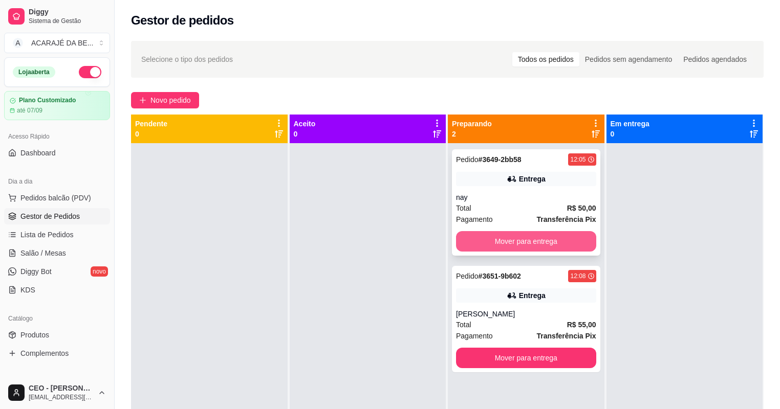
click at [503, 244] on button "Mover para entrega" at bounding box center [526, 241] width 140 height 20
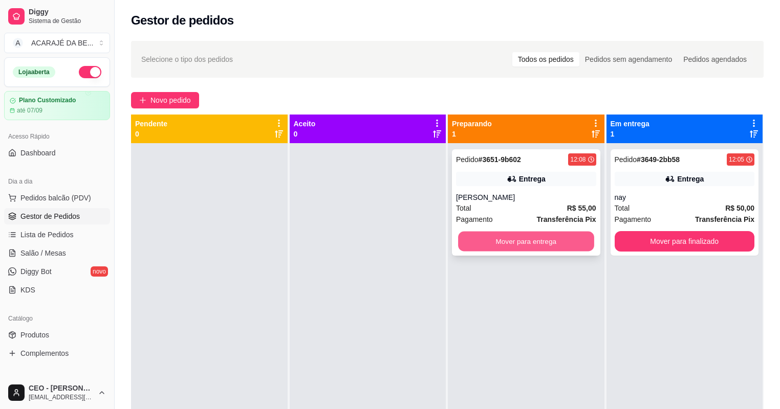
click at [504, 243] on button "Mover para entrega" at bounding box center [526, 242] width 136 height 20
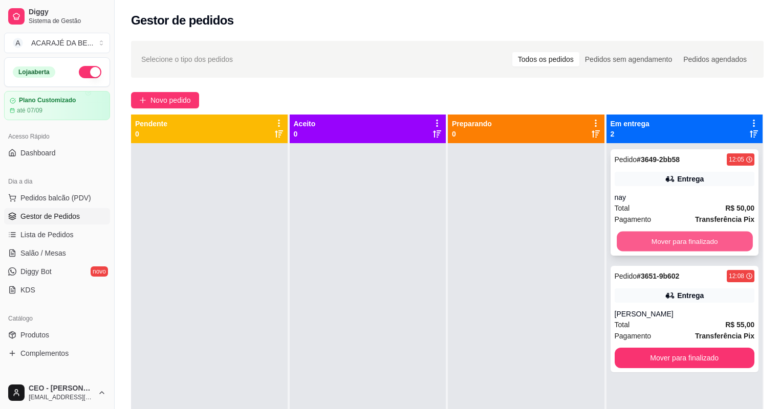
click at [661, 236] on button "Mover para finalizado" at bounding box center [685, 242] width 136 height 20
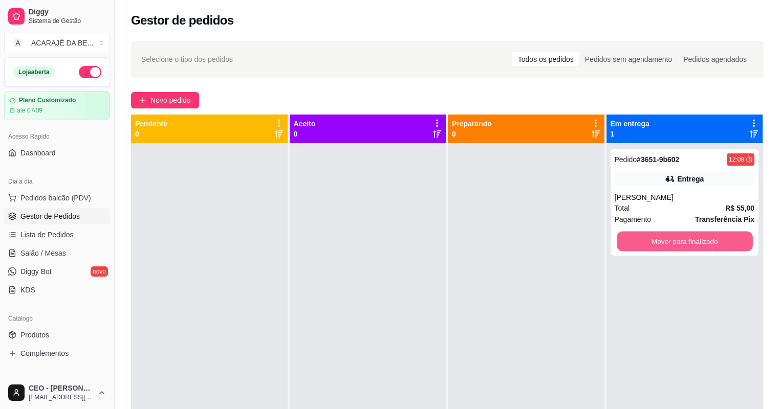
click at [661, 236] on button "Mover para finalizado" at bounding box center [685, 242] width 136 height 20
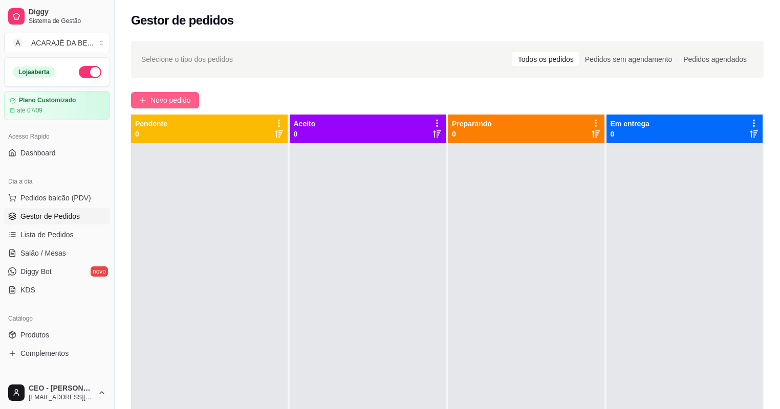
click at [186, 97] on span "Novo pedido" at bounding box center [170, 100] width 40 height 11
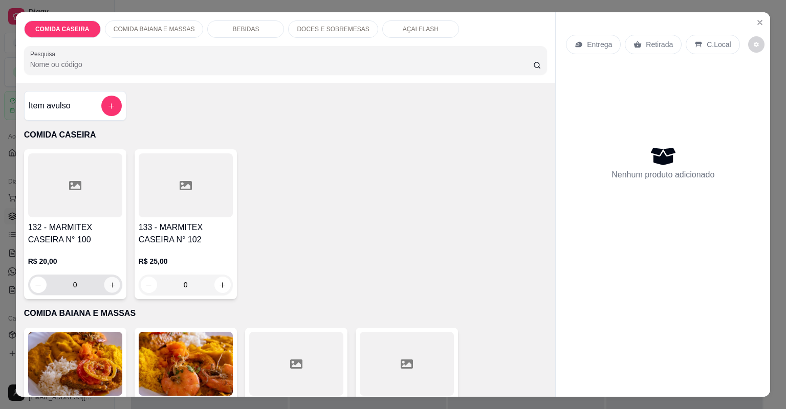
click at [108, 285] on icon "increase-product-quantity" at bounding box center [112, 285] width 8 height 8
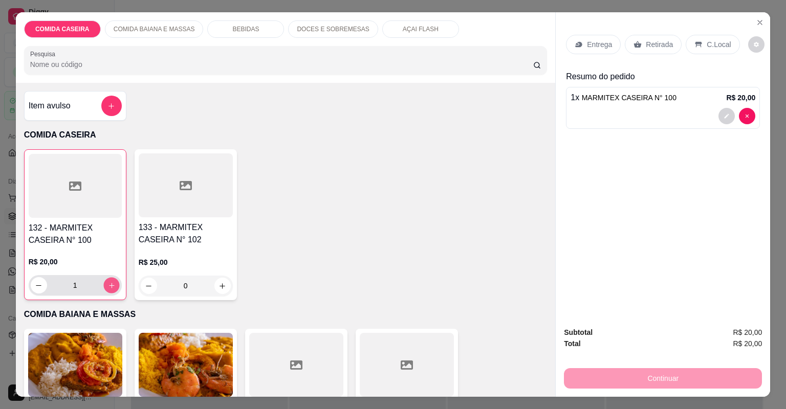
click at [107, 285] on icon "increase-product-quantity" at bounding box center [111, 286] width 8 height 8
type input "2"
click at [646, 43] on p "Retirada" at bounding box center [659, 44] width 27 height 10
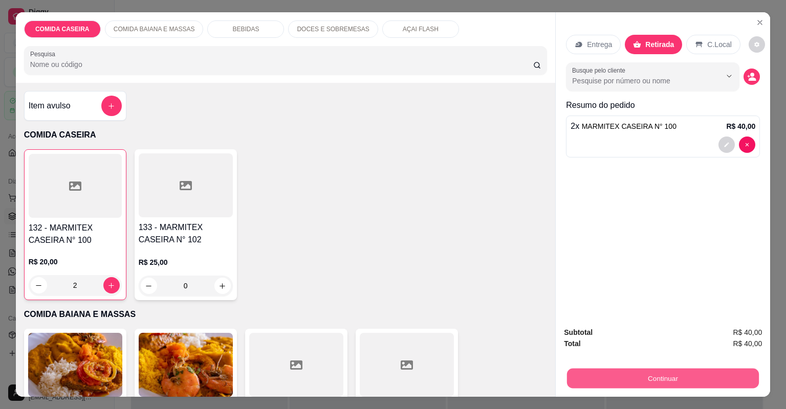
click at [584, 383] on button "Continuar" at bounding box center [663, 379] width 192 height 20
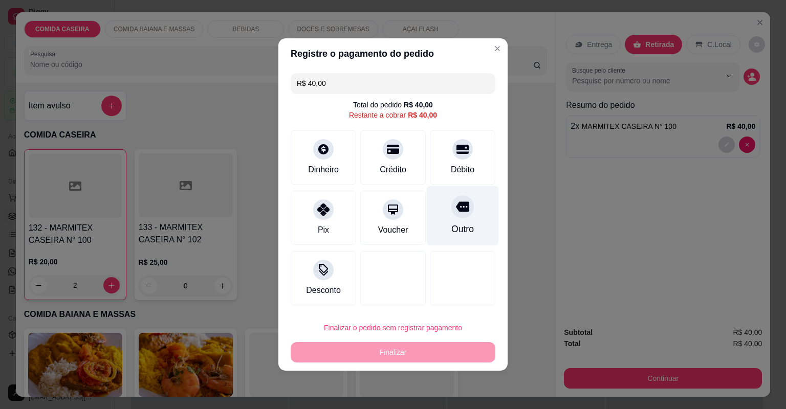
drag, startPoint x: 477, startPoint y: 231, endPoint x: 471, endPoint y: 244, distance: 14.2
click at [477, 230] on div "Outro" at bounding box center [463, 216] width 72 height 60
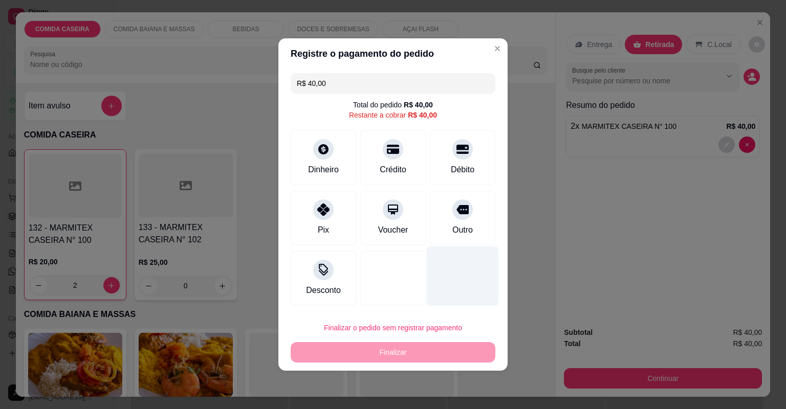
type input "R$ 0,00"
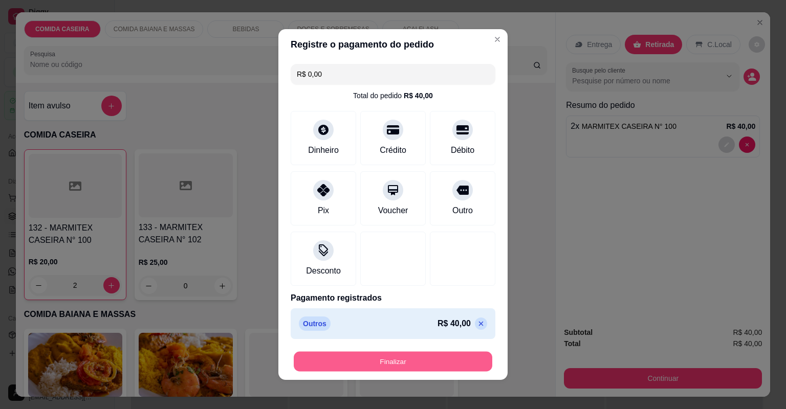
click at [431, 362] on button "Finalizar" at bounding box center [393, 362] width 199 height 20
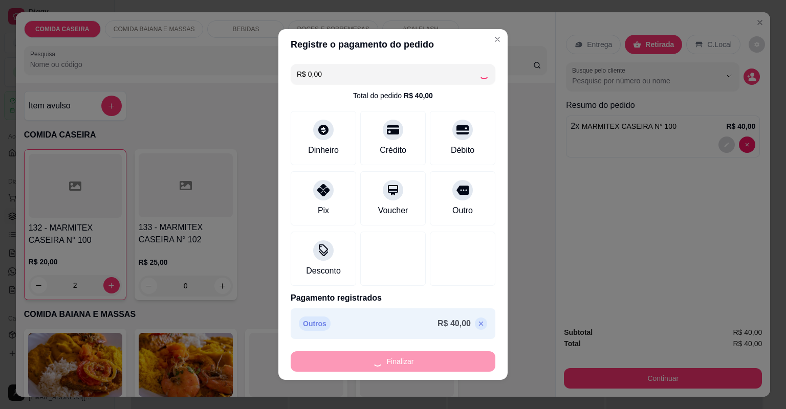
type input "0"
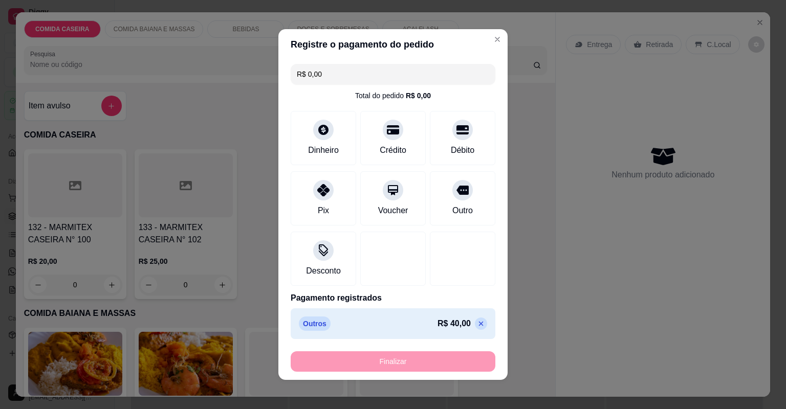
type input "-R$ 40,00"
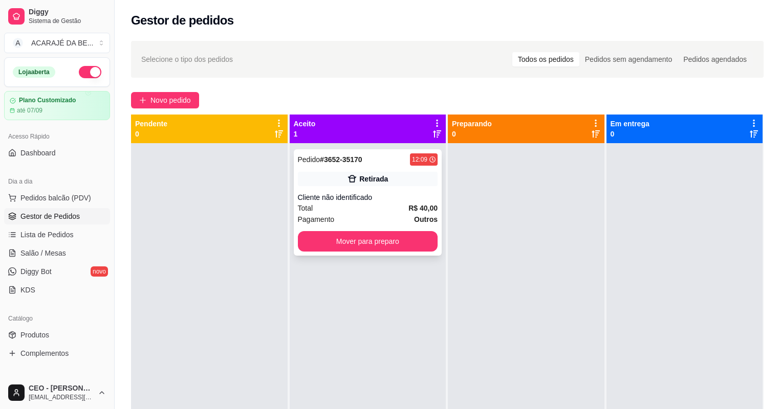
click at [359, 224] on div "Pagamento Outros" at bounding box center [368, 219] width 140 height 11
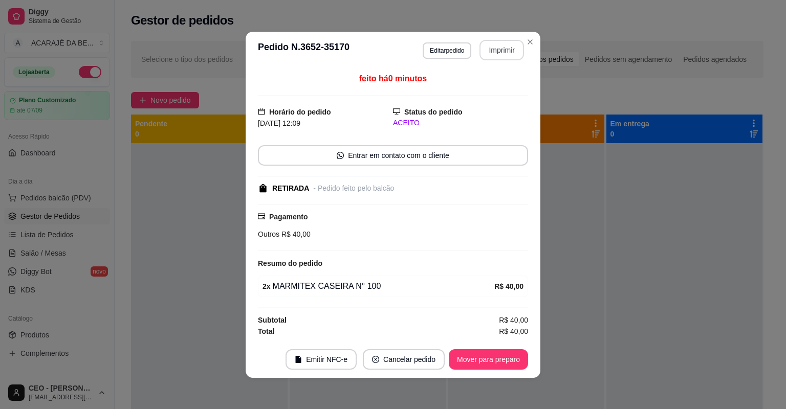
click at [504, 51] on button "Imprimir" at bounding box center [501, 50] width 45 height 20
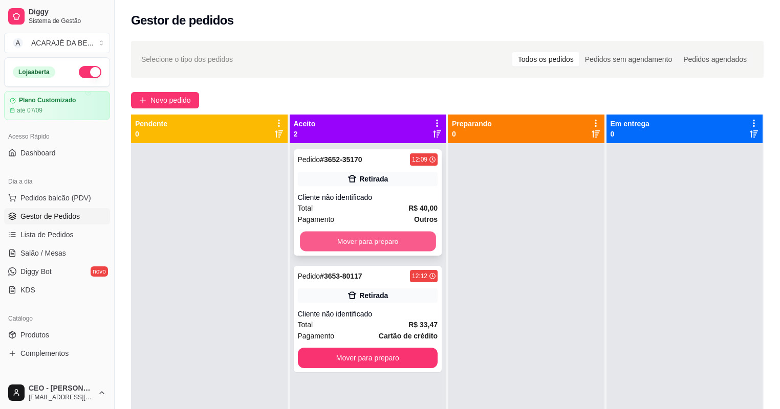
click at [395, 240] on button "Mover para preparo" at bounding box center [368, 242] width 136 height 20
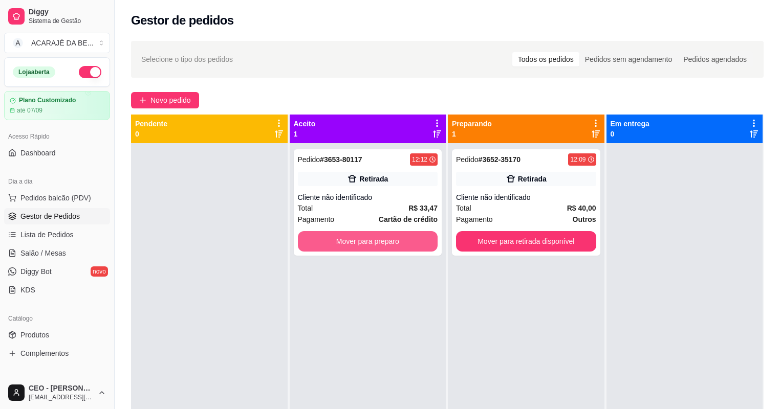
click at [401, 236] on button "Mover para preparo" at bounding box center [368, 241] width 140 height 20
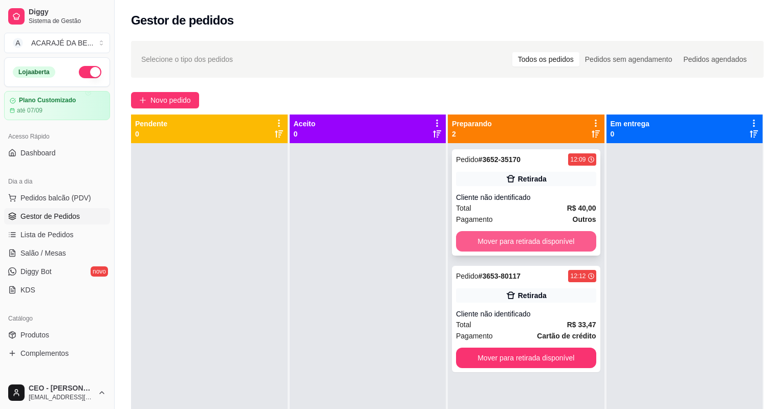
click at [480, 242] on button "Mover para retirada disponível" at bounding box center [526, 241] width 140 height 20
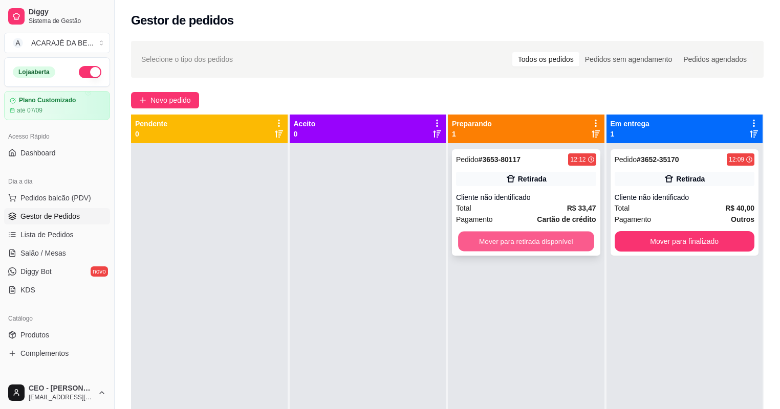
click at [489, 242] on button "Mover para retirada disponível" at bounding box center [526, 242] width 136 height 20
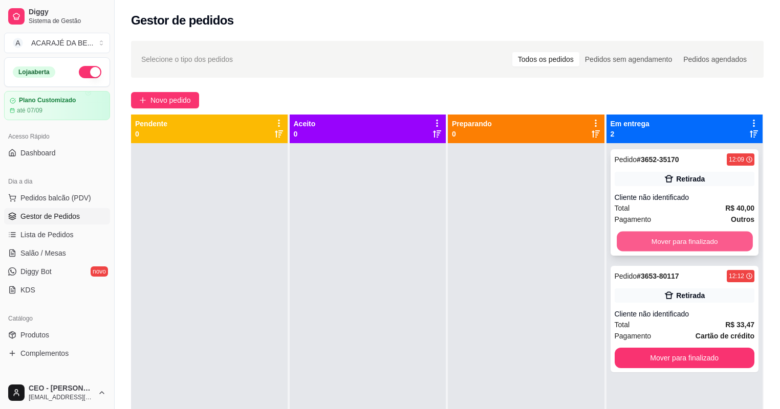
click at [641, 244] on button "Mover para finalizado" at bounding box center [685, 242] width 136 height 20
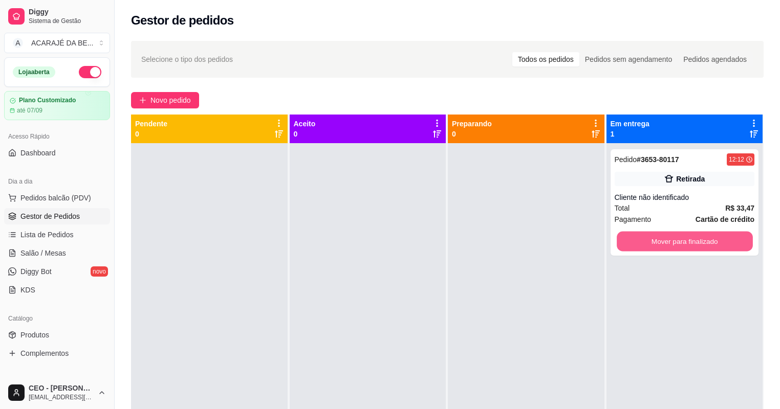
click at [641, 244] on button "Mover para finalizado" at bounding box center [685, 242] width 136 height 20
